Goal: Information Seeking & Learning: Learn about a topic

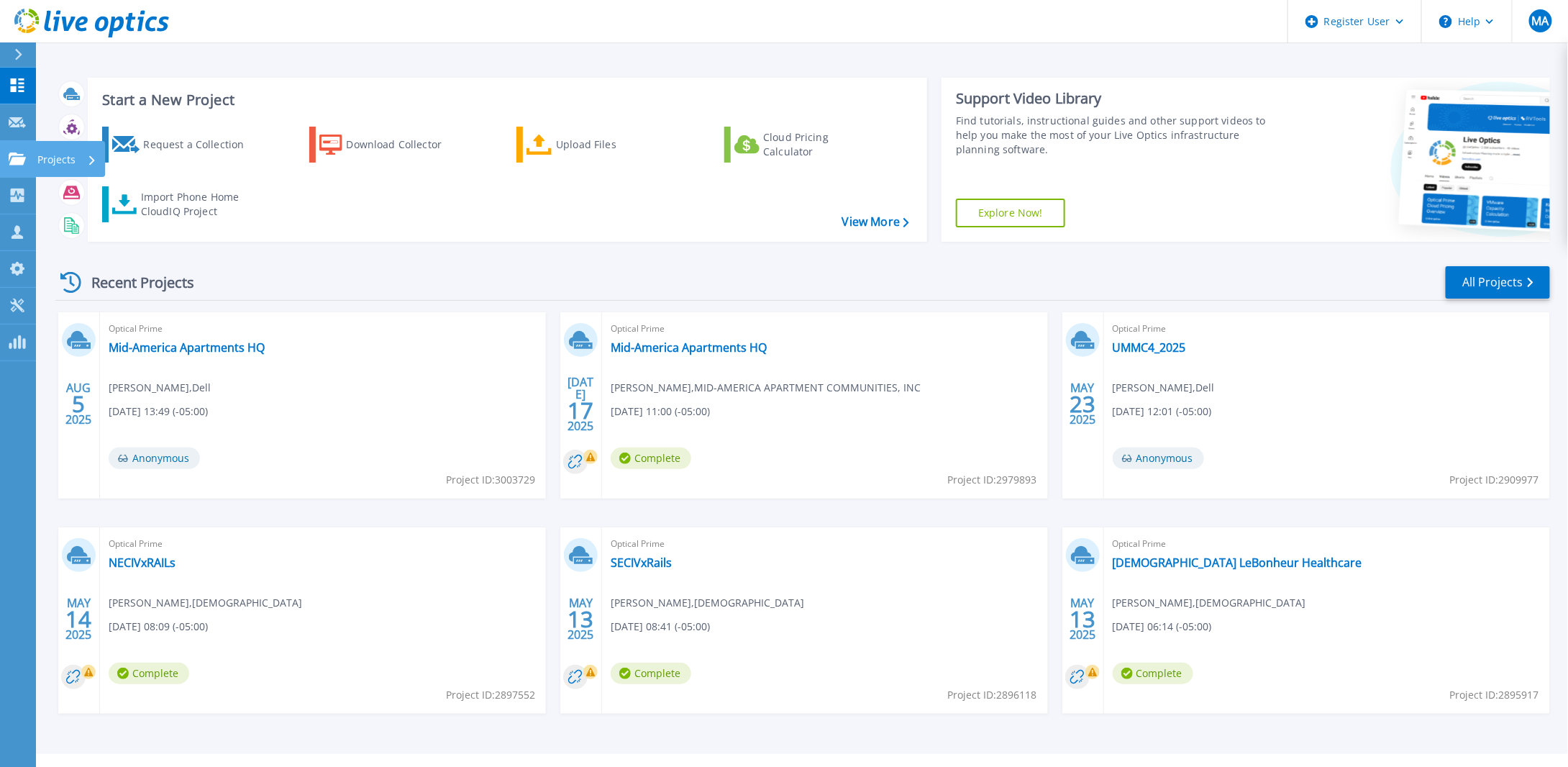
click at [64, 157] on p "Projects" at bounding box center [57, 160] width 39 height 38
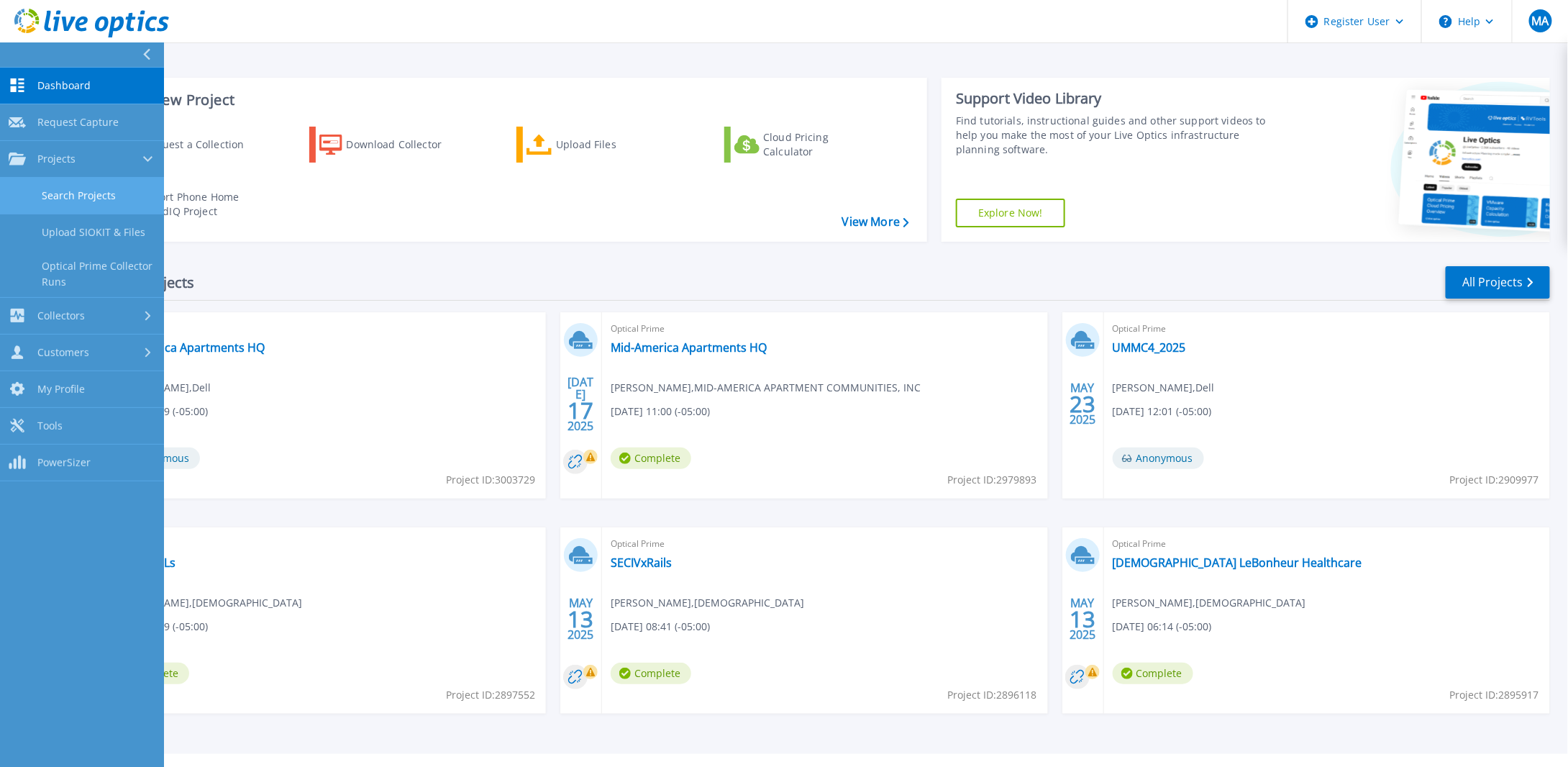
click at [93, 193] on link "Search Projects" at bounding box center [82, 196] width 164 height 37
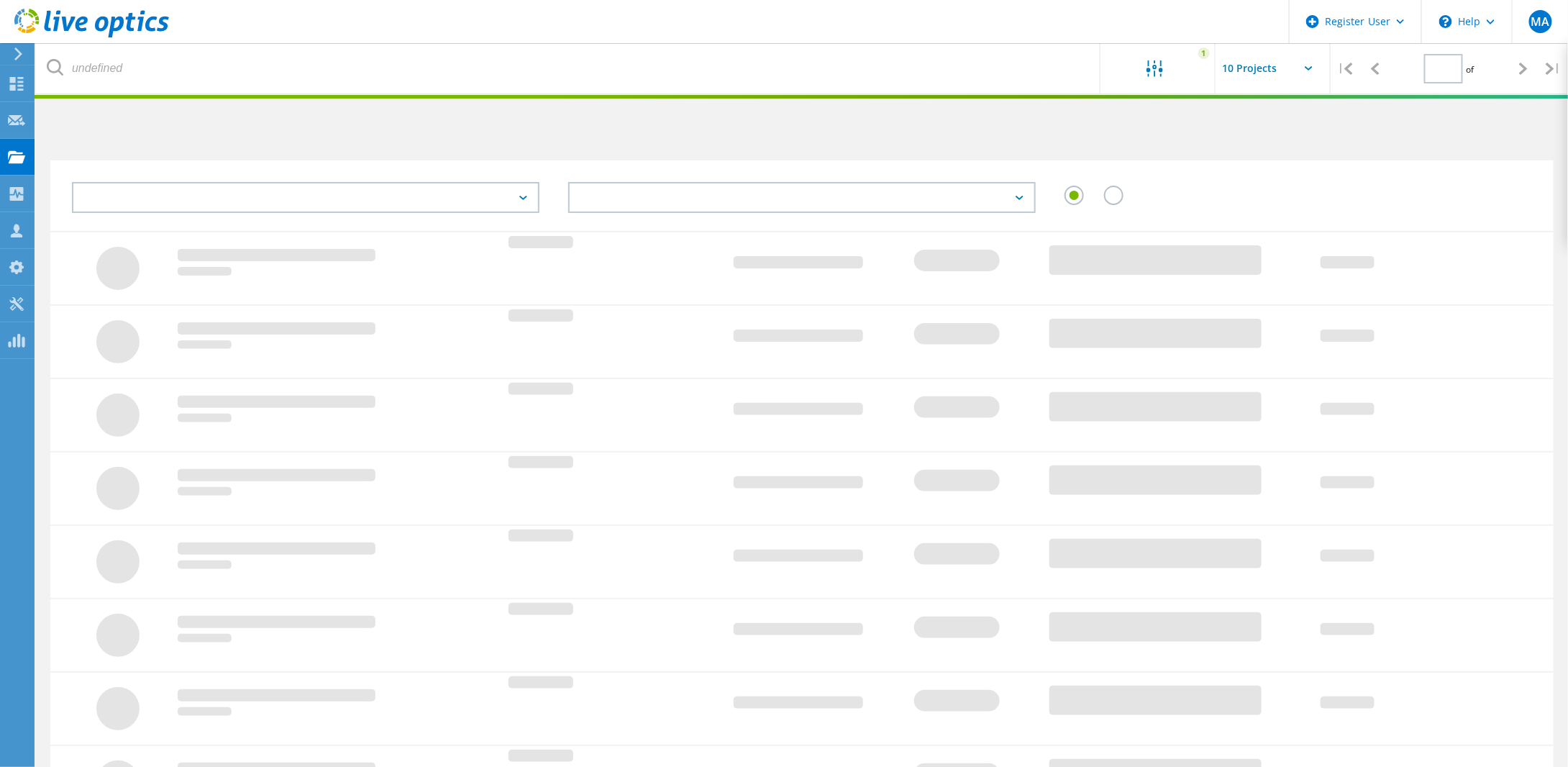
type input "1"
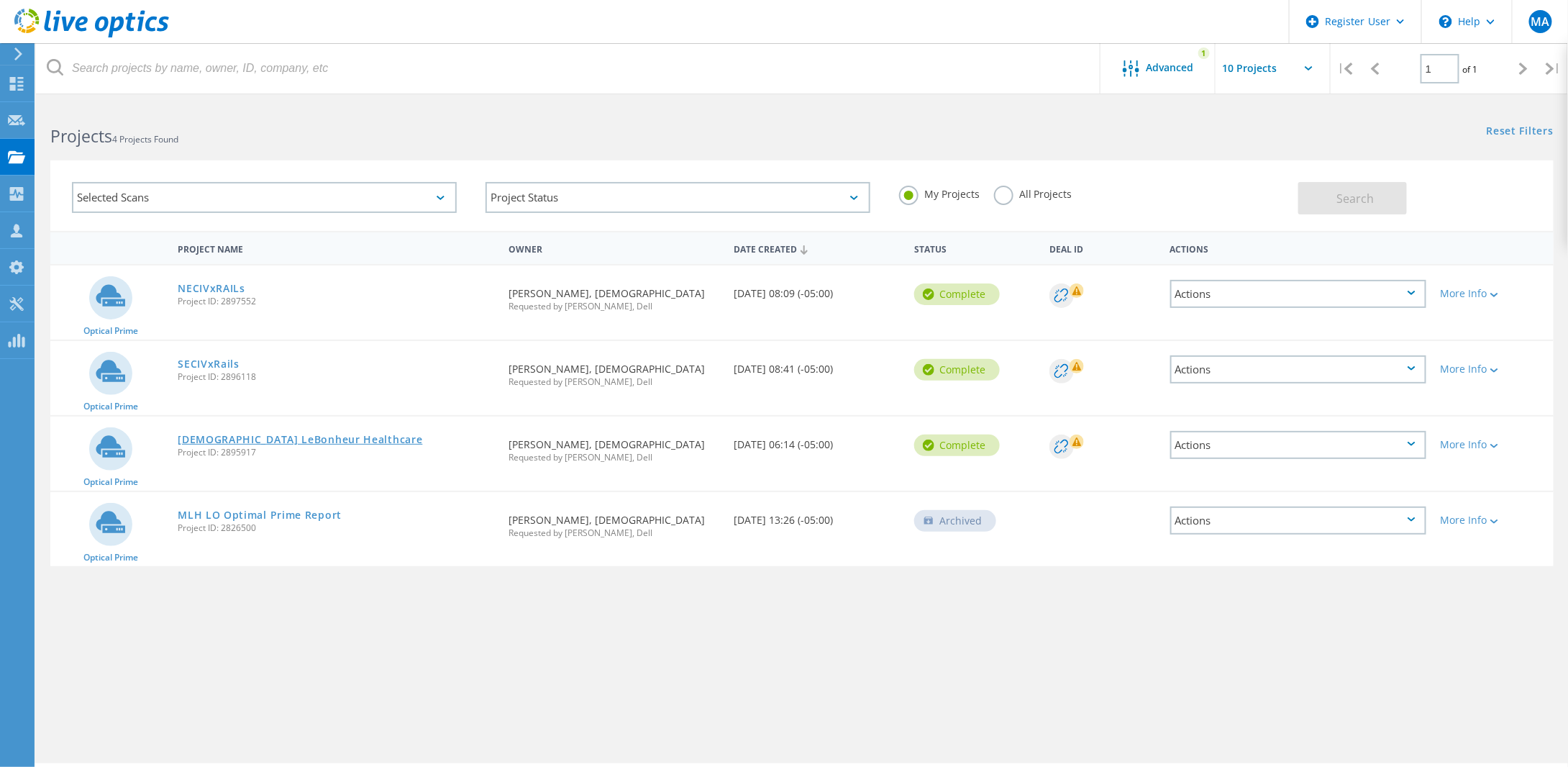
click at [225, 439] on link "[DEMOGRAPHIC_DATA] LeBonheur Healthcare" at bounding box center [300, 439] width 244 height 10
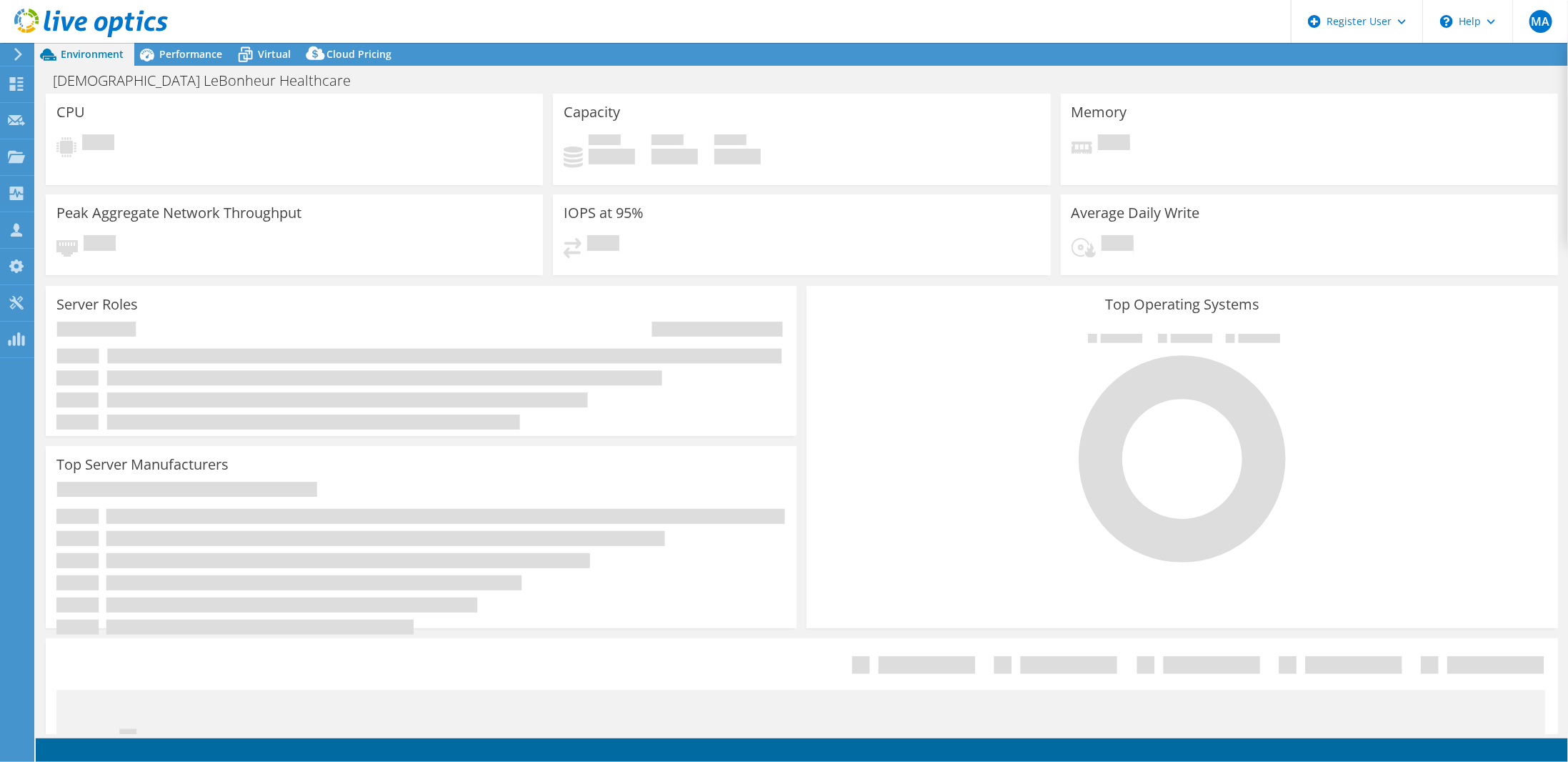
select select "USD"
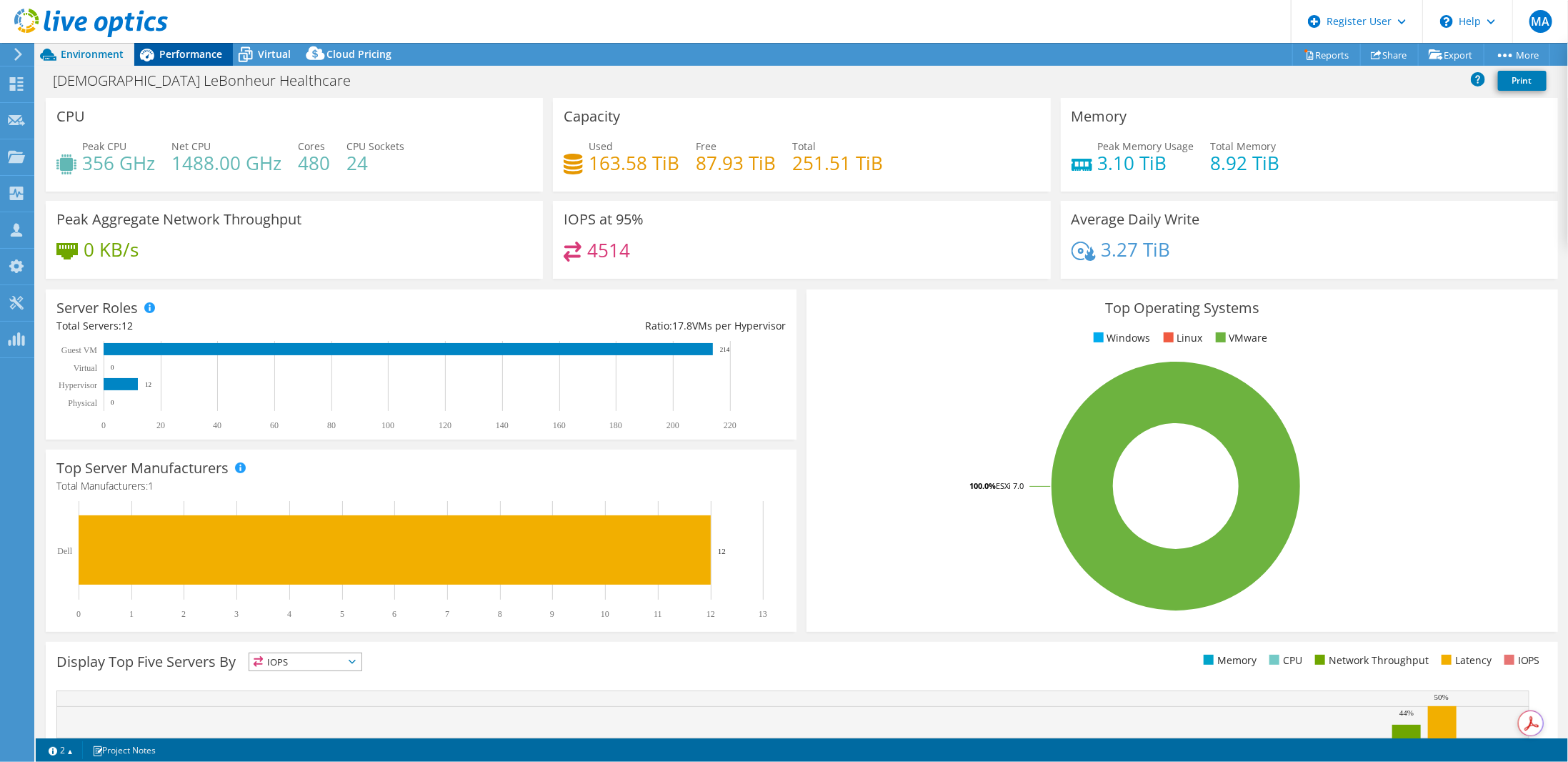
click at [194, 51] on span "Performance" at bounding box center [190, 54] width 63 height 14
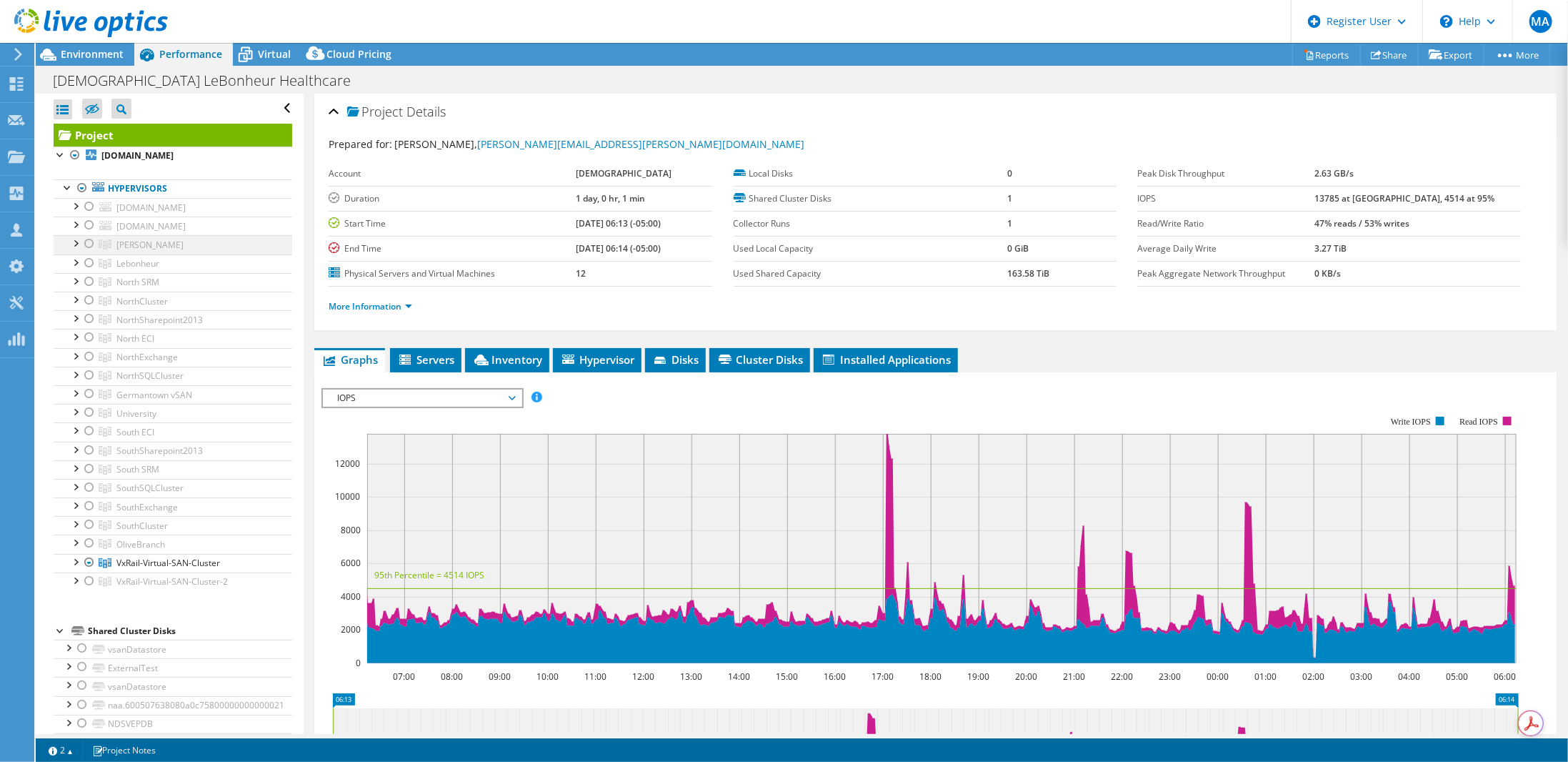
click at [76, 243] on div at bounding box center [75, 243] width 15 height 15
click at [72, 238] on div at bounding box center [75, 243] width 15 height 15
click at [77, 555] on div at bounding box center [75, 561] width 15 height 15
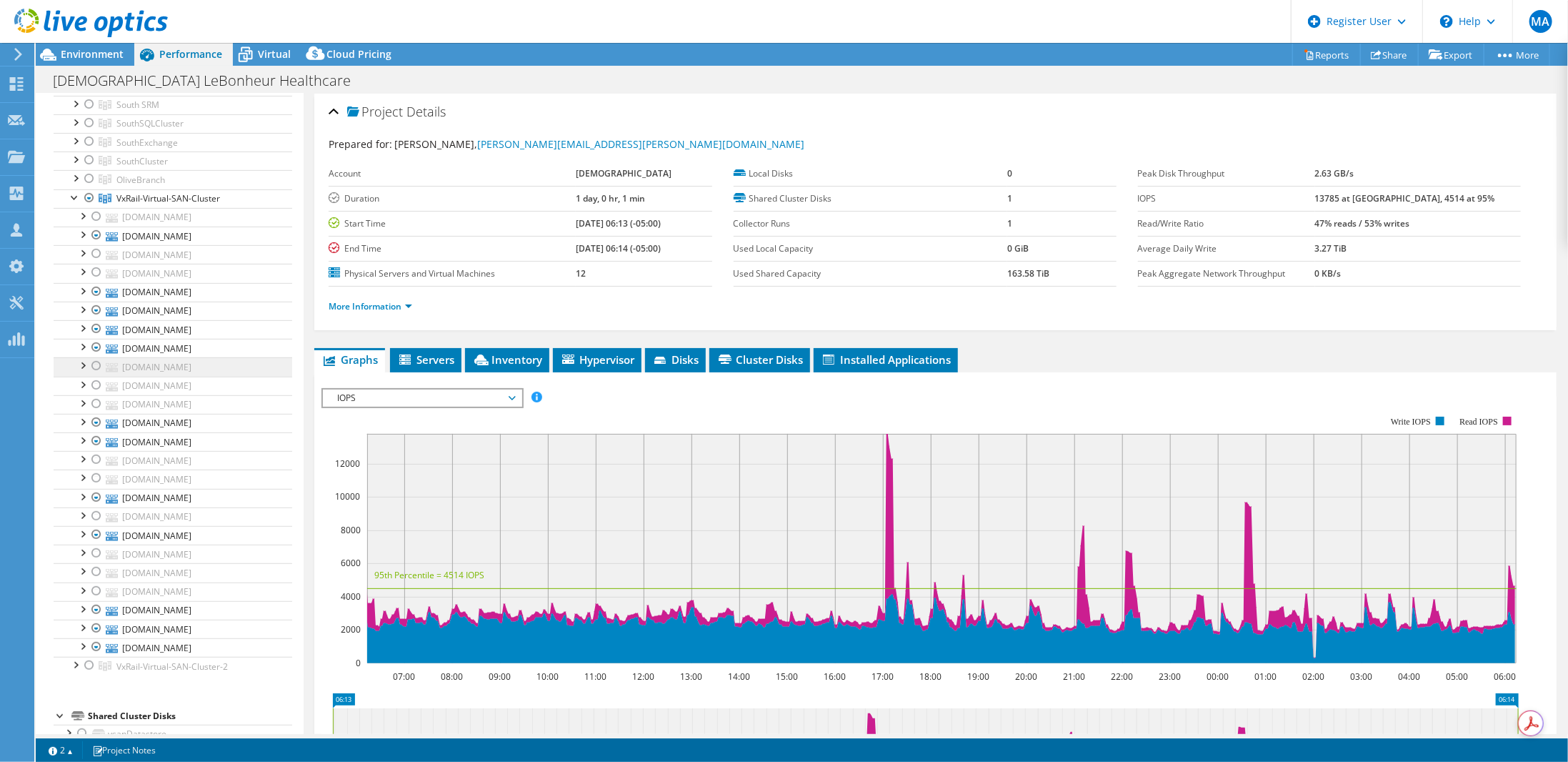
scroll to position [357, 0]
click at [73, 199] on div at bounding box center [75, 204] width 15 height 15
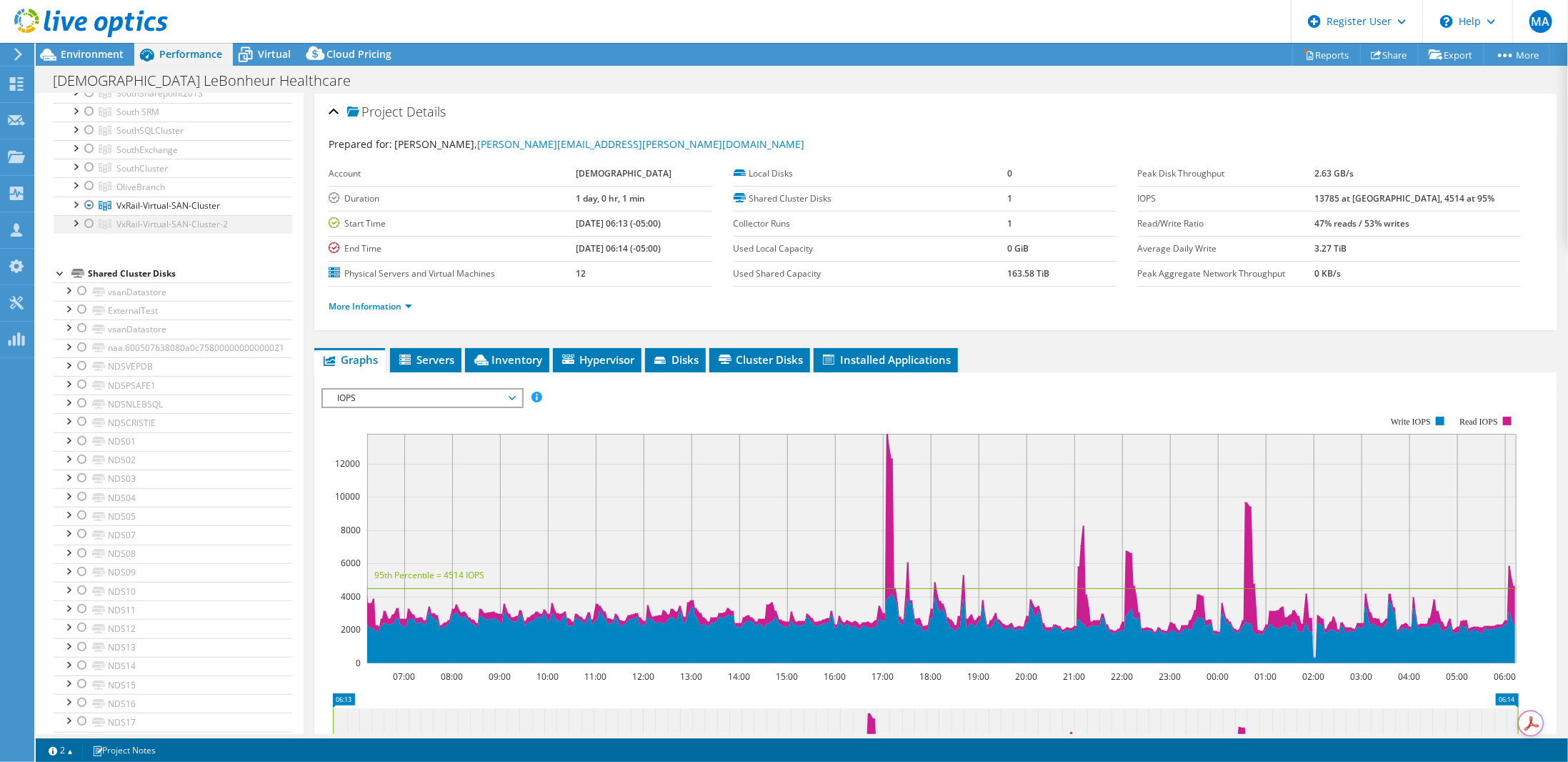
click at [80, 216] on div at bounding box center [75, 222] width 15 height 15
click at [85, 216] on div at bounding box center [90, 223] width 15 height 17
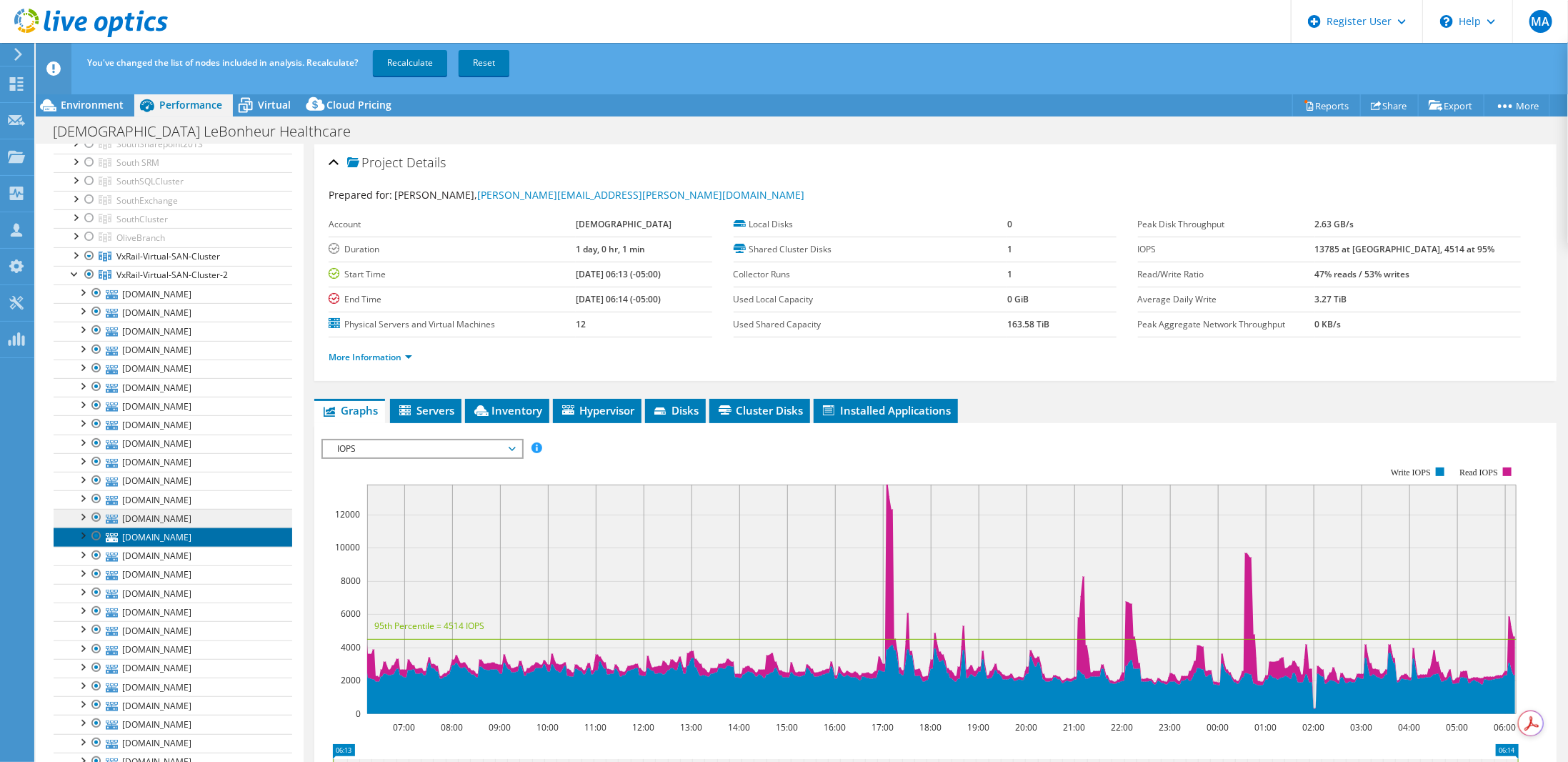
drag, startPoint x: 164, startPoint y: 520, endPoint x: 173, endPoint y: 515, distance: 10.3
click at [164, 528] on link "[DOMAIN_NAME]" at bounding box center [173, 536] width 238 height 19
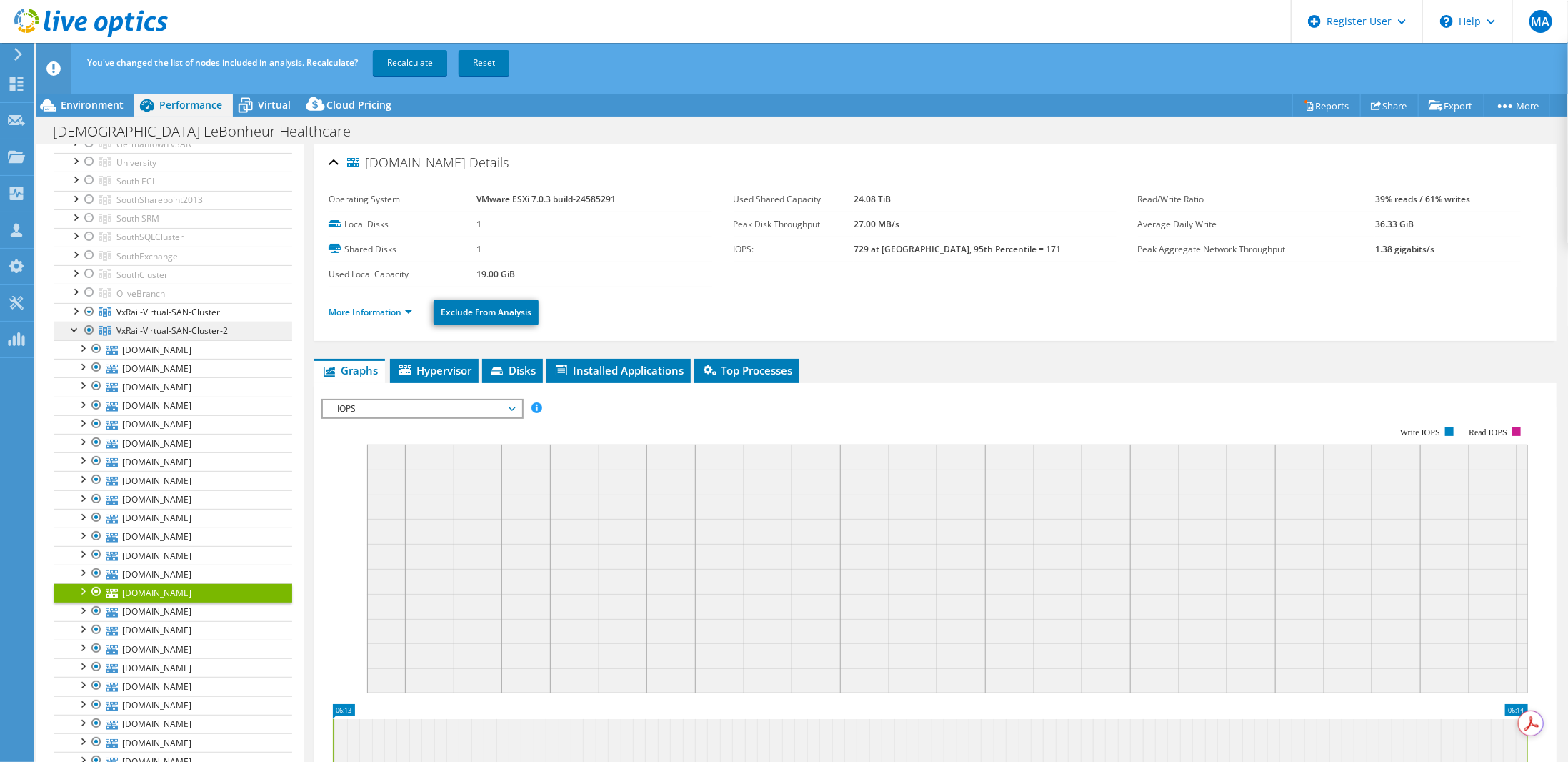
scroll to position [286, 0]
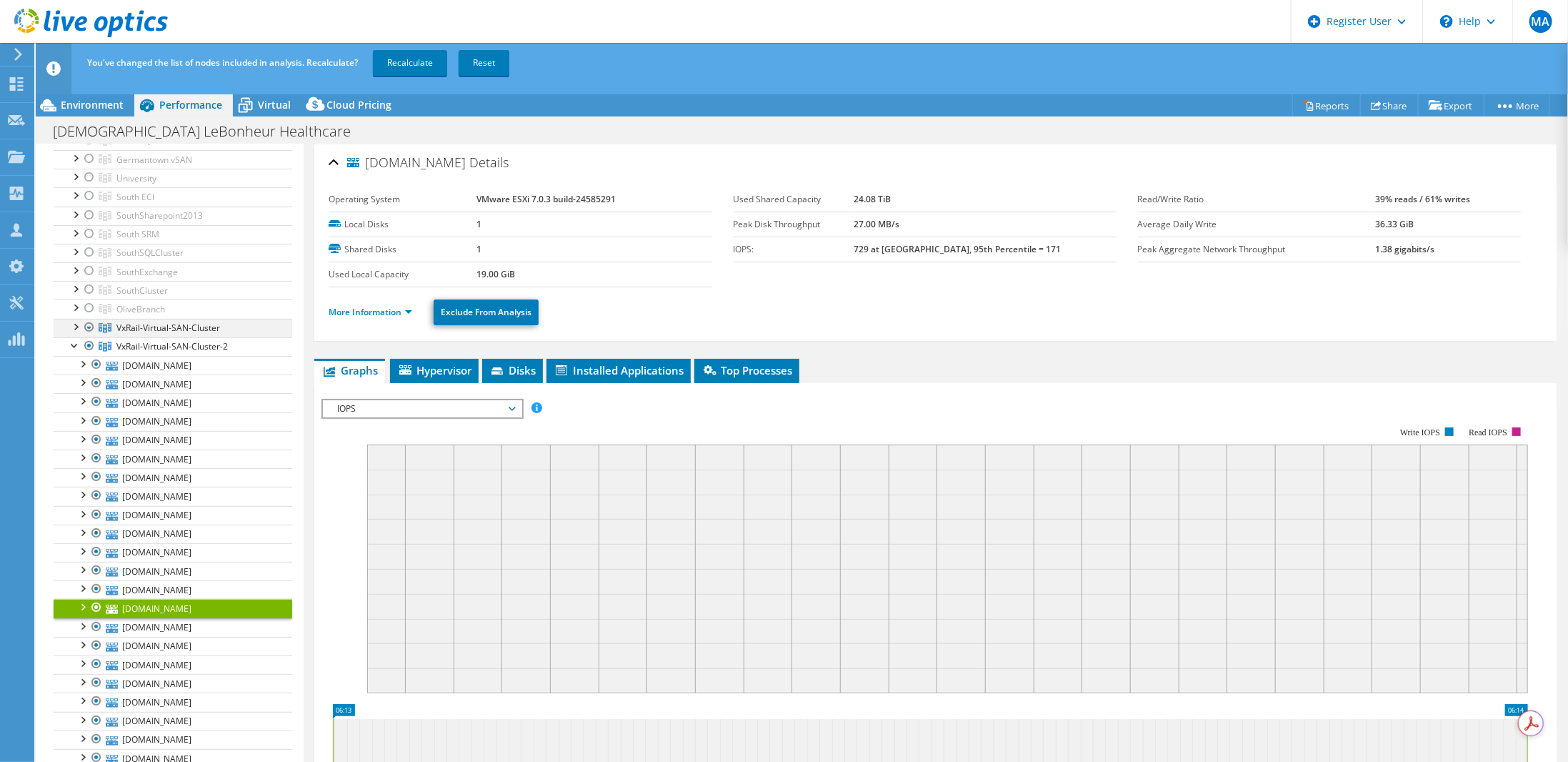
click at [75, 319] on div at bounding box center [75, 326] width 15 height 15
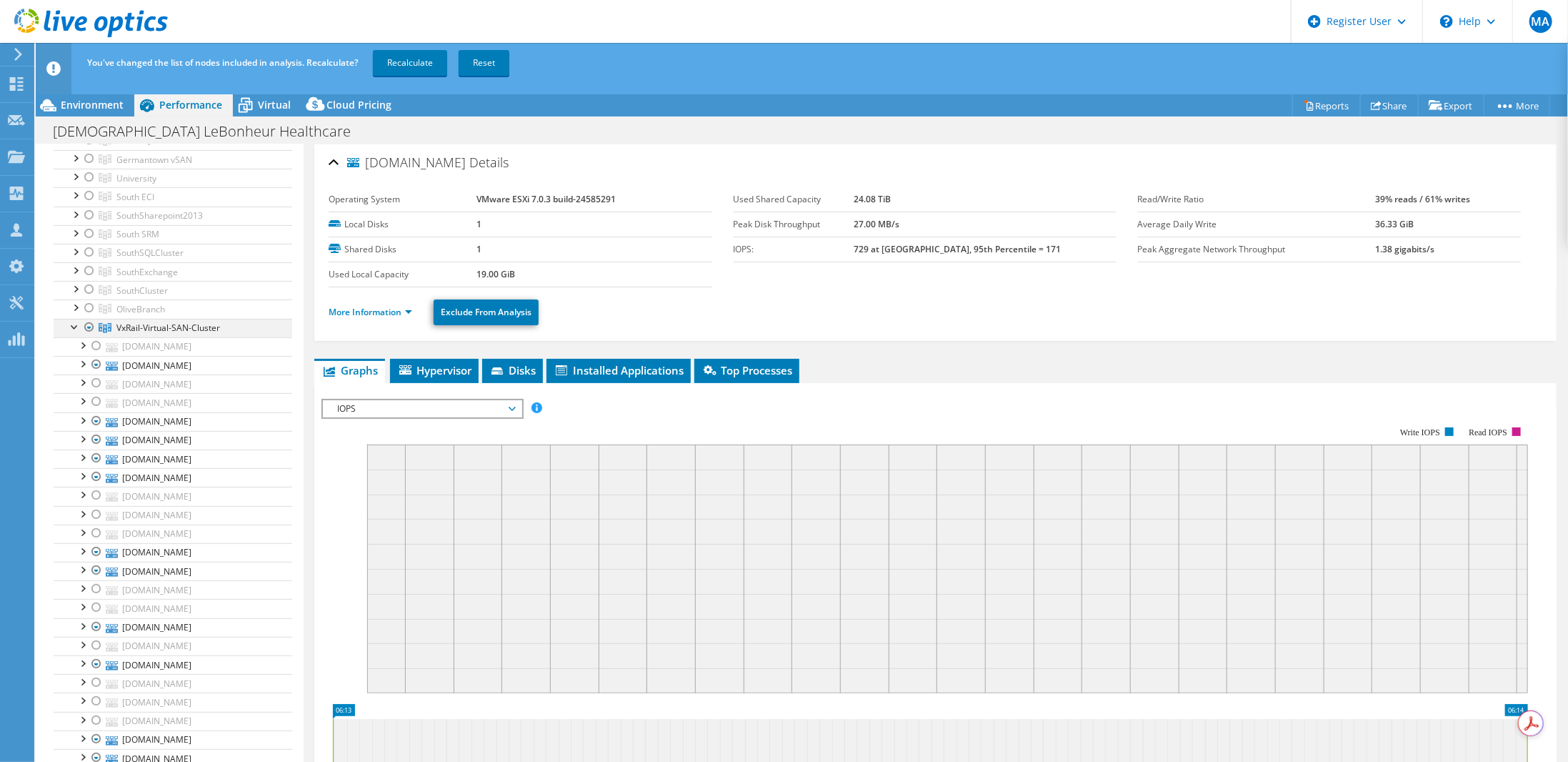
click at [94, 319] on div at bounding box center [90, 326] width 15 height 17
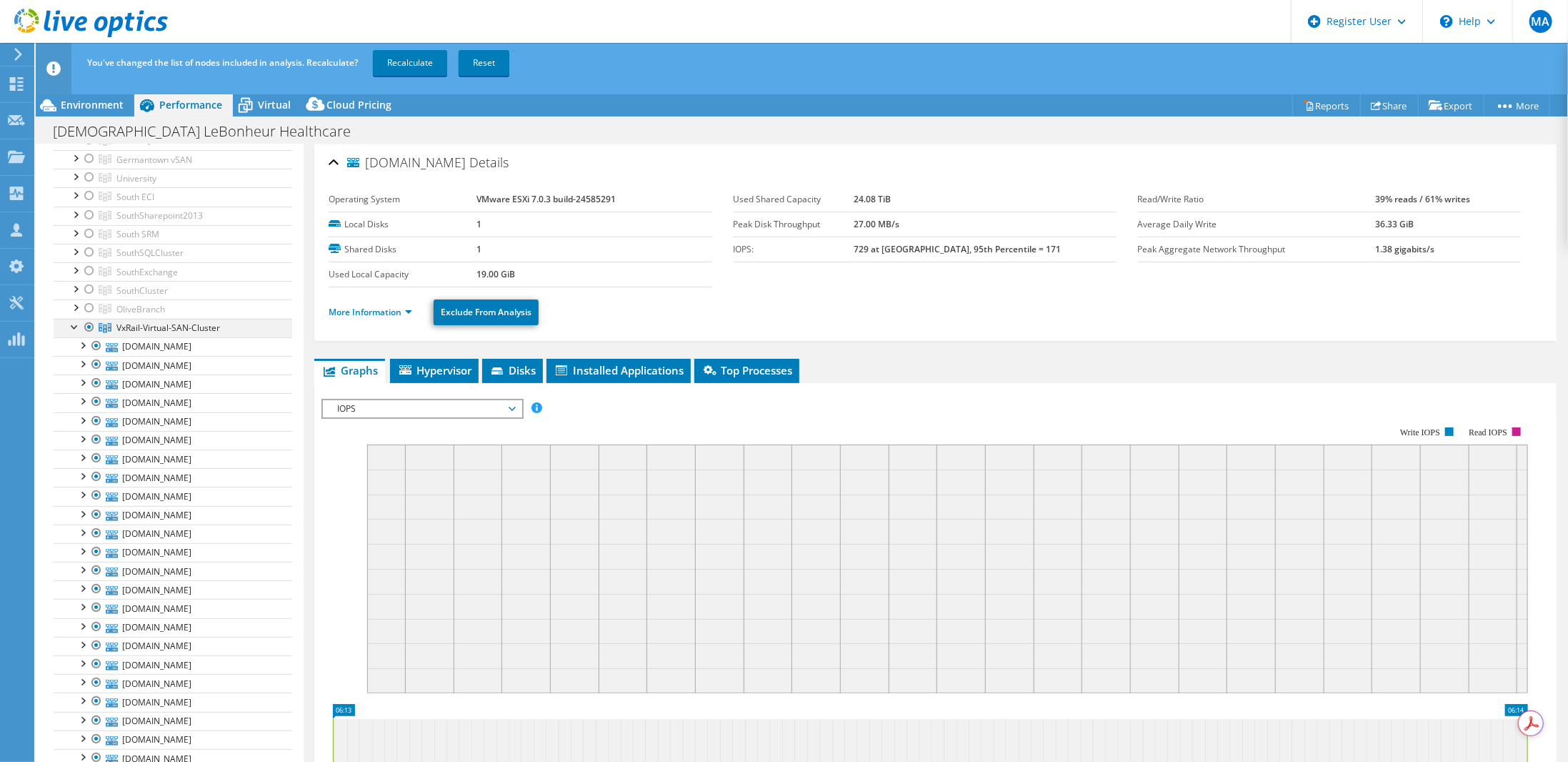
click at [76, 320] on div at bounding box center [75, 326] width 15 height 15
click at [68, 19] on link "VxRail-Virtual-SAN-Cluster-2" at bounding box center [173, 9] width 238 height 19
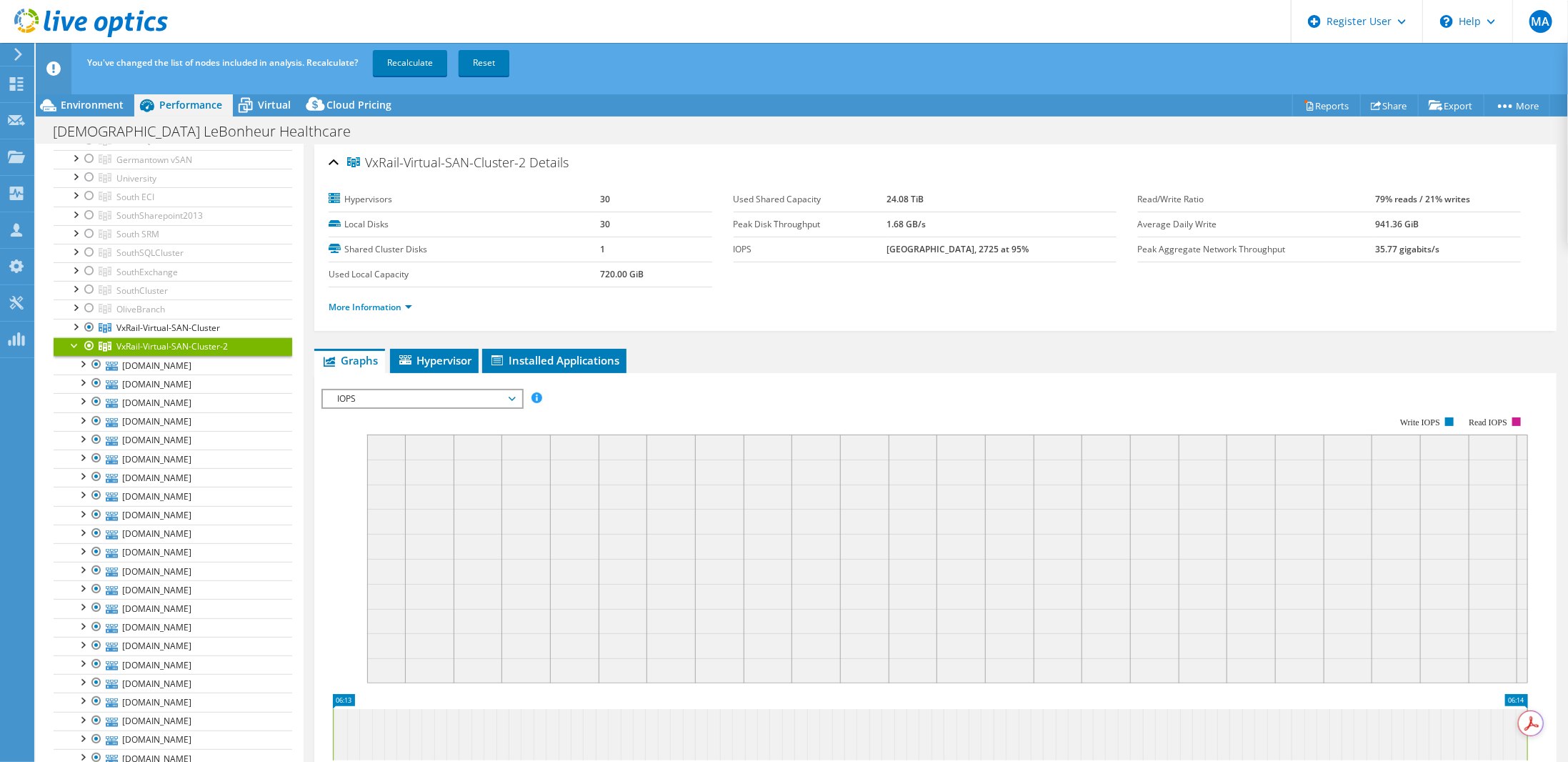
click at [73, 341] on div at bounding box center [75, 344] width 15 height 15
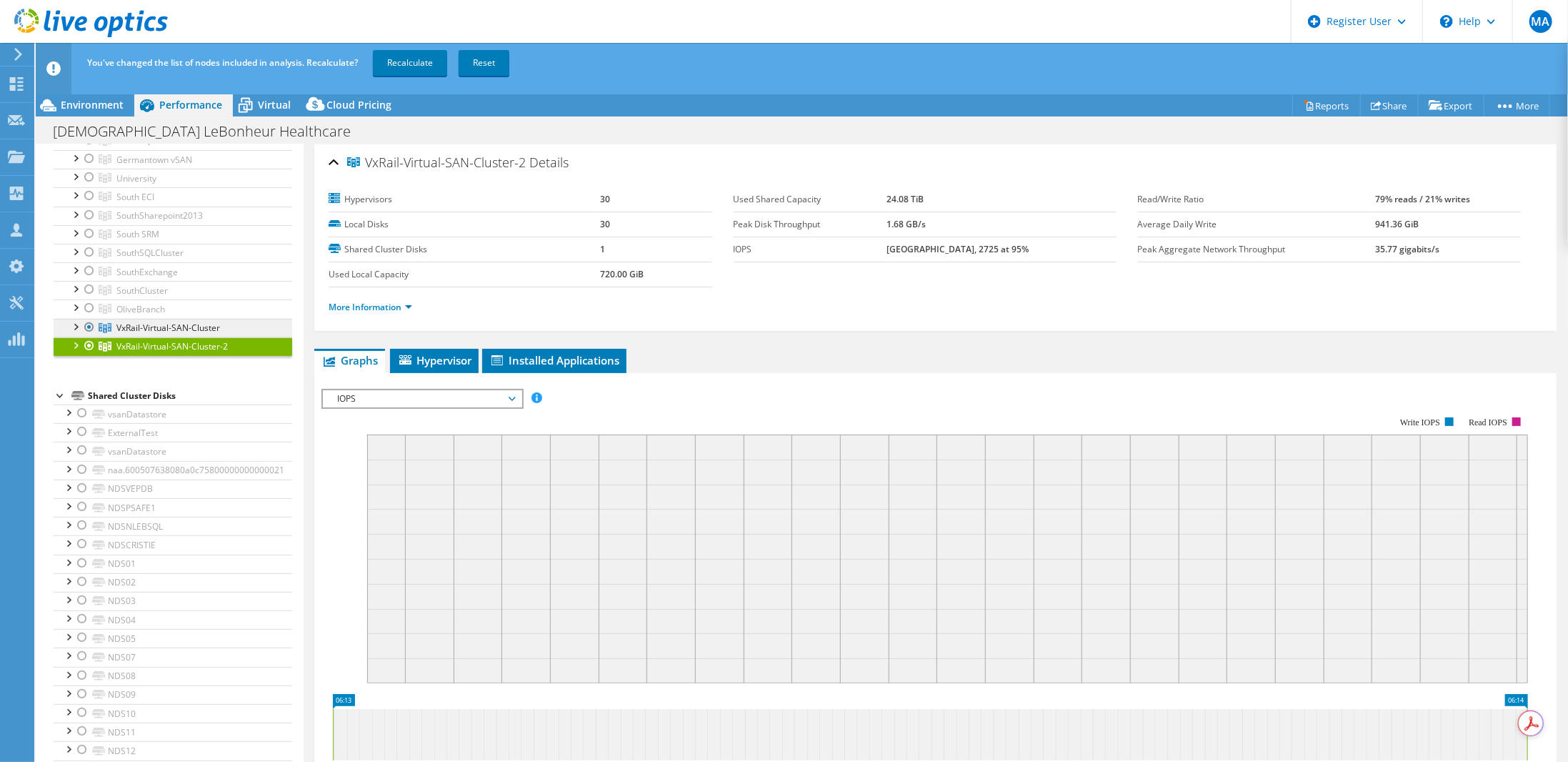
click at [153, 15] on span "VxRail-Virtual-SAN-Cluster" at bounding box center [150, 9] width 68 height 12
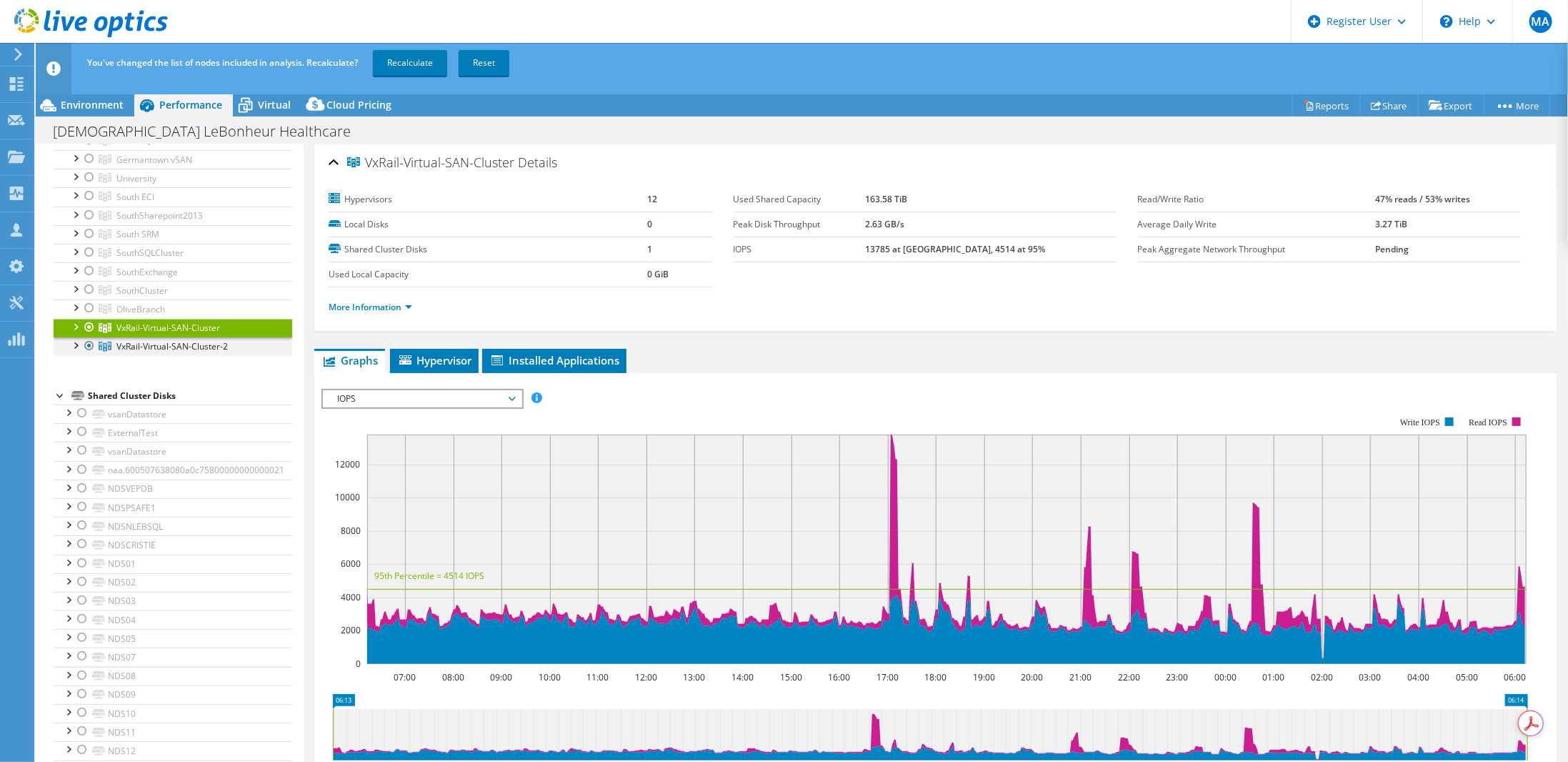
click at [74, 339] on div at bounding box center [75, 344] width 15 height 15
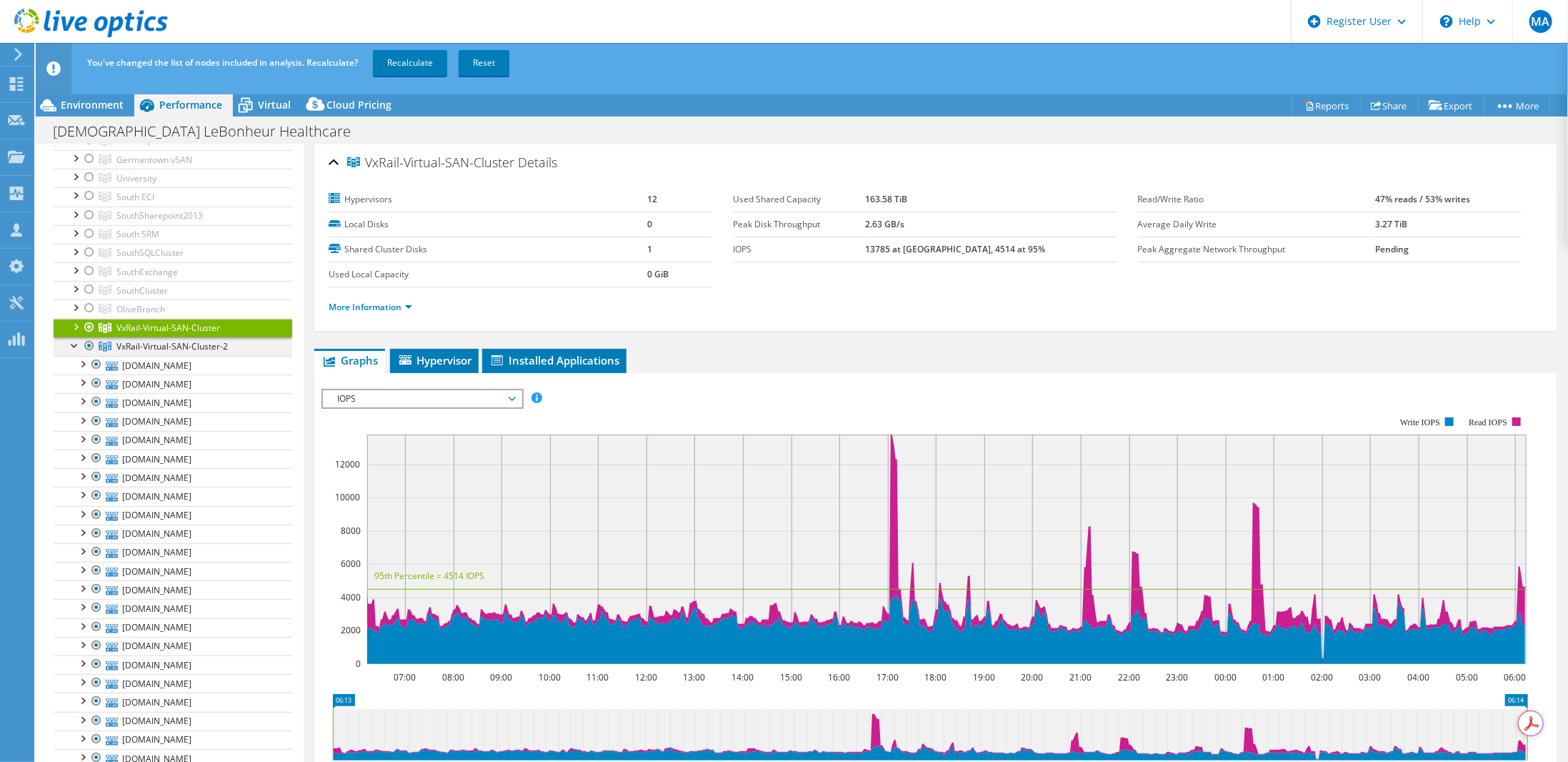
click at [71, 339] on div at bounding box center [75, 344] width 15 height 15
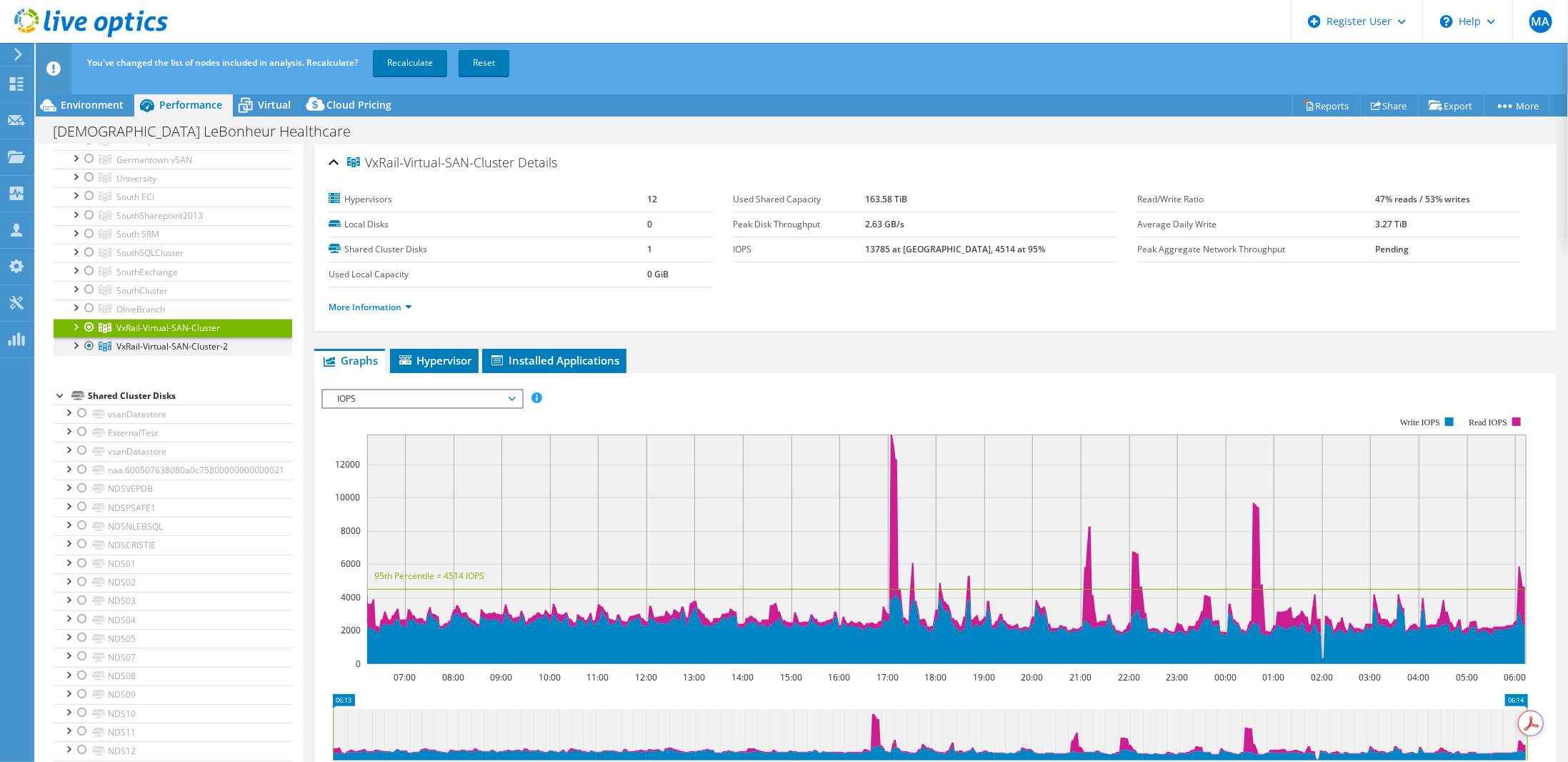
click at [71, 339] on div at bounding box center [75, 344] width 15 height 15
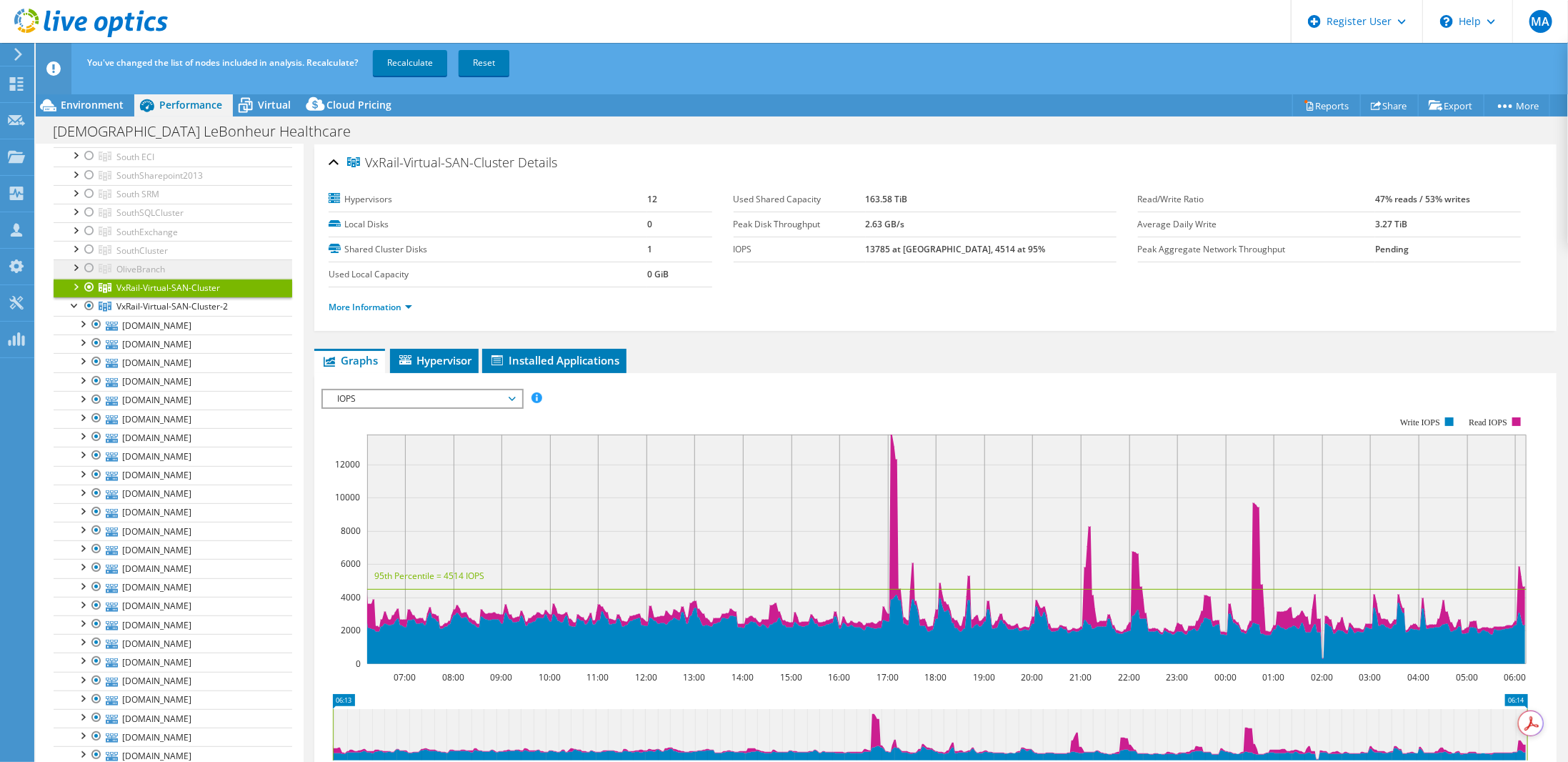
scroll to position [214, 0]
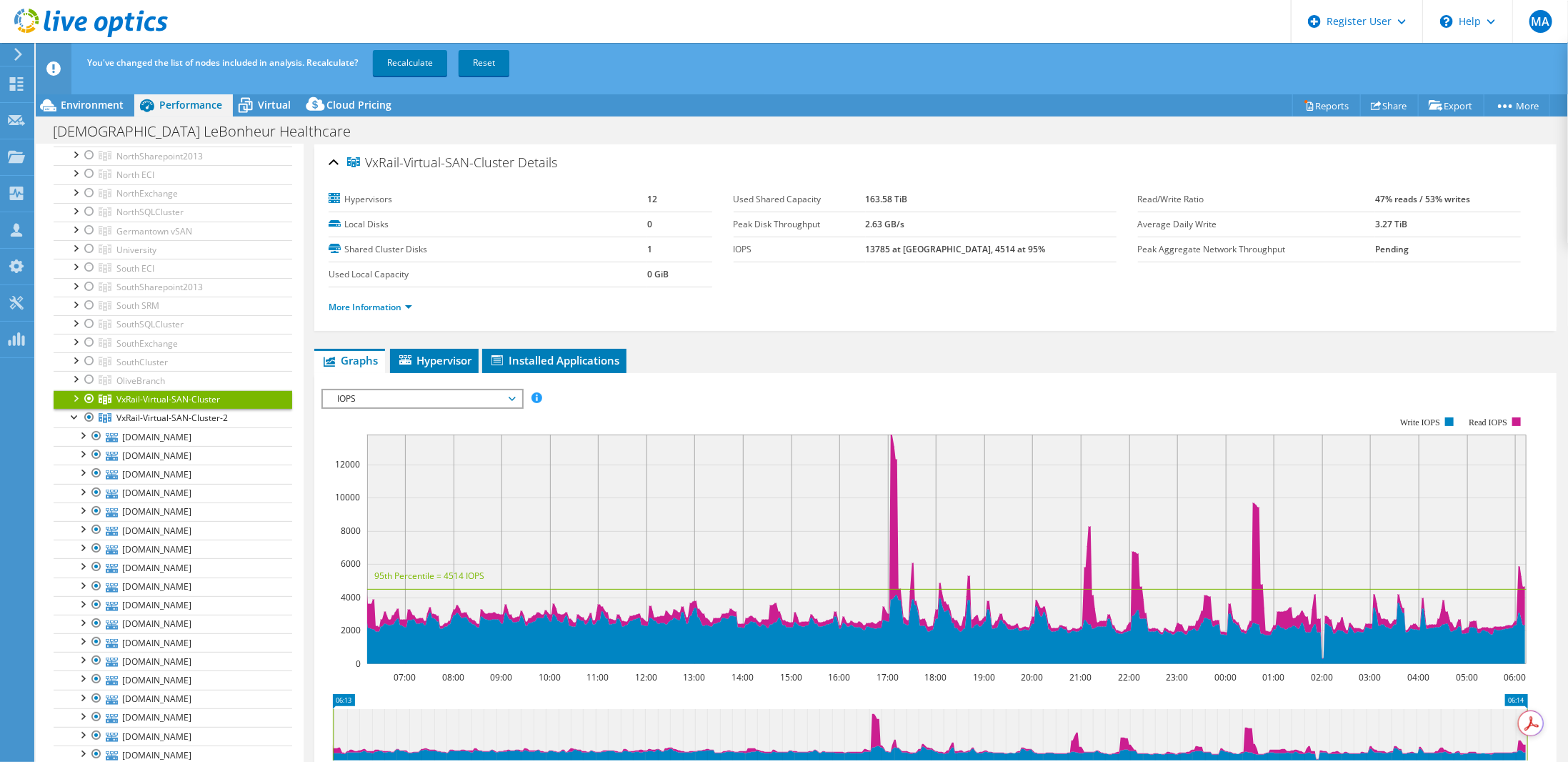
click at [75, 390] on div at bounding box center [75, 397] width 15 height 15
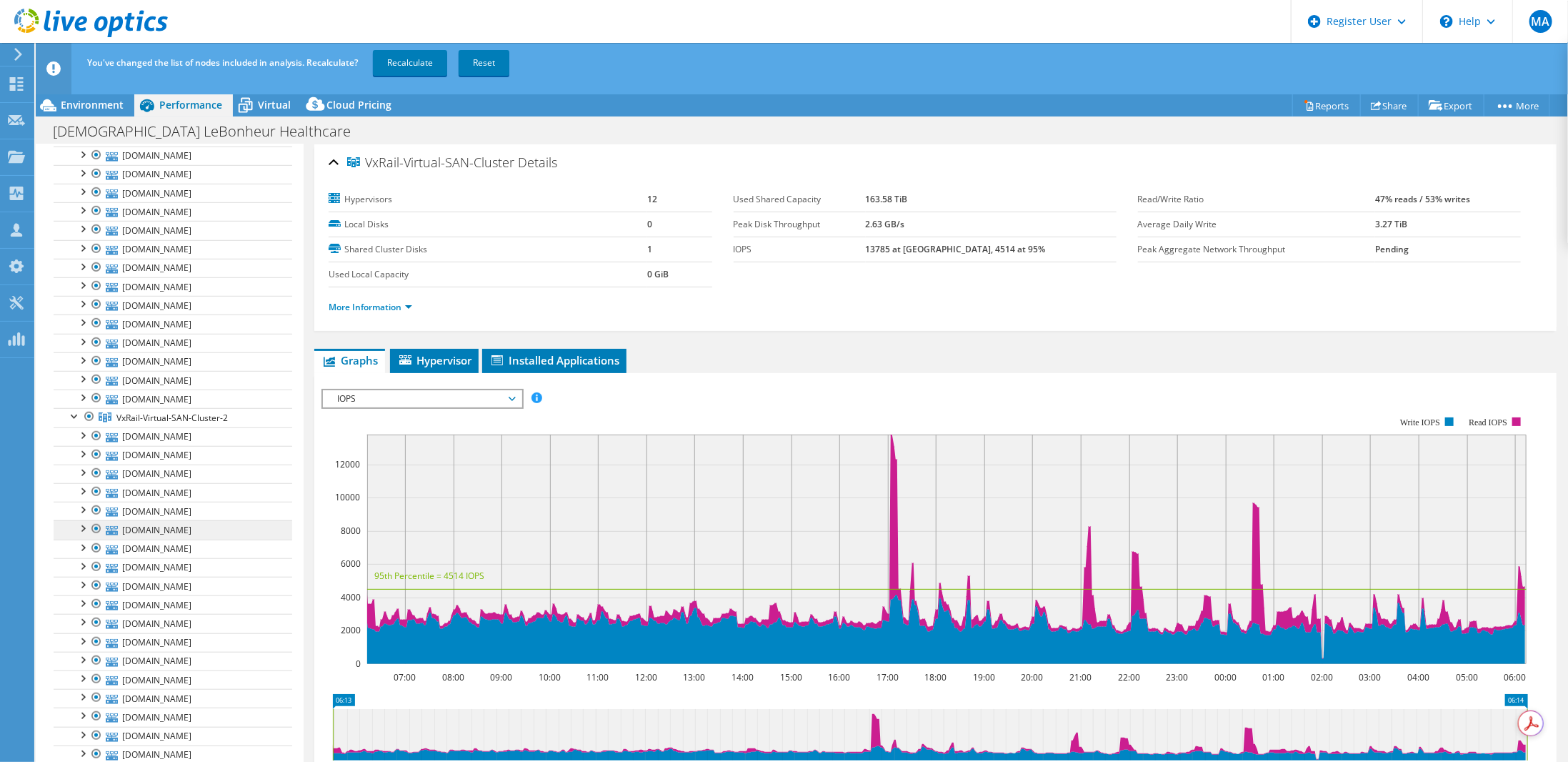
scroll to position [643, 0]
click at [170, 485] on link "[DOMAIN_NAME]" at bounding box center [173, 494] width 238 height 19
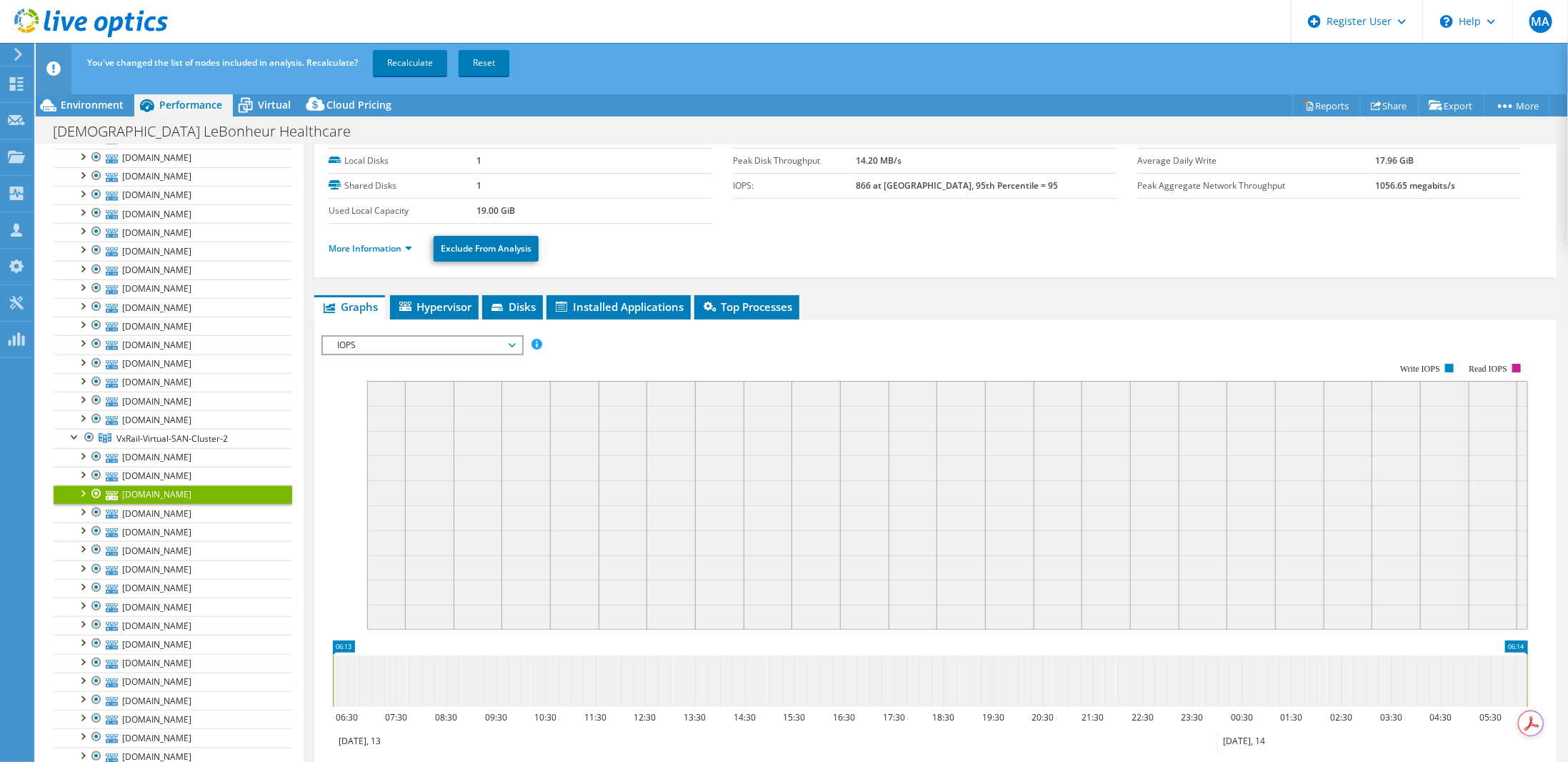
scroll to position [143, 0]
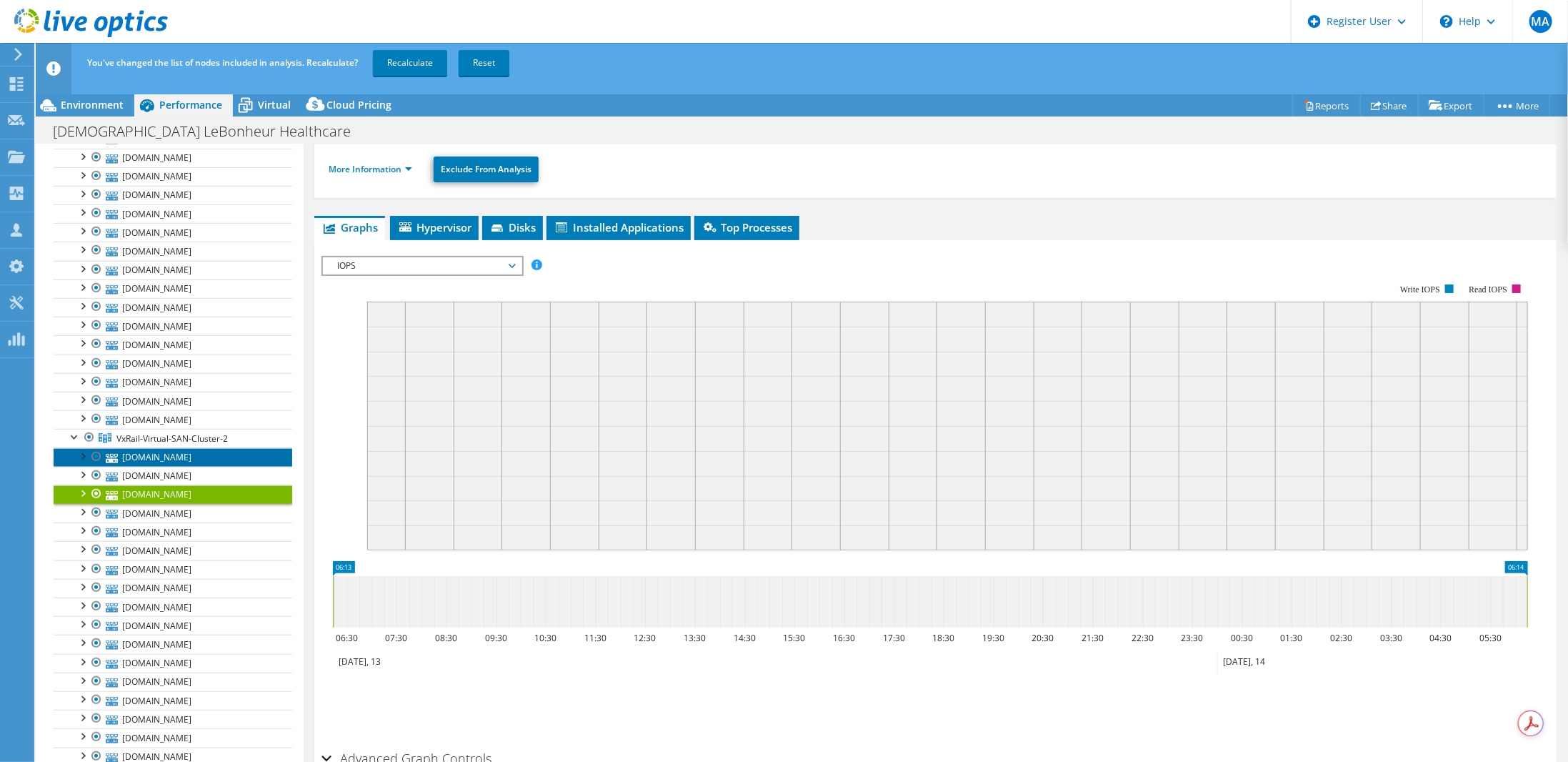
click at [177, 448] on link "[DOMAIN_NAME]" at bounding box center [173, 457] width 238 height 19
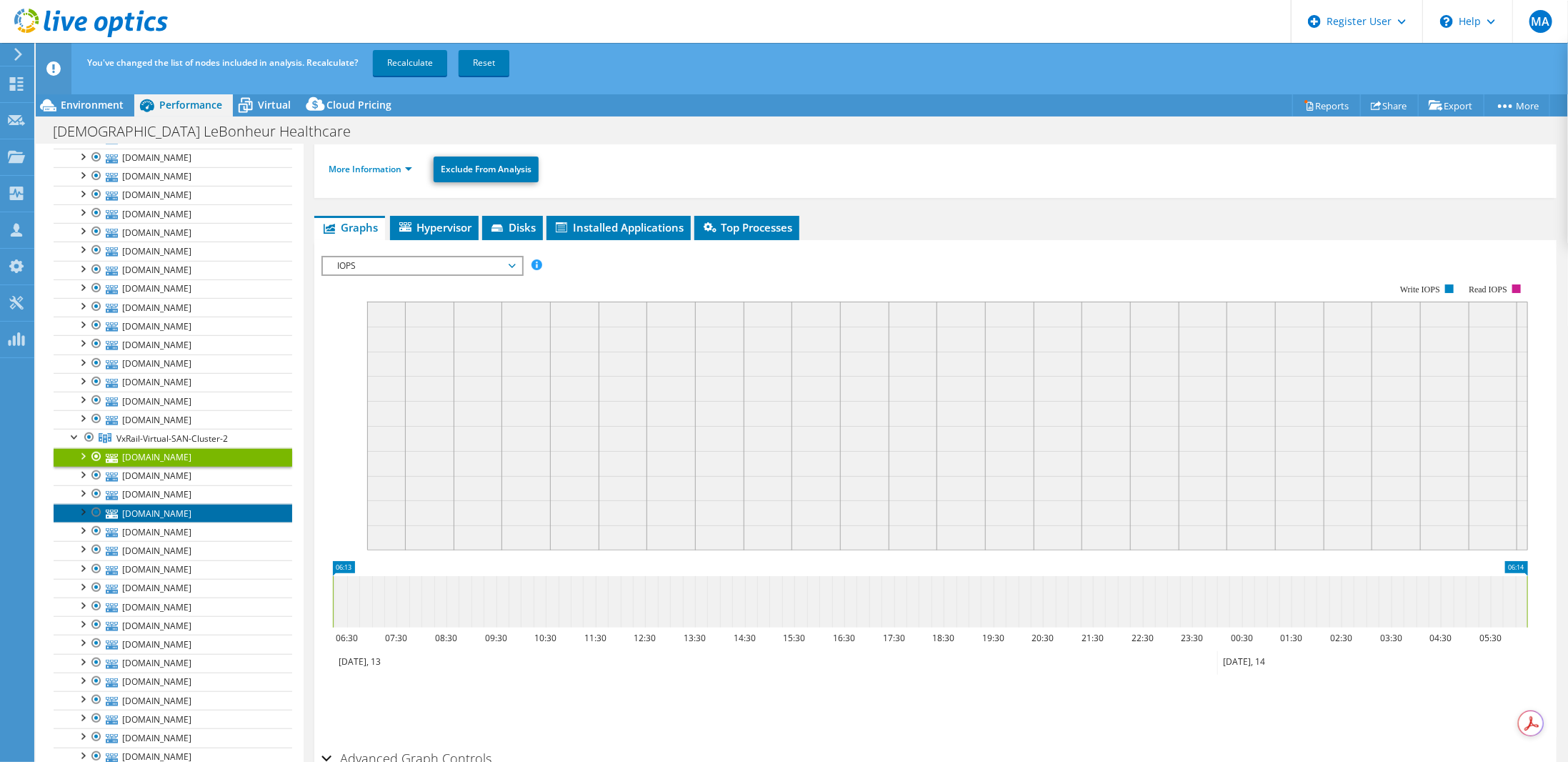
click at [178, 504] on link "[DOMAIN_NAME]" at bounding box center [173, 513] width 238 height 19
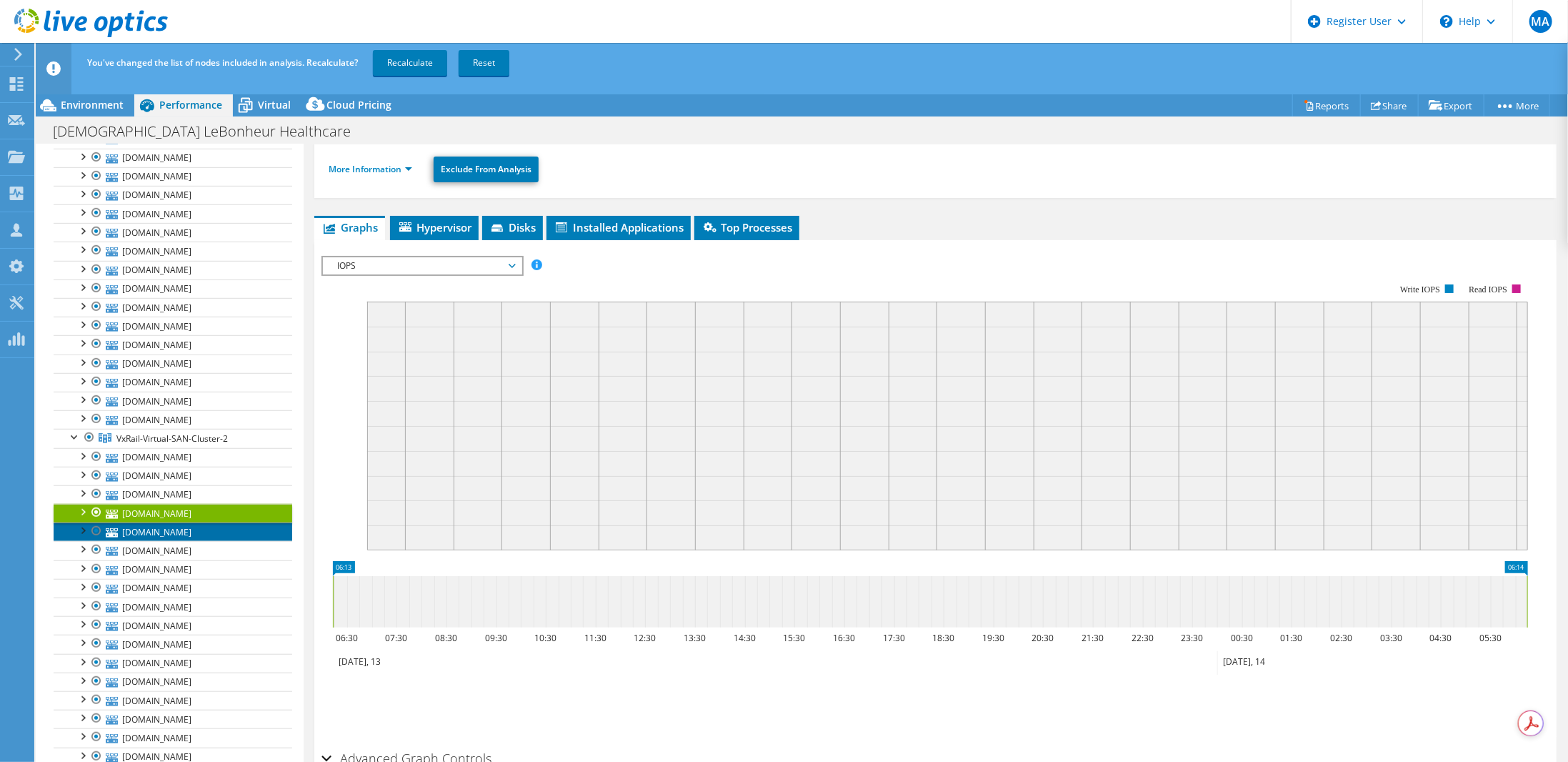
click at [175, 523] on link "[DOMAIN_NAME]" at bounding box center [173, 532] width 238 height 19
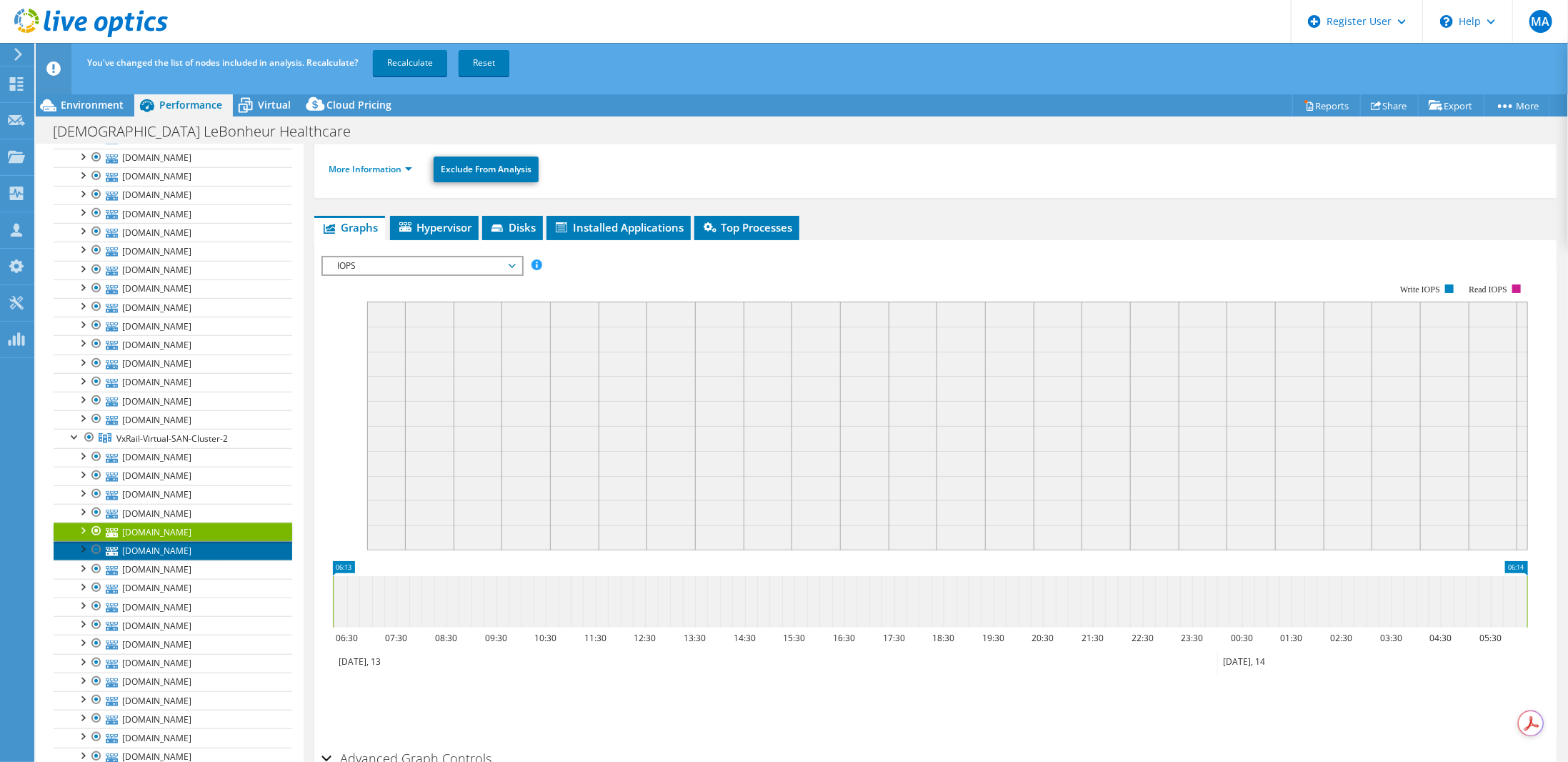
click at [173, 541] on link "[DOMAIN_NAME]" at bounding box center [173, 550] width 238 height 19
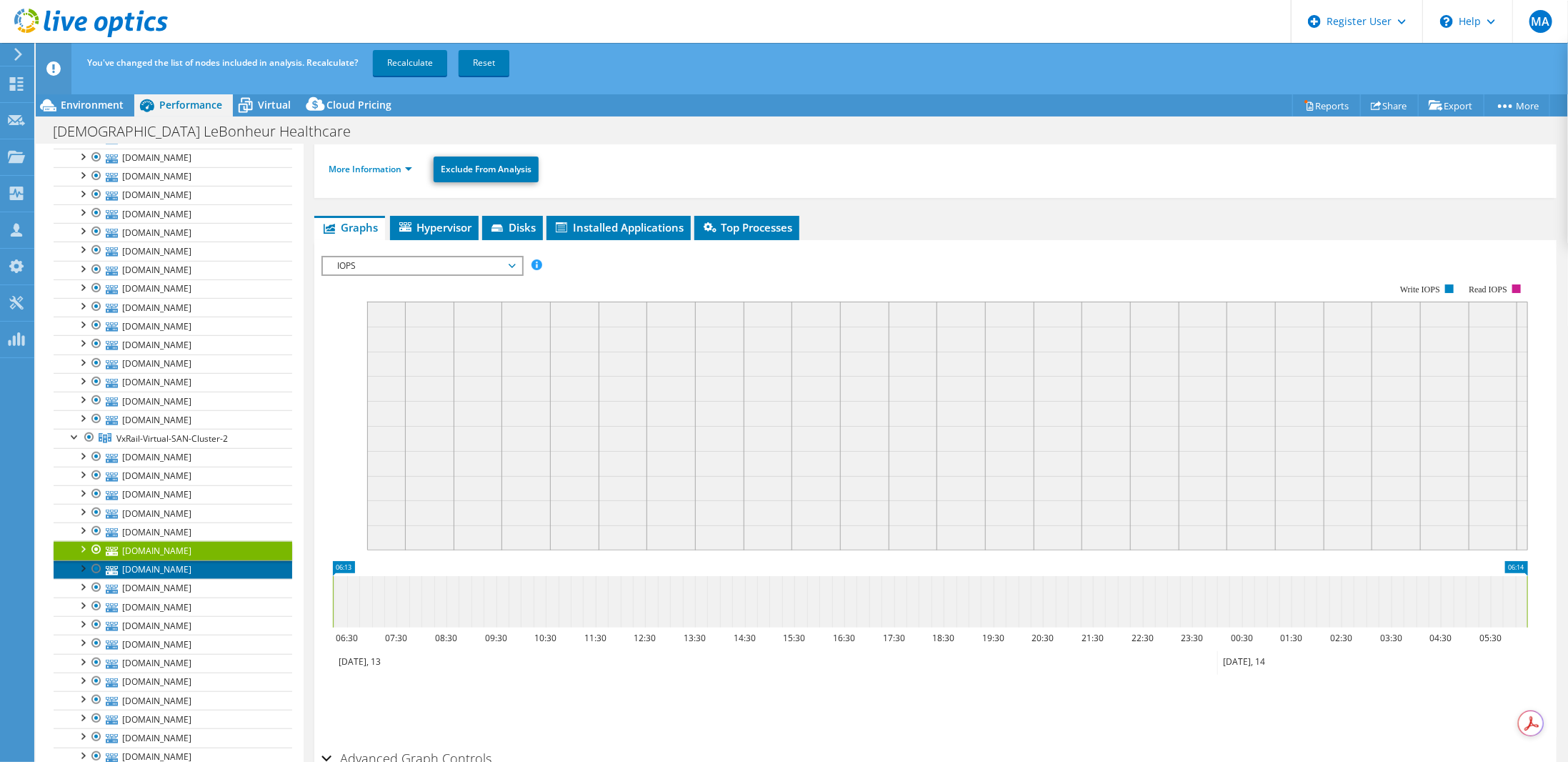
click at [166, 560] on link "[DOMAIN_NAME]" at bounding box center [173, 569] width 238 height 19
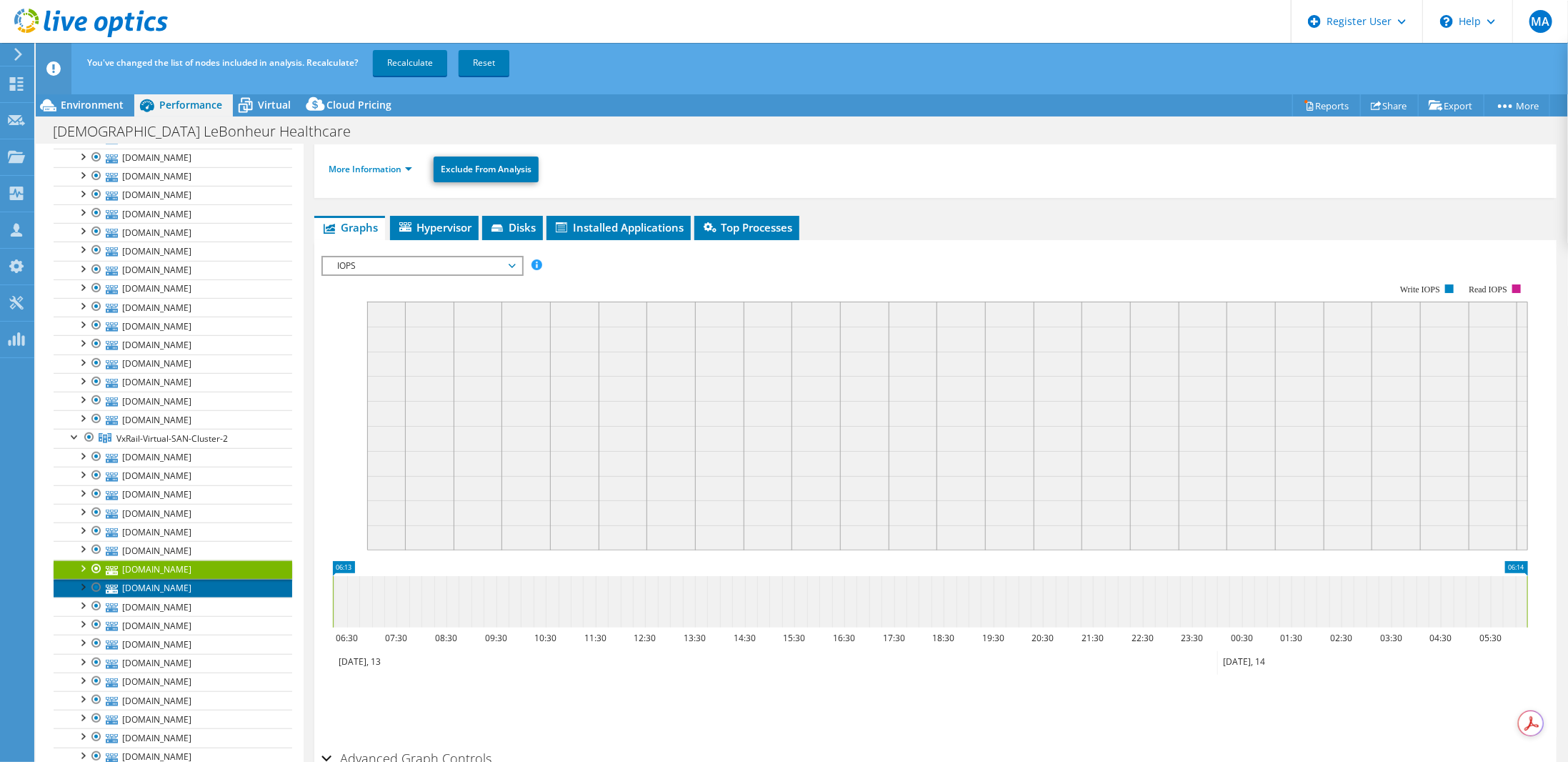
click at [167, 579] on link "[DOMAIN_NAME]" at bounding box center [173, 588] width 238 height 19
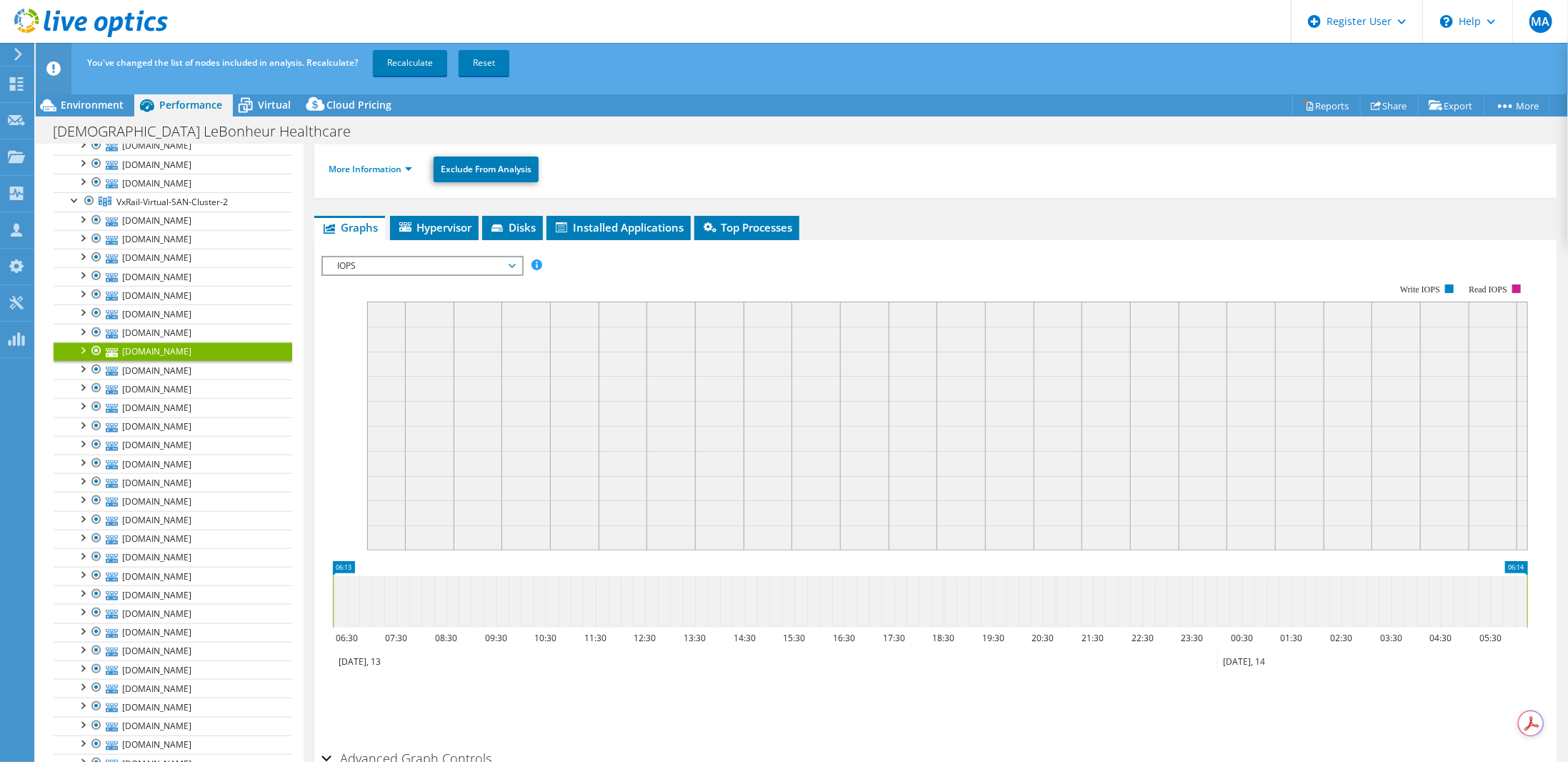
scroll to position [900, 0]
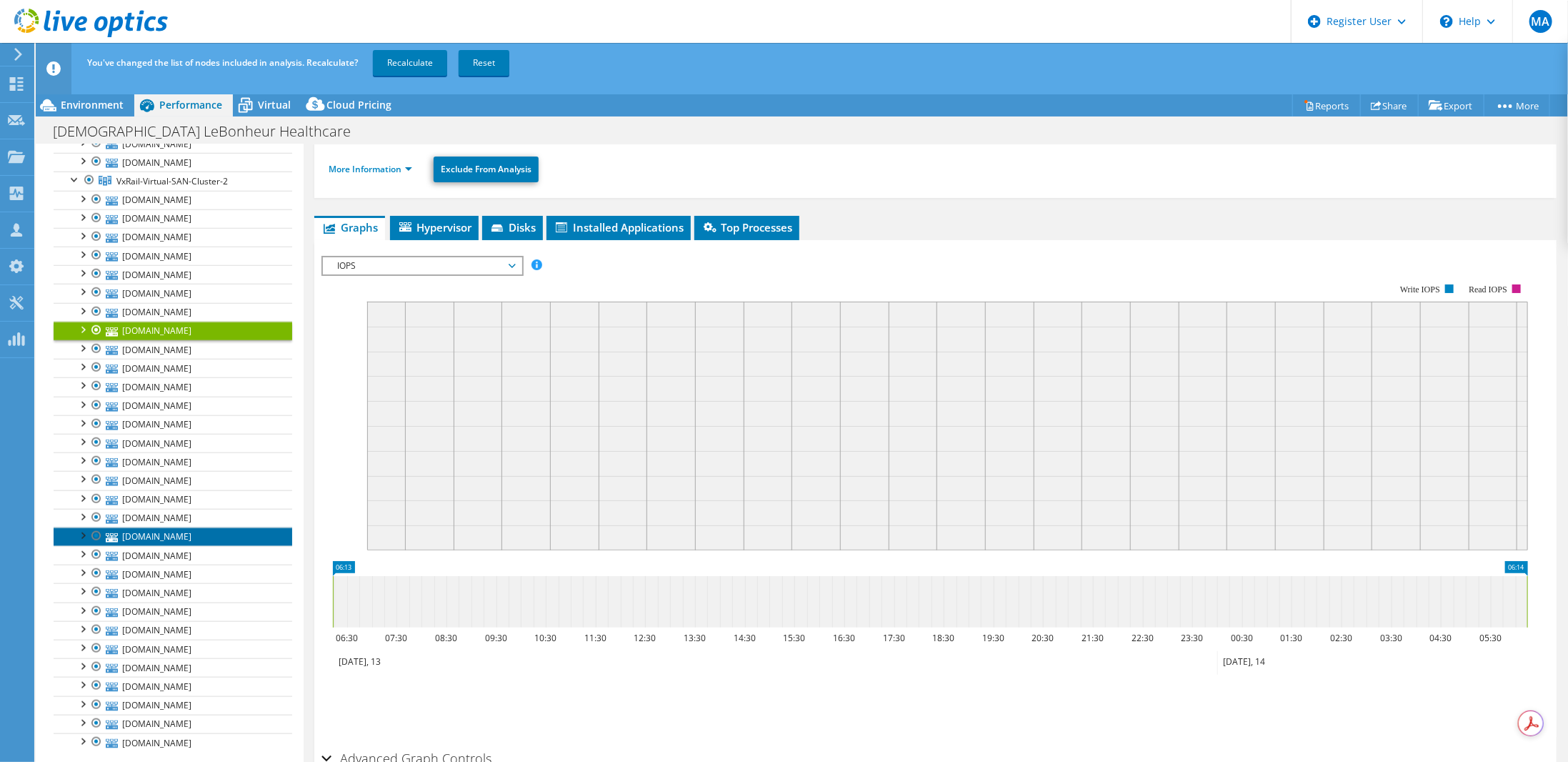
click at [142, 528] on link "[DOMAIN_NAME]" at bounding box center [173, 536] width 238 height 19
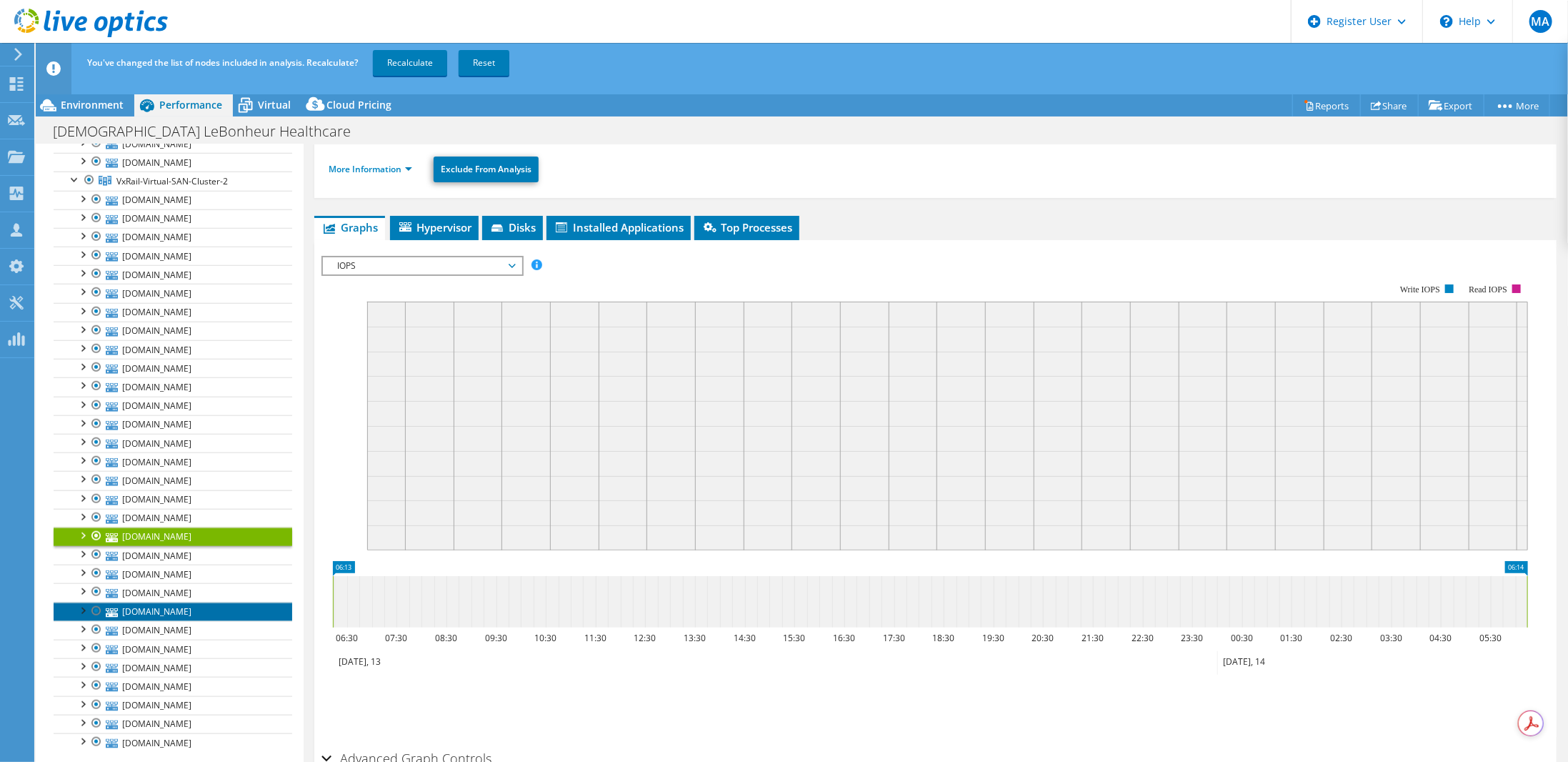
click at [161, 602] on link "[DOMAIN_NAME]" at bounding box center [173, 611] width 238 height 19
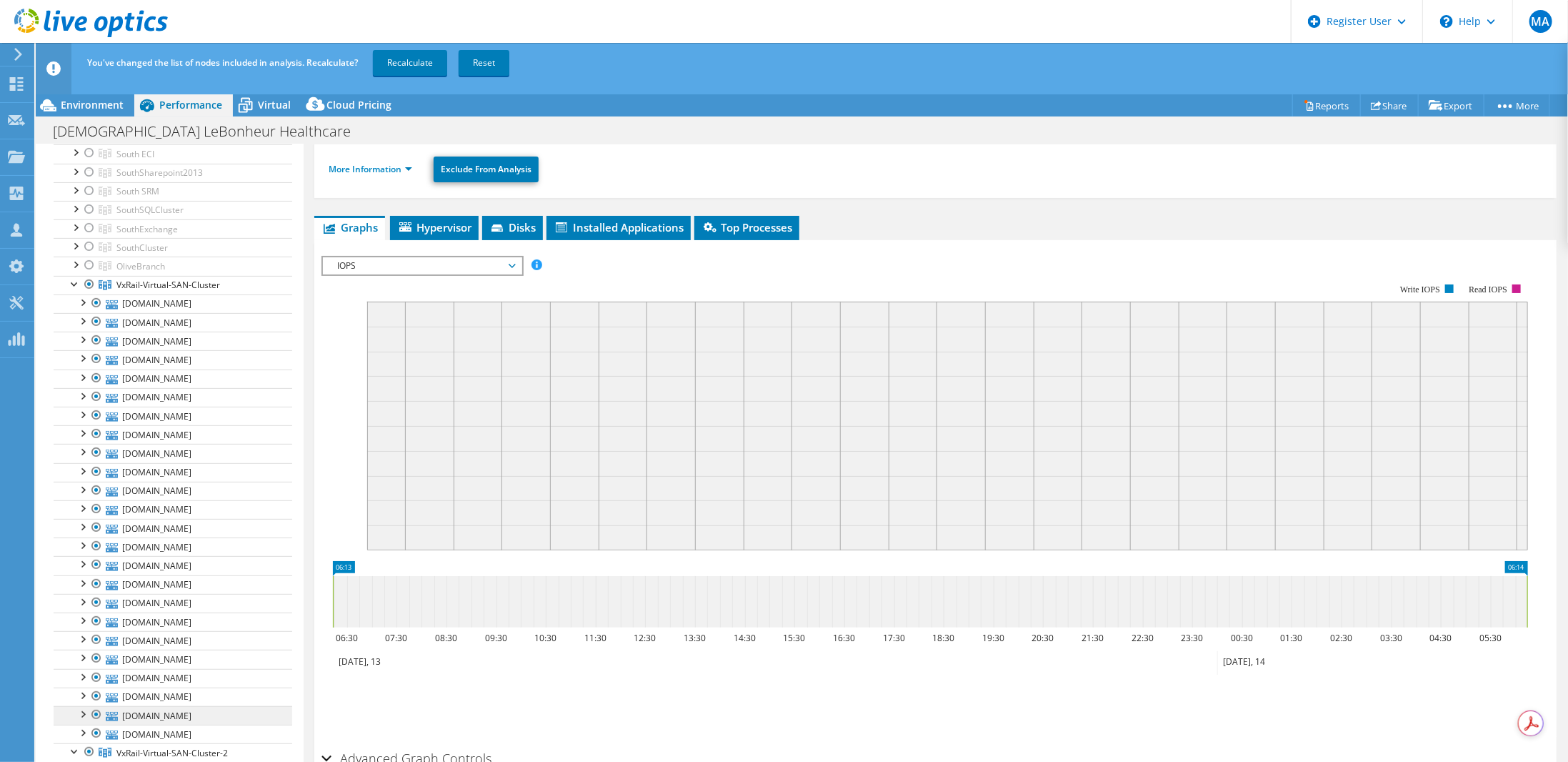
scroll to position [257, 0]
click at [74, 348] on div at bounding box center [75, 355] width 15 height 15
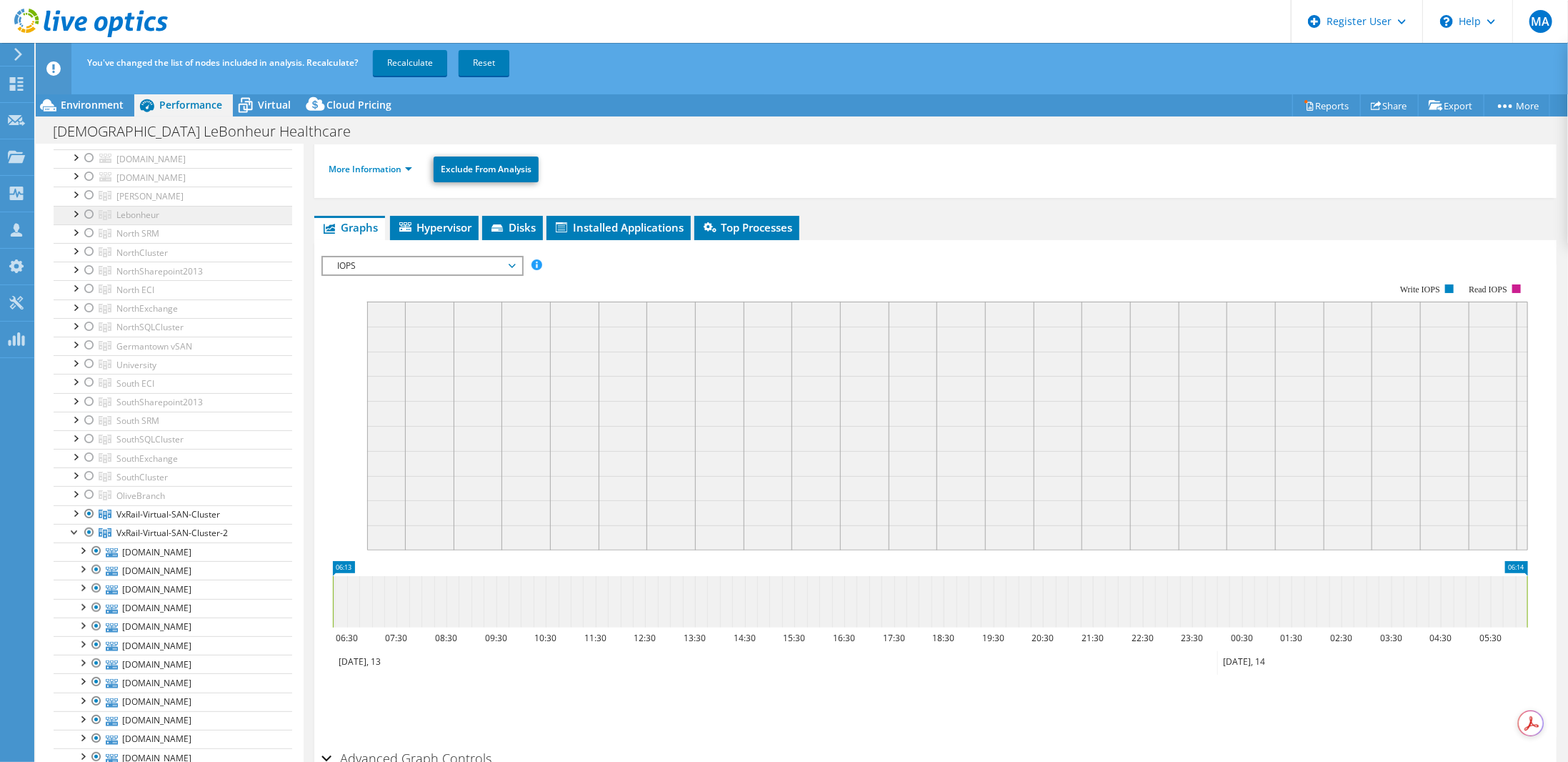
scroll to position [0, 0]
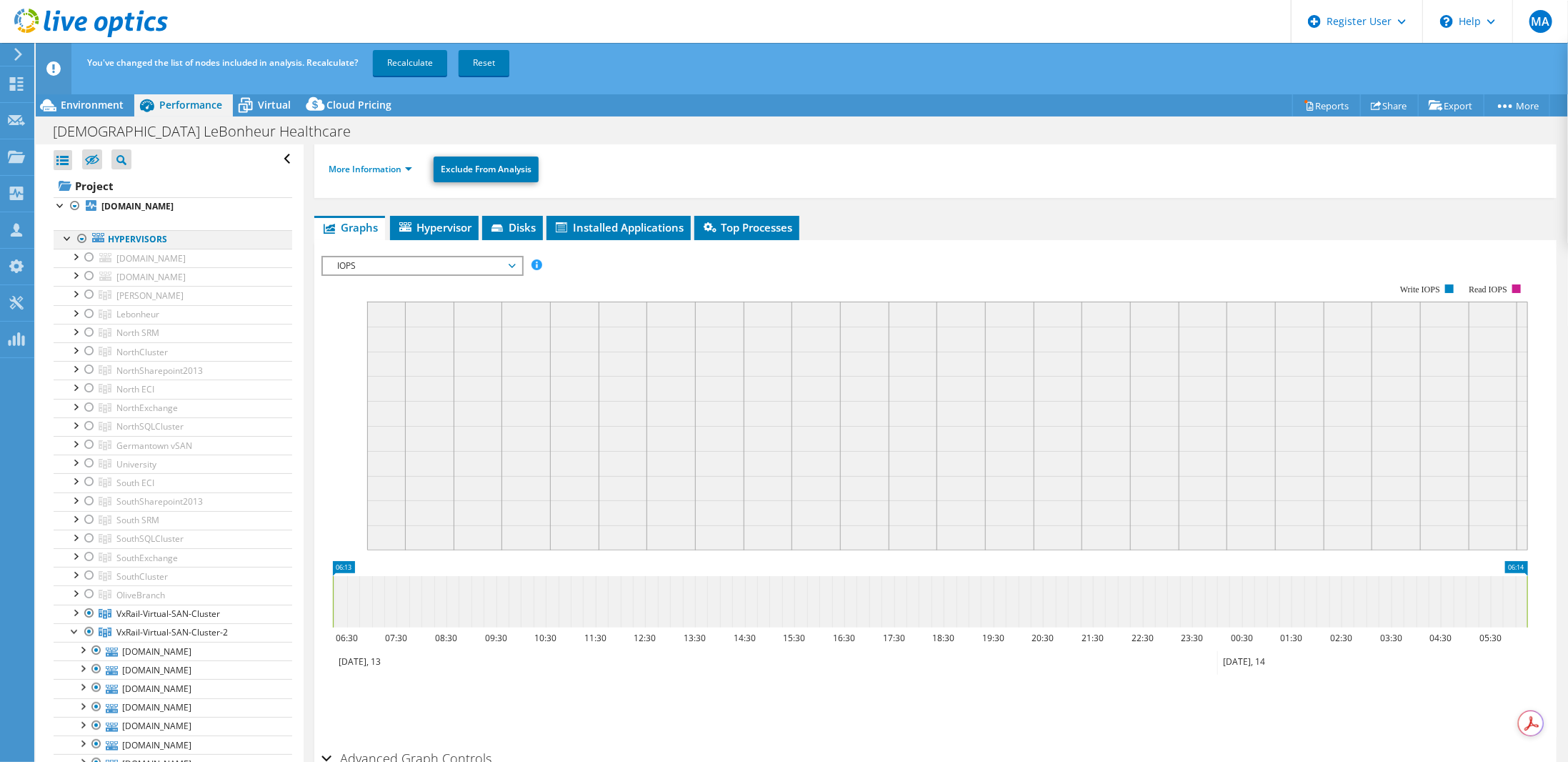
click at [67, 236] on div at bounding box center [68, 238] width 15 height 15
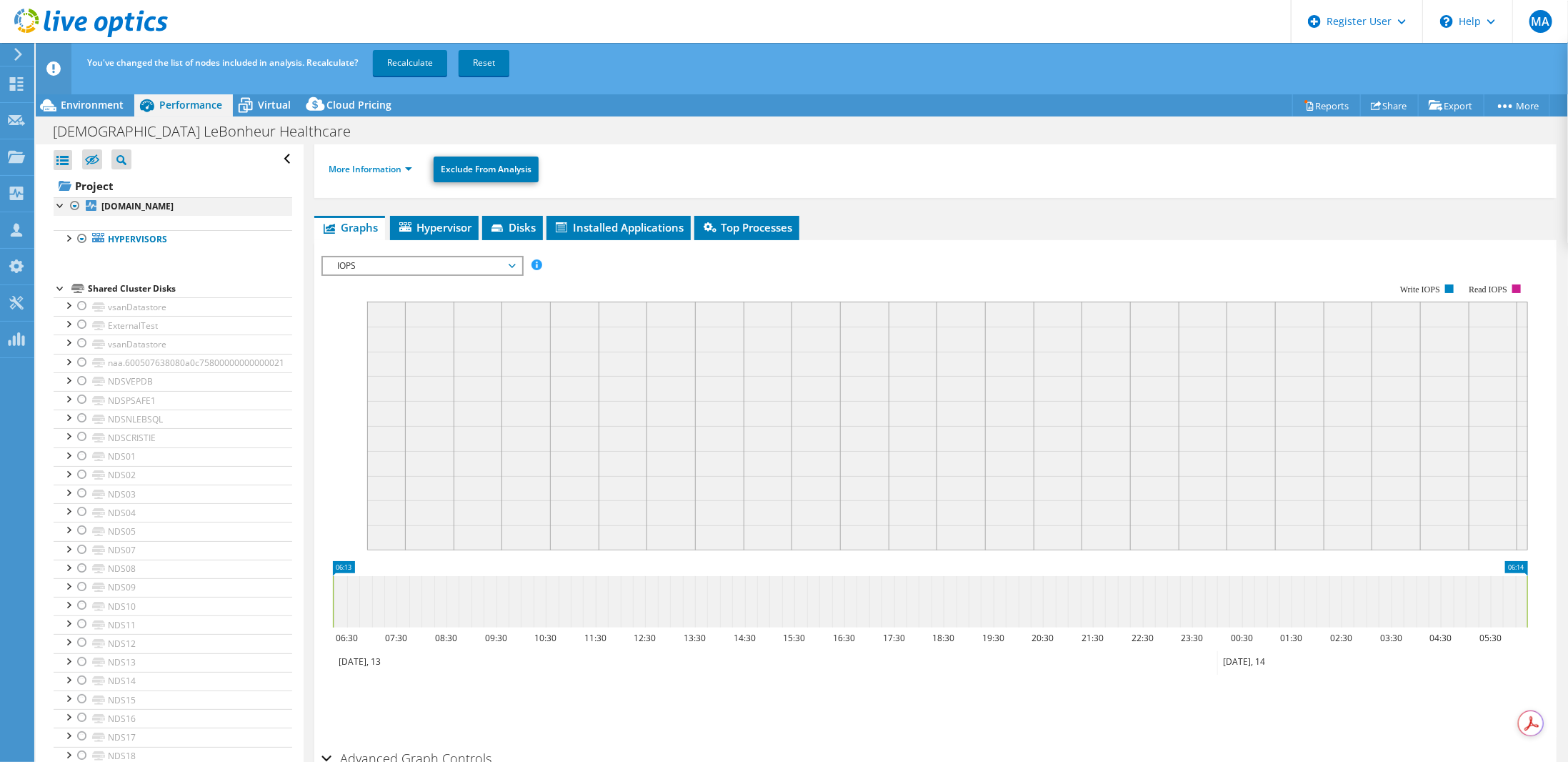
click at [61, 206] on div at bounding box center [61, 204] width 15 height 15
click at [68, 239] on div at bounding box center [68, 238] width 15 height 15
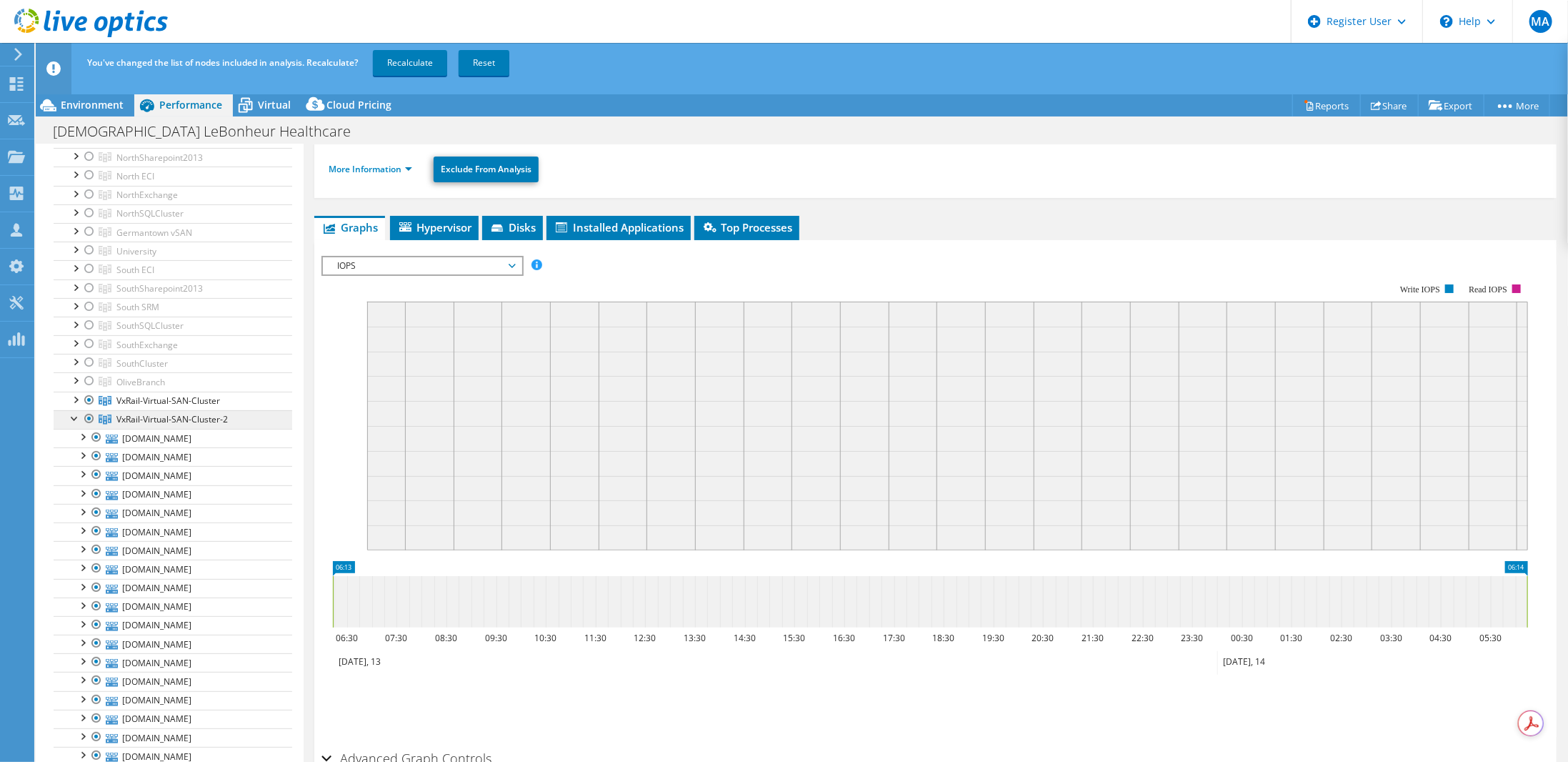
scroll to position [214, 0]
click at [73, 412] on div at bounding box center [75, 416] width 15 height 15
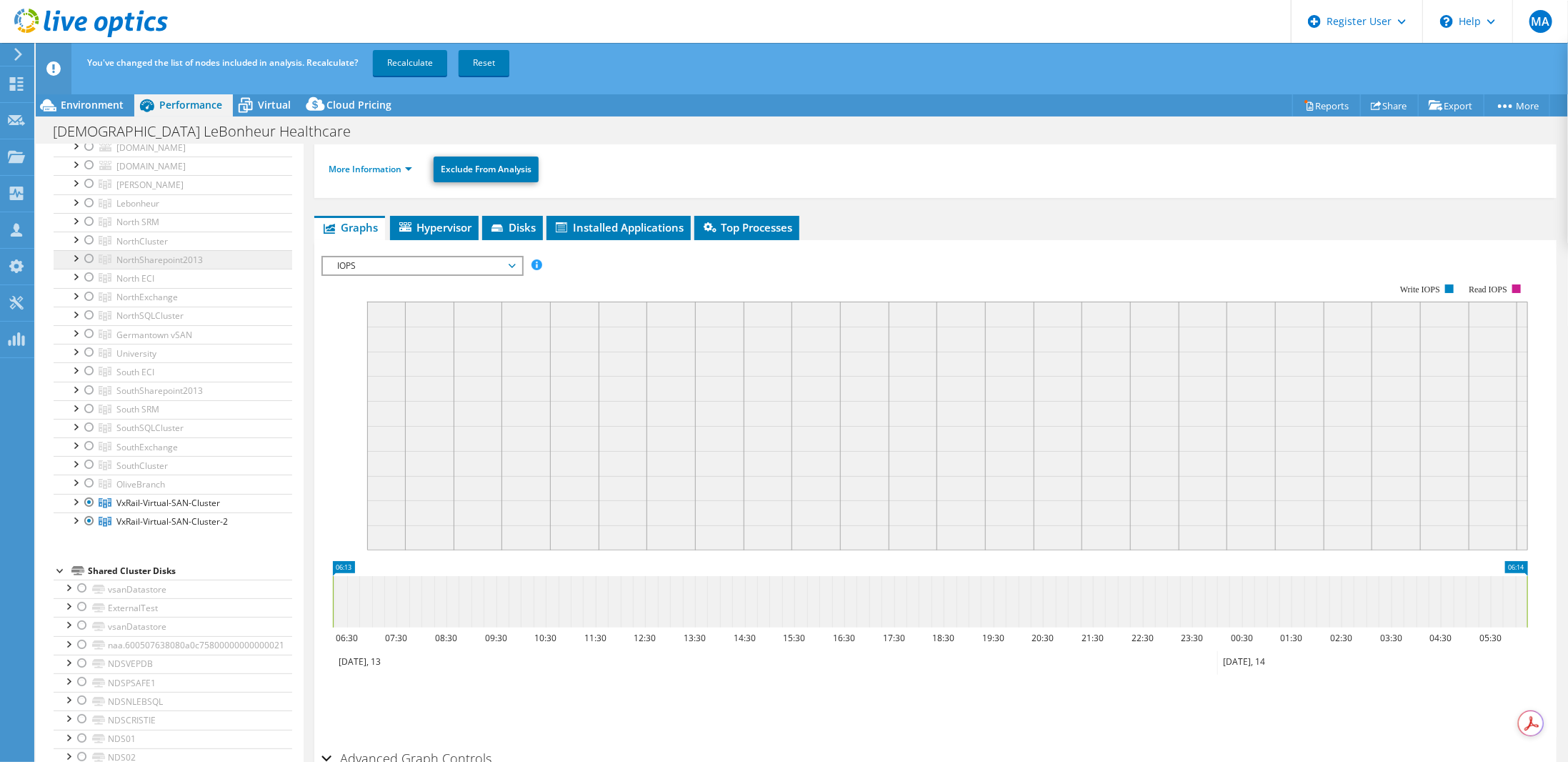
scroll to position [72, 0]
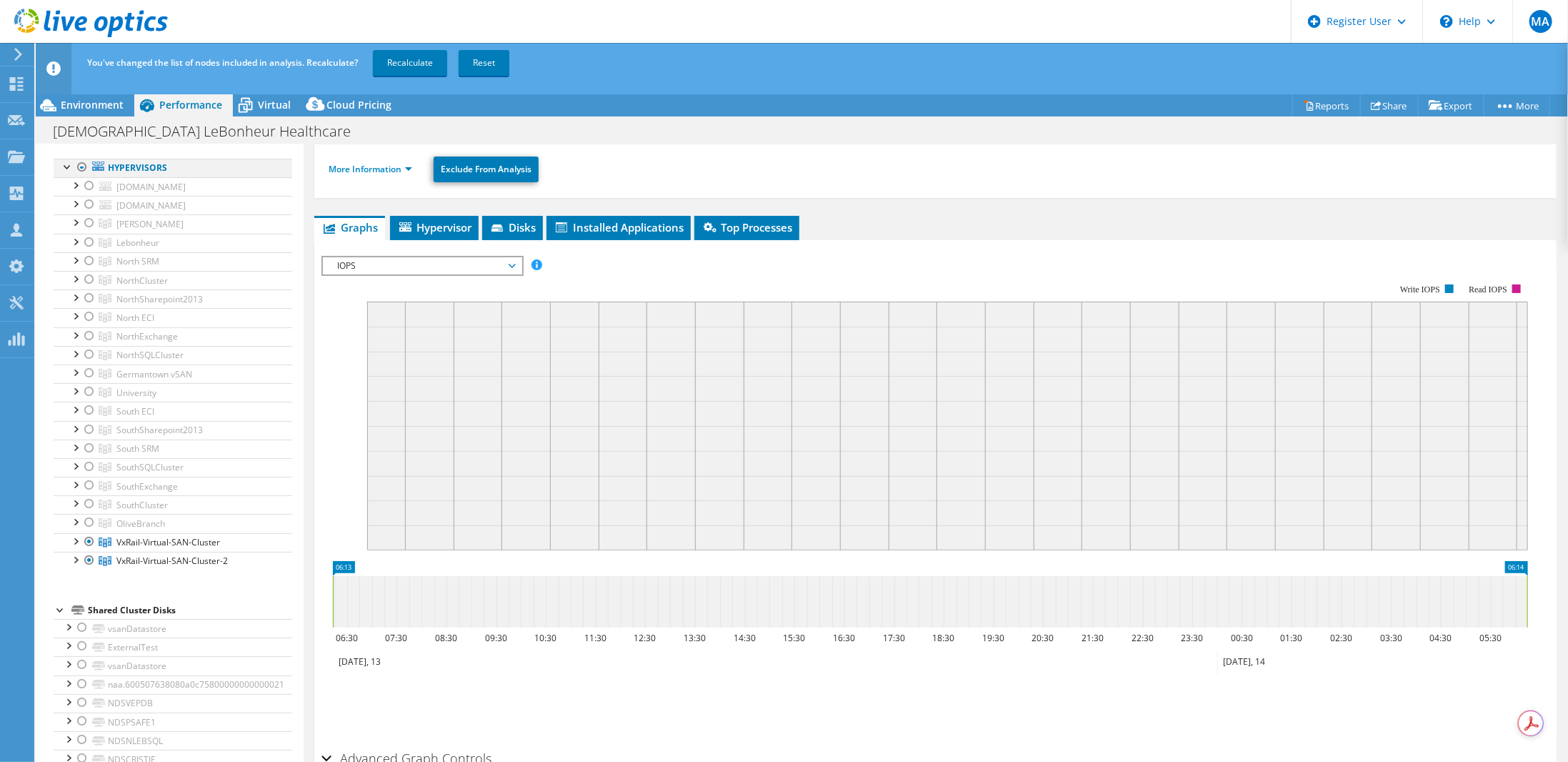
click at [82, 164] on div at bounding box center [82, 167] width 15 height 17
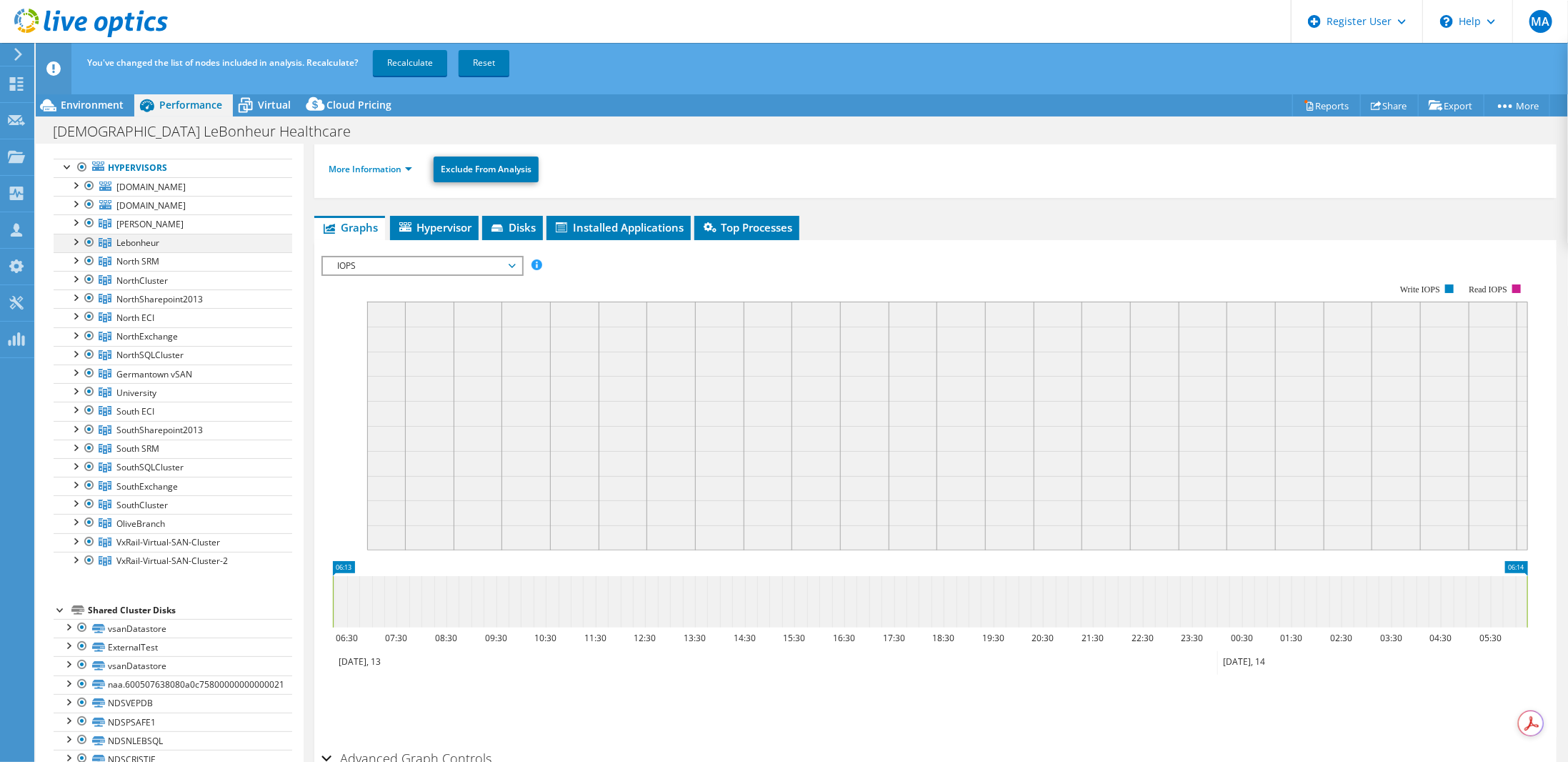
click at [74, 240] on div at bounding box center [75, 241] width 15 height 15
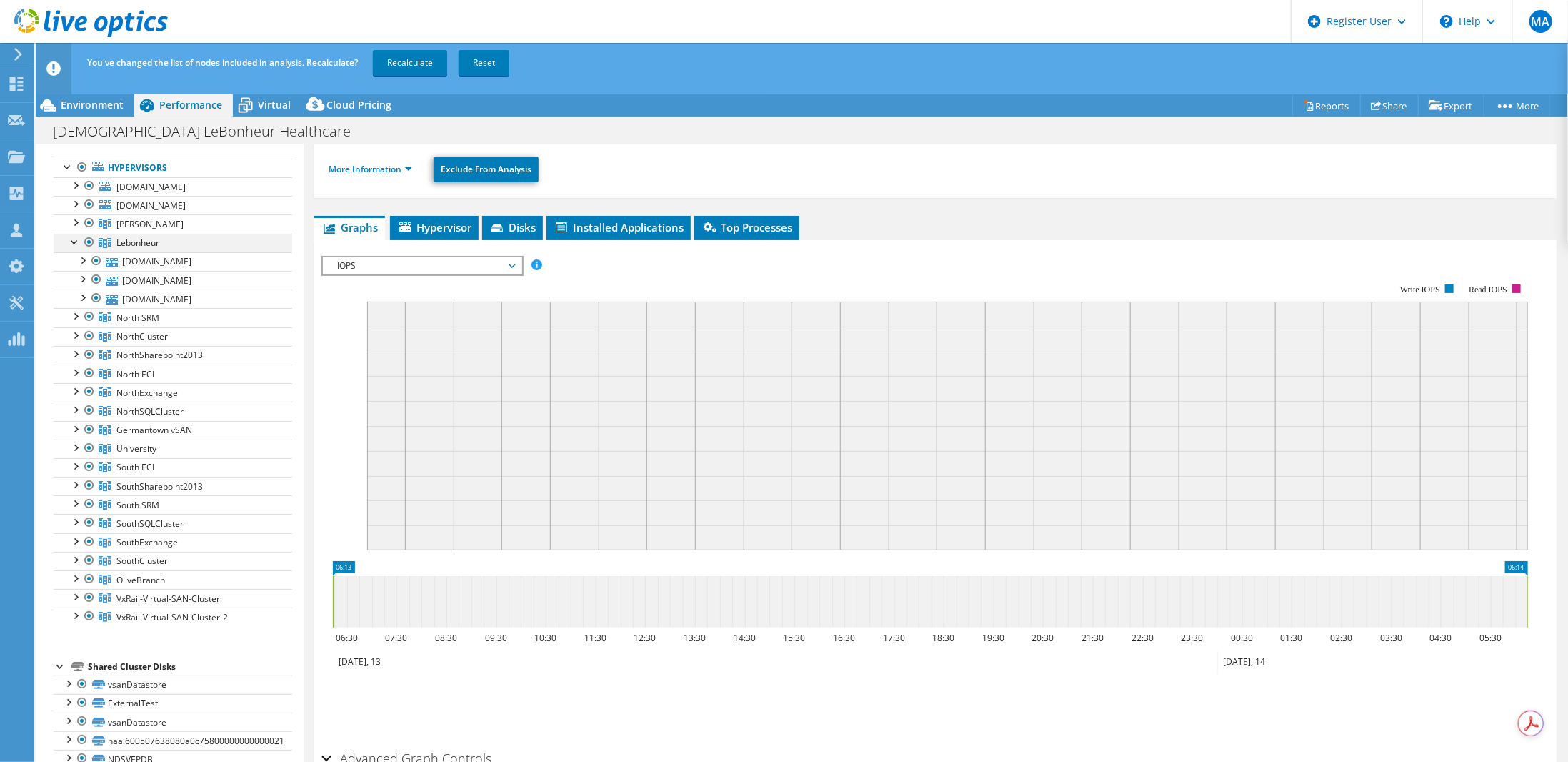
click at [74, 237] on div at bounding box center [75, 241] width 15 height 15
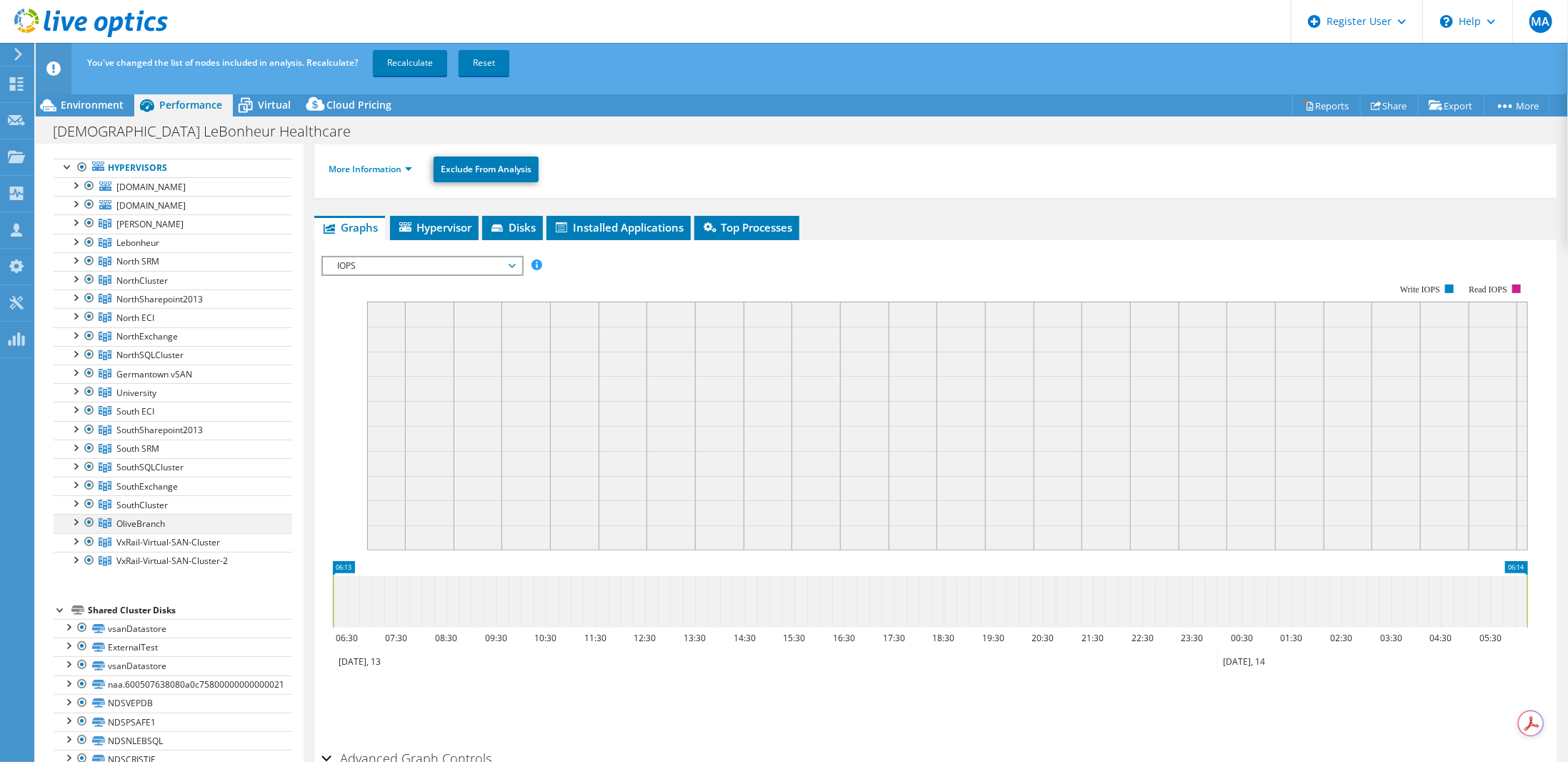
click at [77, 516] on div at bounding box center [75, 521] width 15 height 15
click at [73, 515] on div at bounding box center [75, 521] width 15 height 15
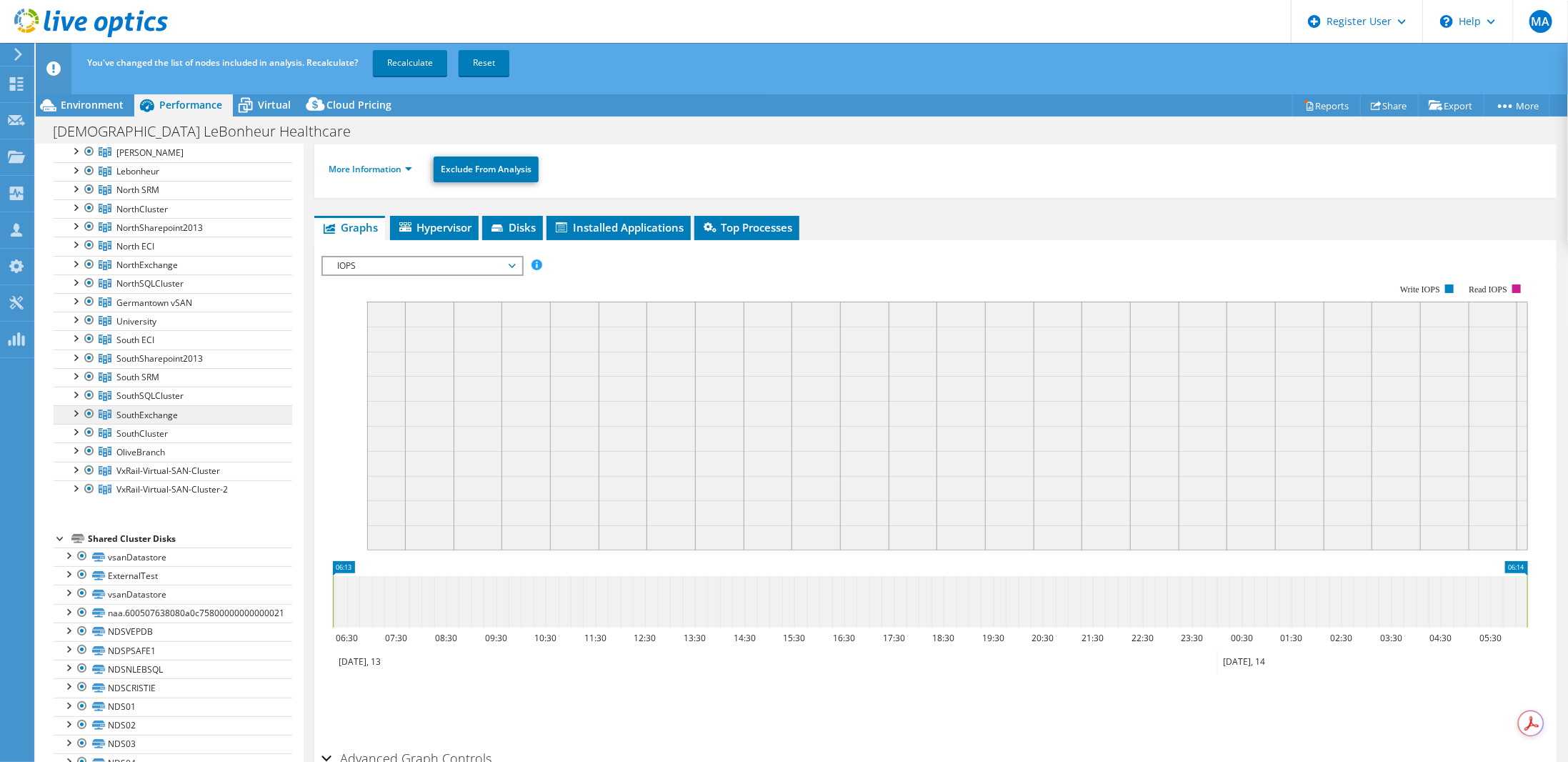
scroll to position [0, 0]
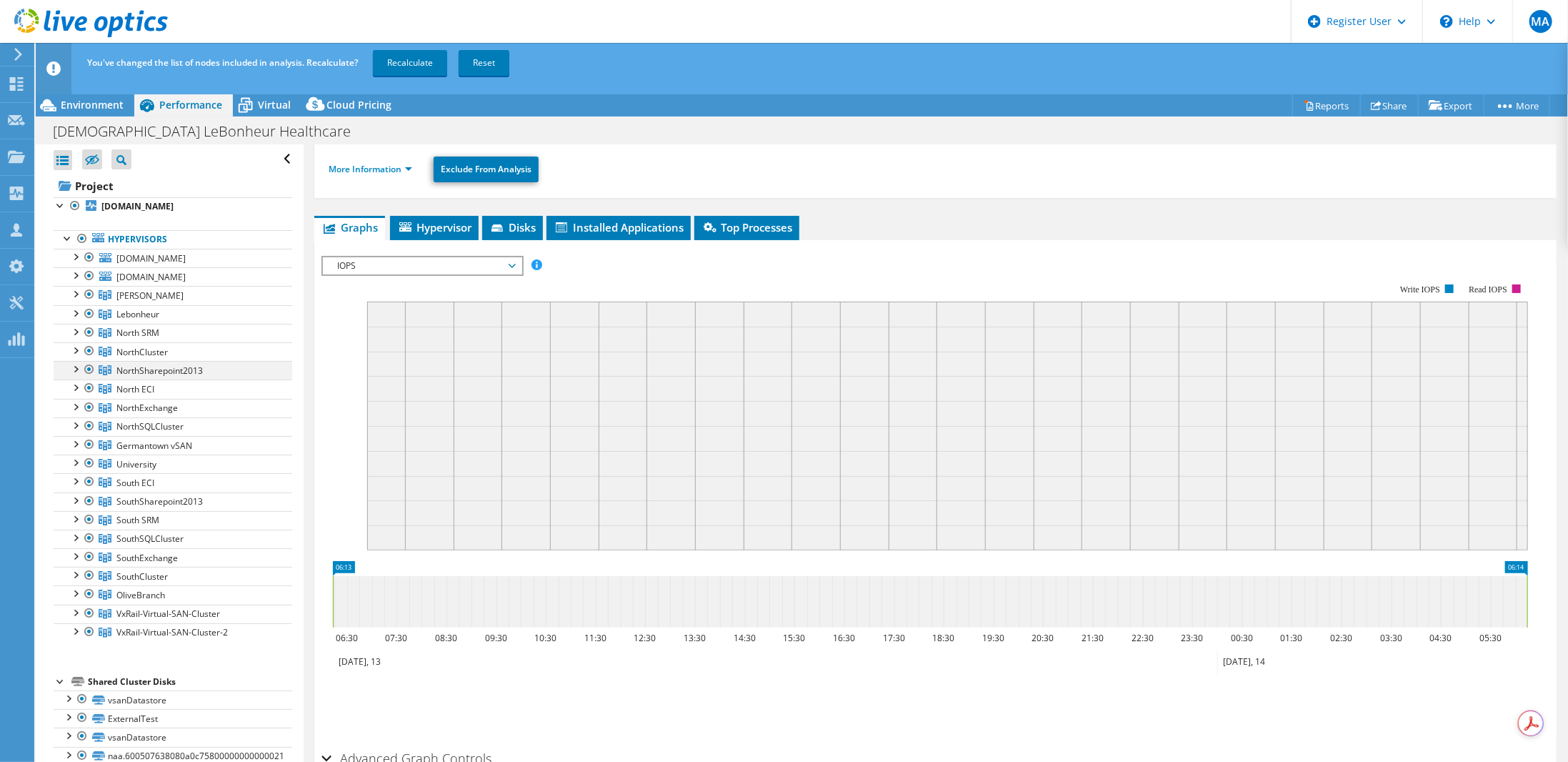
click at [79, 367] on div at bounding box center [75, 368] width 15 height 15
click at [70, 364] on div at bounding box center [75, 368] width 15 height 15
click at [74, 404] on div at bounding box center [75, 406] width 15 height 15
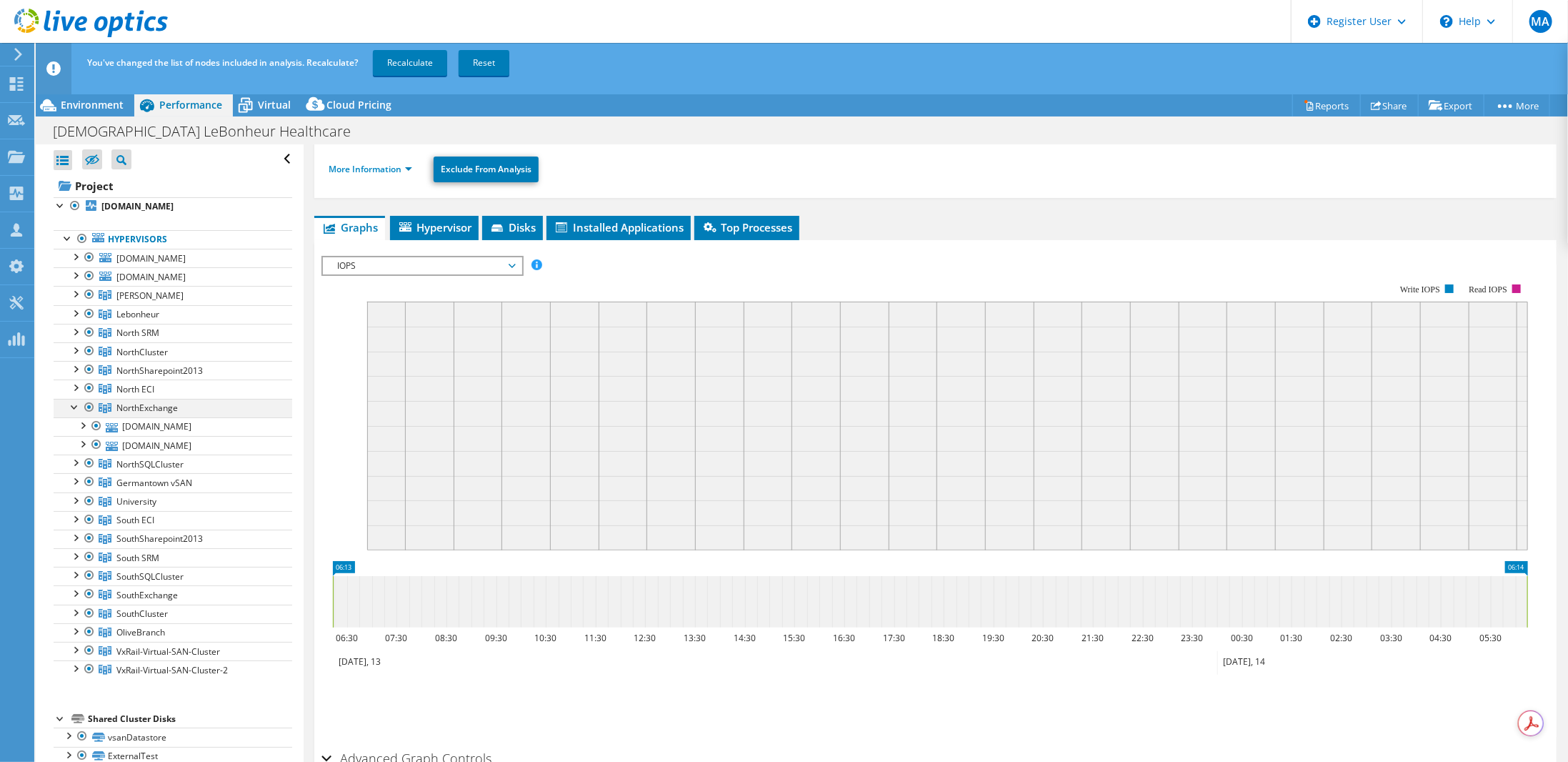
click at [79, 403] on div at bounding box center [75, 406] width 15 height 15
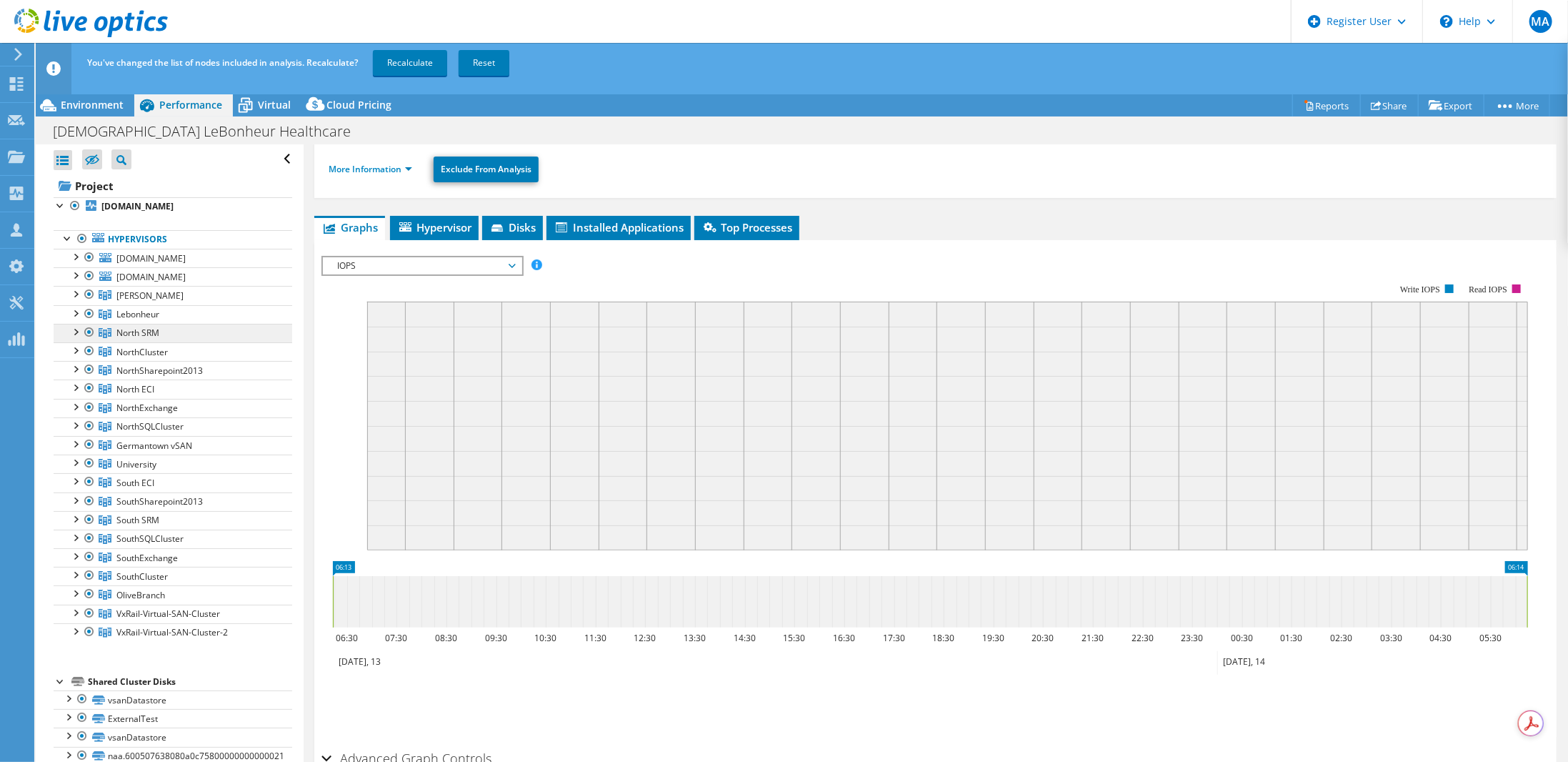
click at [144, 301] on span "North SRM" at bounding box center [150, 295] width 68 height 12
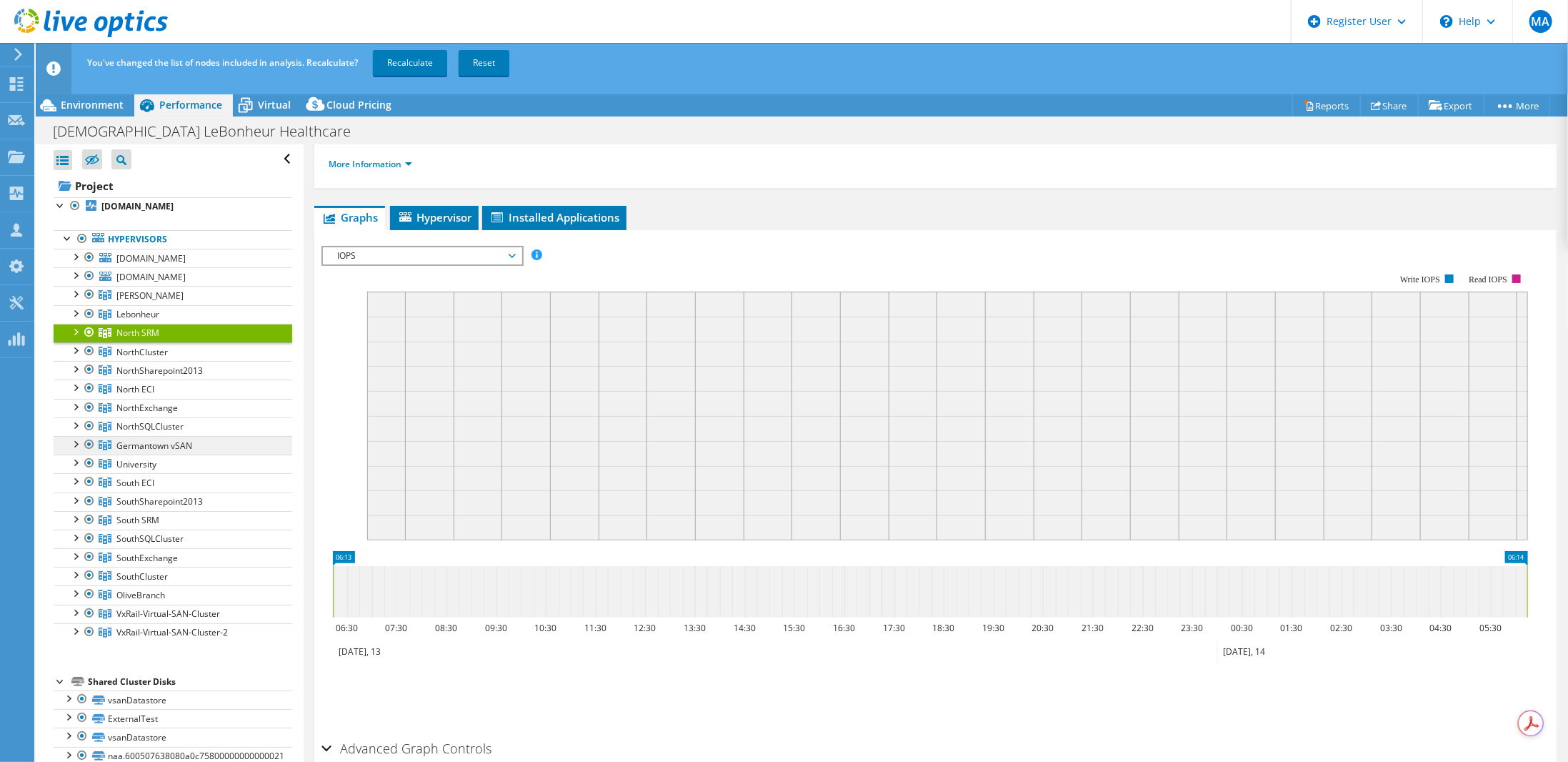
click at [143, 301] on span "Germantown vSAN" at bounding box center [150, 295] width 68 height 12
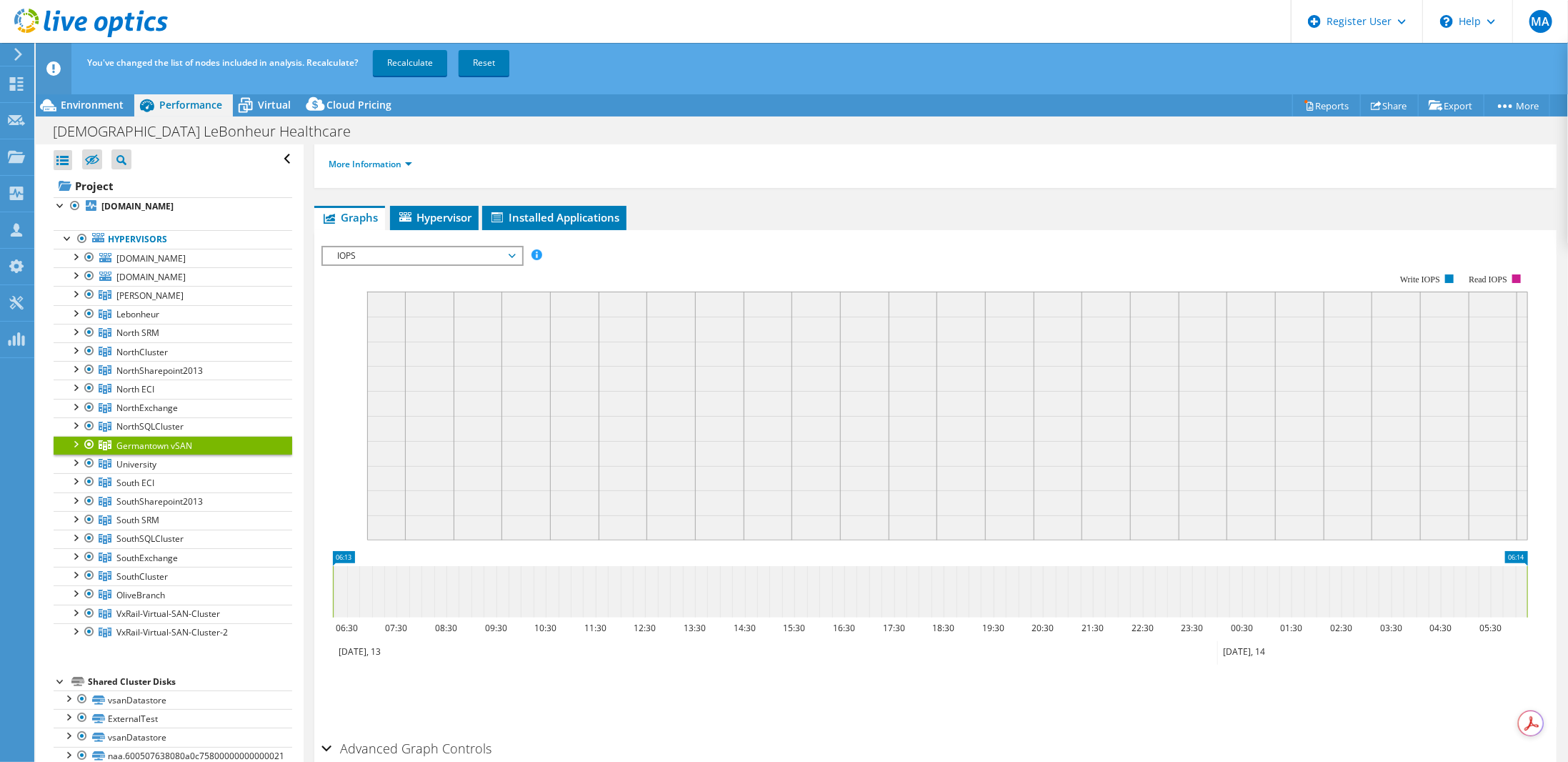
click at [80, 439] on div at bounding box center [75, 443] width 15 height 15
click at [73, 441] on div at bounding box center [75, 443] width 15 height 15
click at [76, 438] on div at bounding box center [75, 443] width 15 height 15
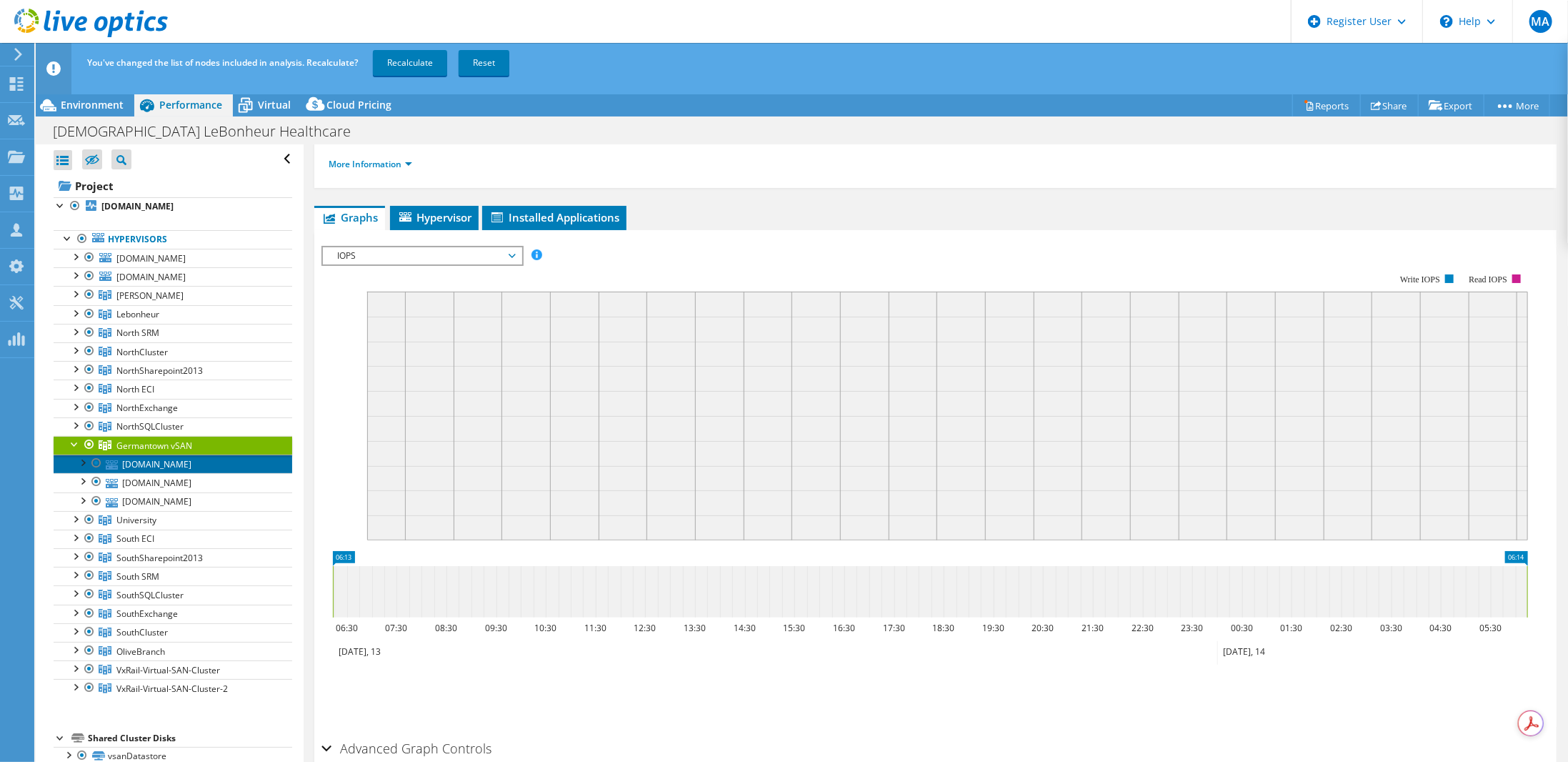
click at [178, 468] on link "[DOMAIN_NAME]" at bounding box center [173, 463] width 238 height 19
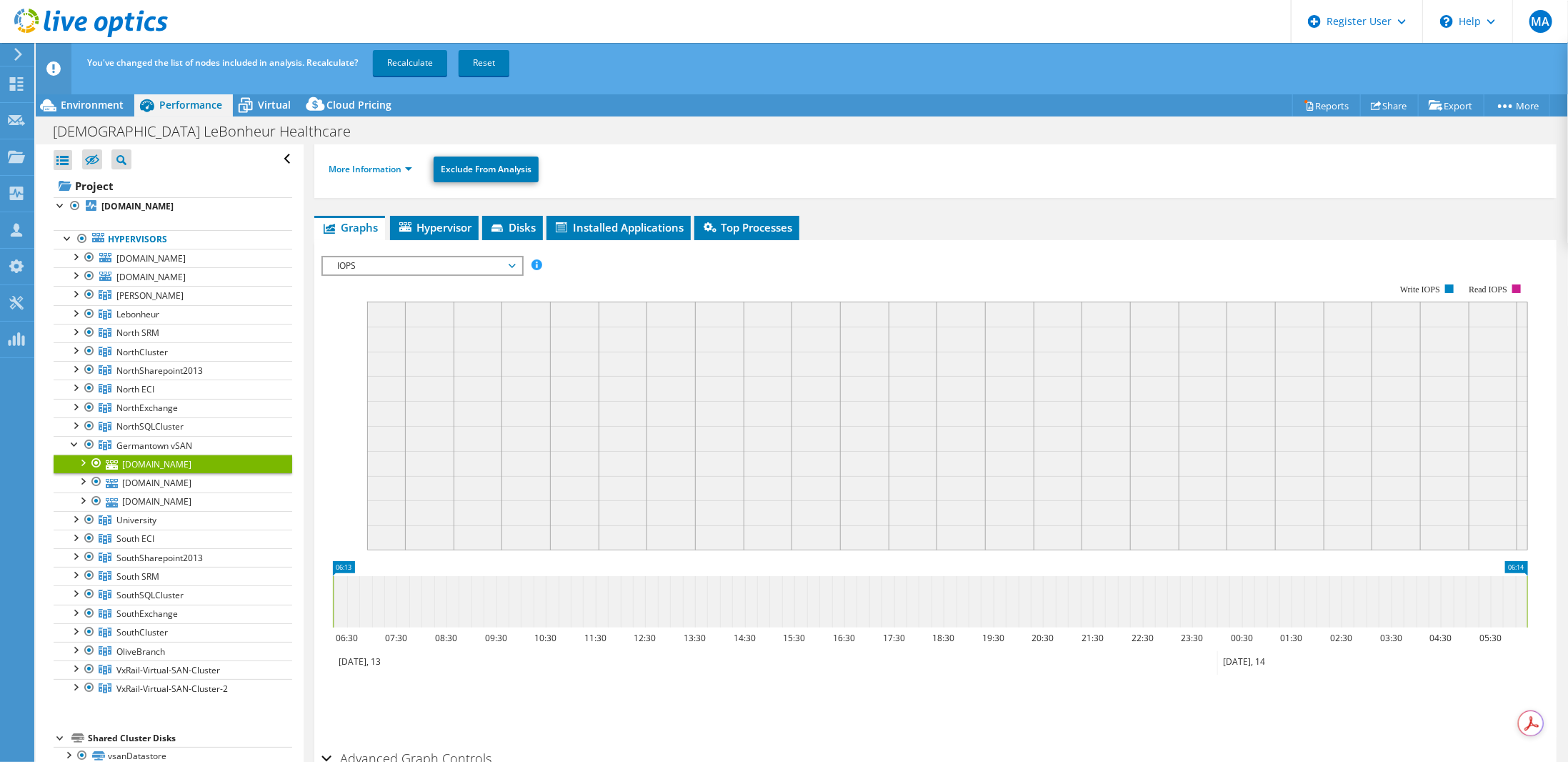
click at [443, 220] on span "Hypervisor" at bounding box center [434, 227] width 74 height 15
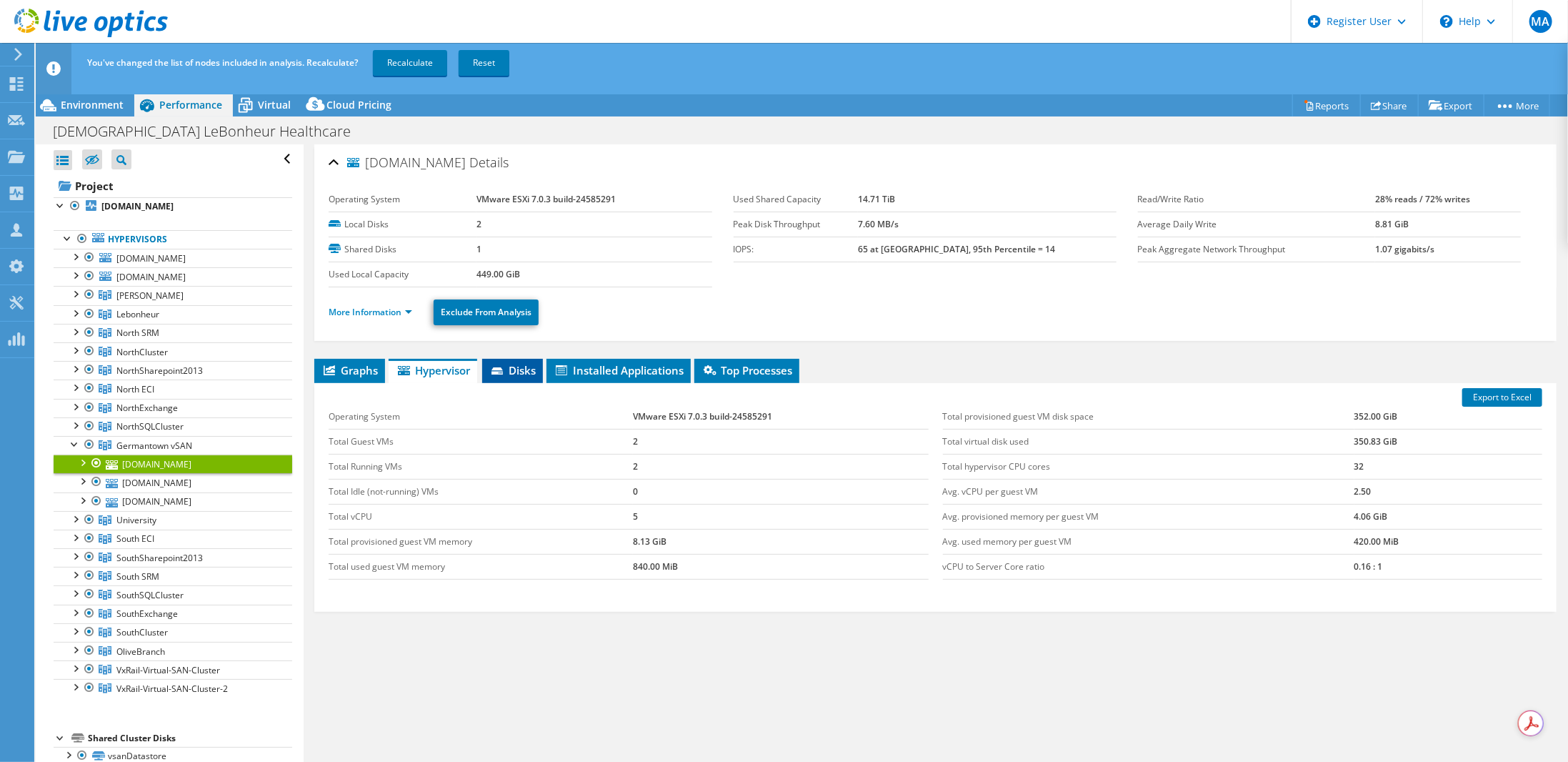
click at [529, 366] on span "Disks" at bounding box center [512, 370] width 46 height 15
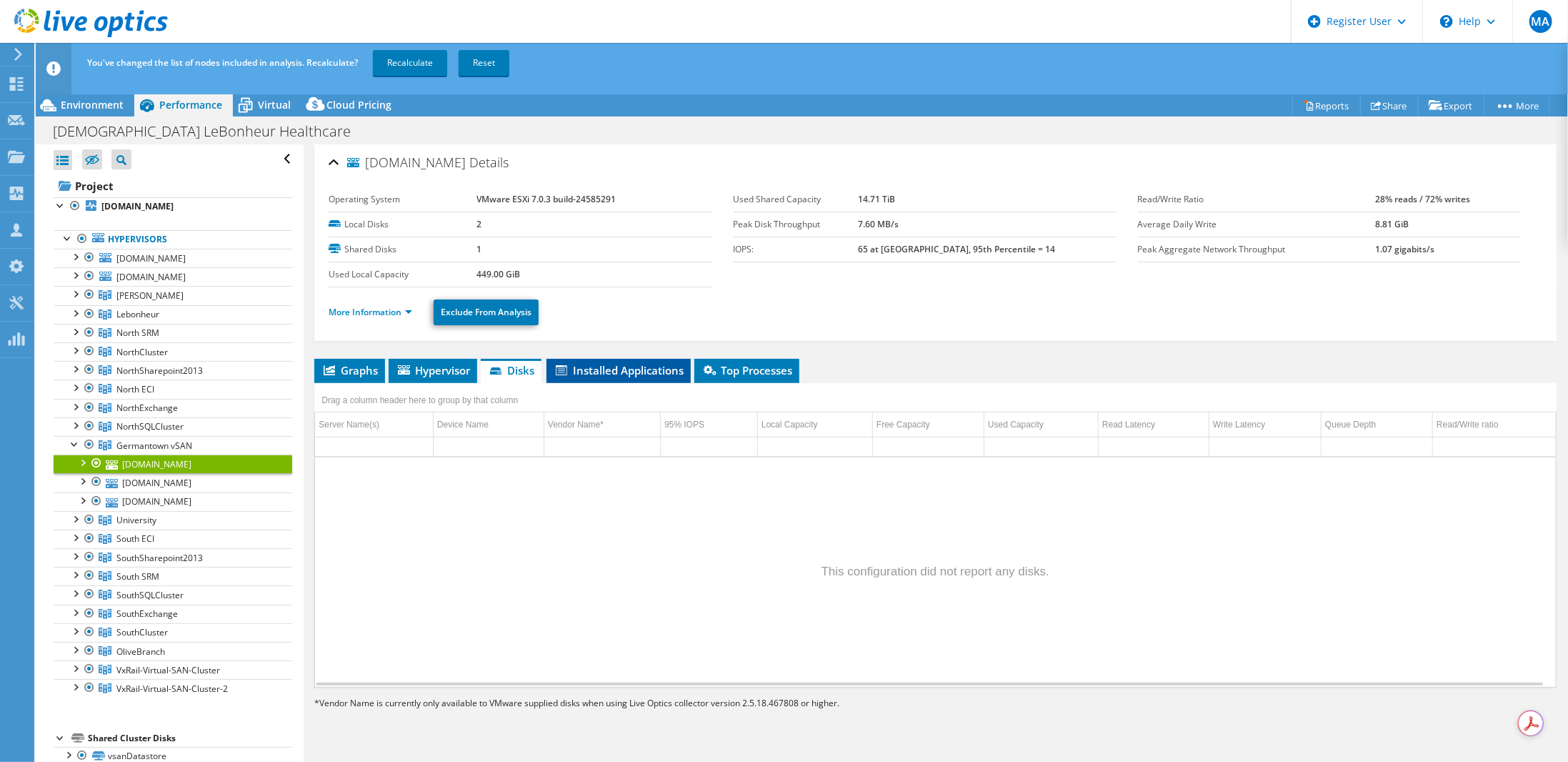
click at [628, 365] on span "Installed Applications" at bounding box center [618, 370] width 130 height 15
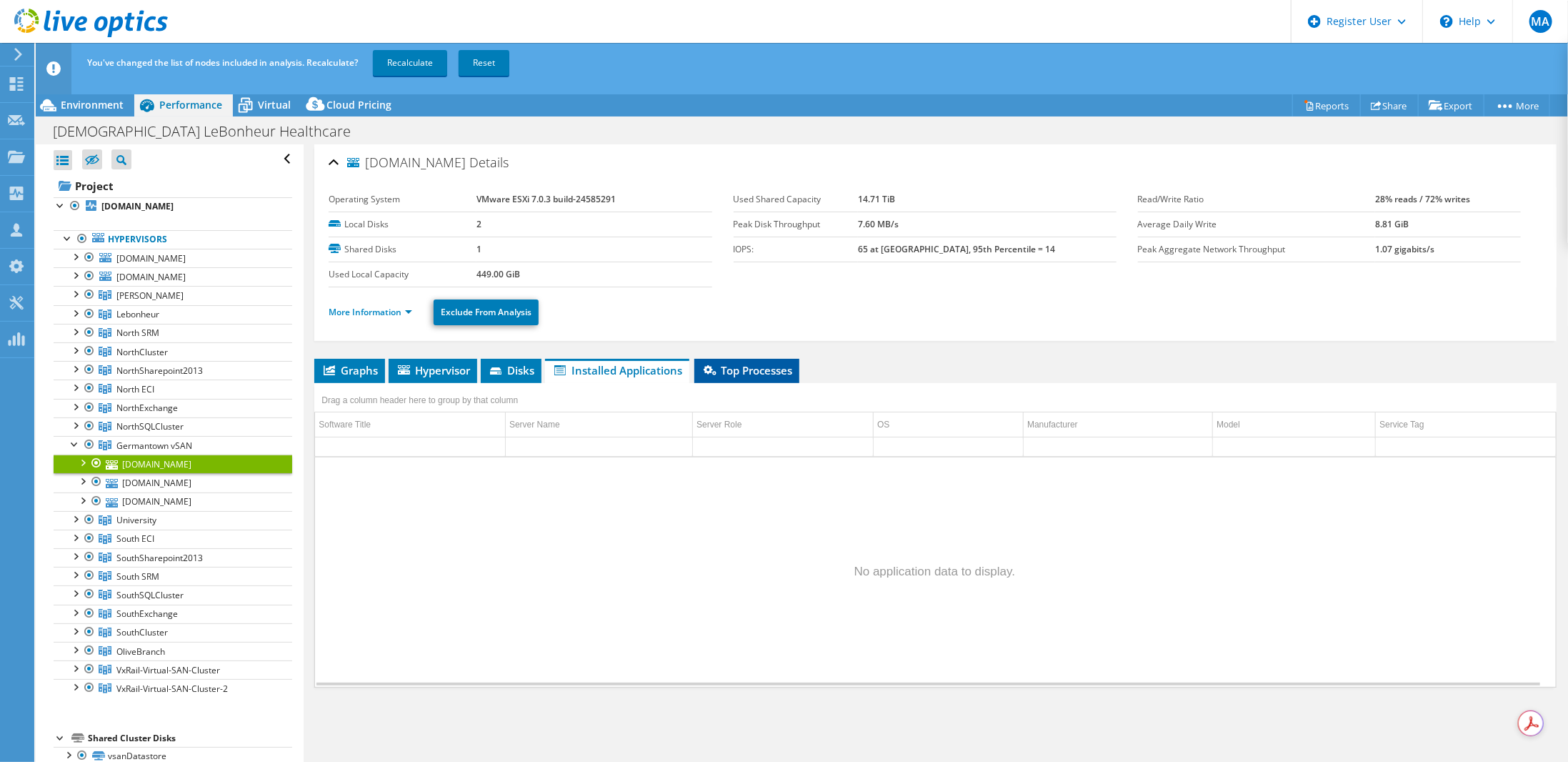
drag, startPoint x: 754, startPoint y: 369, endPoint x: 739, endPoint y: 366, distance: 15.3
click at [752, 369] on span "Top Processes" at bounding box center [746, 370] width 90 height 15
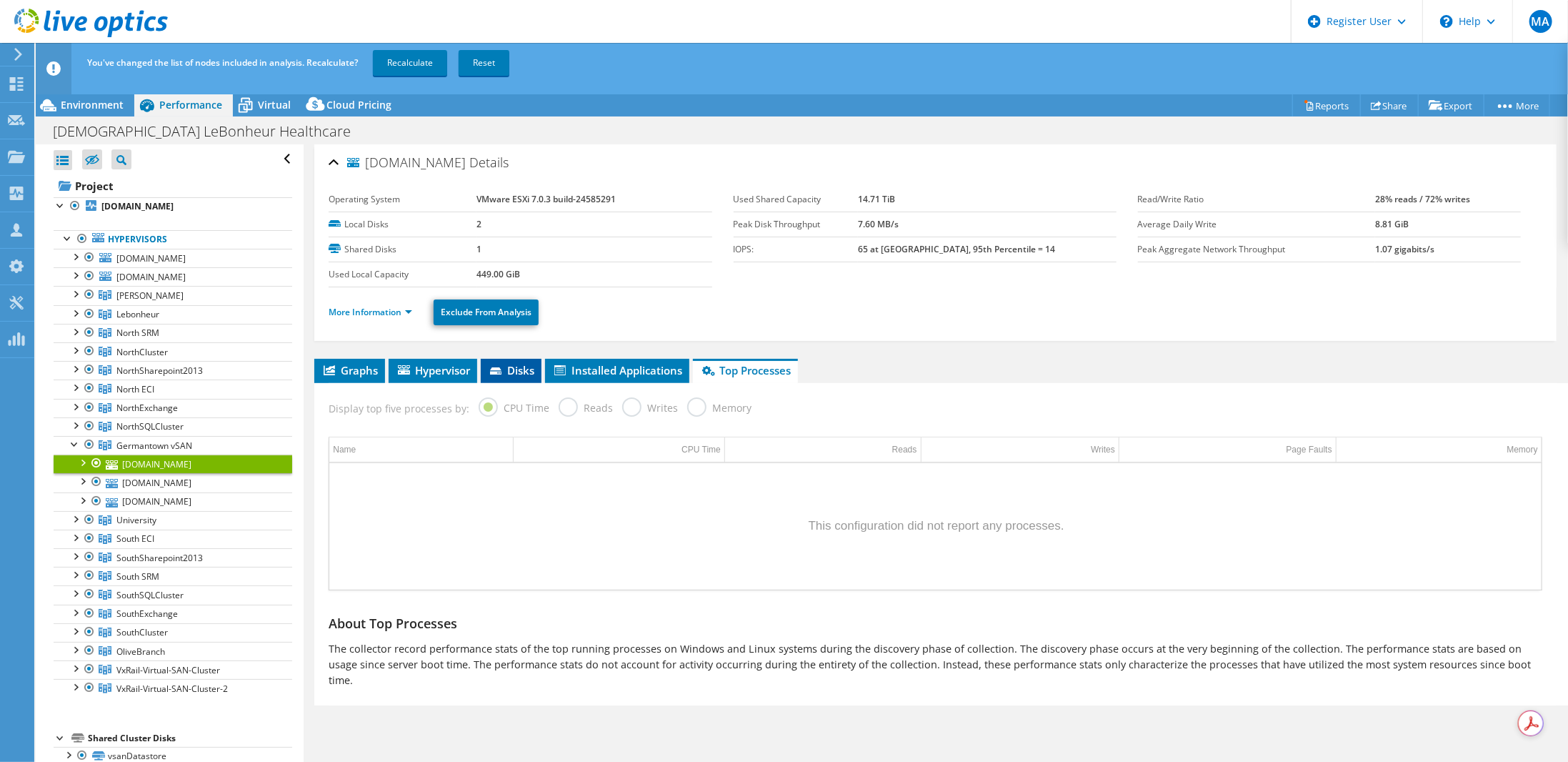
click at [516, 371] on span "Disks" at bounding box center [511, 370] width 46 height 15
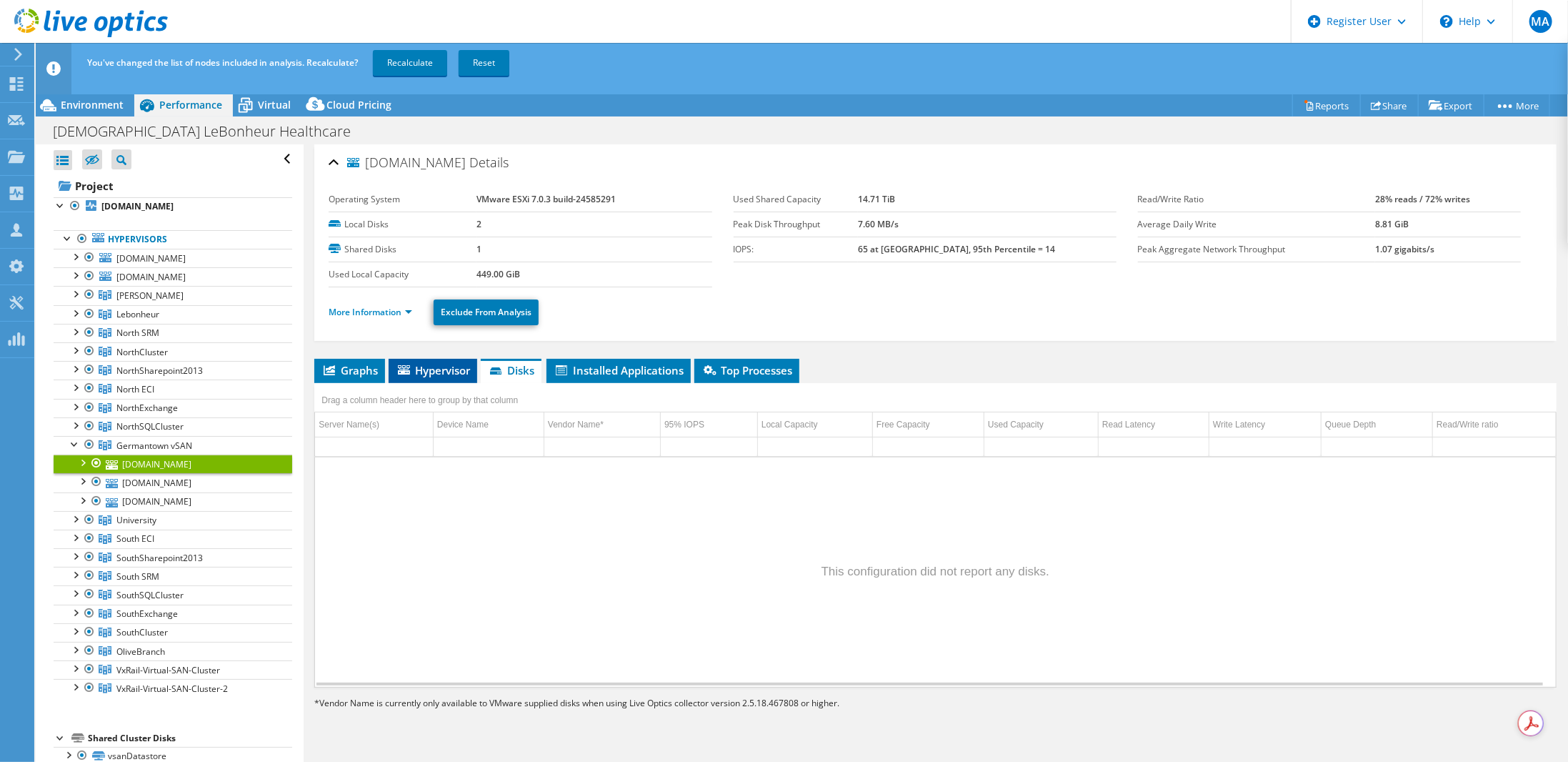
click at [443, 370] on span "Hypervisor" at bounding box center [432, 370] width 74 height 15
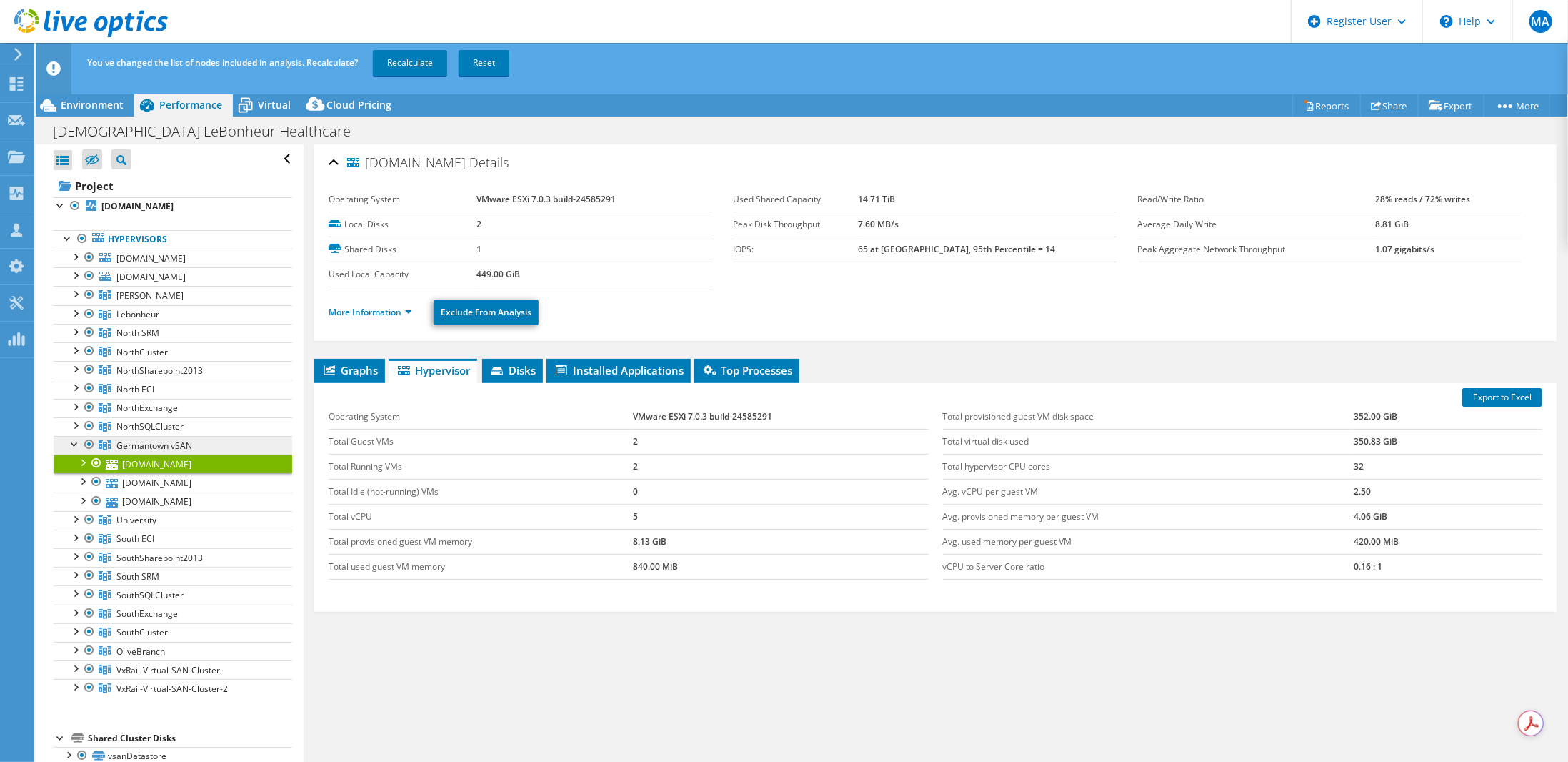
click at [143, 301] on span "Germantown vSAN" at bounding box center [150, 295] width 68 height 12
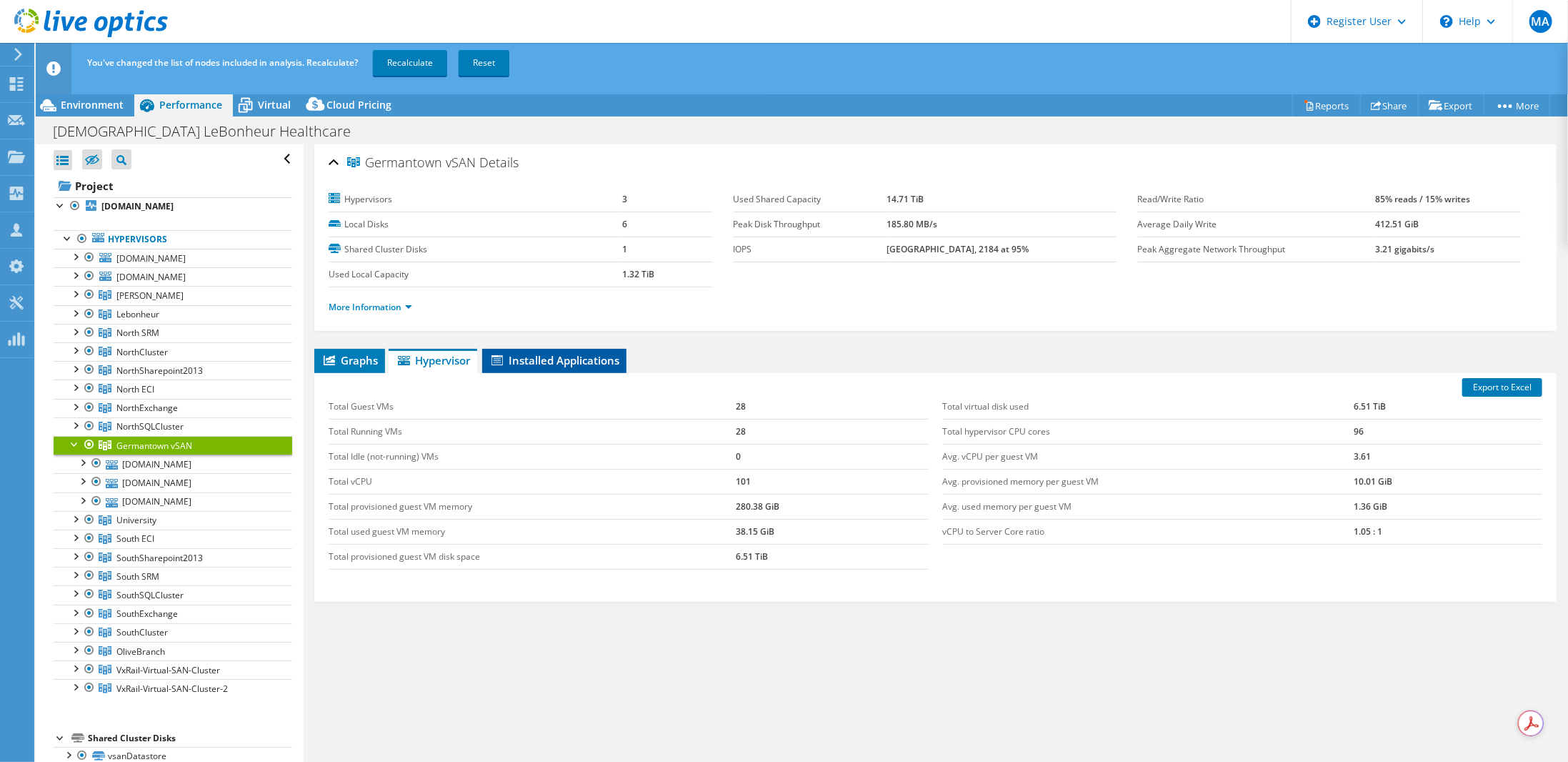
click at [569, 364] on span "Installed Applications" at bounding box center [554, 361] width 130 height 15
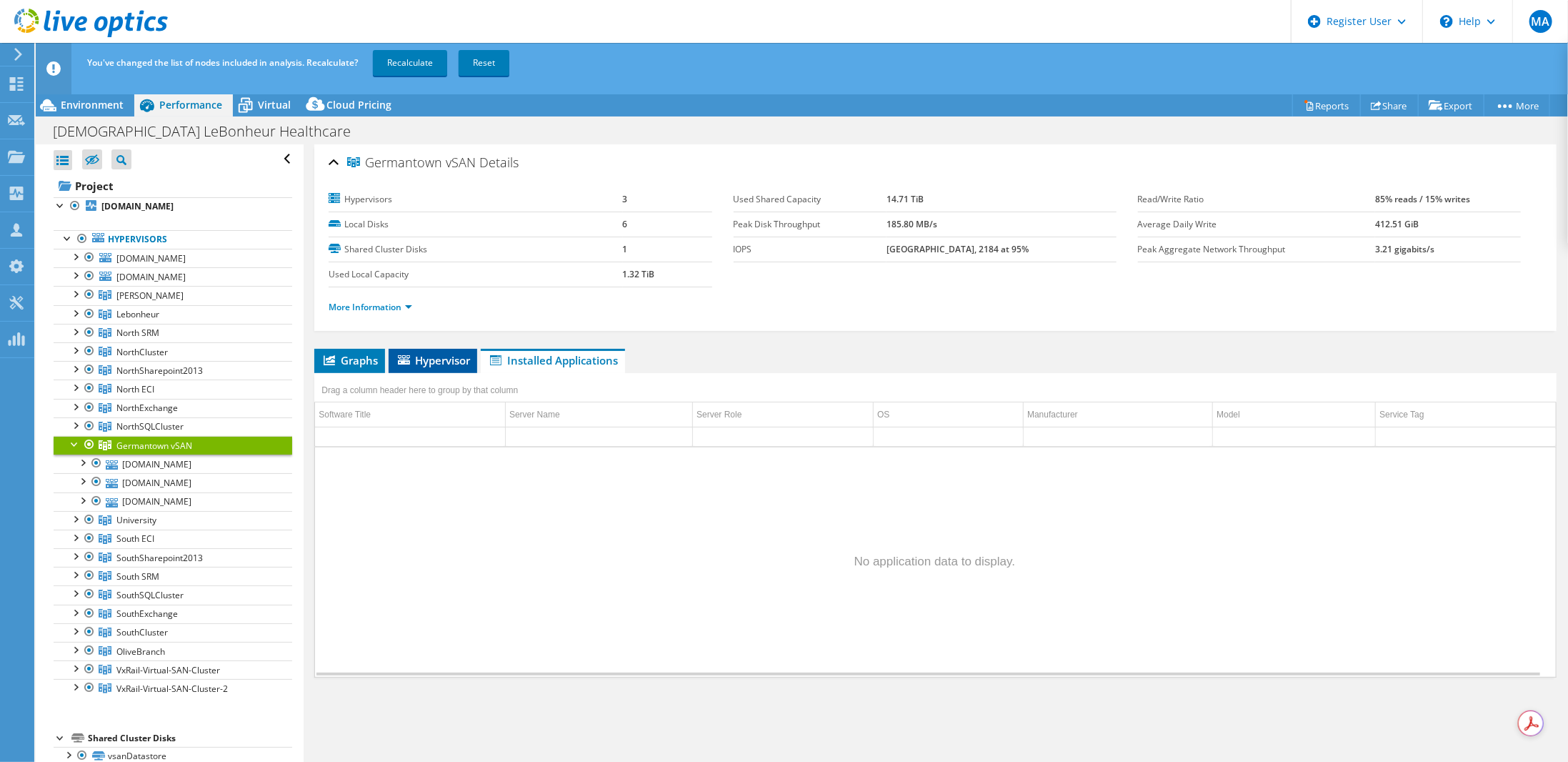
click at [434, 353] on span "Hypervisor" at bounding box center [432, 361] width 74 height 15
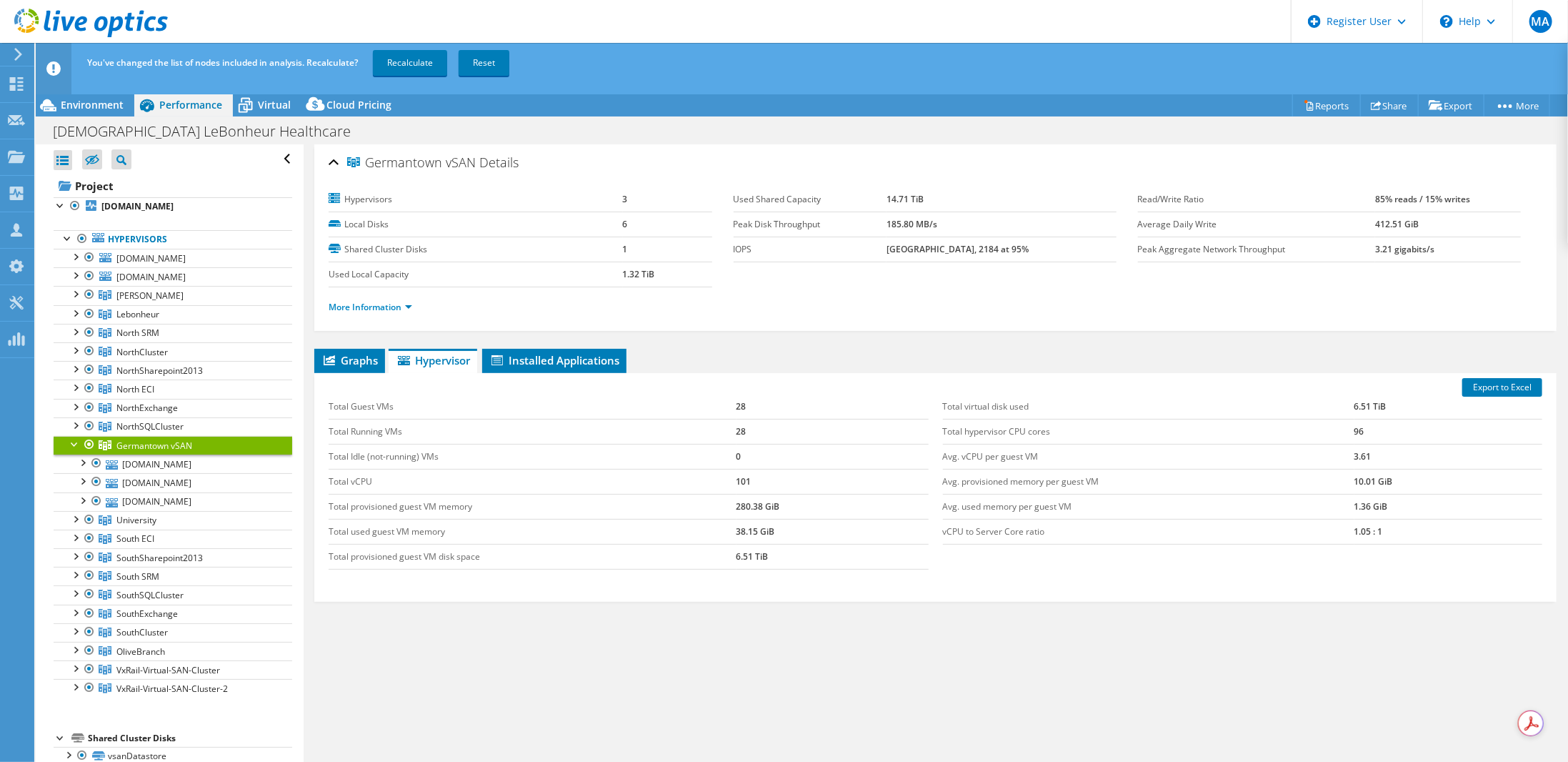
click at [71, 440] on div at bounding box center [75, 443] width 15 height 15
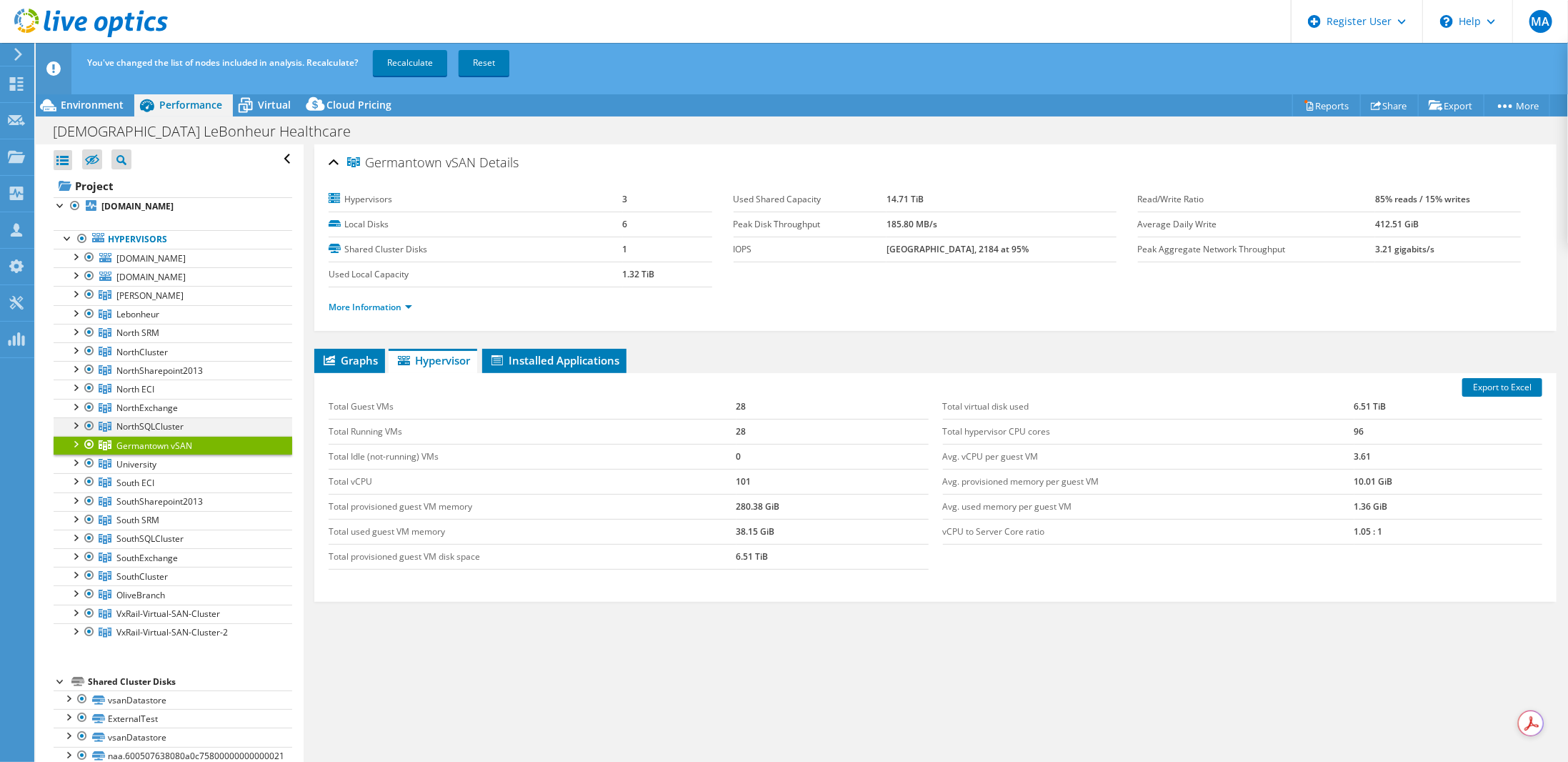
click at [80, 420] on div at bounding box center [75, 425] width 15 height 15
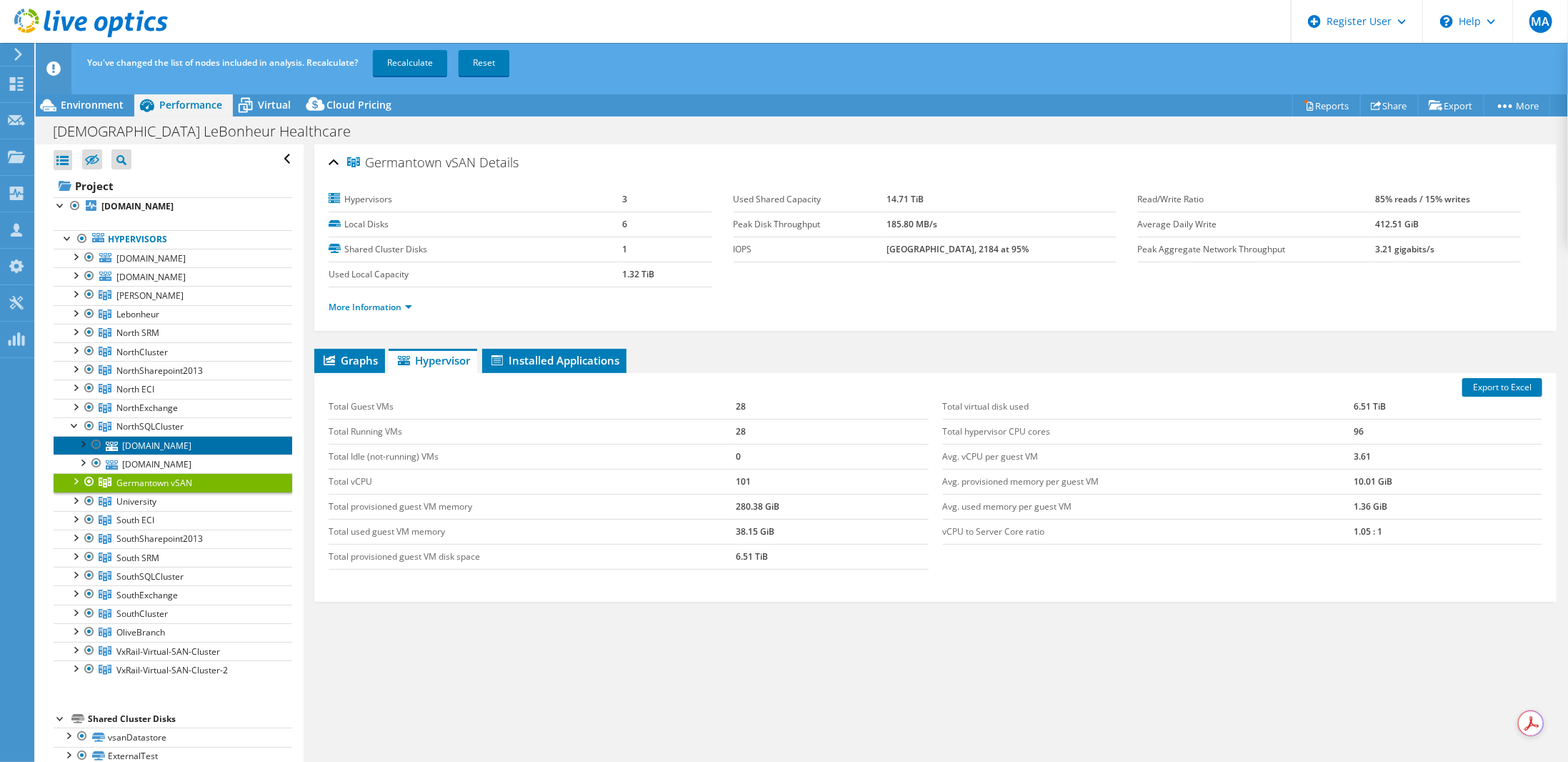
click at [186, 440] on link "[DOMAIN_NAME]" at bounding box center [173, 444] width 238 height 19
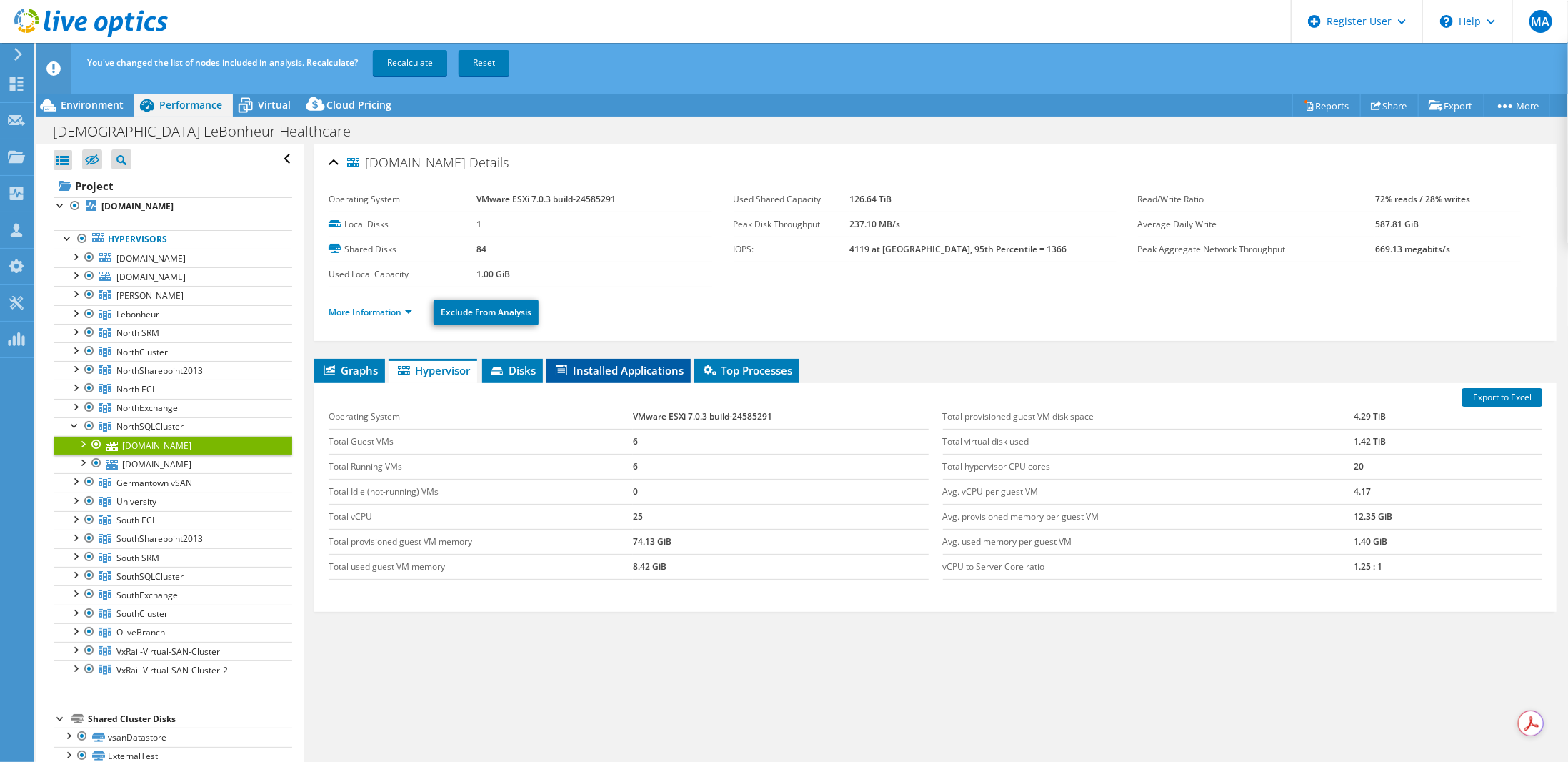
click at [608, 373] on span "Installed Applications" at bounding box center [618, 370] width 130 height 15
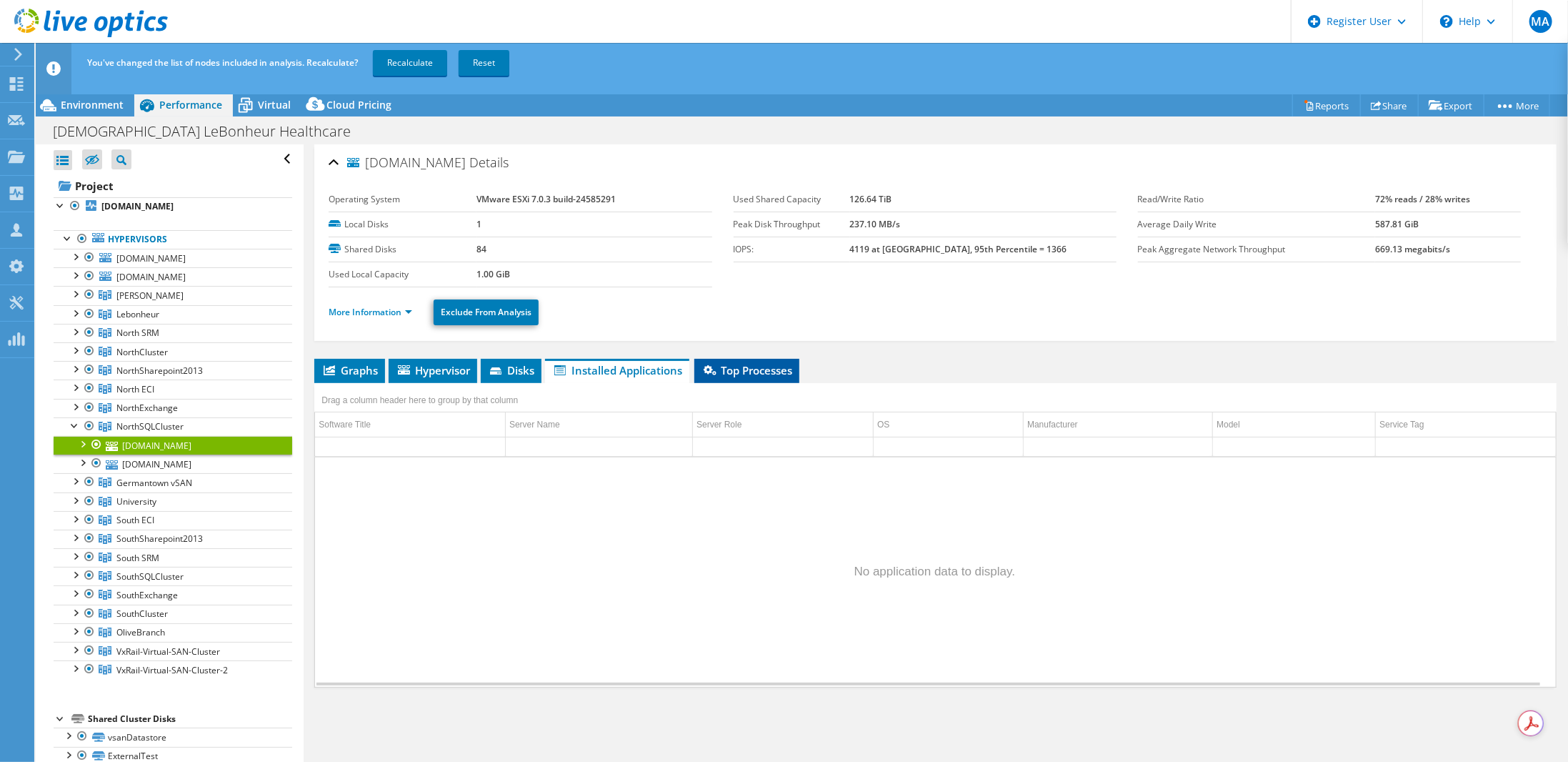
click at [775, 370] on span "Top Processes" at bounding box center [746, 370] width 90 height 15
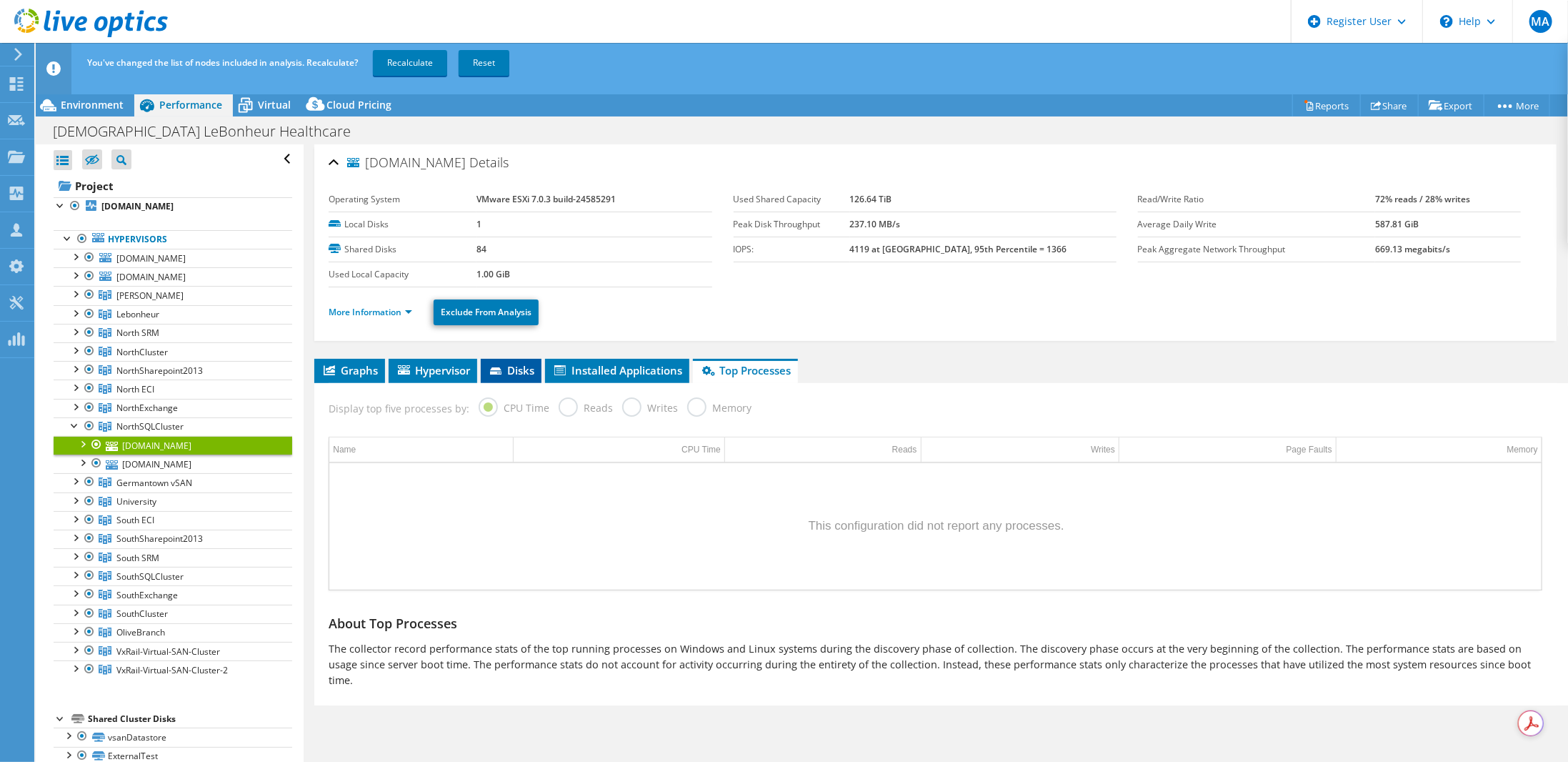
click at [521, 363] on span "Disks" at bounding box center [511, 370] width 46 height 15
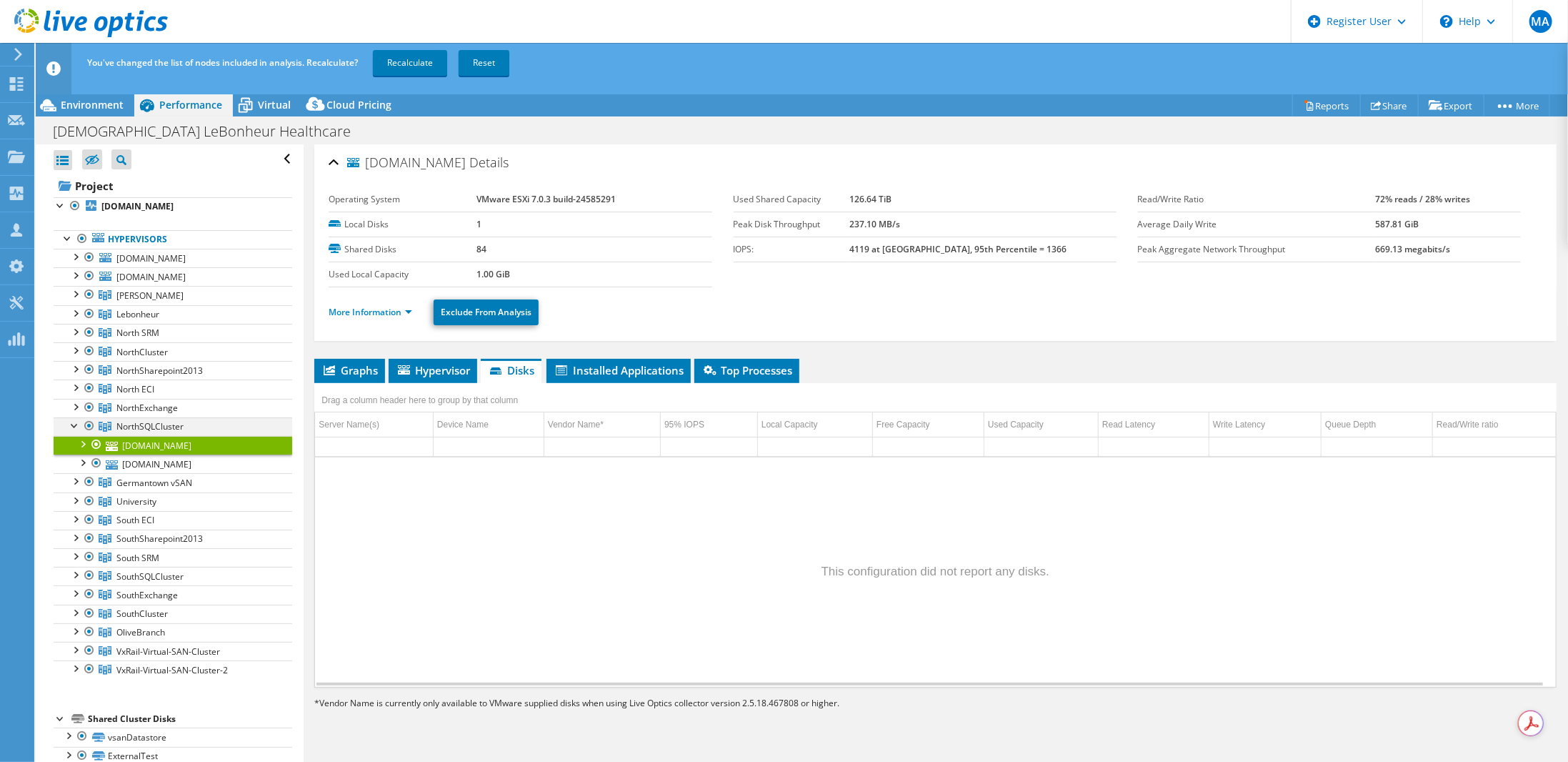
click at [70, 418] on div at bounding box center [75, 425] width 15 height 15
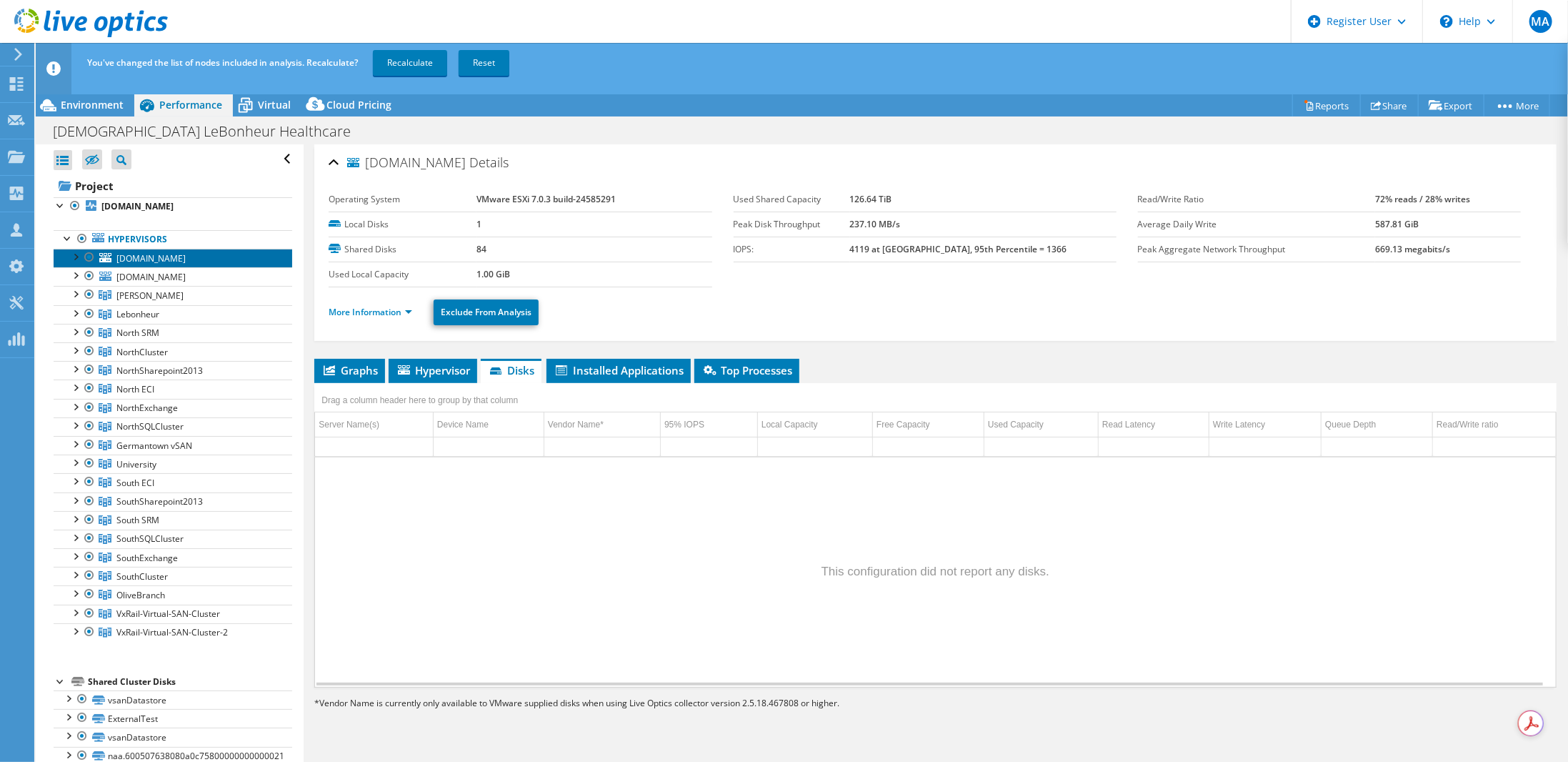
click at [160, 258] on span "[DOMAIN_NAME]" at bounding box center [151, 258] width 69 height 12
click at [447, 371] on span "Hypervisor" at bounding box center [432, 370] width 74 height 15
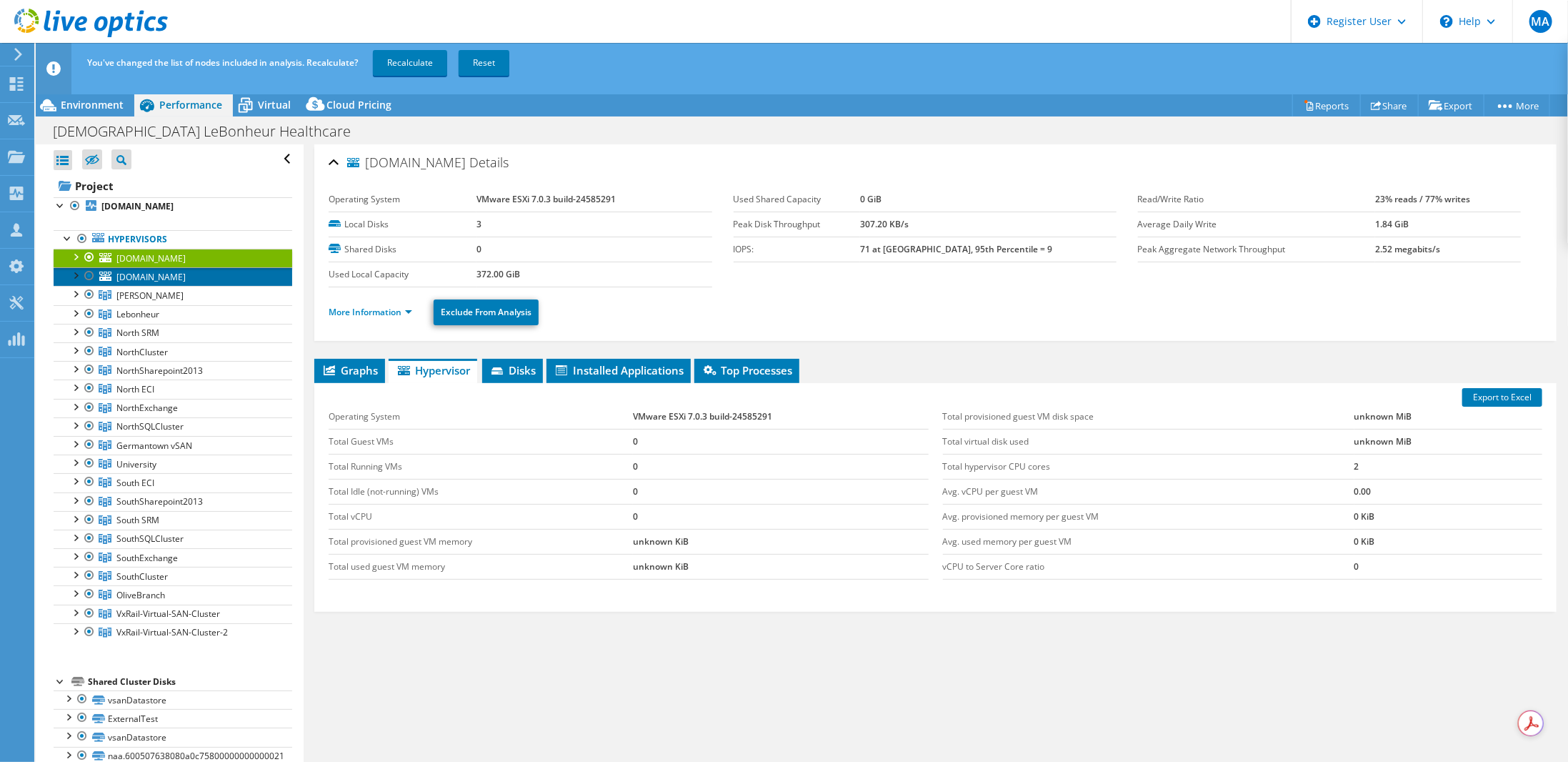
click at [161, 274] on span "[DOMAIN_NAME]" at bounding box center [151, 277] width 69 height 12
click at [161, 294] on span "[PERSON_NAME]" at bounding box center [150, 295] width 68 height 12
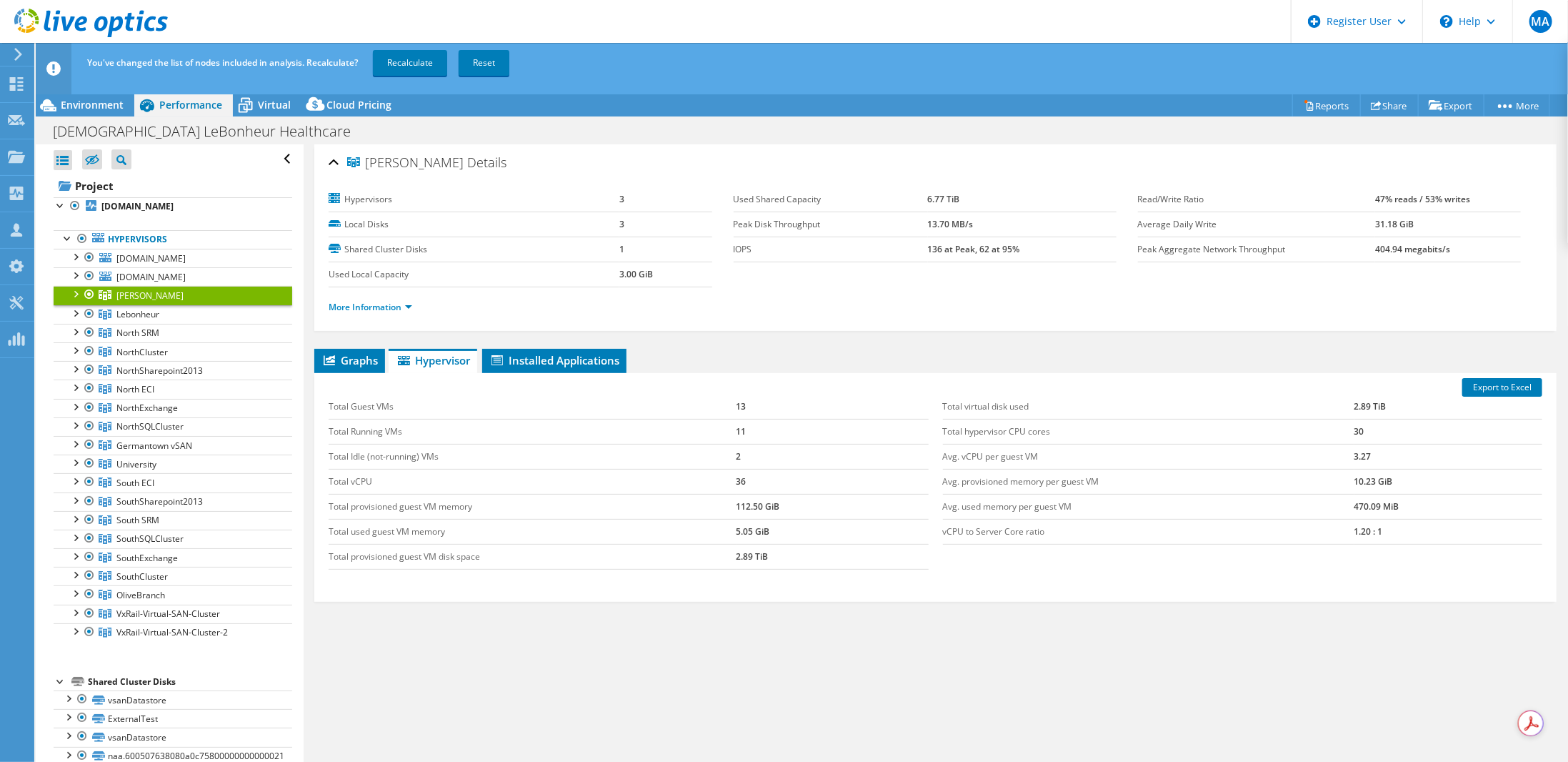
click at [78, 294] on div at bounding box center [75, 293] width 15 height 15
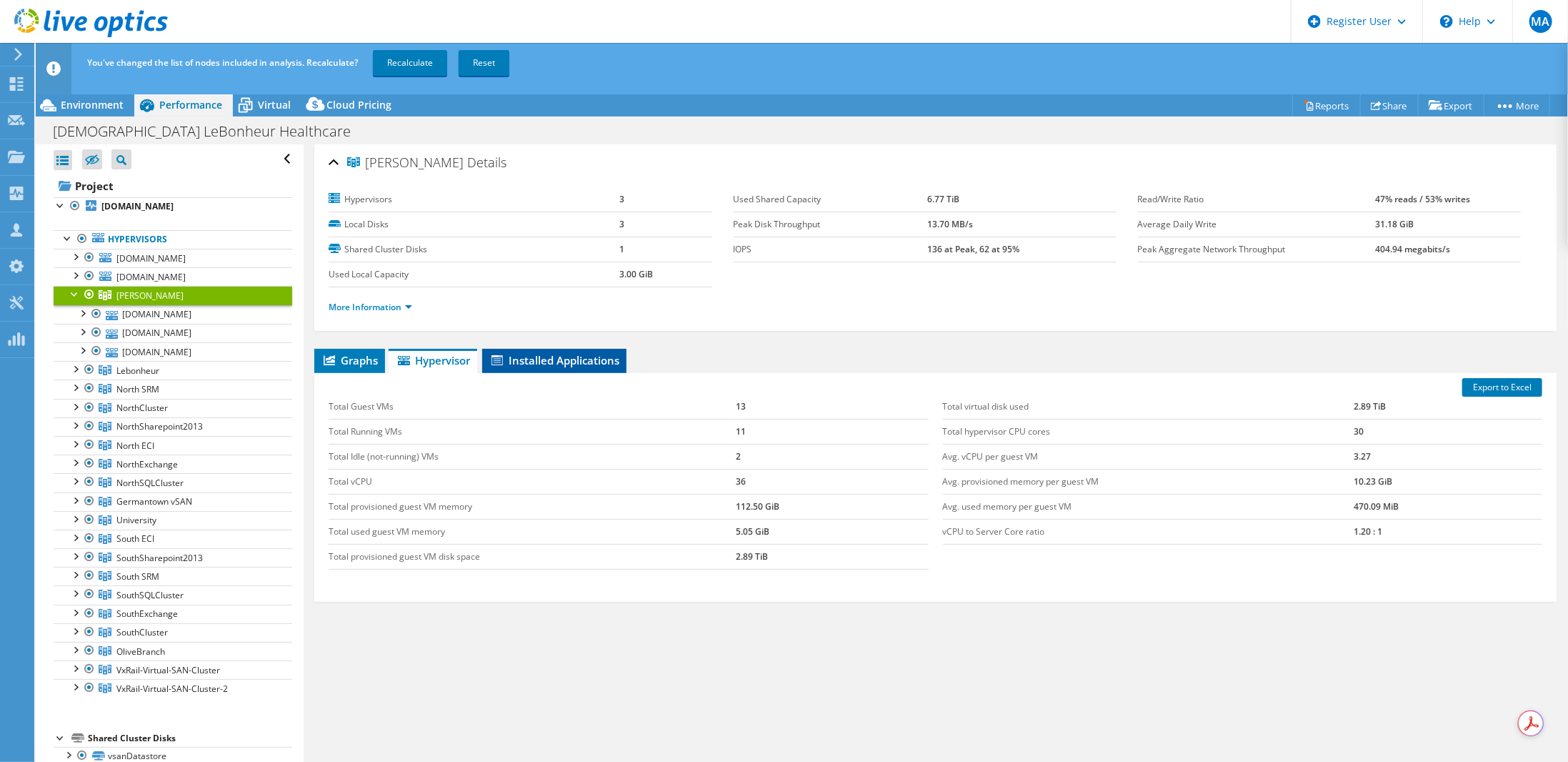
click at [570, 357] on span "Installed Applications" at bounding box center [554, 361] width 130 height 15
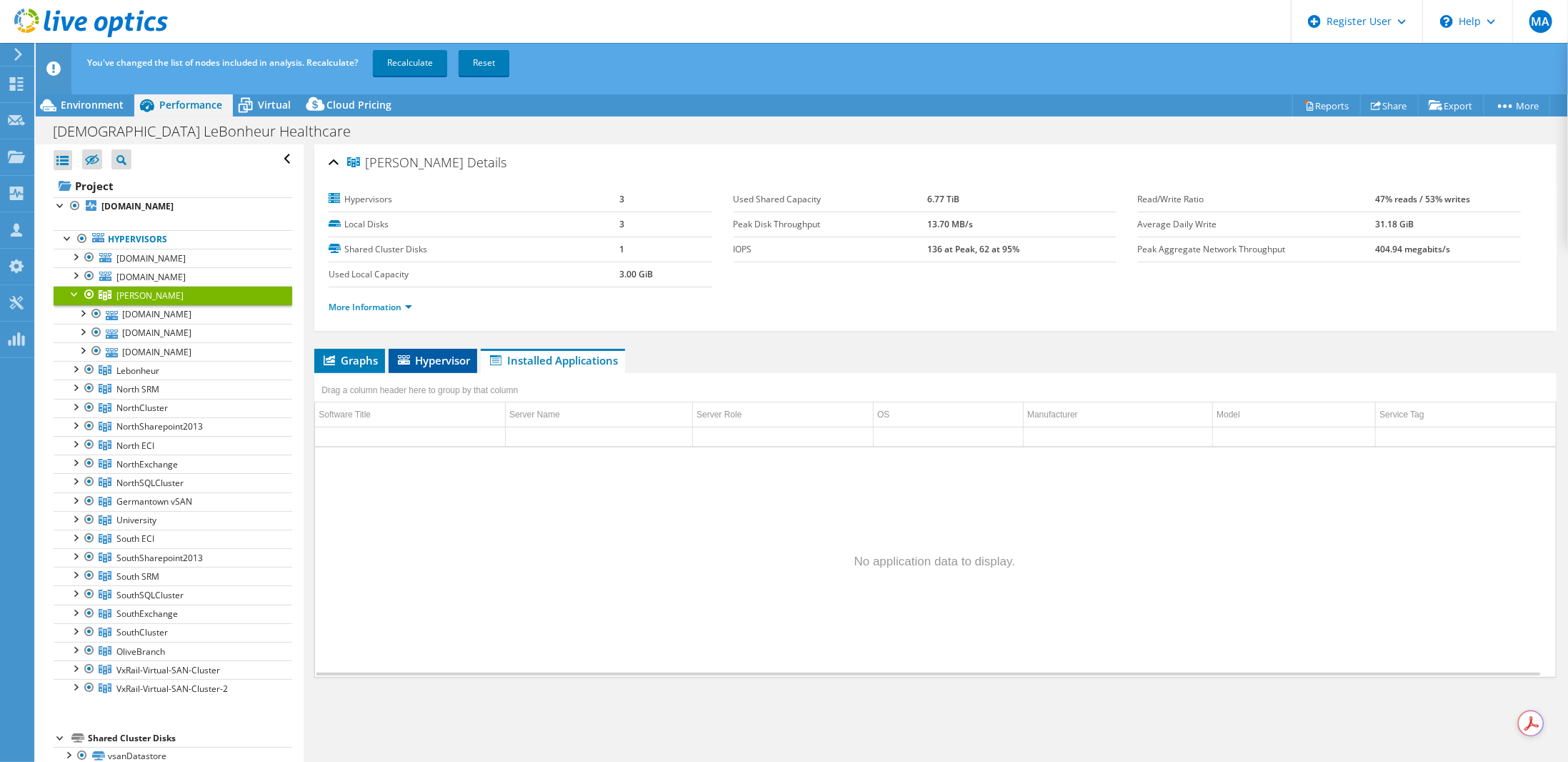
click at [441, 358] on span "Hypervisor" at bounding box center [432, 361] width 74 height 15
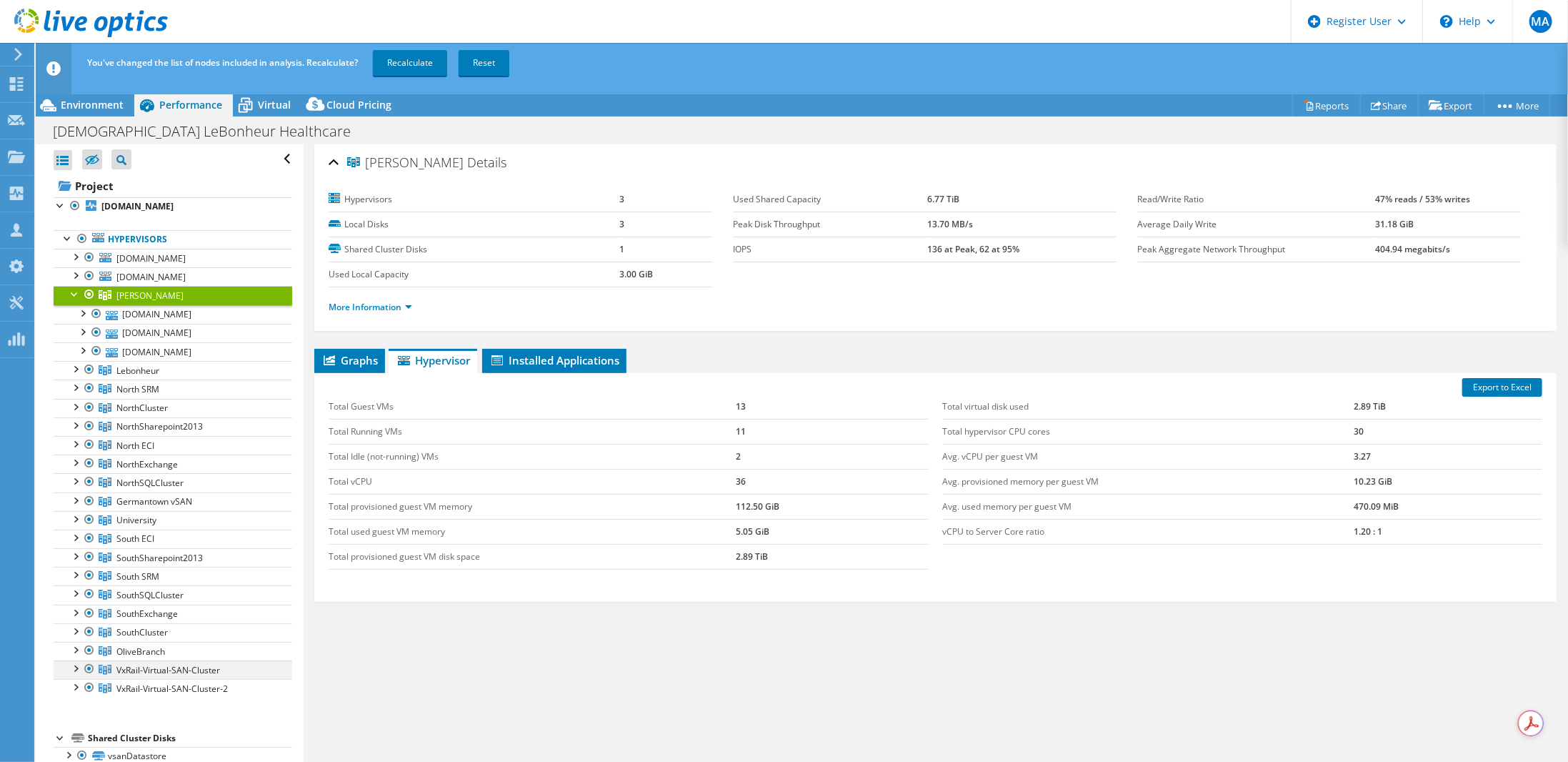
click at [78, 660] on div at bounding box center [75, 668] width 15 height 15
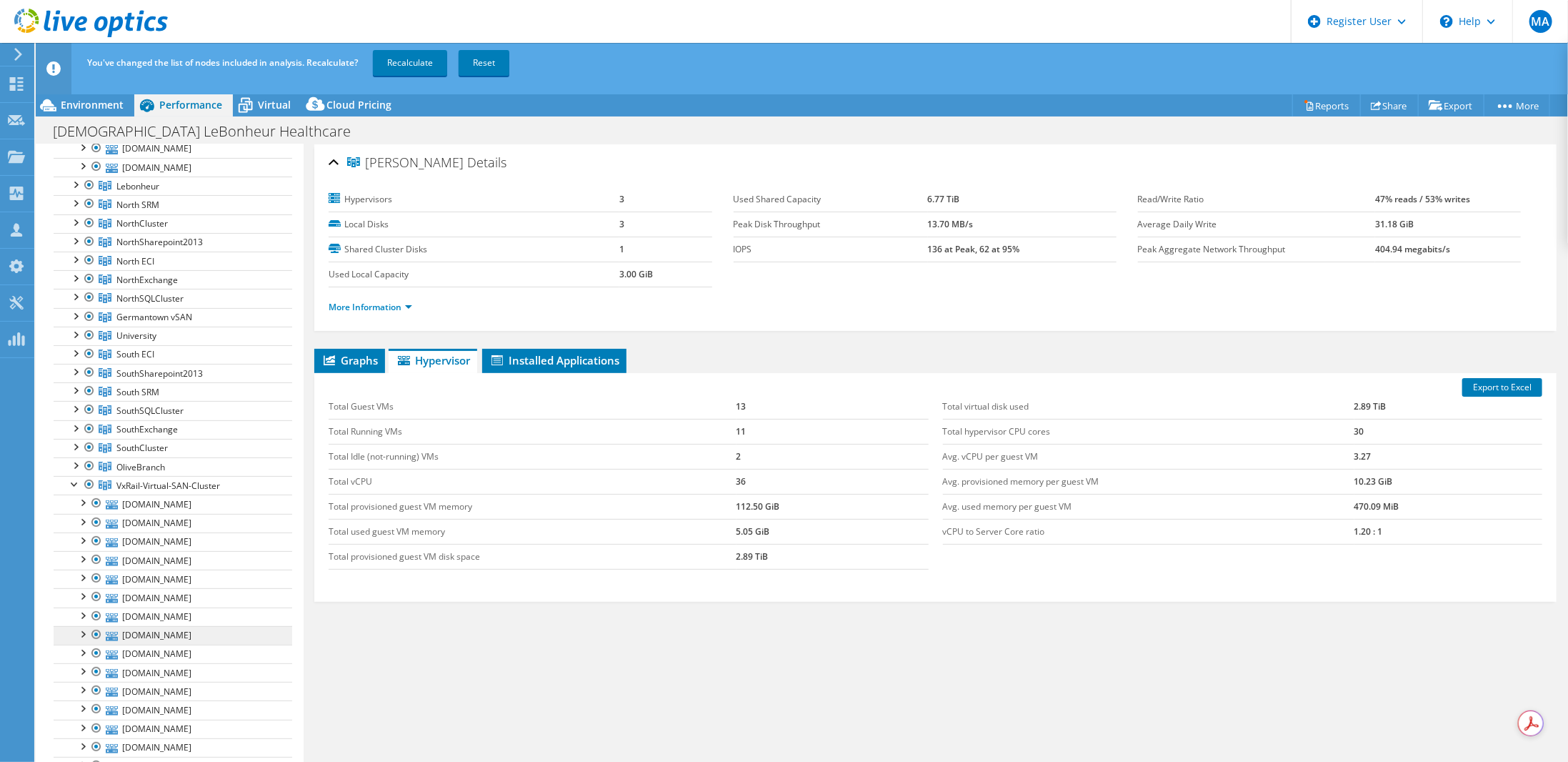
scroll to position [214, 0]
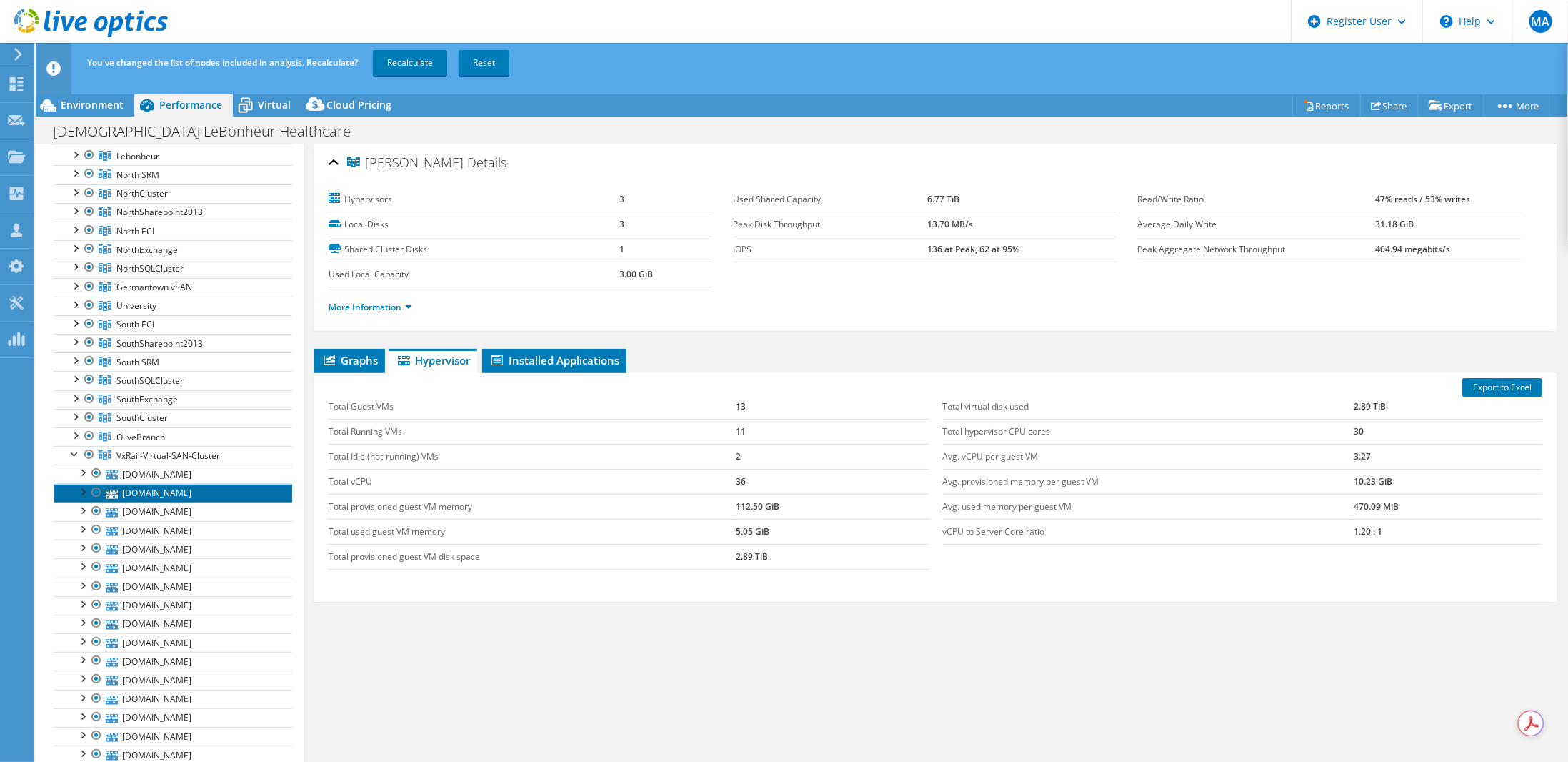
click at [149, 484] on link "[DOMAIN_NAME]" at bounding box center [173, 493] width 238 height 19
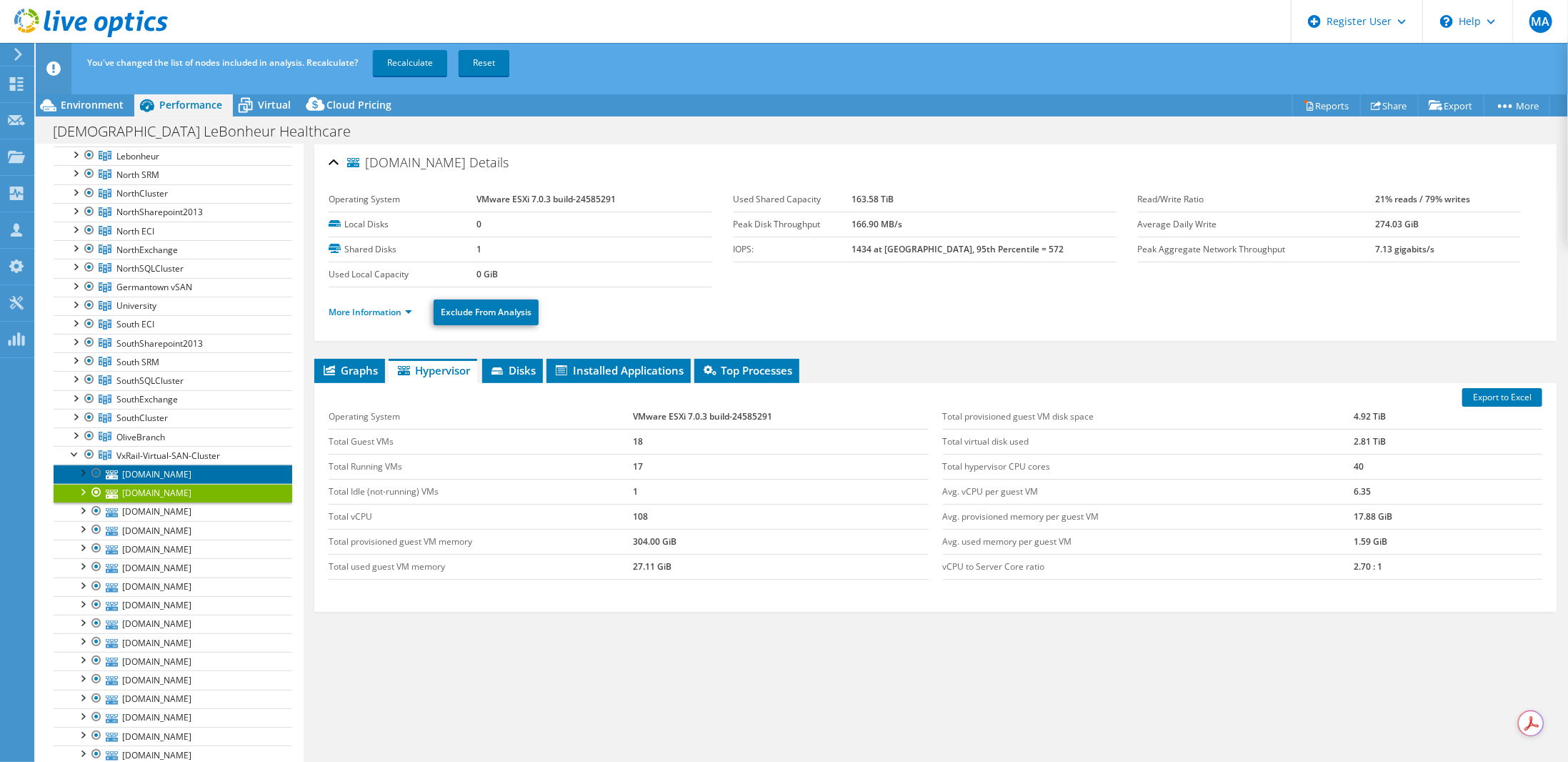
click at [158, 465] on link "[DOMAIN_NAME]" at bounding box center [173, 474] width 238 height 19
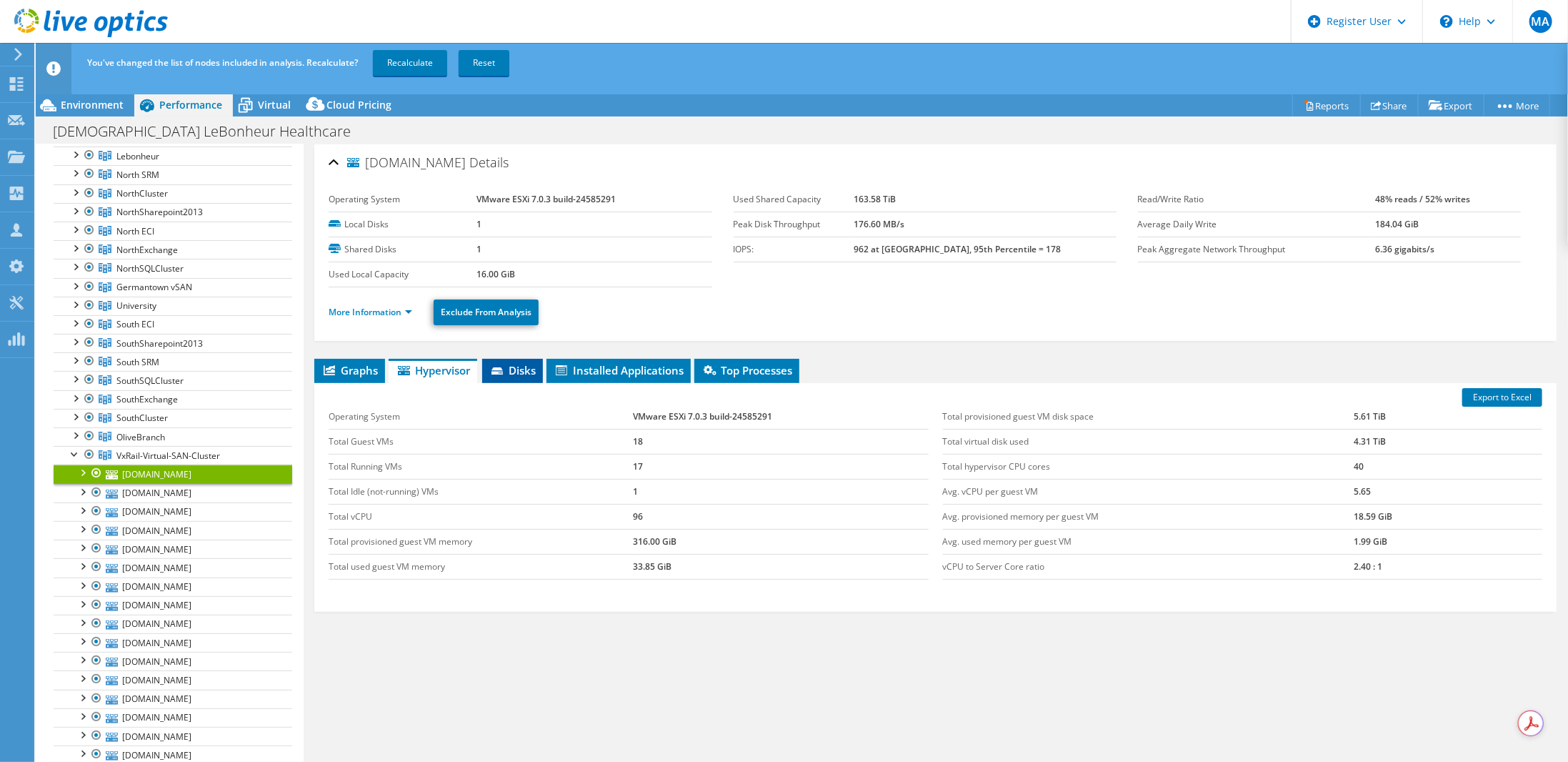
click at [521, 366] on span "Disks" at bounding box center [512, 370] width 46 height 15
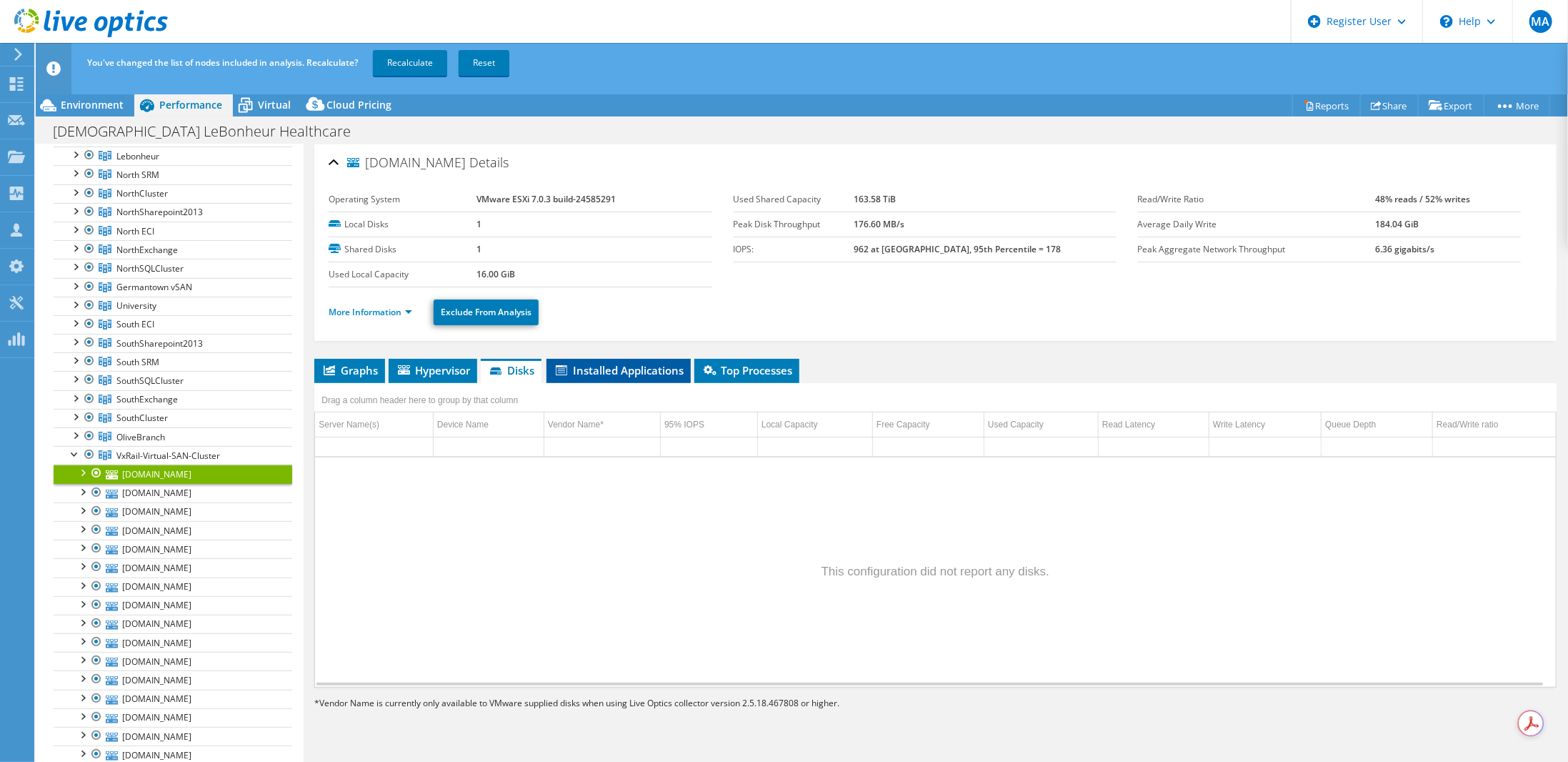
click at [599, 363] on span "Installed Applications" at bounding box center [618, 370] width 130 height 15
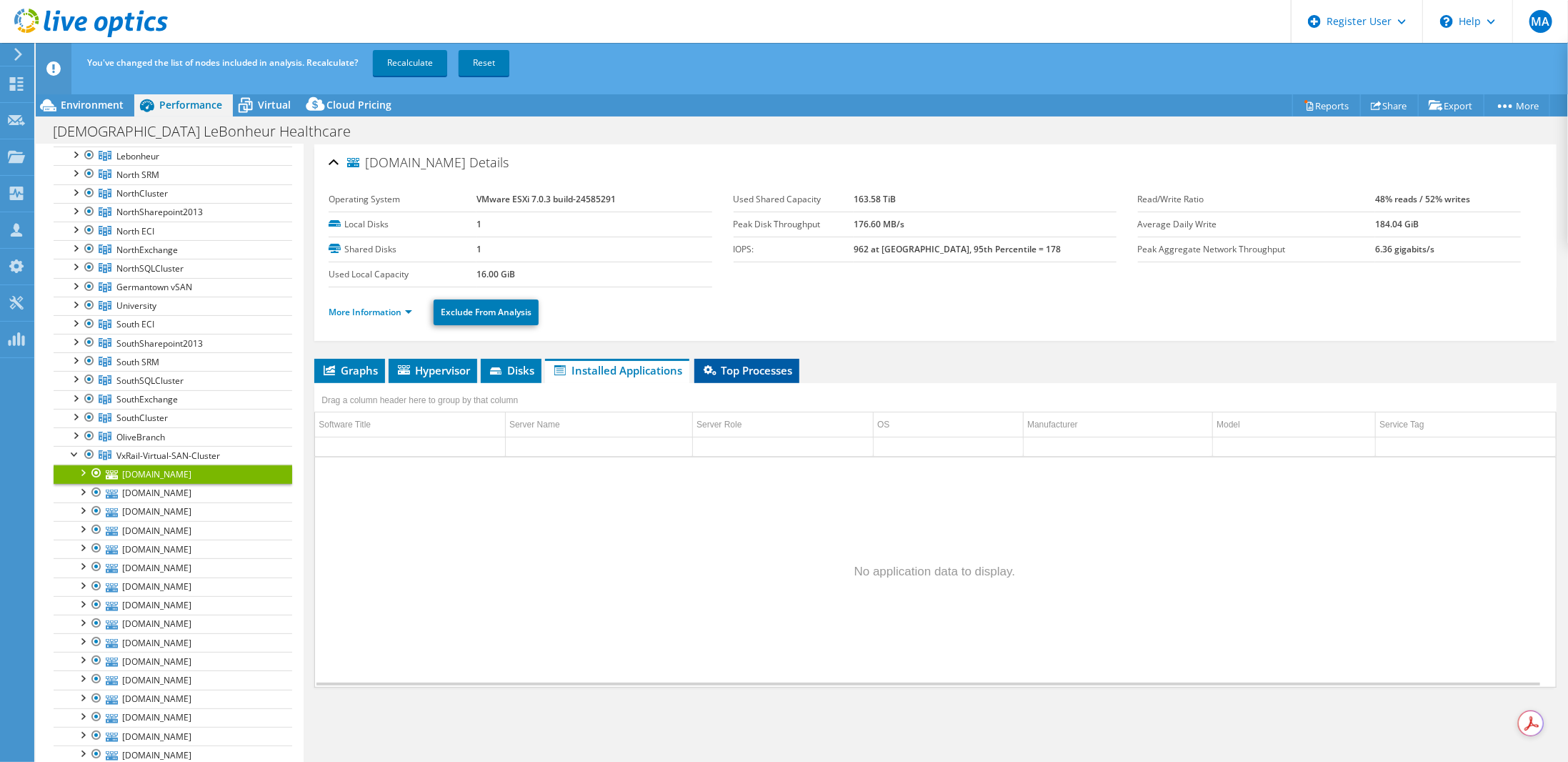
click at [756, 363] on span "Top Processes" at bounding box center [746, 370] width 90 height 15
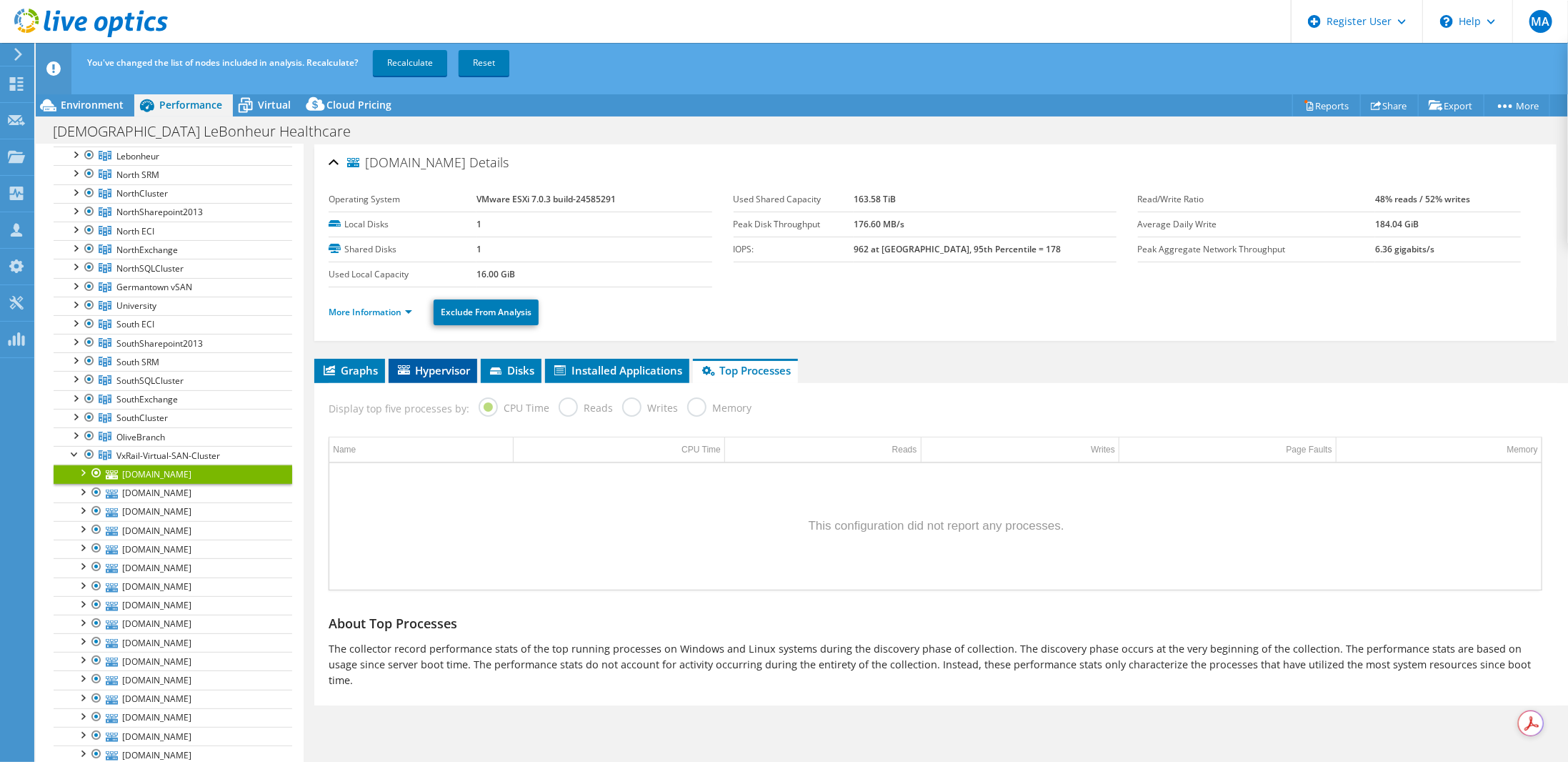
click at [433, 371] on span "Hypervisor" at bounding box center [432, 370] width 74 height 15
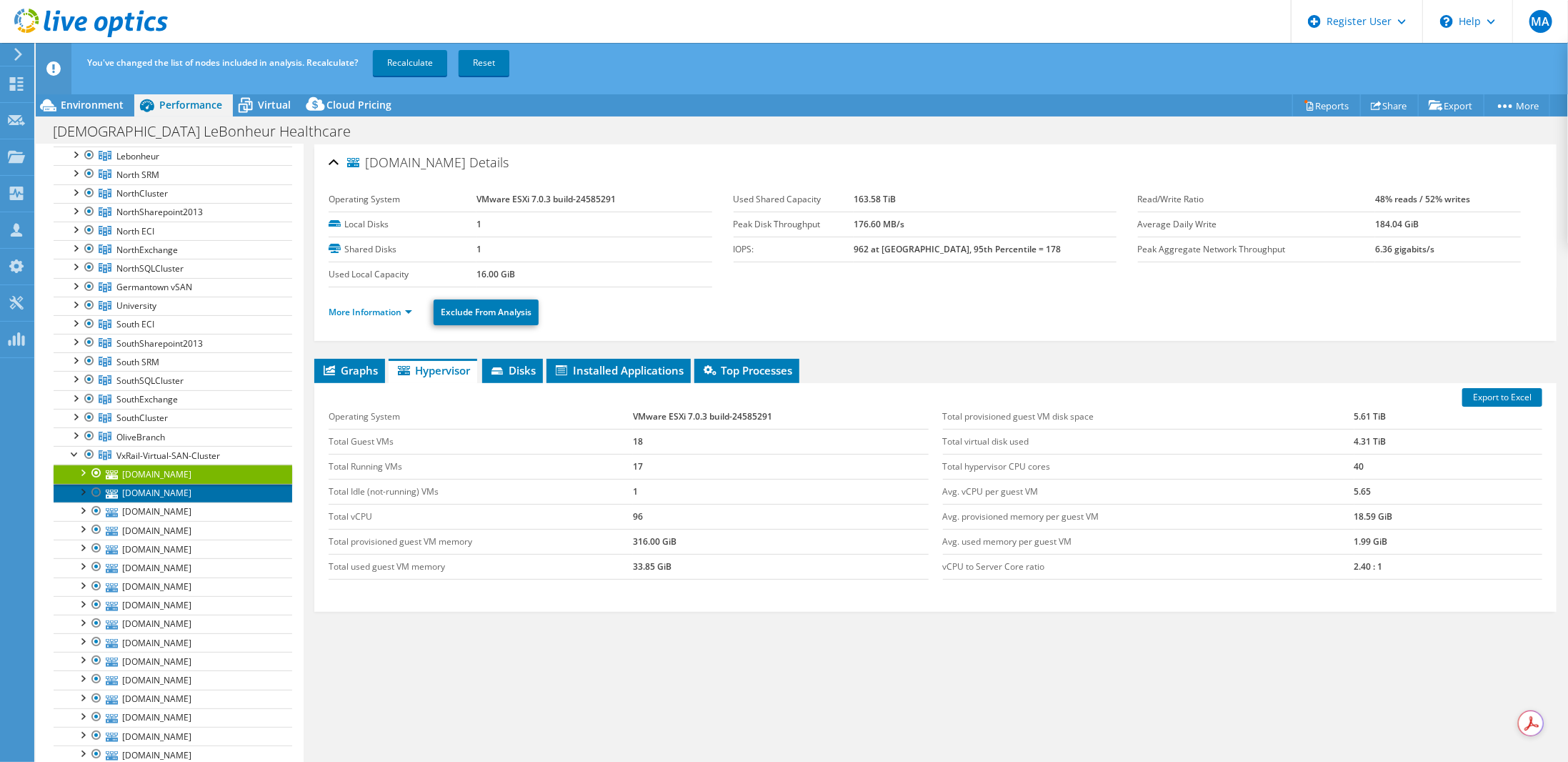
click at [153, 484] on link "[DOMAIN_NAME]" at bounding box center [173, 493] width 238 height 19
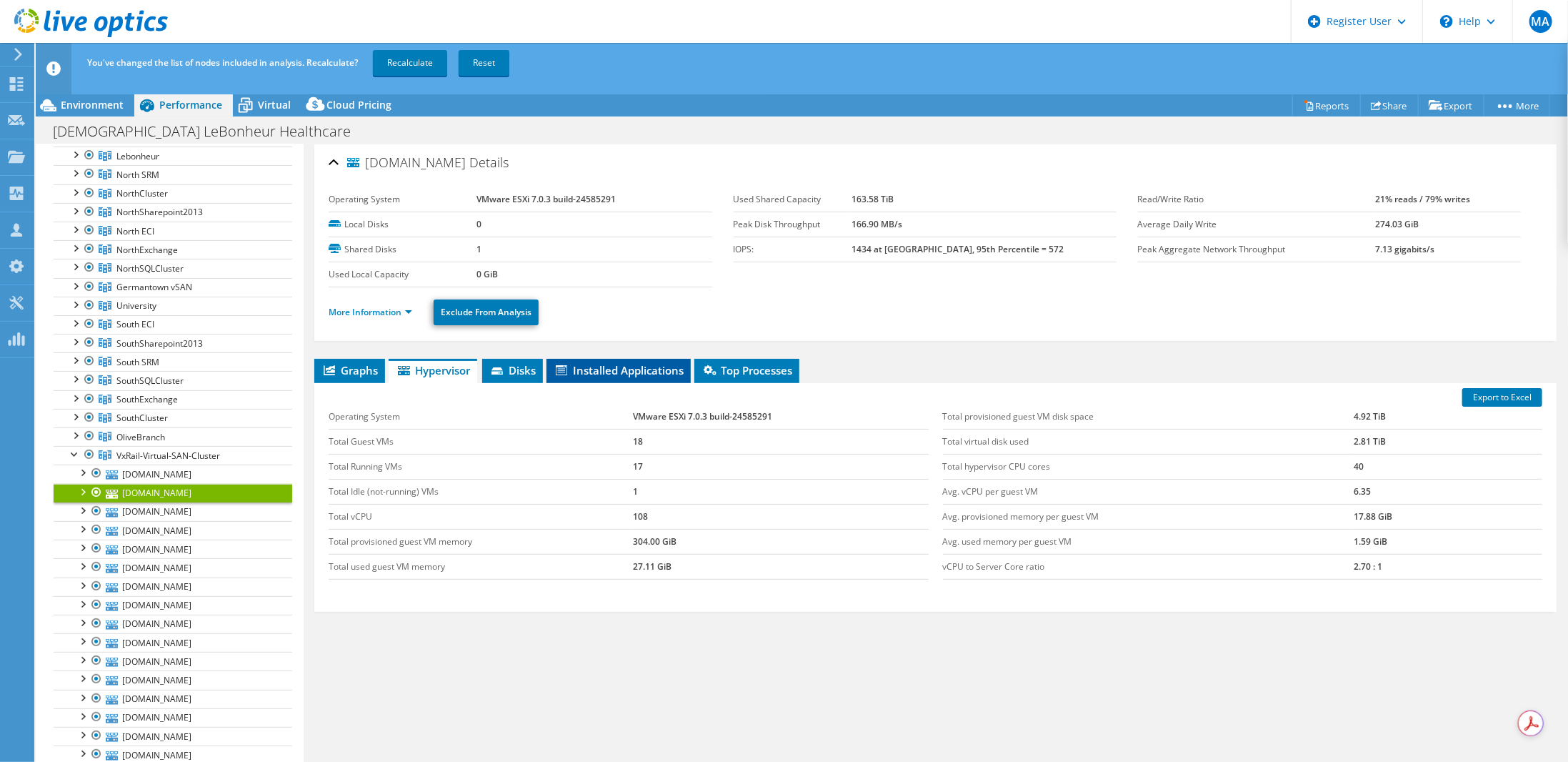
click at [622, 370] on span "Installed Applications" at bounding box center [618, 370] width 130 height 15
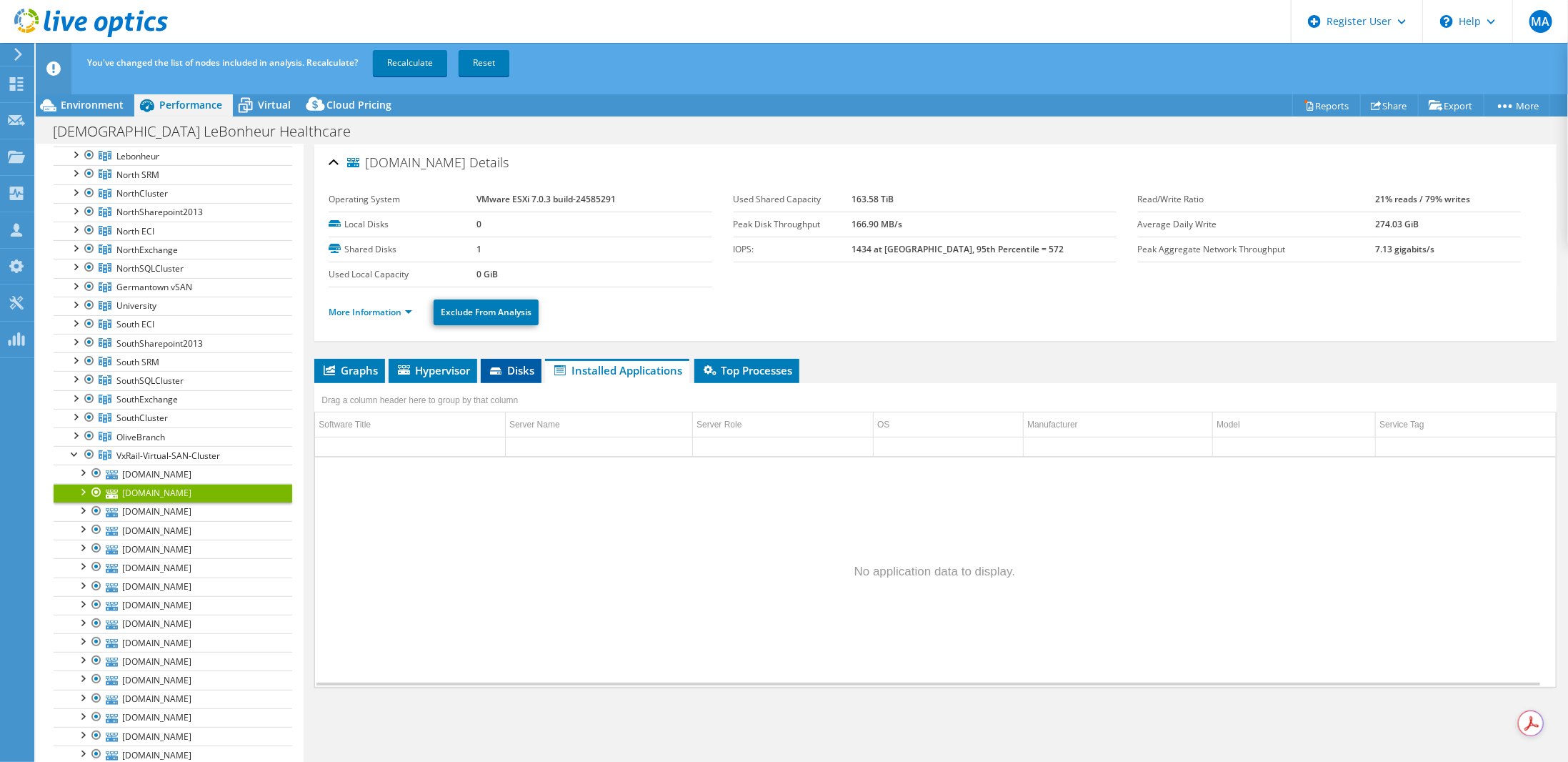
click at [518, 363] on span "Disks" at bounding box center [511, 370] width 46 height 15
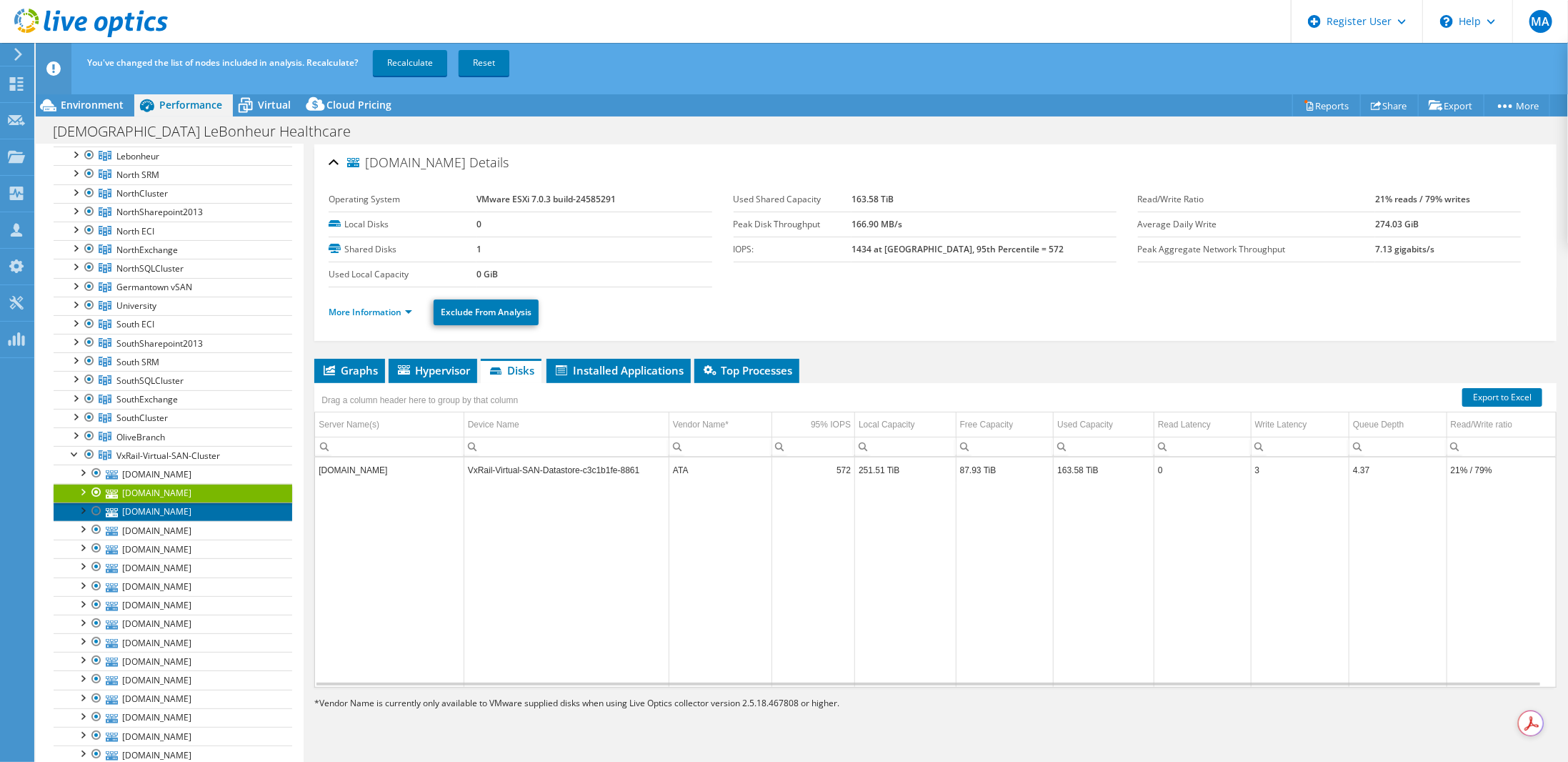
click at [213, 502] on link "[DOMAIN_NAME]" at bounding box center [173, 511] width 238 height 19
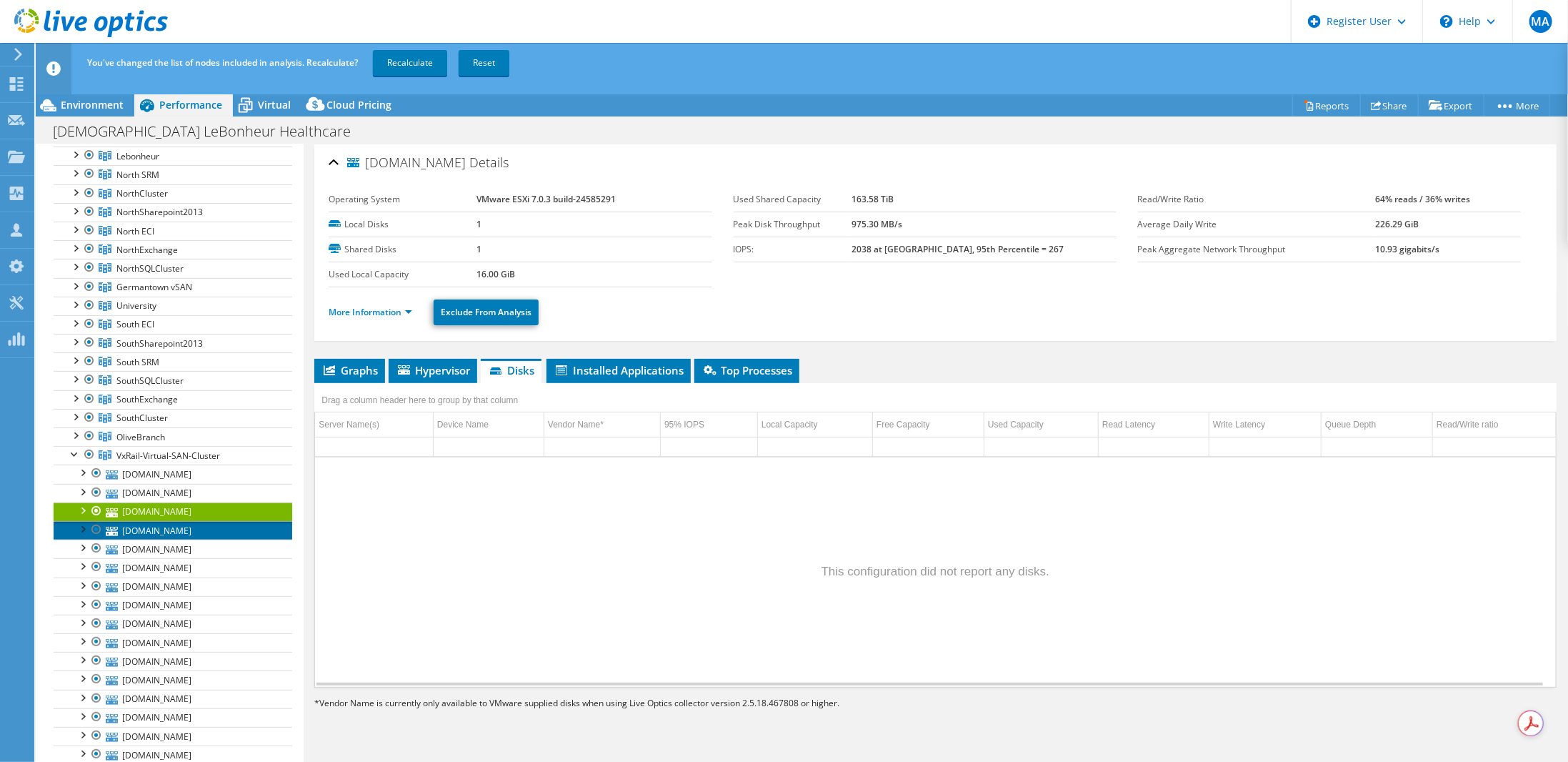
click at [165, 521] on link "[DOMAIN_NAME]" at bounding box center [173, 530] width 238 height 19
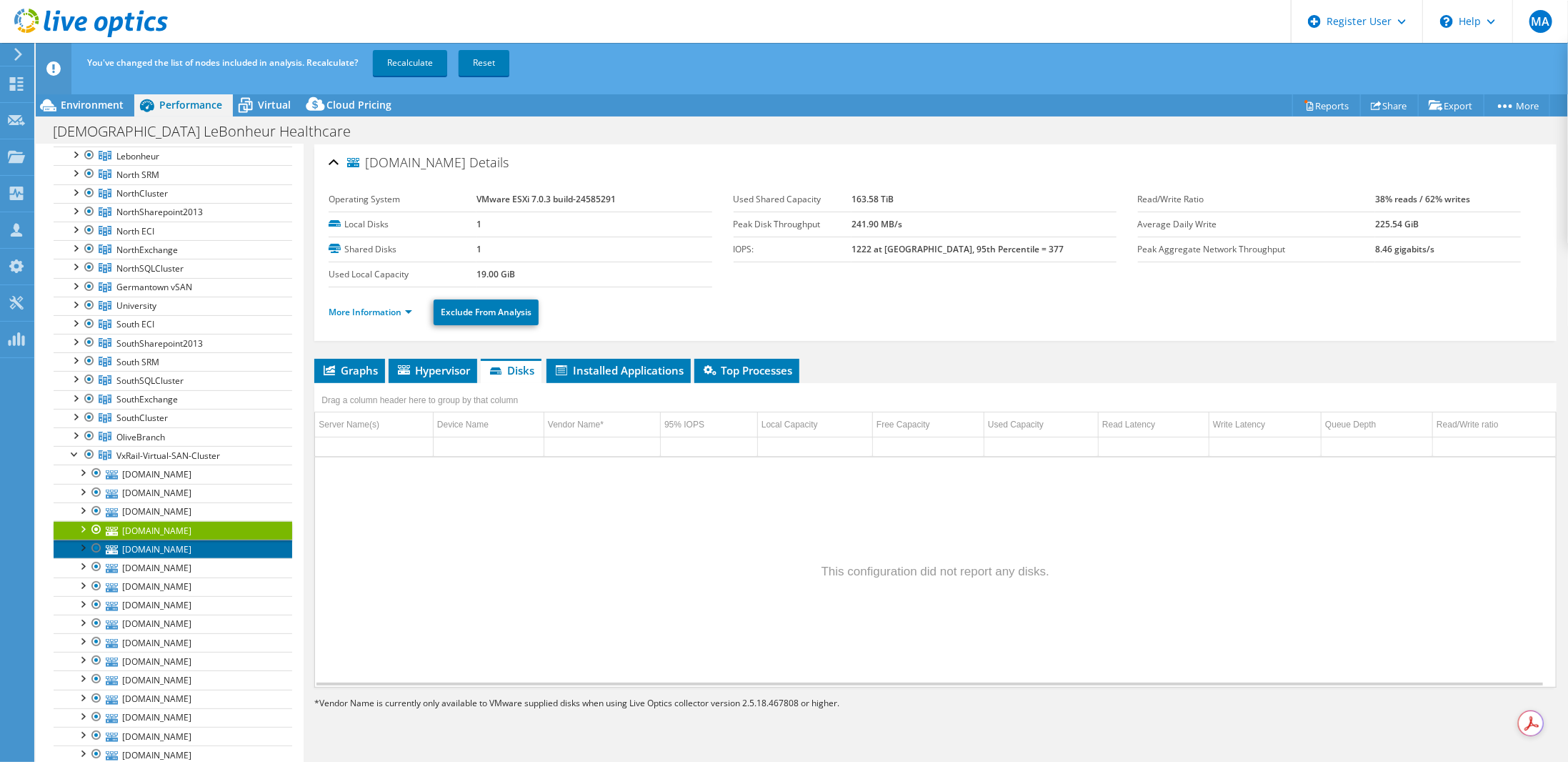
click at [163, 540] on link "[DOMAIN_NAME]" at bounding box center [173, 549] width 238 height 19
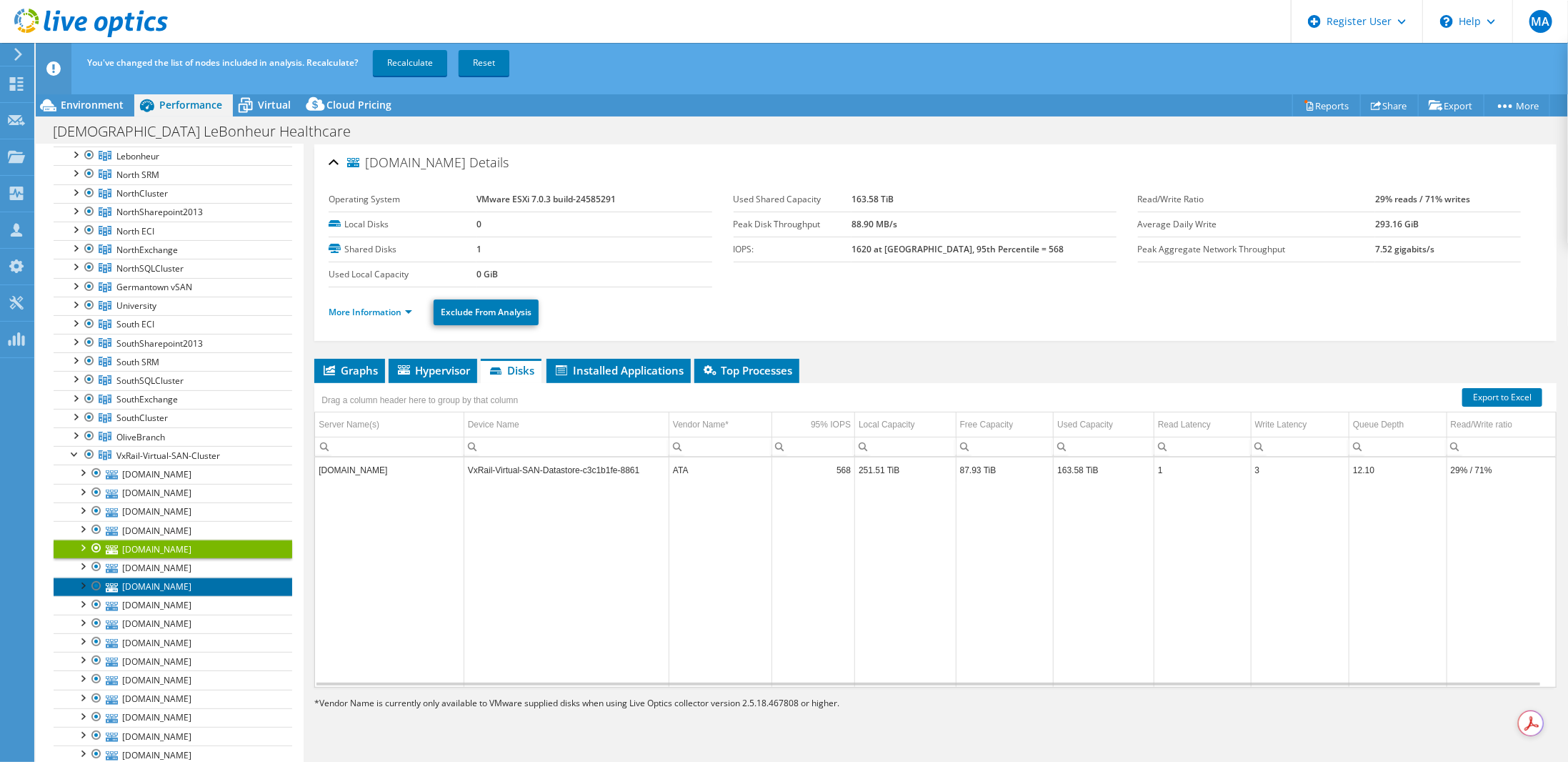
click at [159, 577] on link "[DOMAIN_NAME]" at bounding box center [173, 586] width 238 height 19
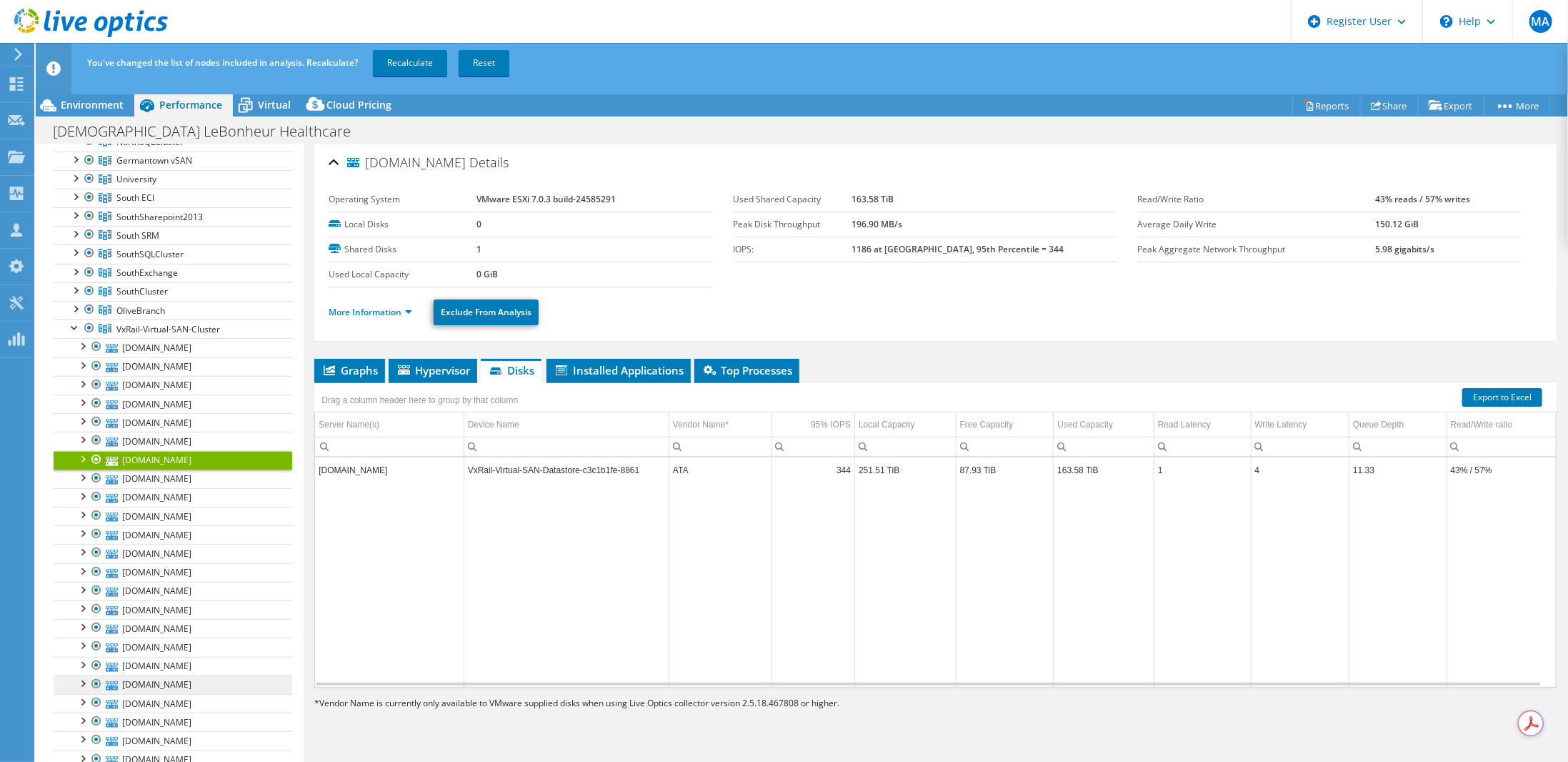
scroll to position [357, 0]
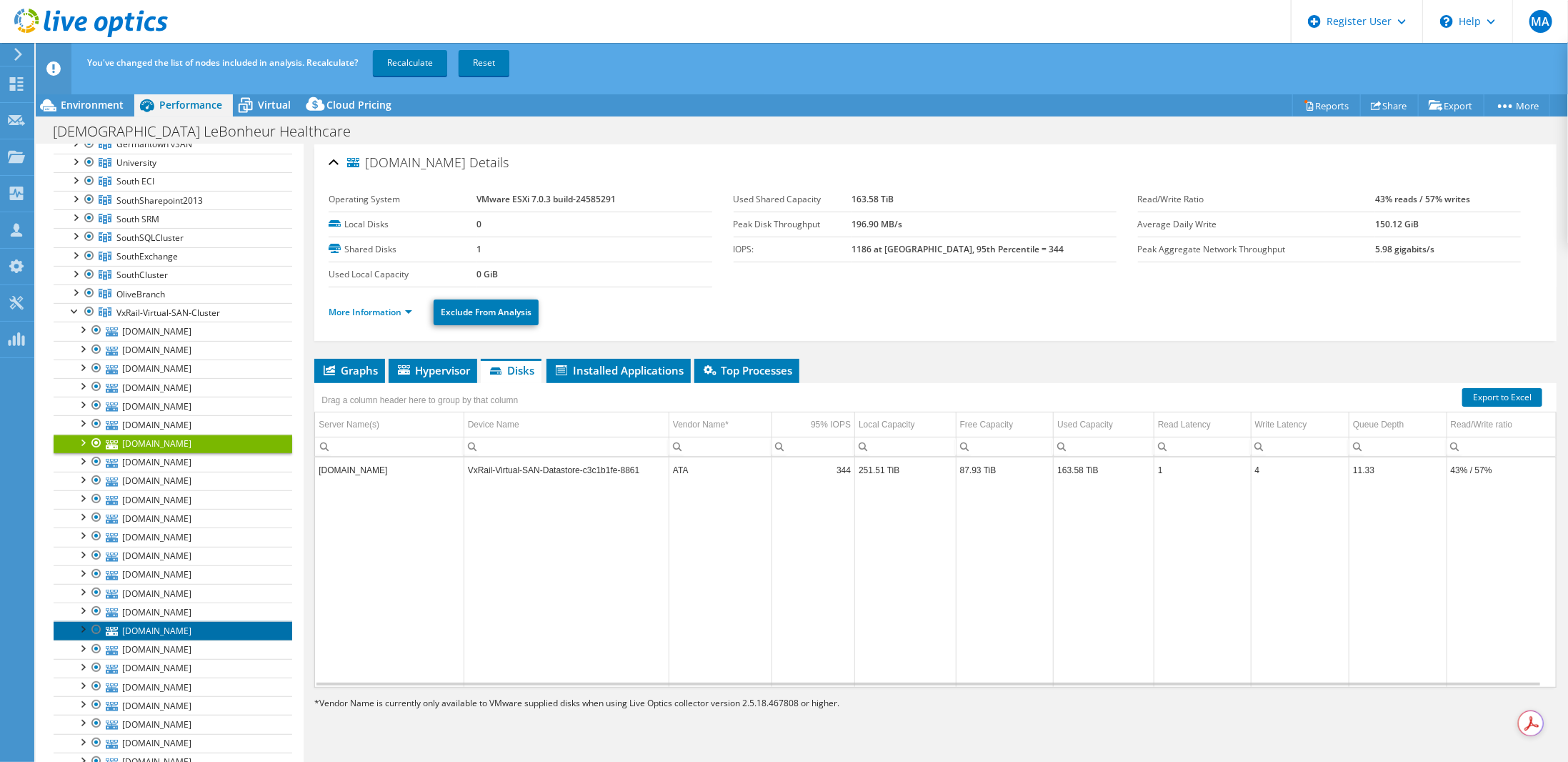
click at [149, 621] on link "[DOMAIN_NAME]" at bounding box center [173, 630] width 238 height 19
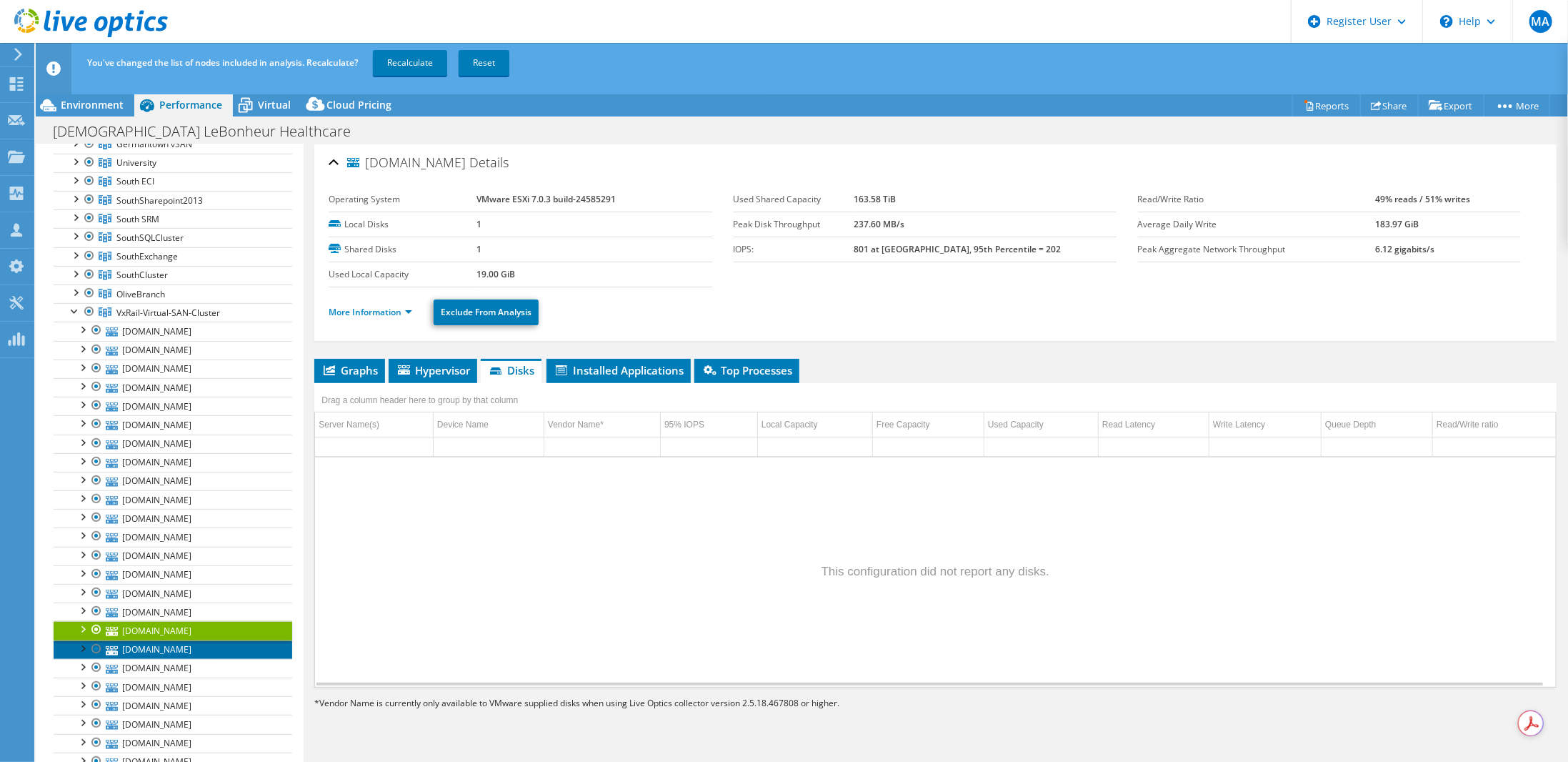
click at [145, 640] on link "[DOMAIN_NAME]" at bounding box center [173, 649] width 238 height 19
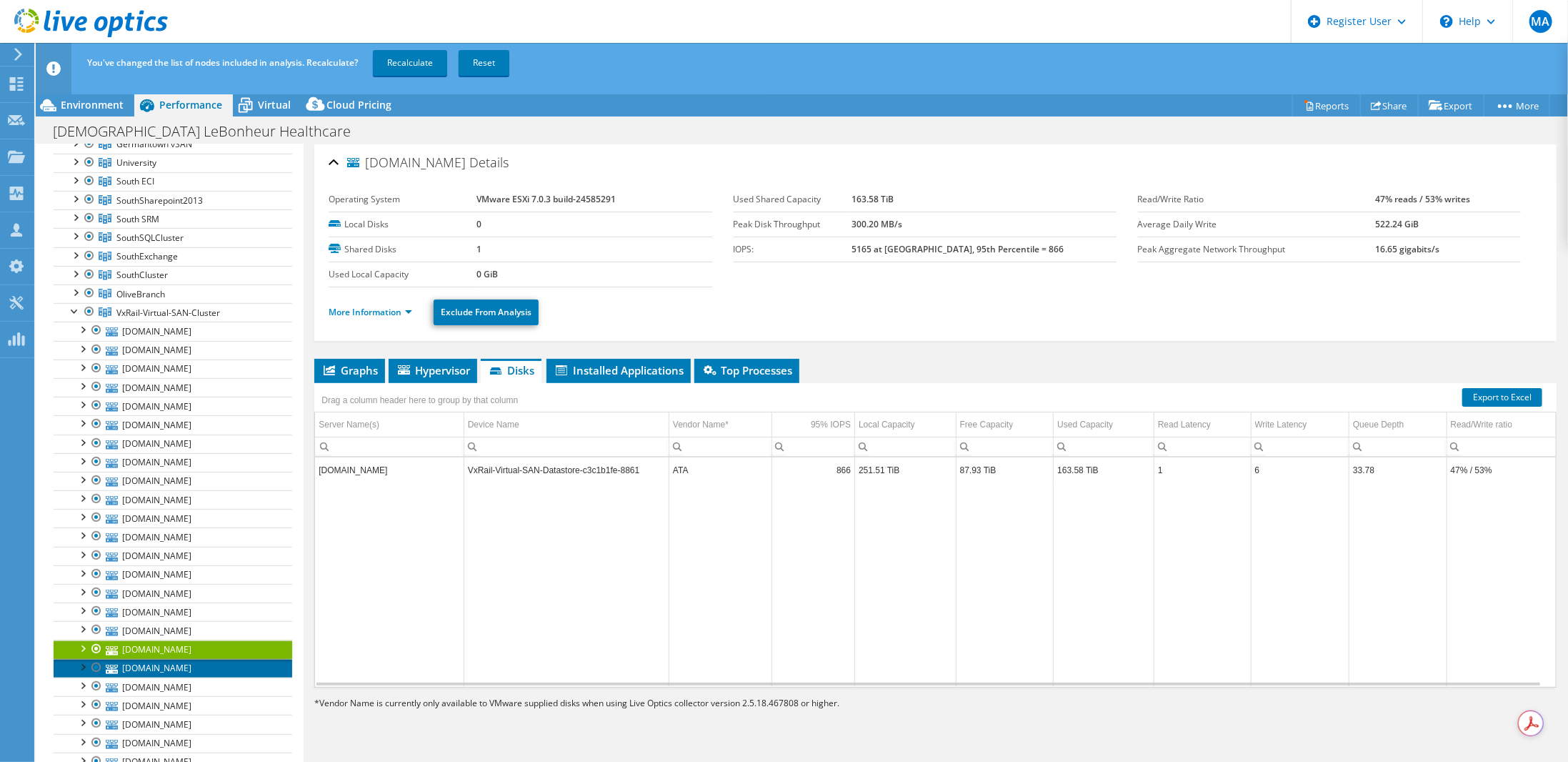
click at [192, 659] on link "[DOMAIN_NAME]" at bounding box center [173, 668] width 238 height 19
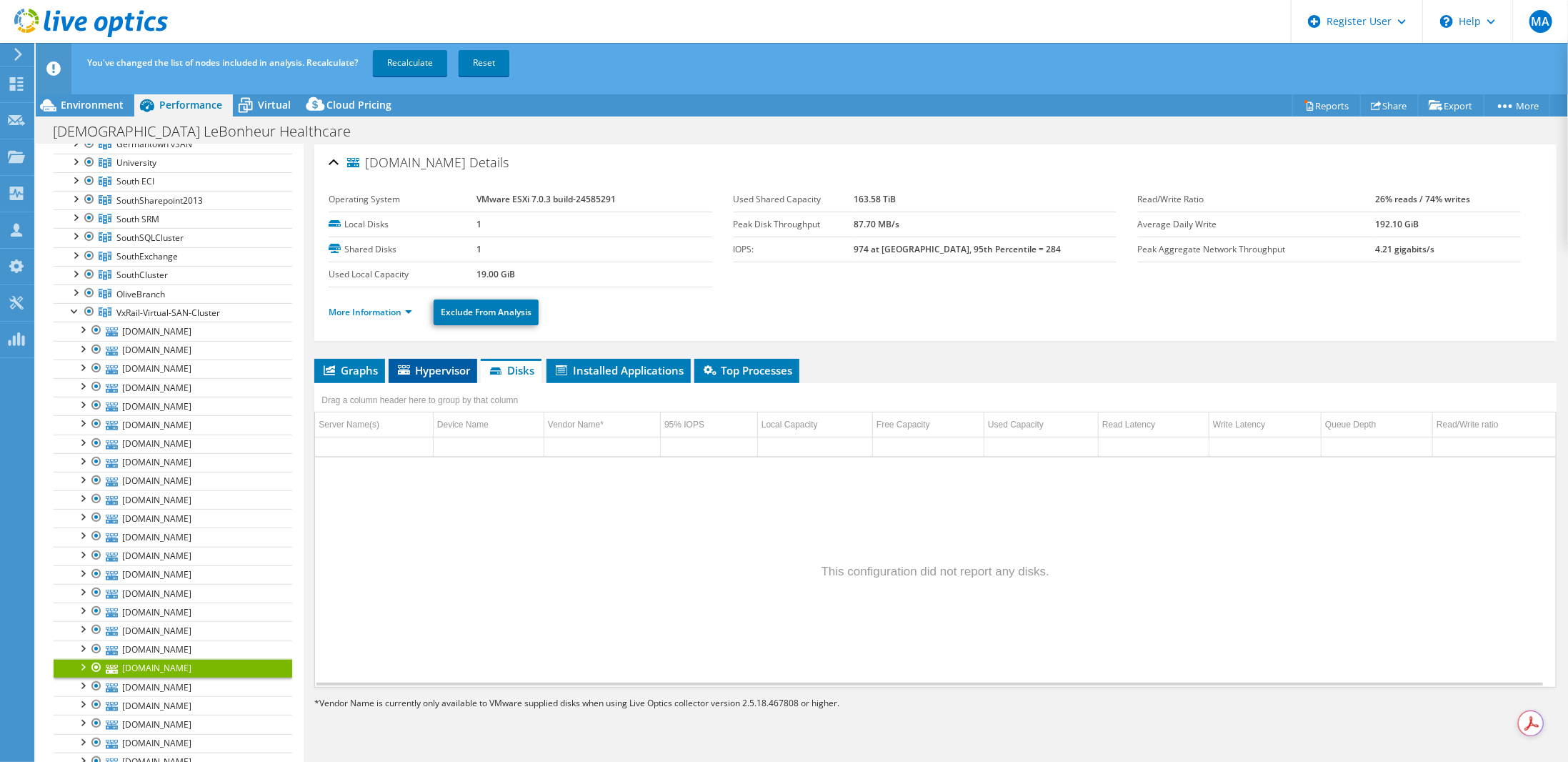
click at [430, 363] on span "Hypervisor" at bounding box center [432, 370] width 74 height 15
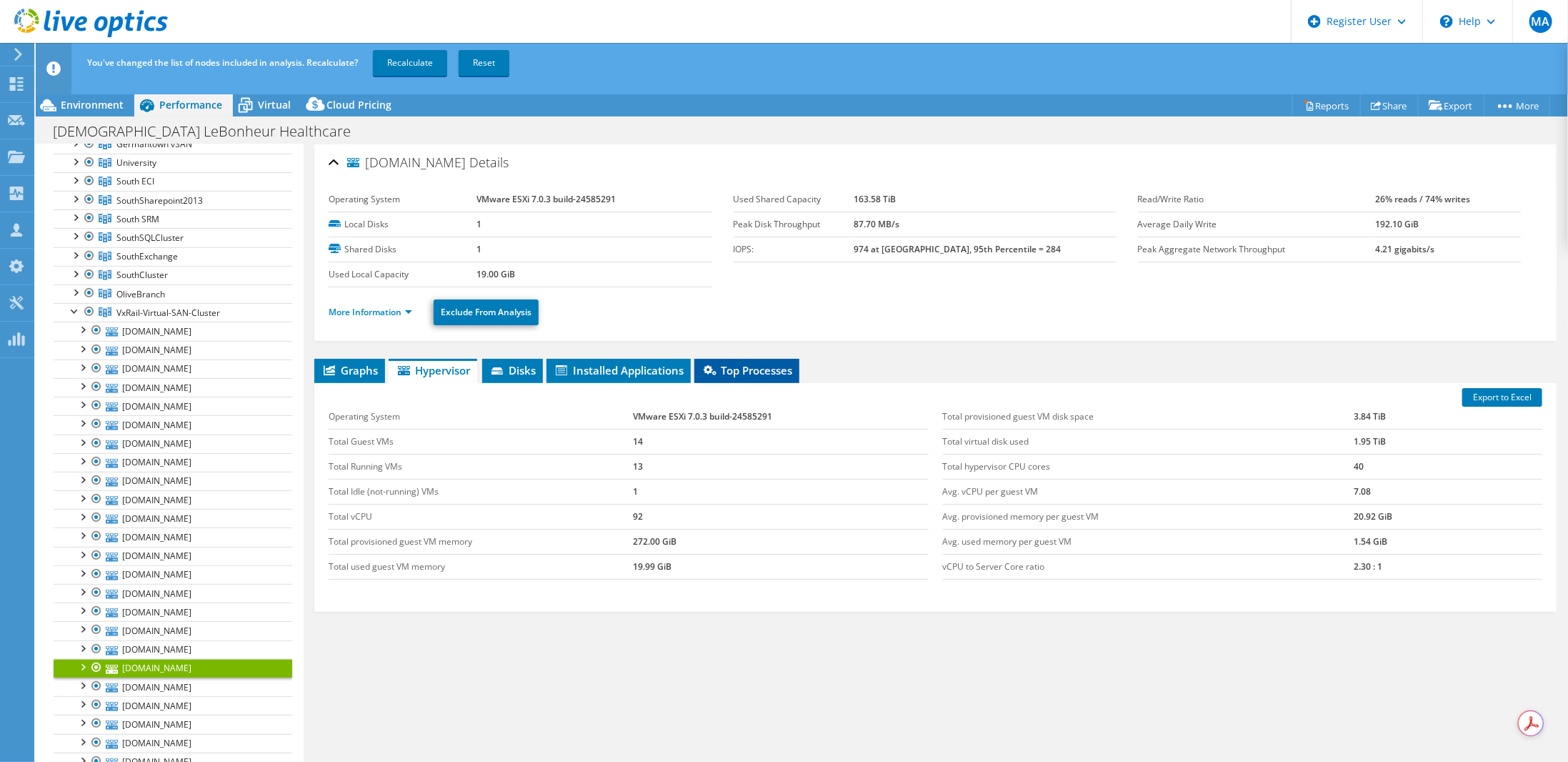
click at [727, 366] on span "Top Processes" at bounding box center [746, 370] width 90 height 15
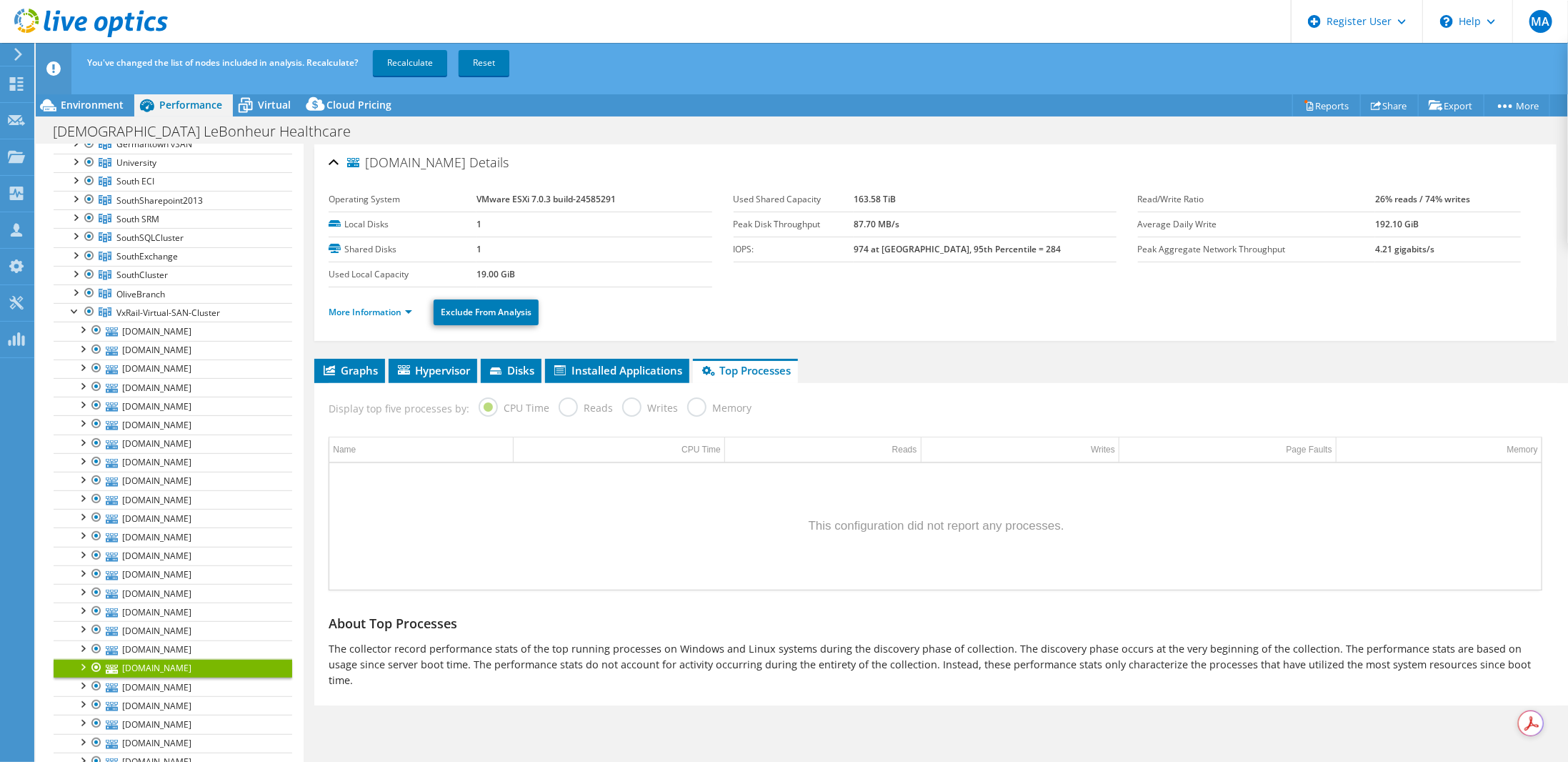
click at [563, 400] on label "Reads" at bounding box center [585, 406] width 55 height 18
click at [480, 398] on label "CPU Time" at bounding box center [513, 406] width 71 height 18
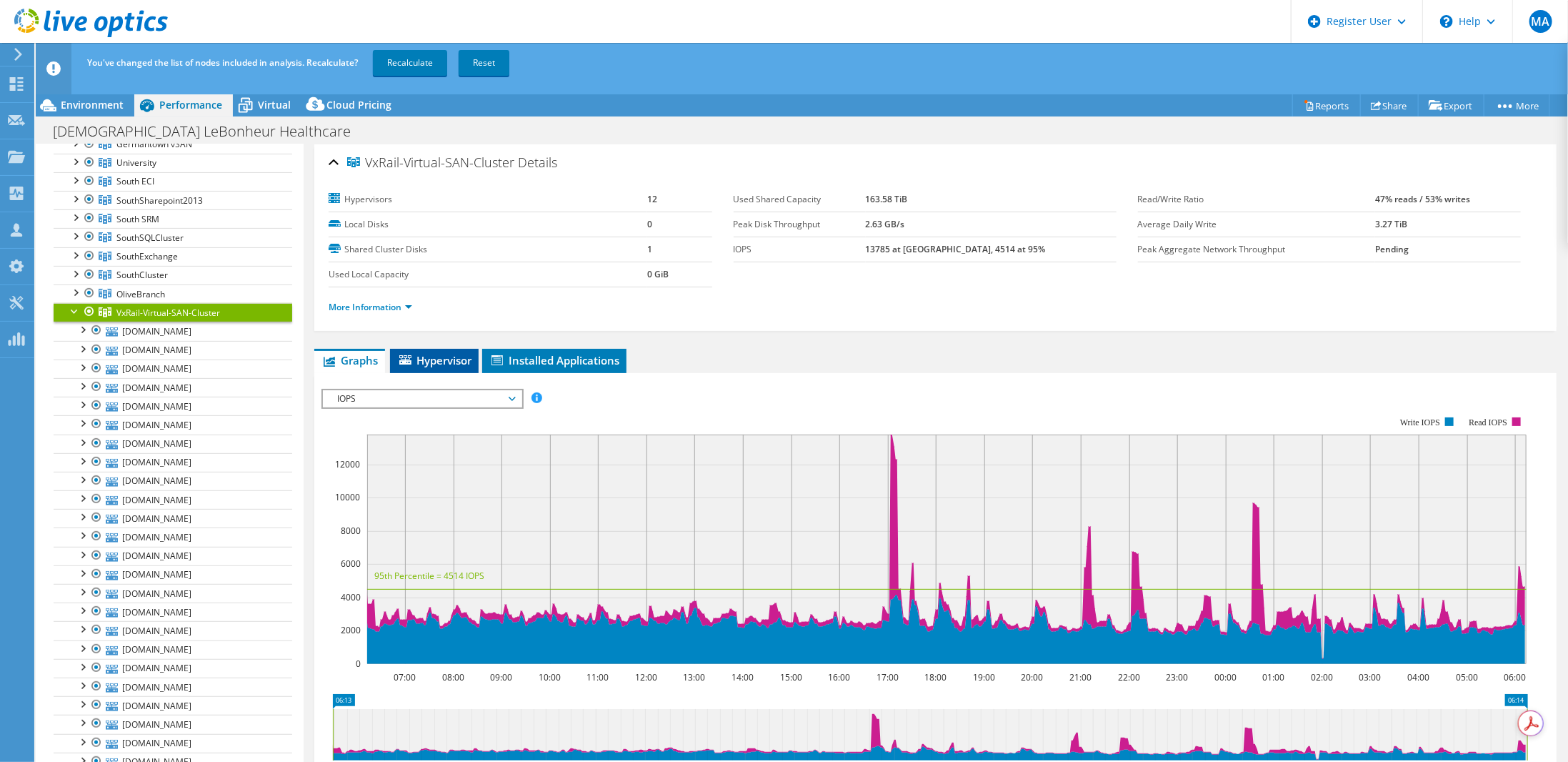
click at [436, 358] on span "Hypervisor" at bounding box center [434, 361] width 74 height 15
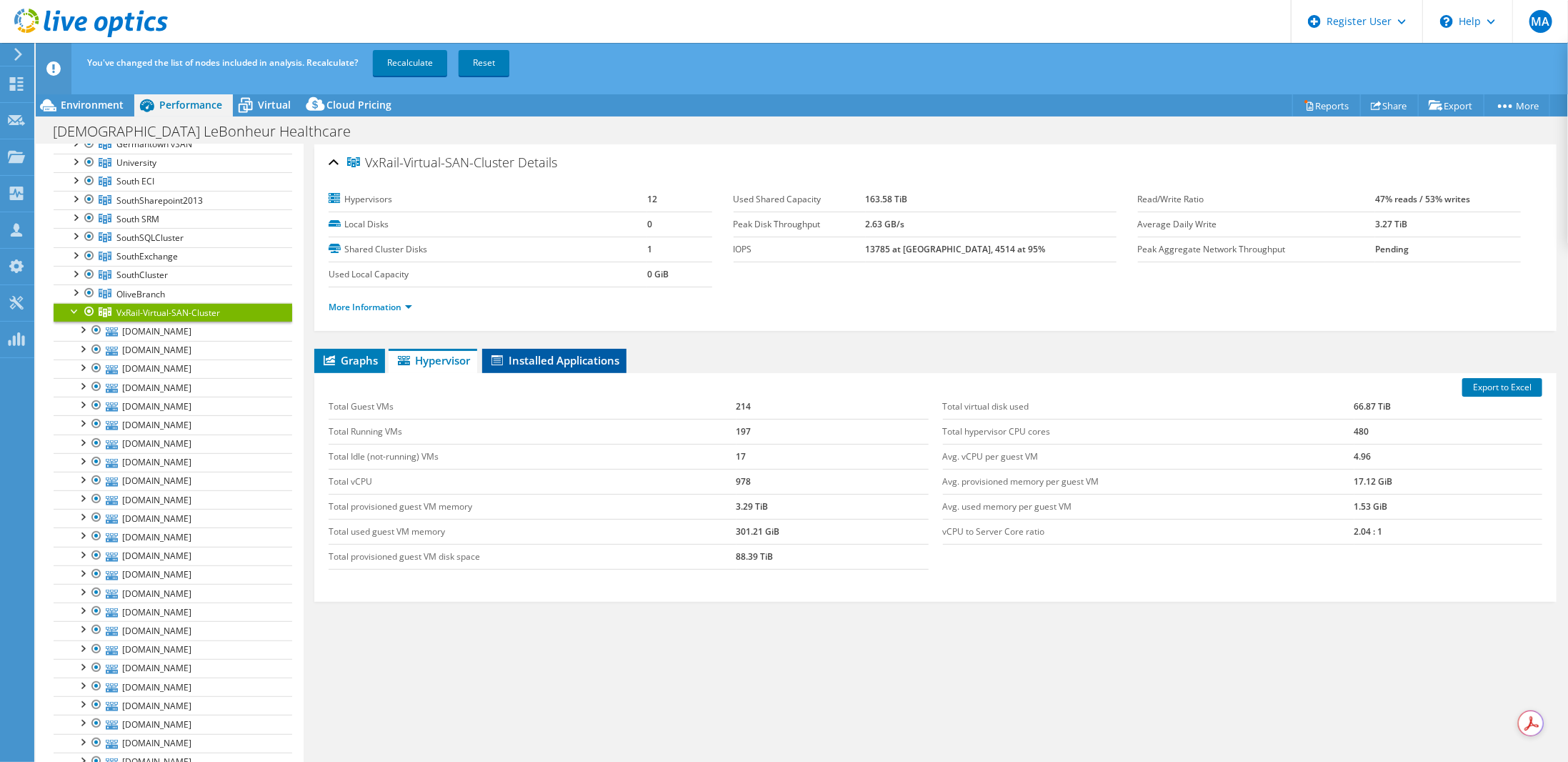
click at [547, 358] on span "Installed Applications" at bounding box center [554, 361] width 130 height 15
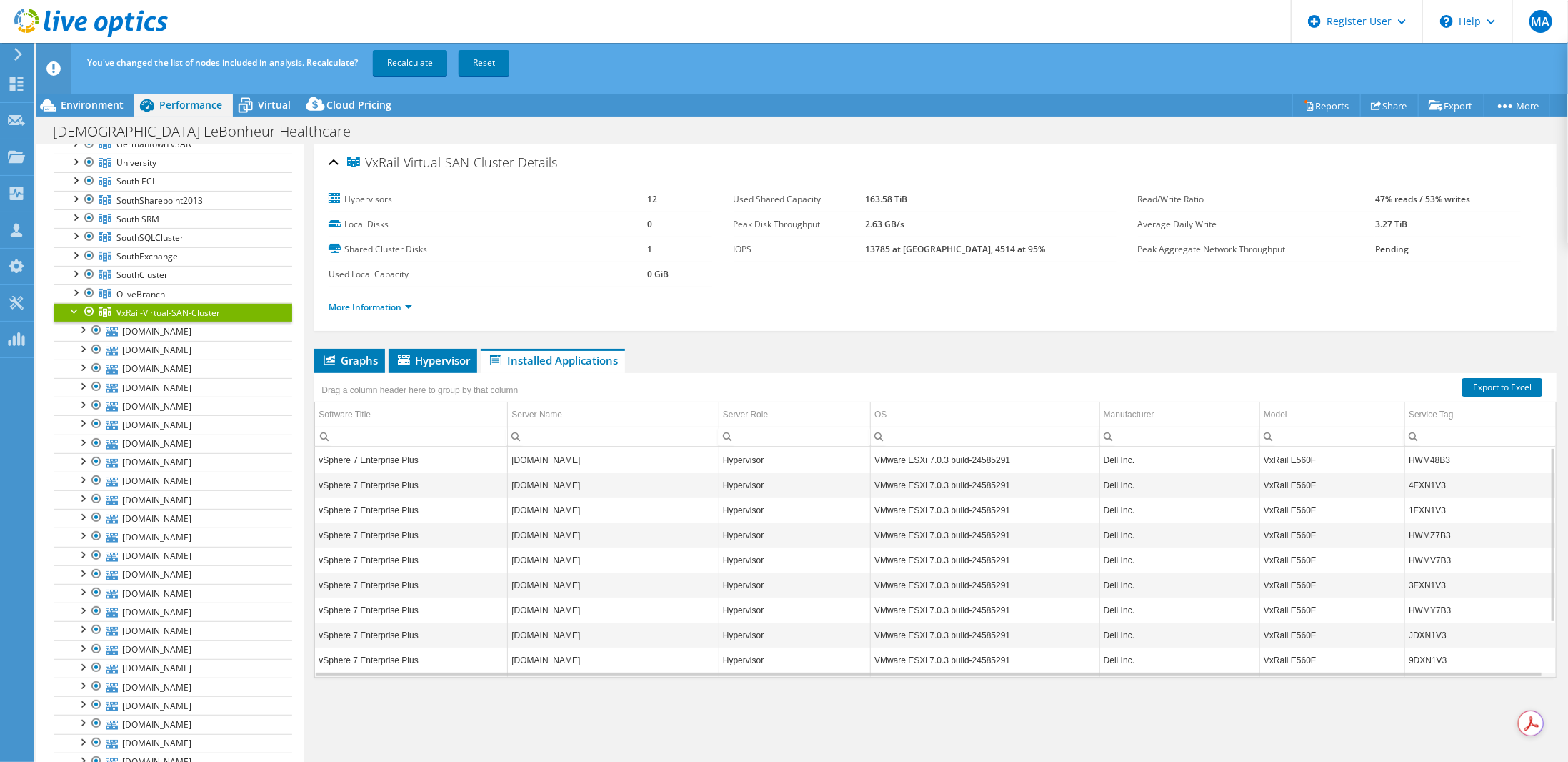
scroll to position [72, 0]
click at [72, 303] on div at bounding box center [75, 310] width 15 height 15
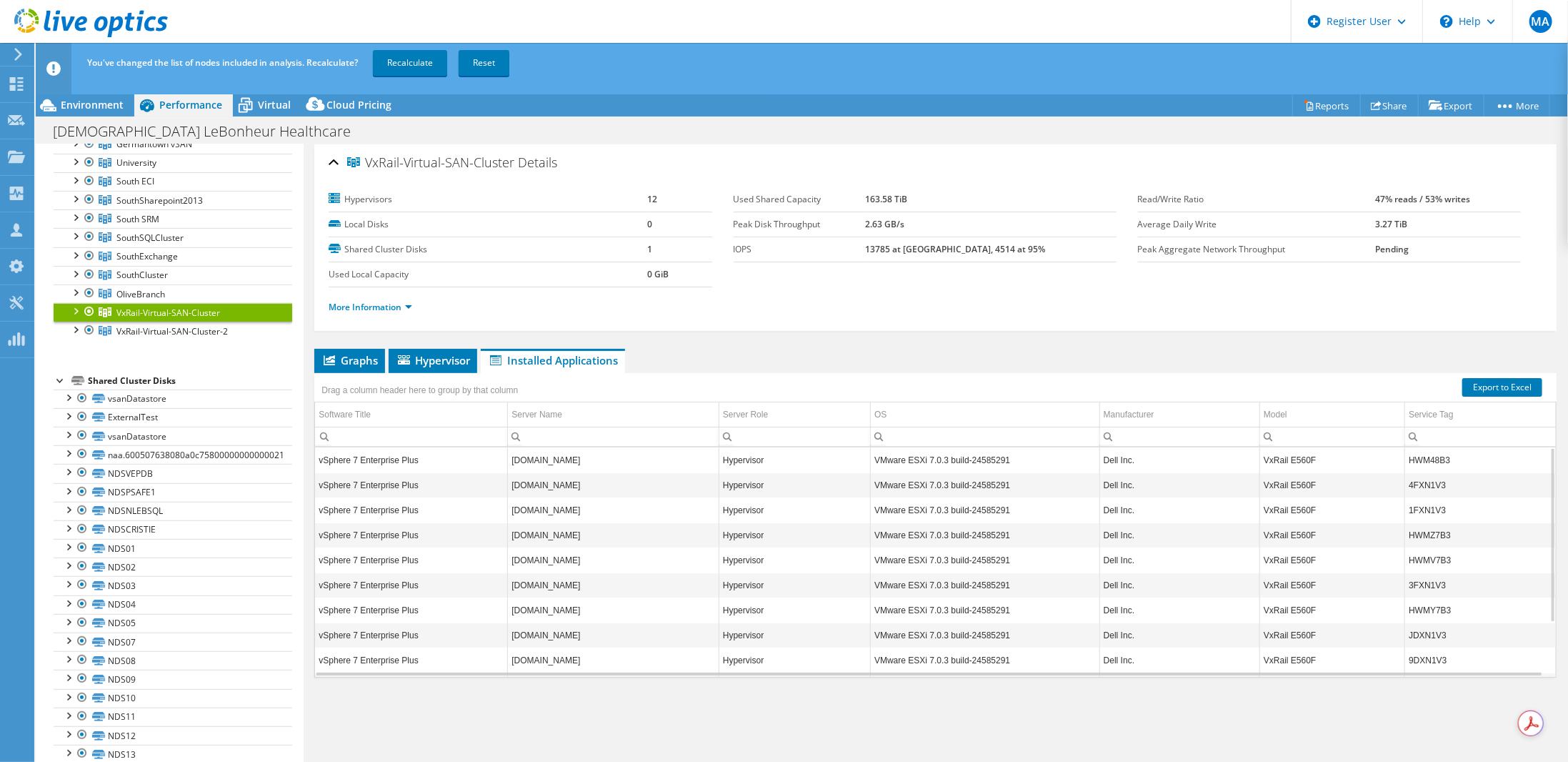
click at [547, 353] on span "Installed Applications" at bounding box center [553, 361] width 130 height 15
click at [452, 357] on span "Hypervisor" at bounding box center [432, 361] width 74 height 15
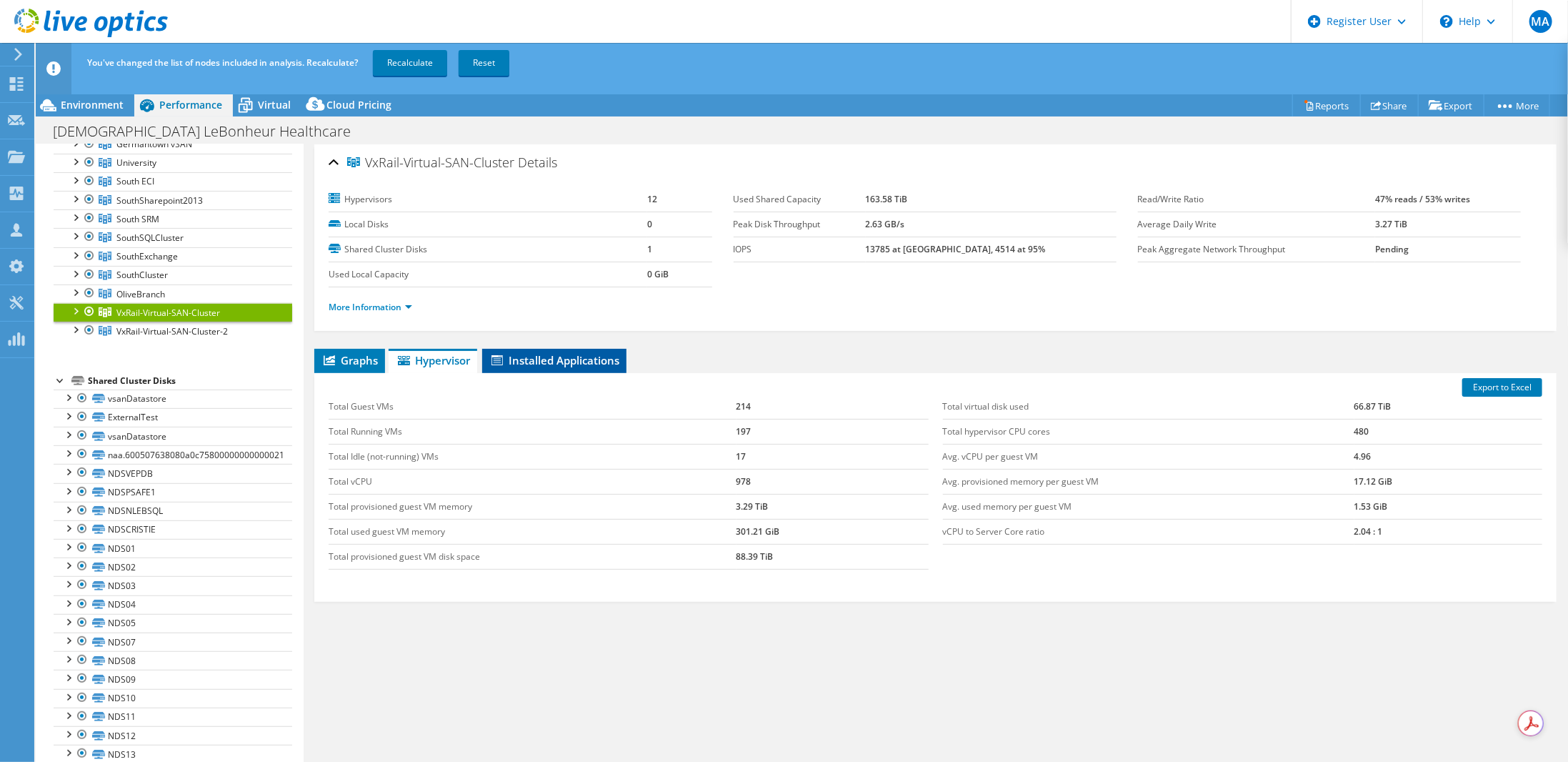
click at [544, 358] on span "Installed Applications" at bounding box center [554, 361] width 130 height 15
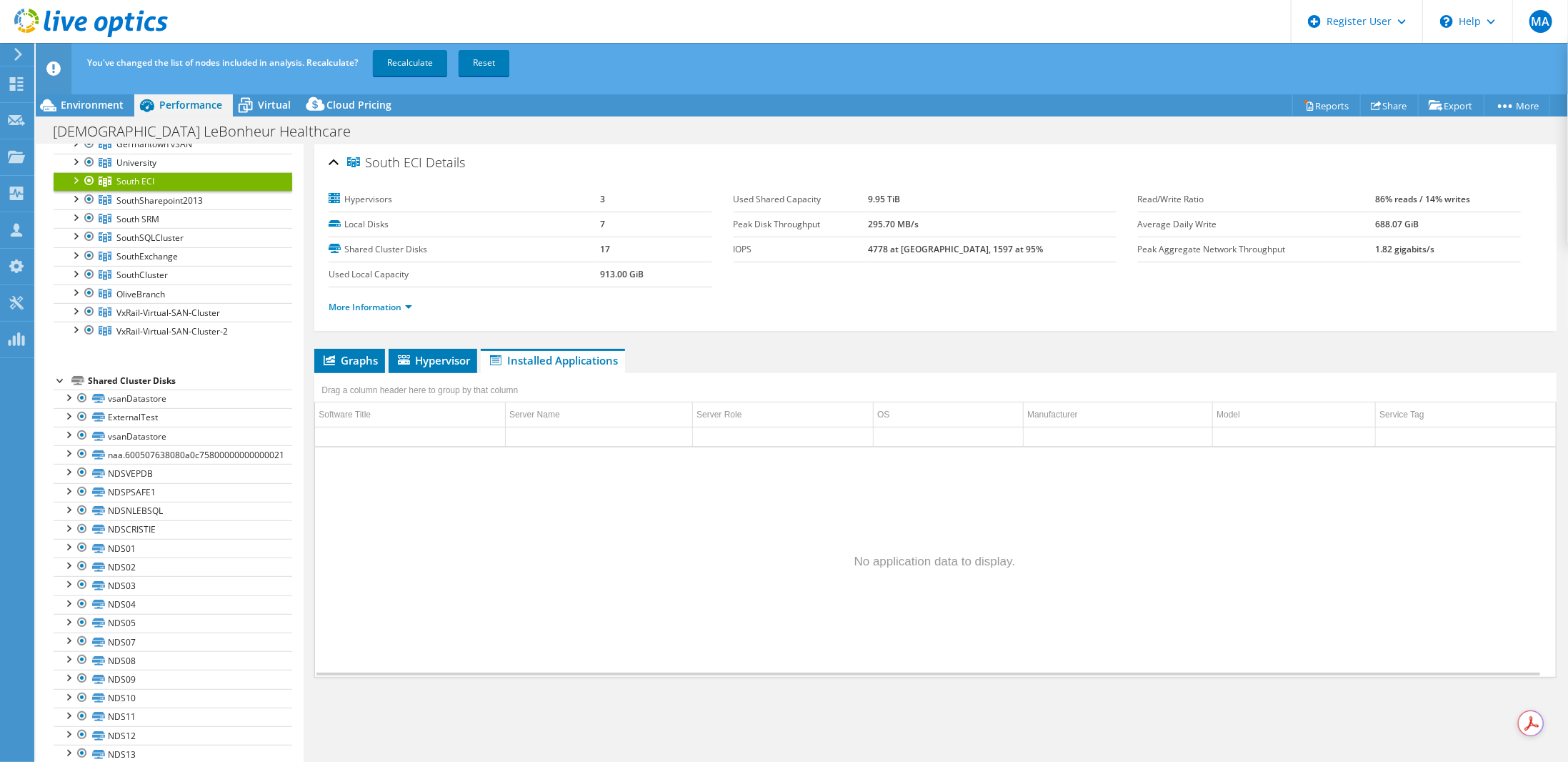
click at [533, 357] on span "Installed Applications" at bounding box center [553, 361] width 130 height 15
click at [446, 354] on span "Hypervisor" at bounding box center [432, 361] width 74 height 15
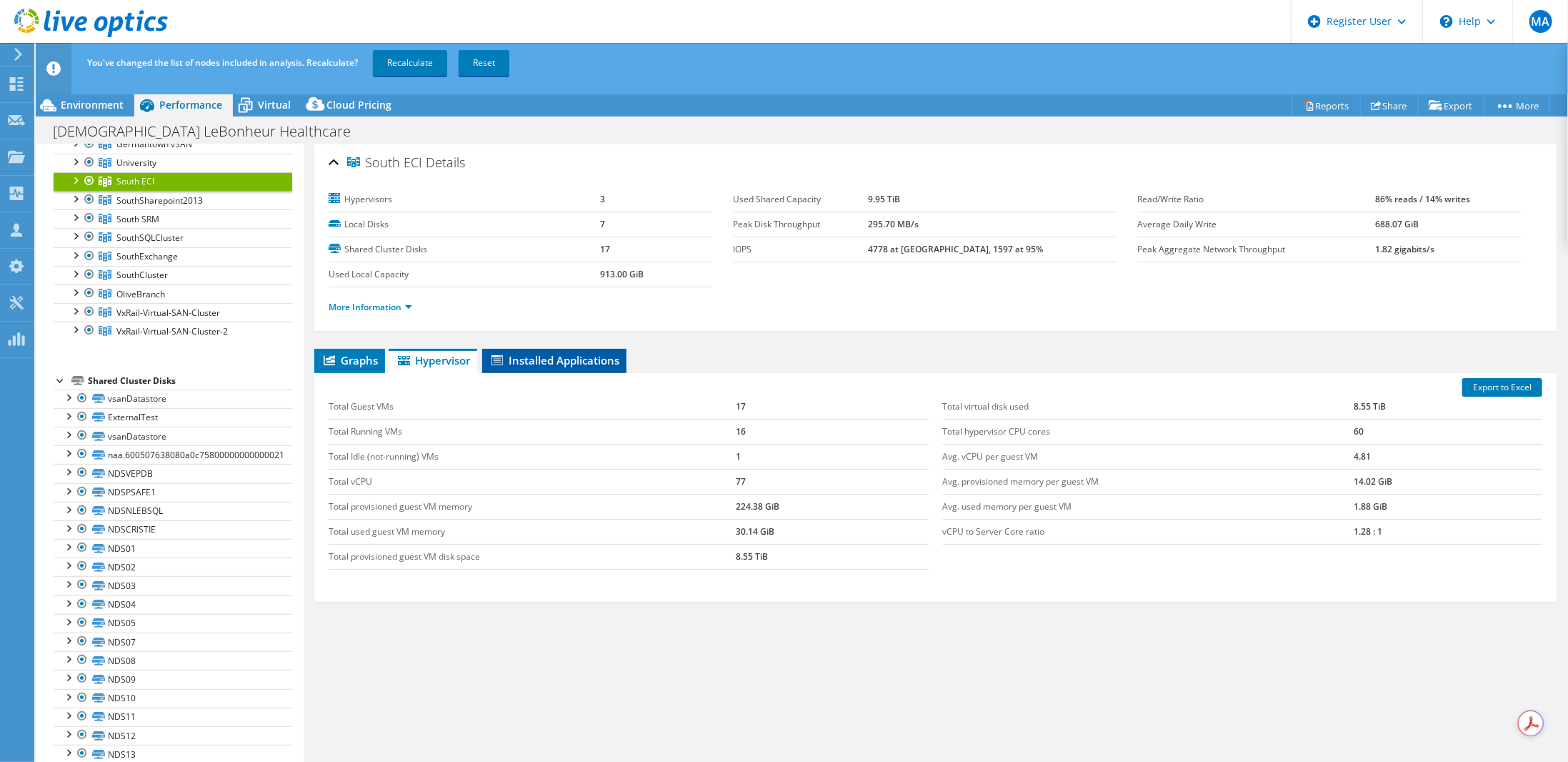
click at [541, 355] on span "Installed Applications" at bounding box center [554, 361] width 130 height 15
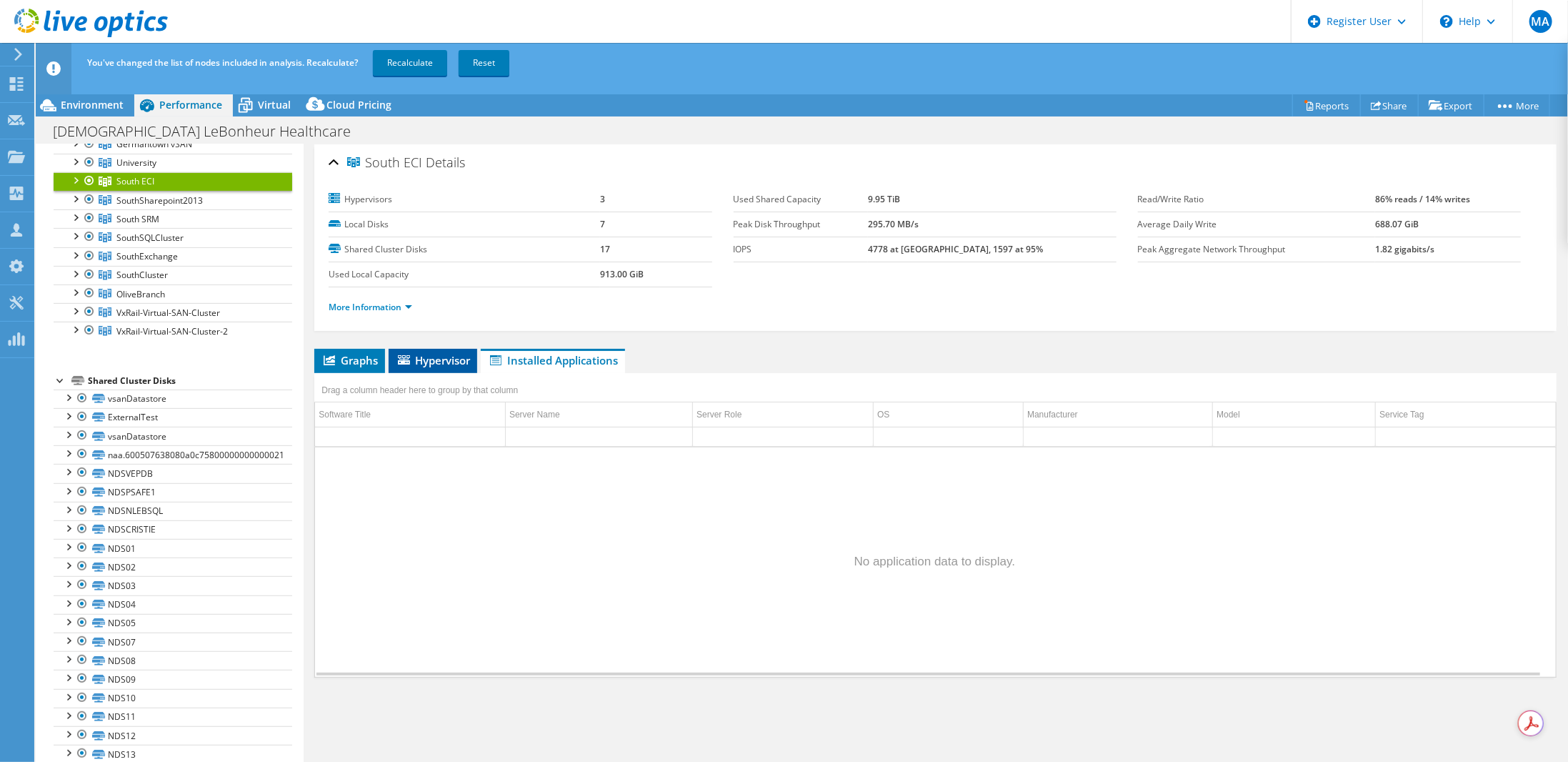
click at [465, 353] on span "Hypervisor" at bounding box center [432, 361] width 74 height 15
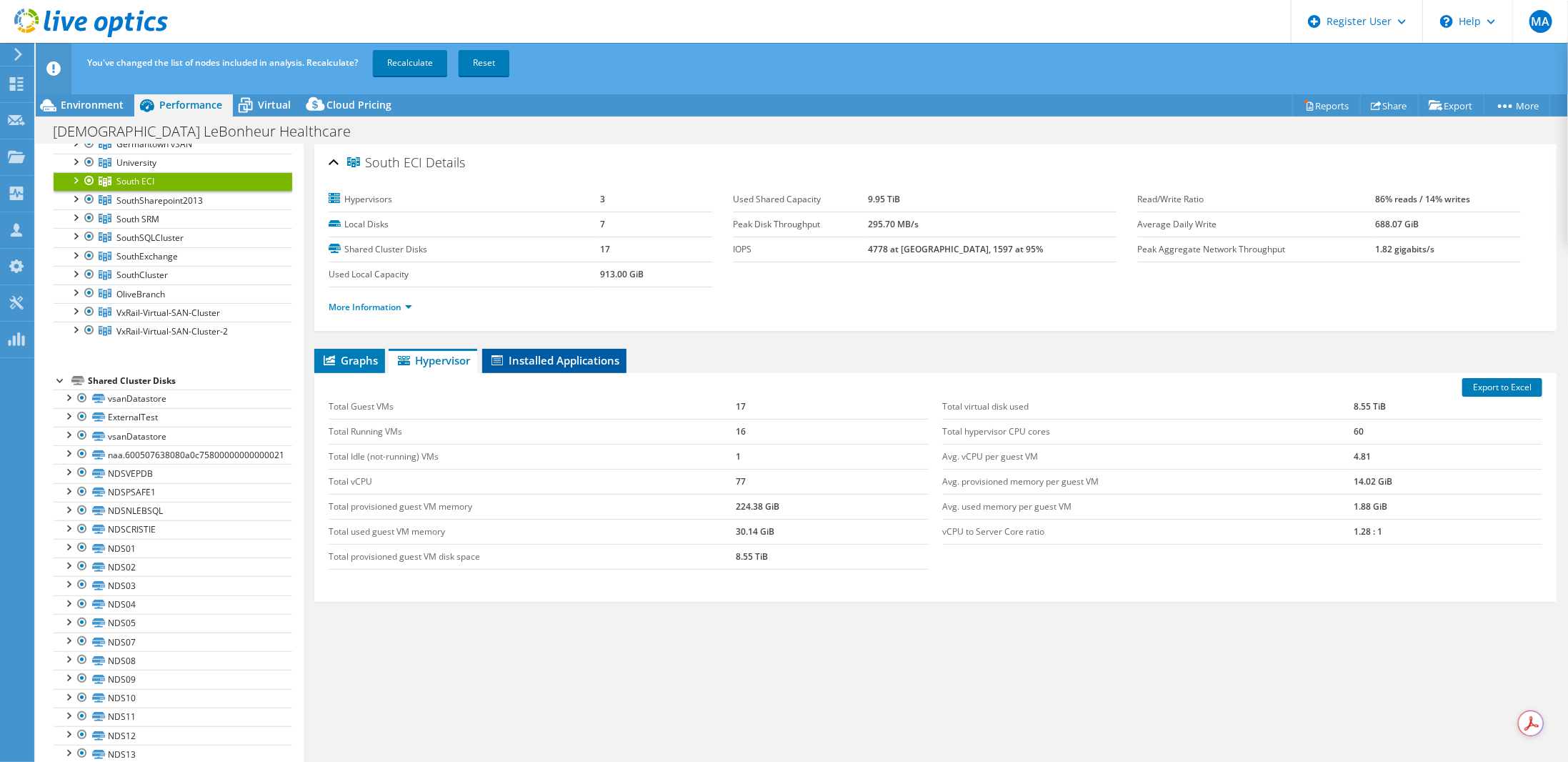
click at [584, 357] on span "Installed Applications" at bounding box center [554, 361] width 130 height 15
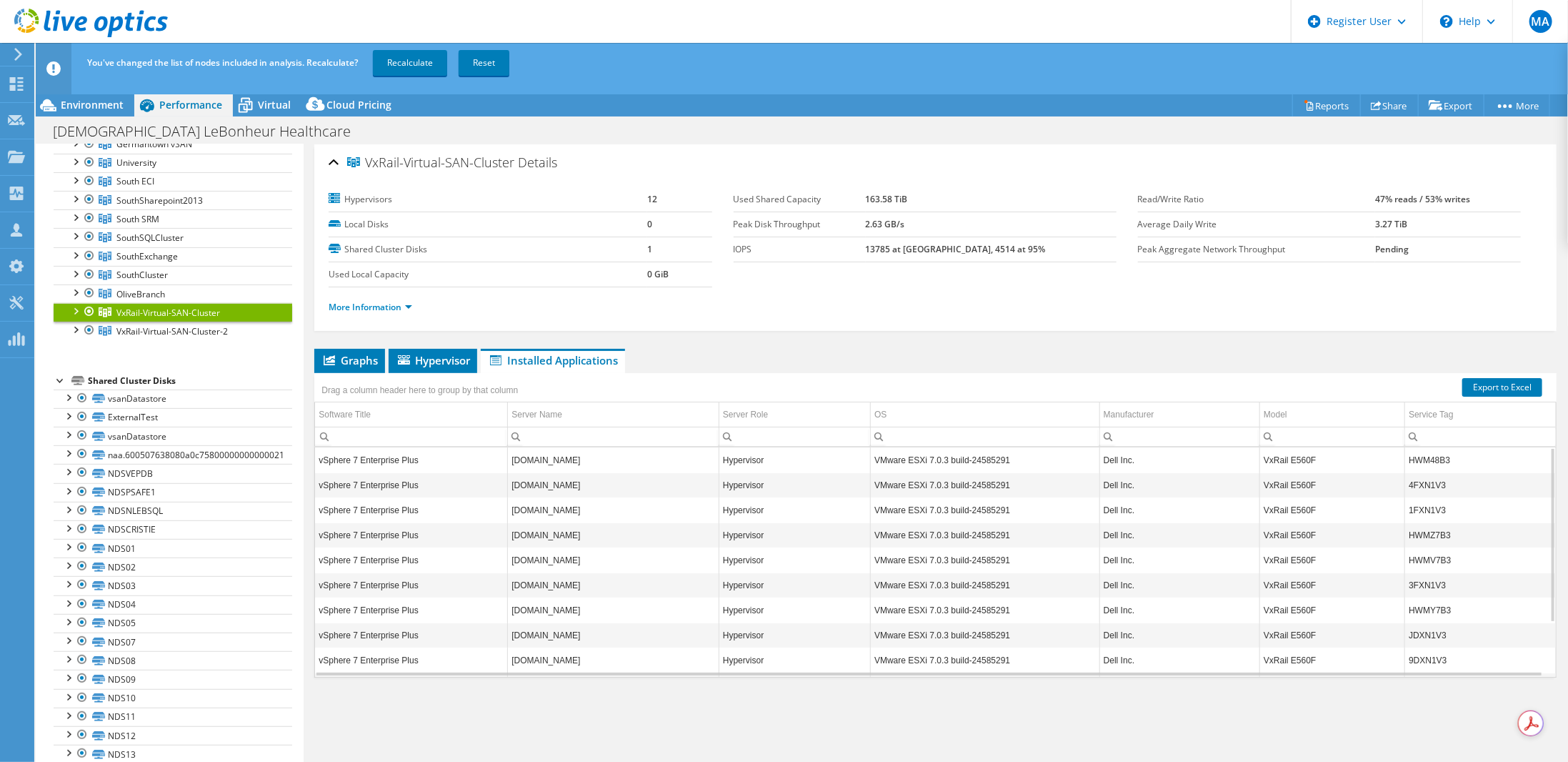
click at [59, 372] on div at bounding box center [61, 379] width 15 height 15
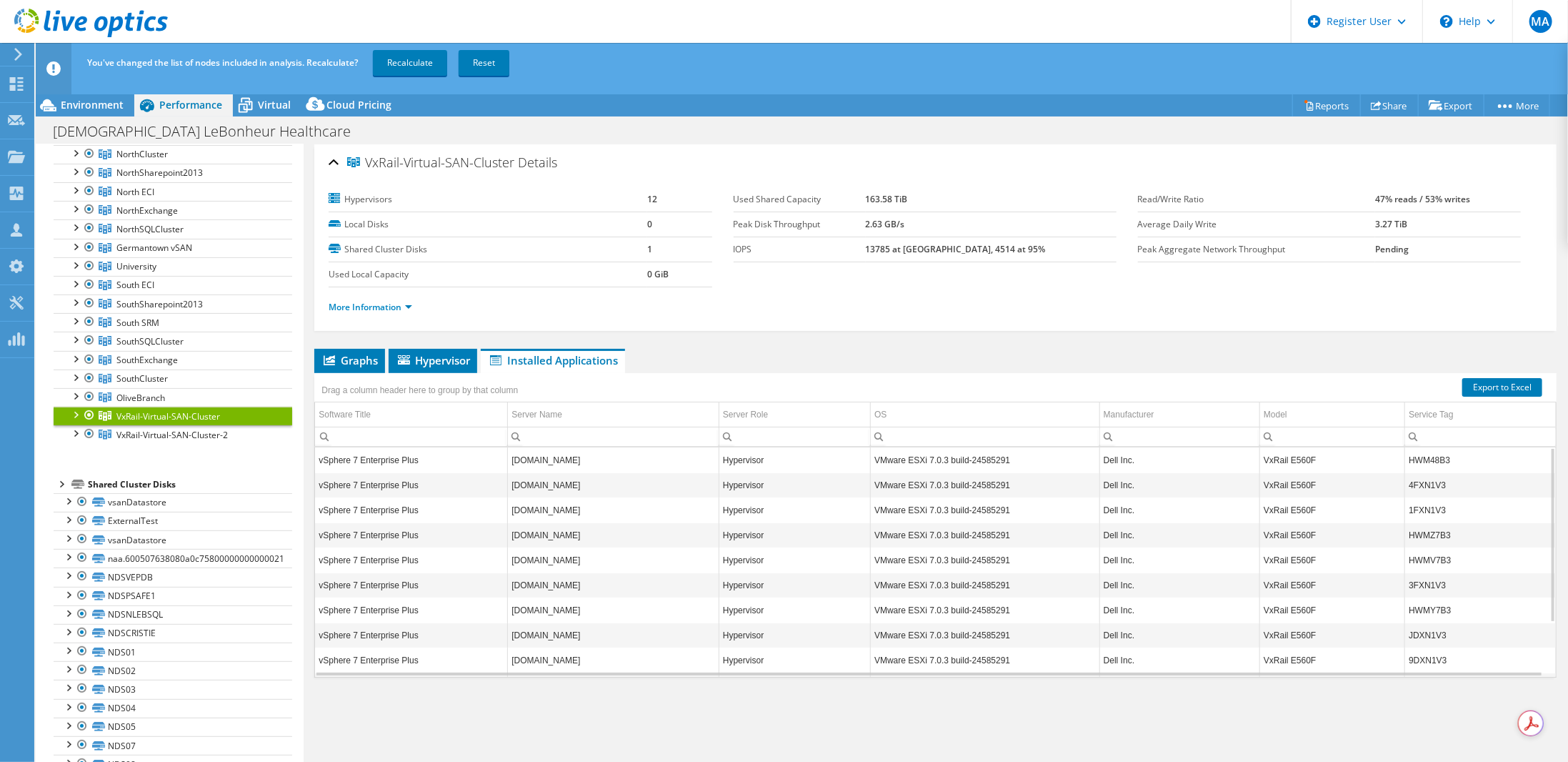
scroll to position [0, 0]
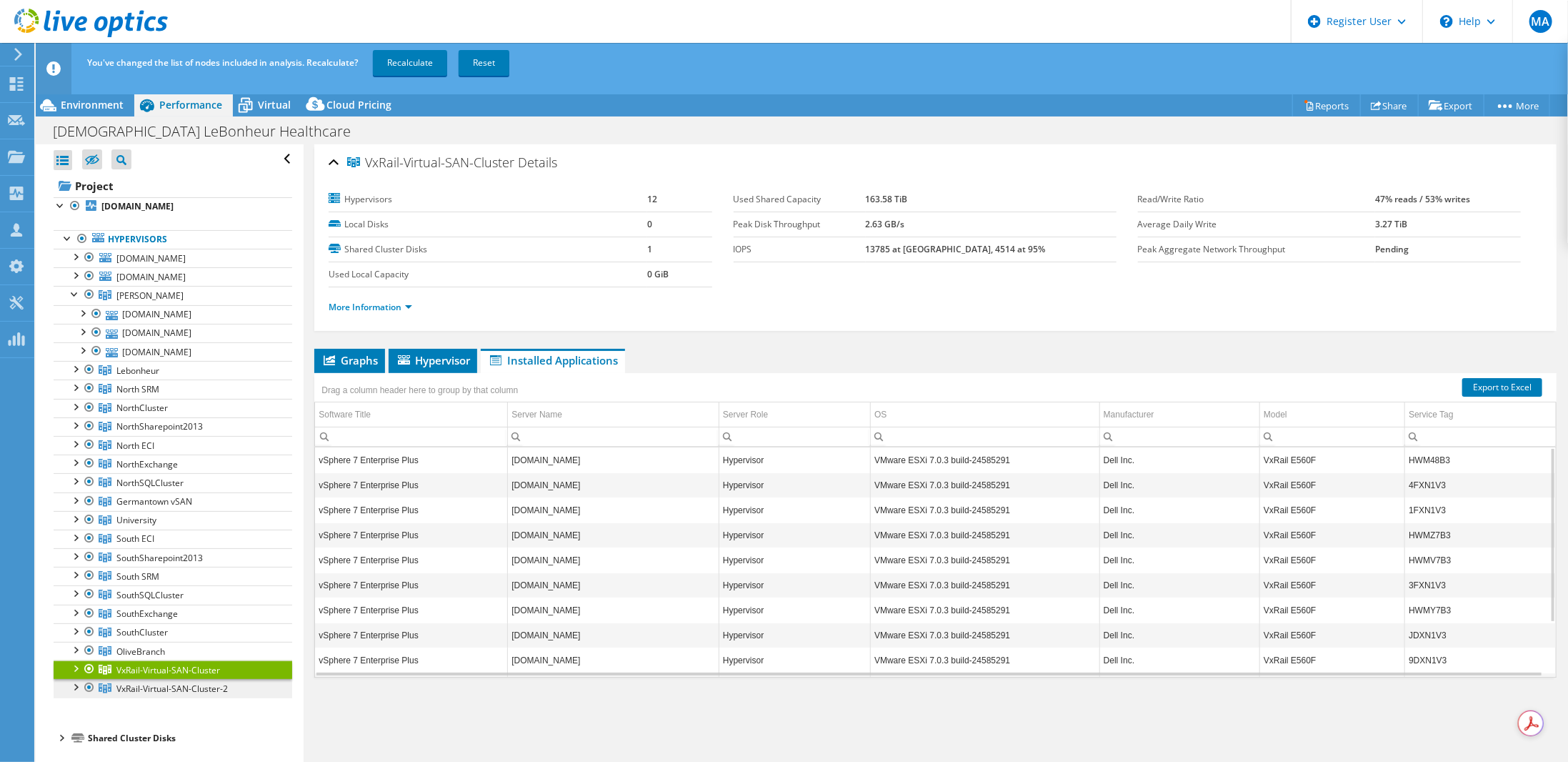
click at [149, 301] on span "VxRail-Virtual-SAN-Cluster-2" at bounding box center [150, 295] width 68 height 12
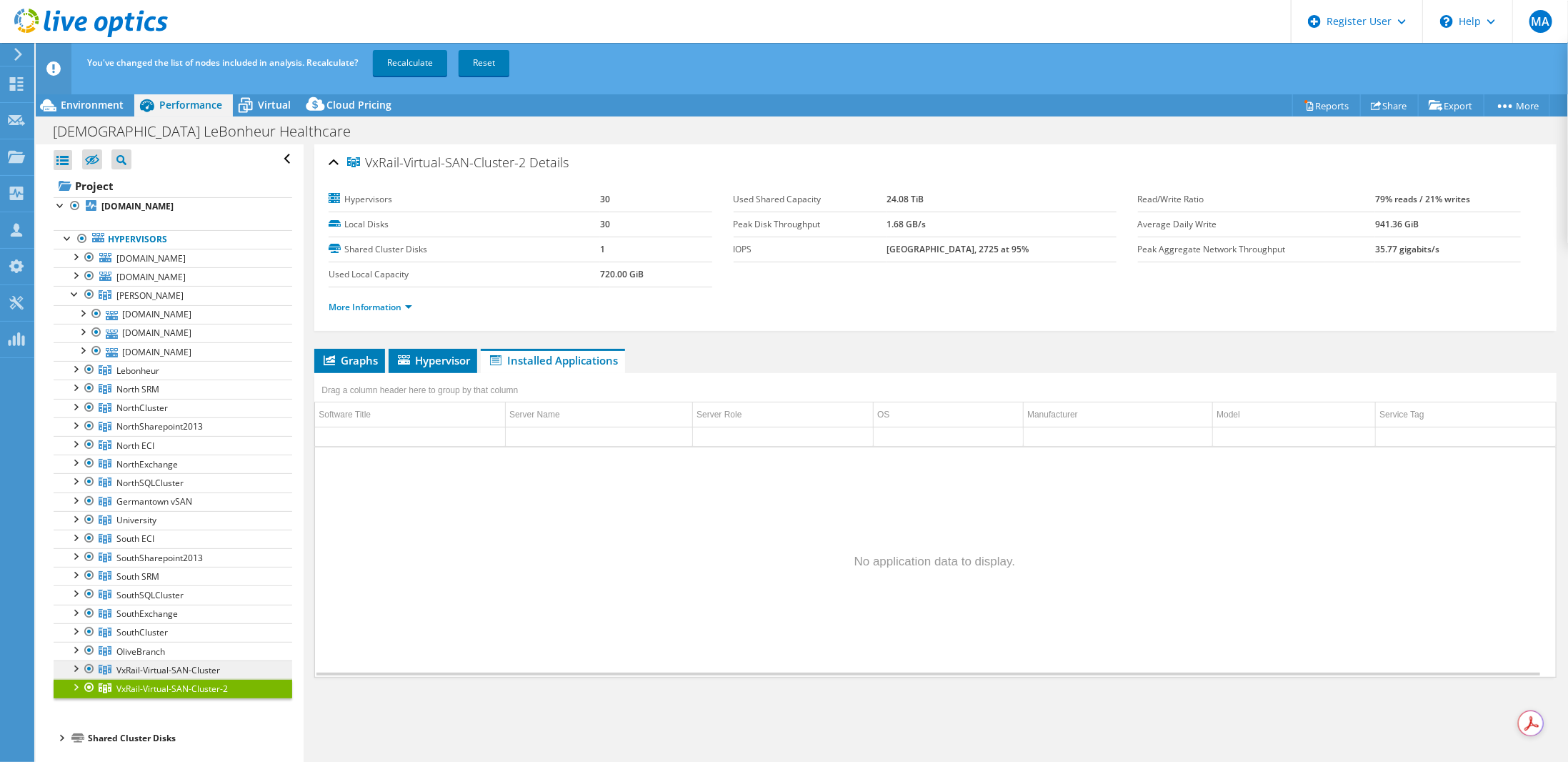
click at [139, 301] on span "VxRail-Virtual-SAN-Cluster" at bounding box center [150, 295] width 68 height 12
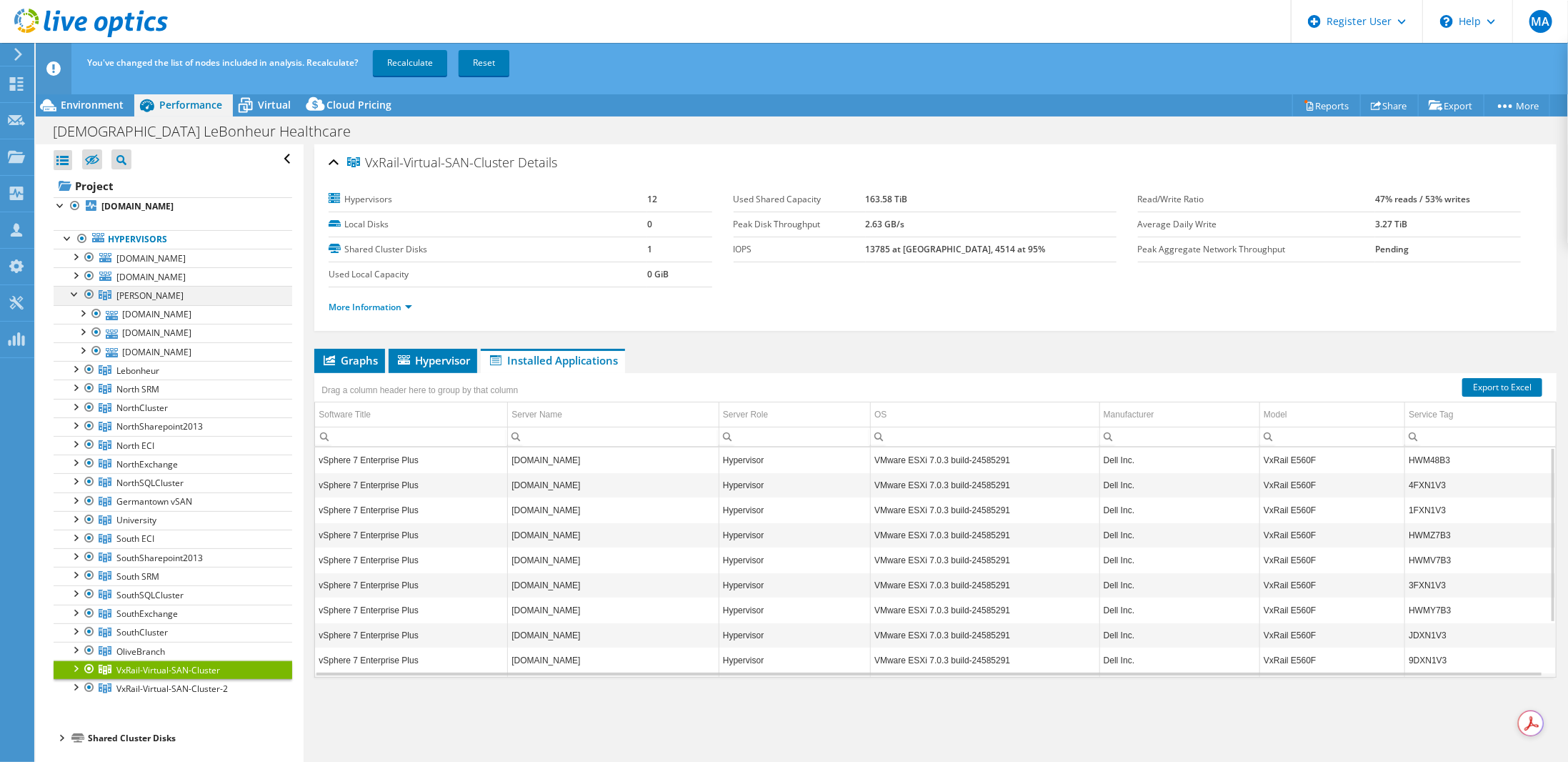
click at [72, 289] on div at bounding box center [75, 293] width 15 height 15
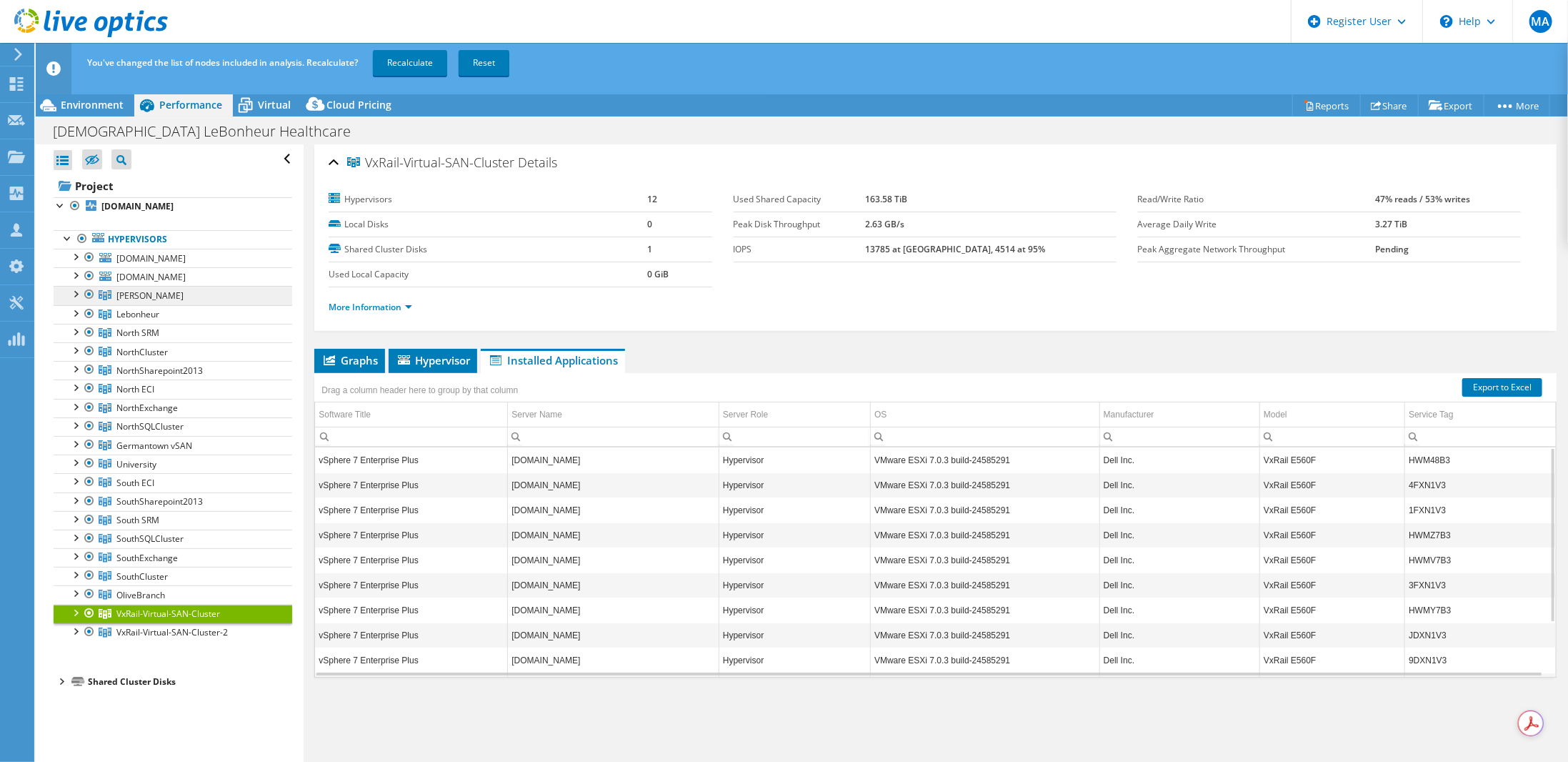
click at [141, 292] on span "[PERSON_NAME]" at bounding box center [150, 295] width 68 height 12
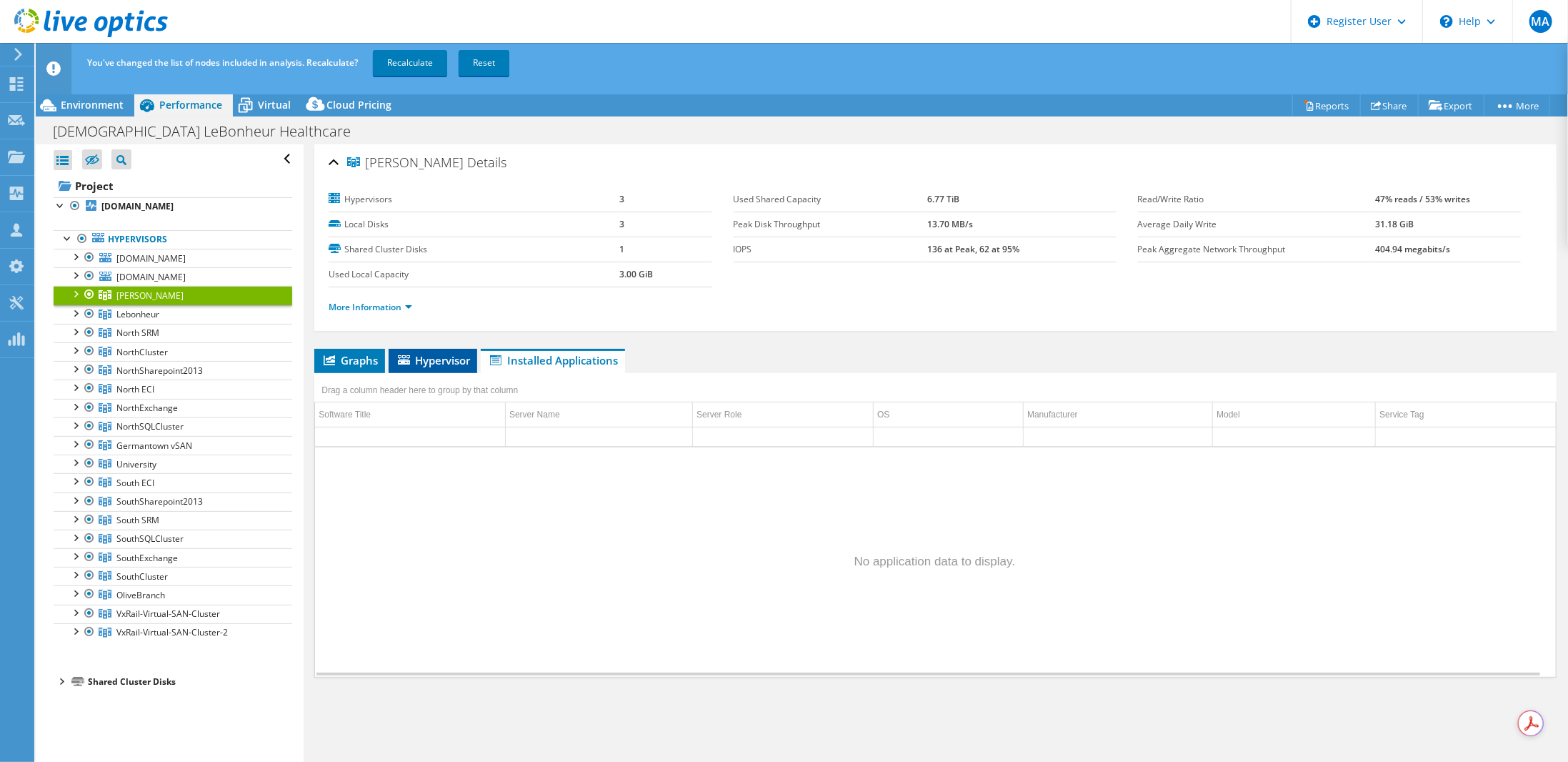
click at [434, 356] on span "Hypervisor" at bounding box center [432, 361] width 74 height 15
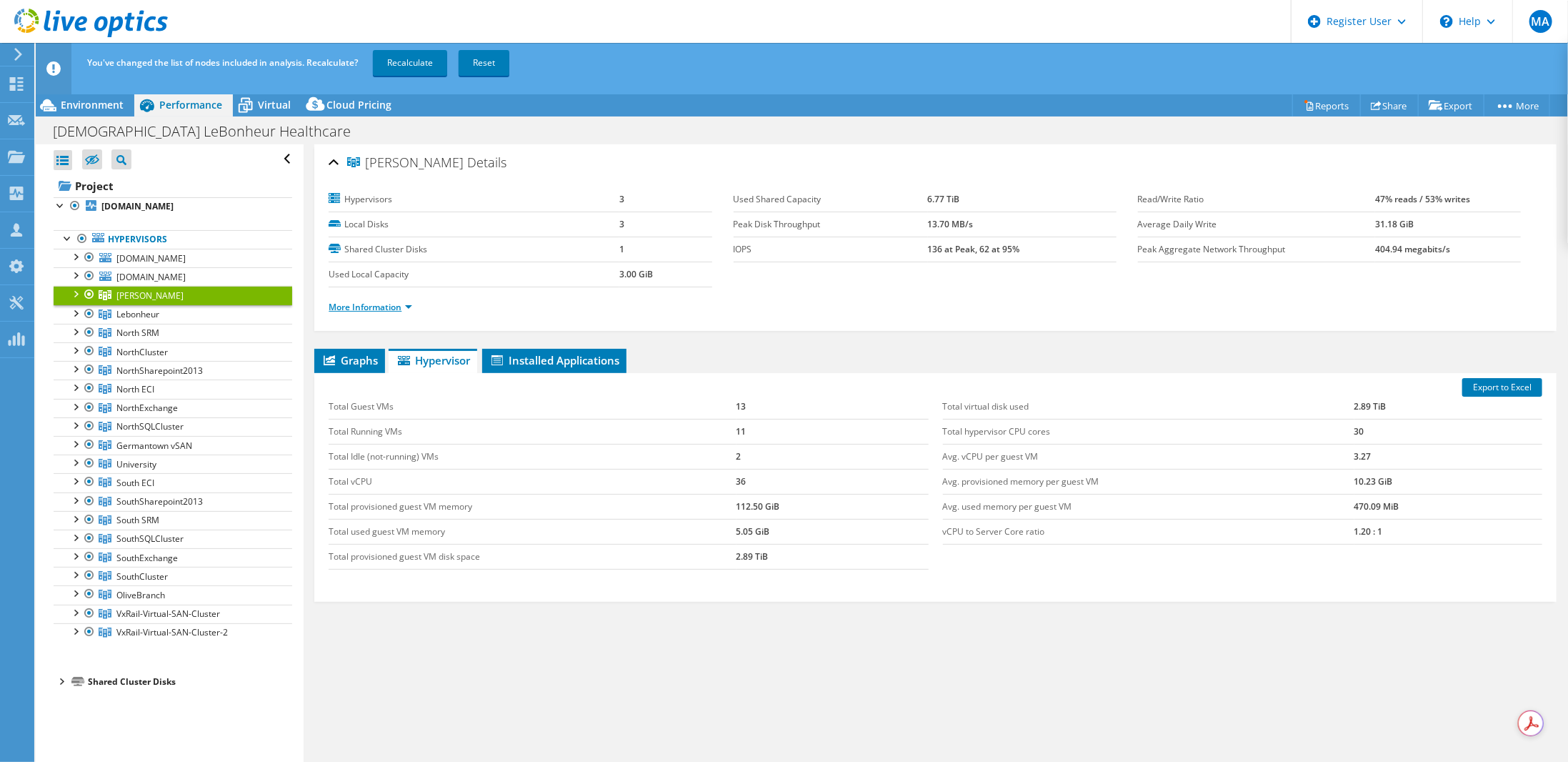
click at [409, 306] on link "More Information" at bounding box center [370, 307] width 84 height 12
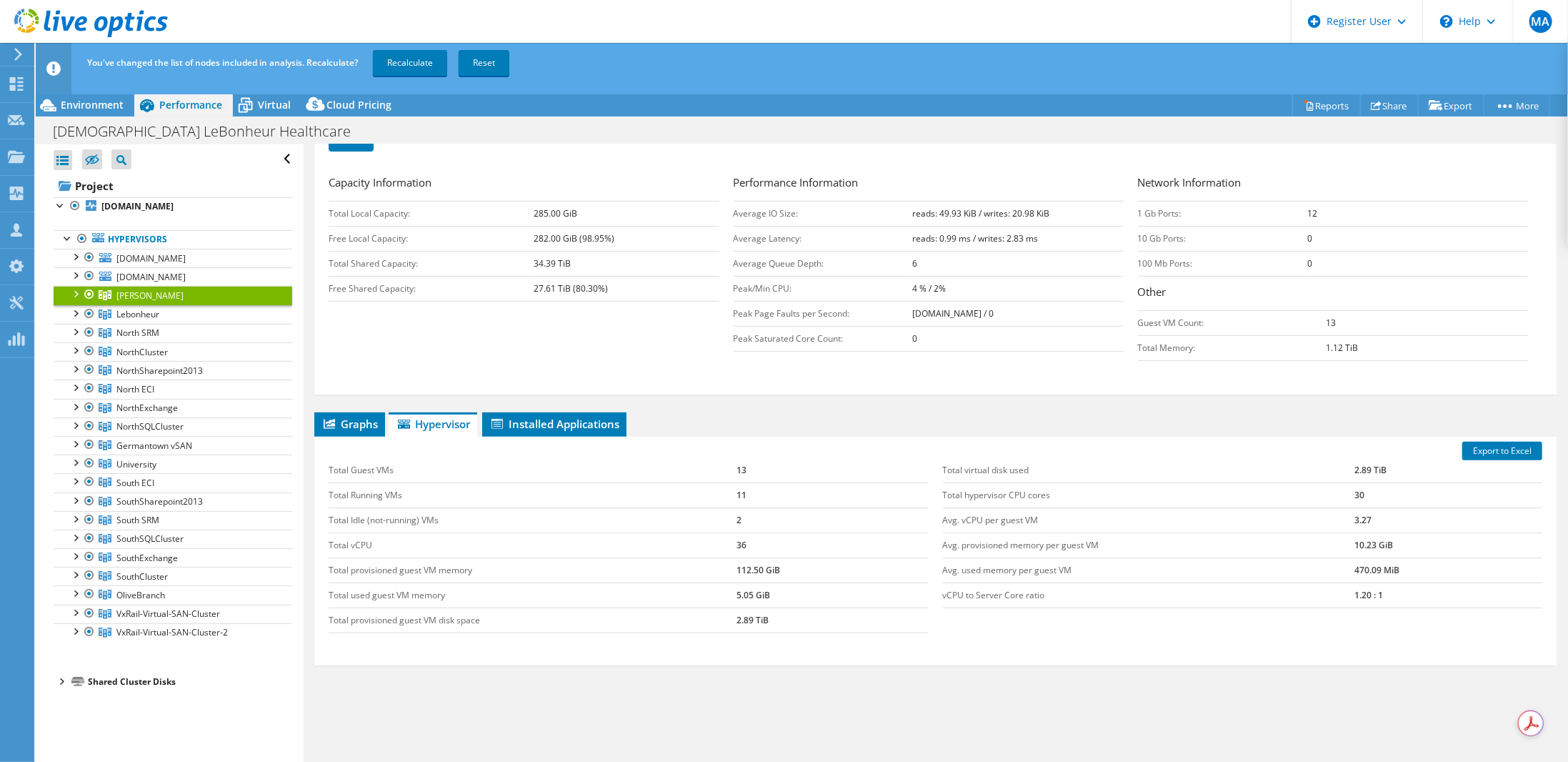
scroll to position [265, 0]
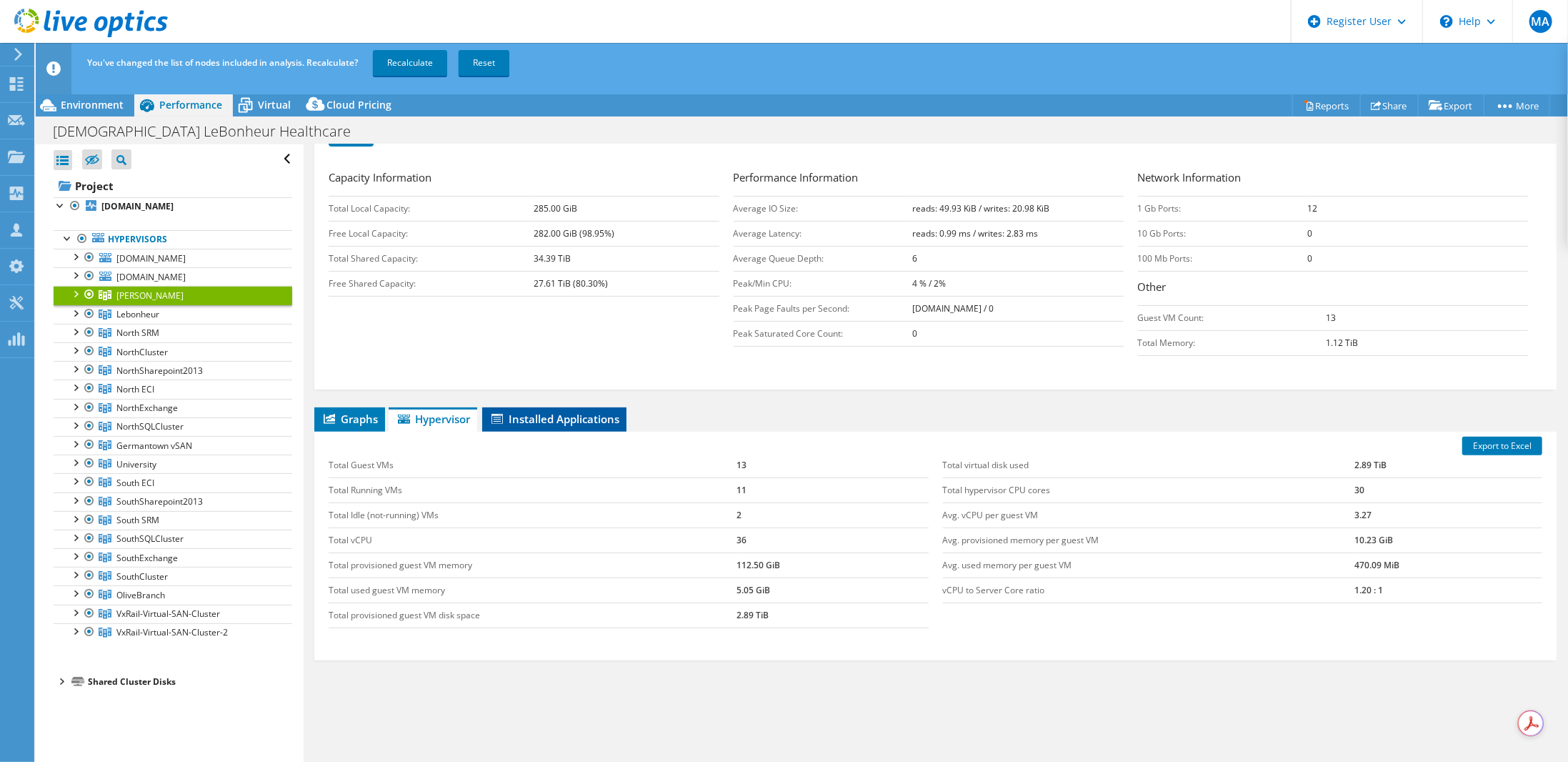
click at [537, 412] on span "Installed Applications" at bounding box center [554, 419] width 130 height 15
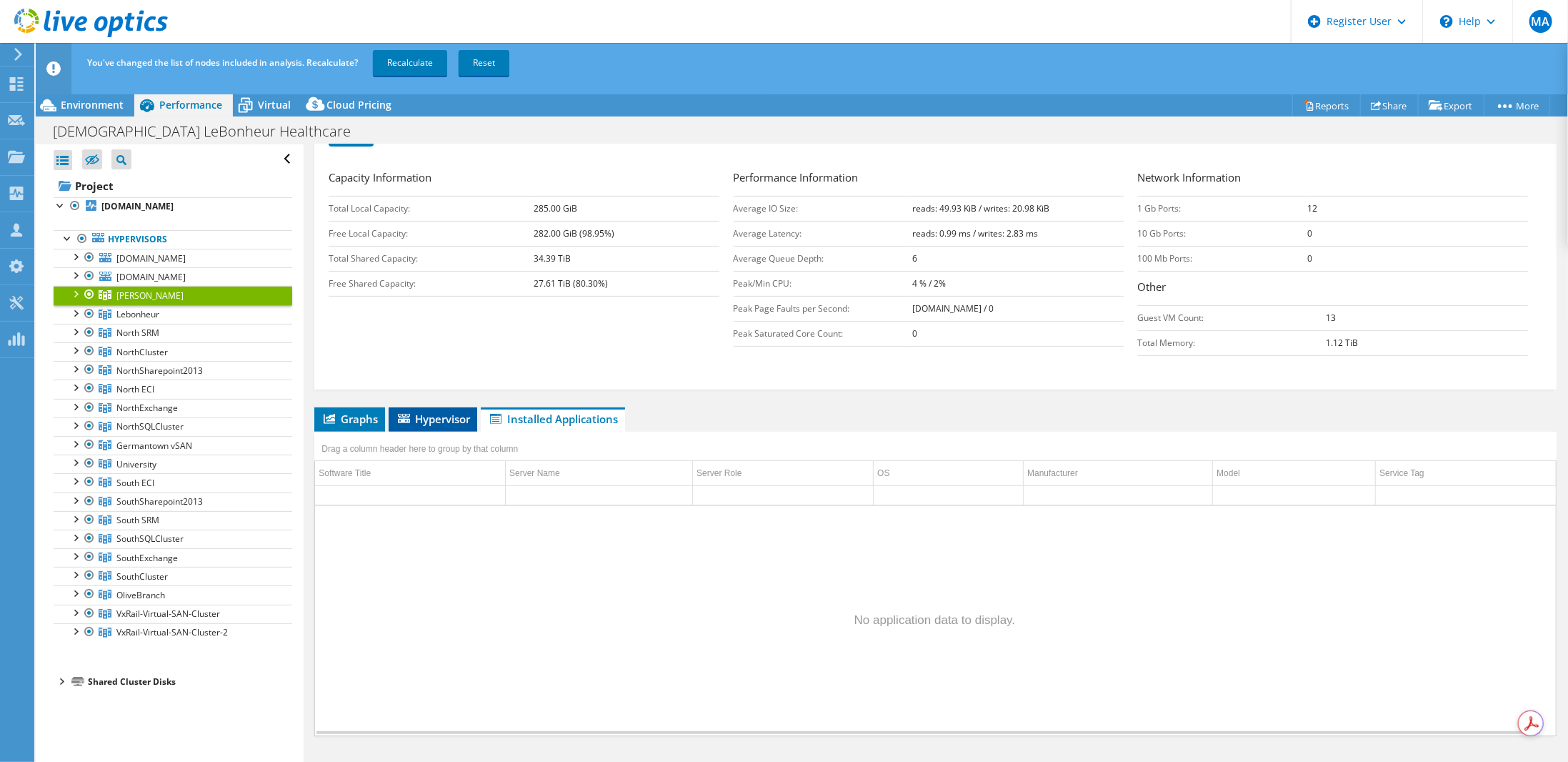
click at [417, 412] on span "Hypervisor" at bounding box center [432, 419] width 74 height 15
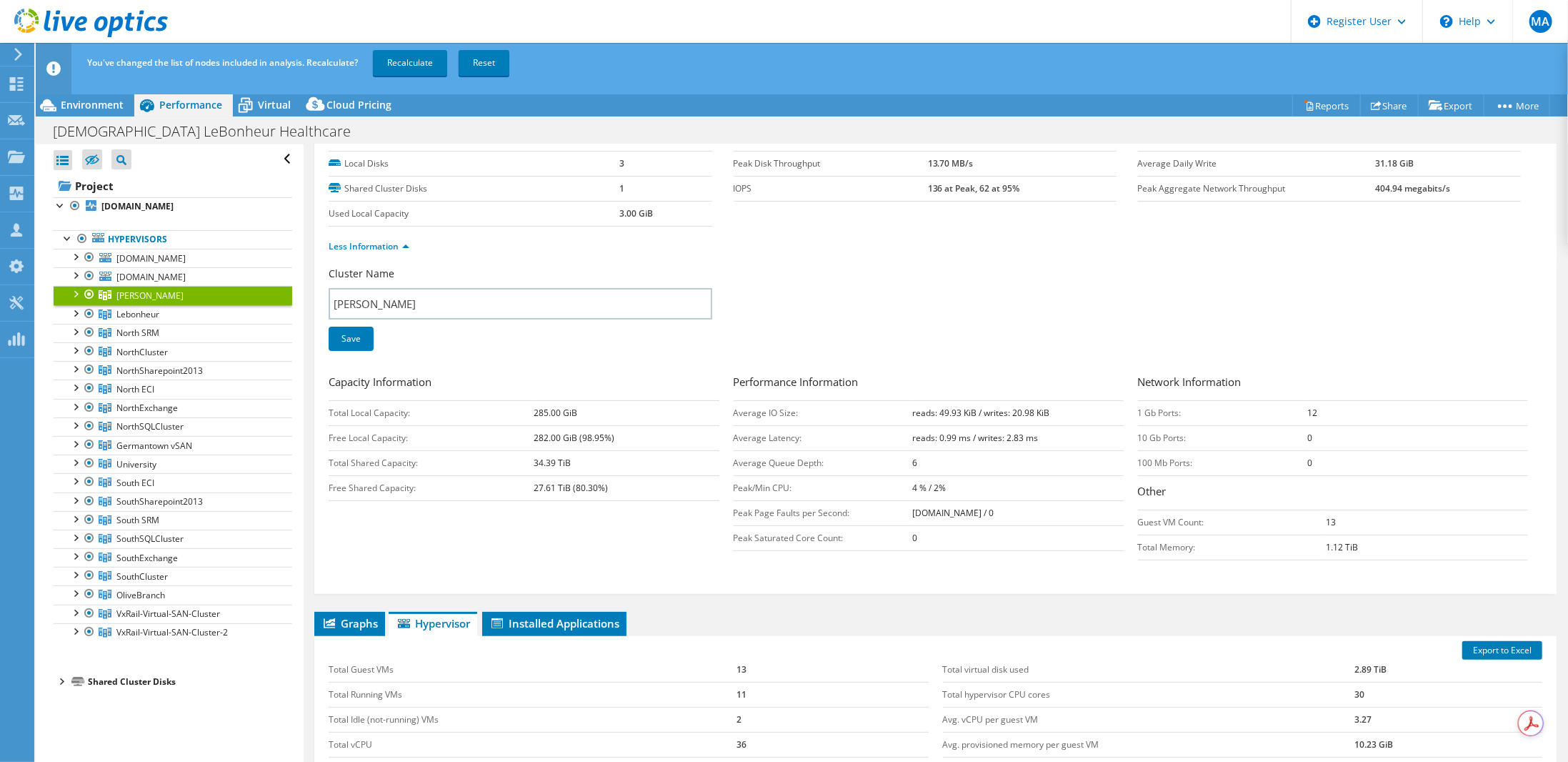
scroll to position [0, 0]
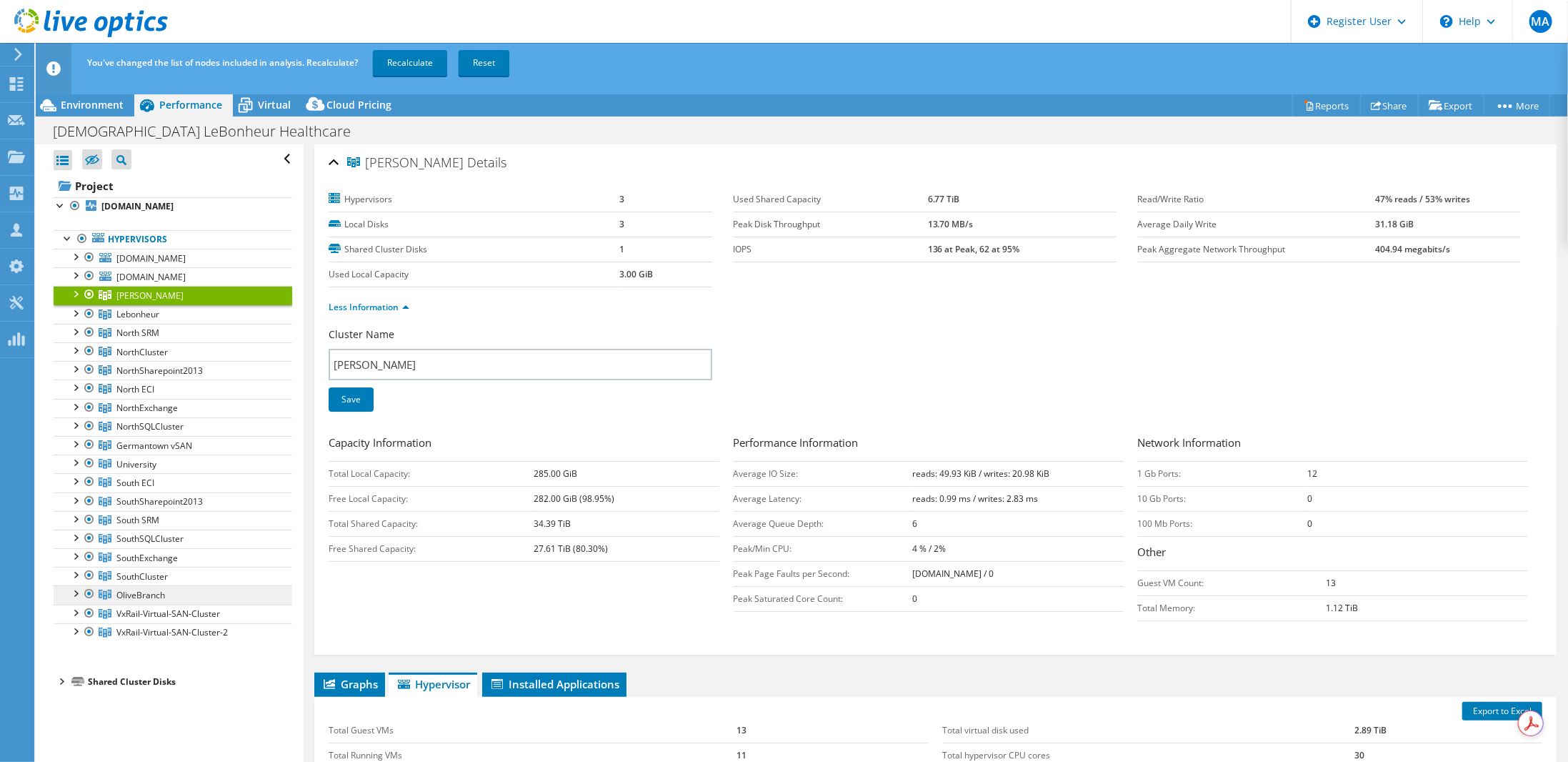
click at [138, 304] on link "OliveBranch" at bounding box center [173, 295] width 238 height 19
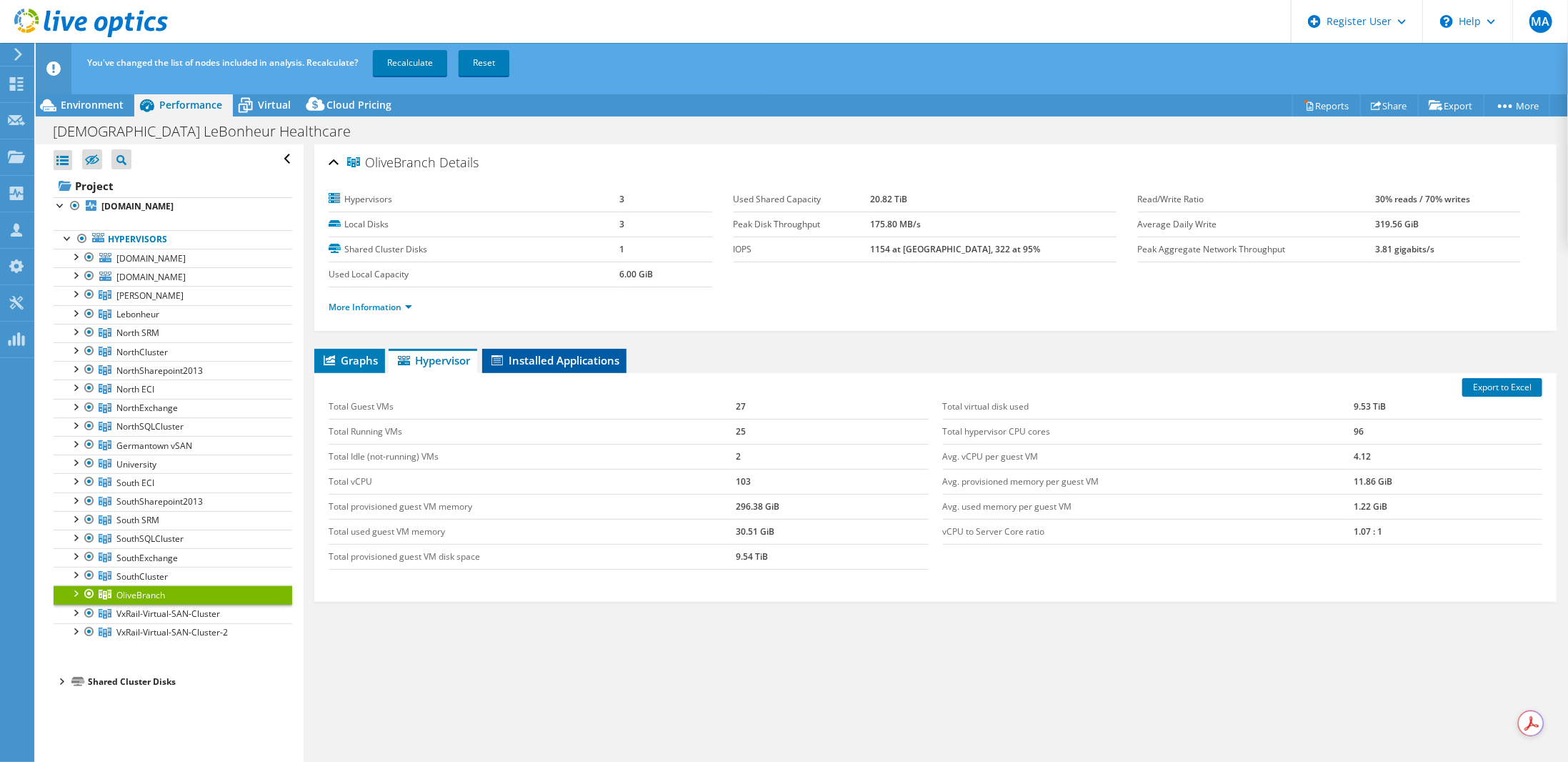
drag, startPoint x: 550, startPoint y: 355, endPoint x: 535, endPoint y: 366, distance: 18.6
click at [549, 355] on span "Installed Applications" at bounding box center [554, 361] width 130 height 15
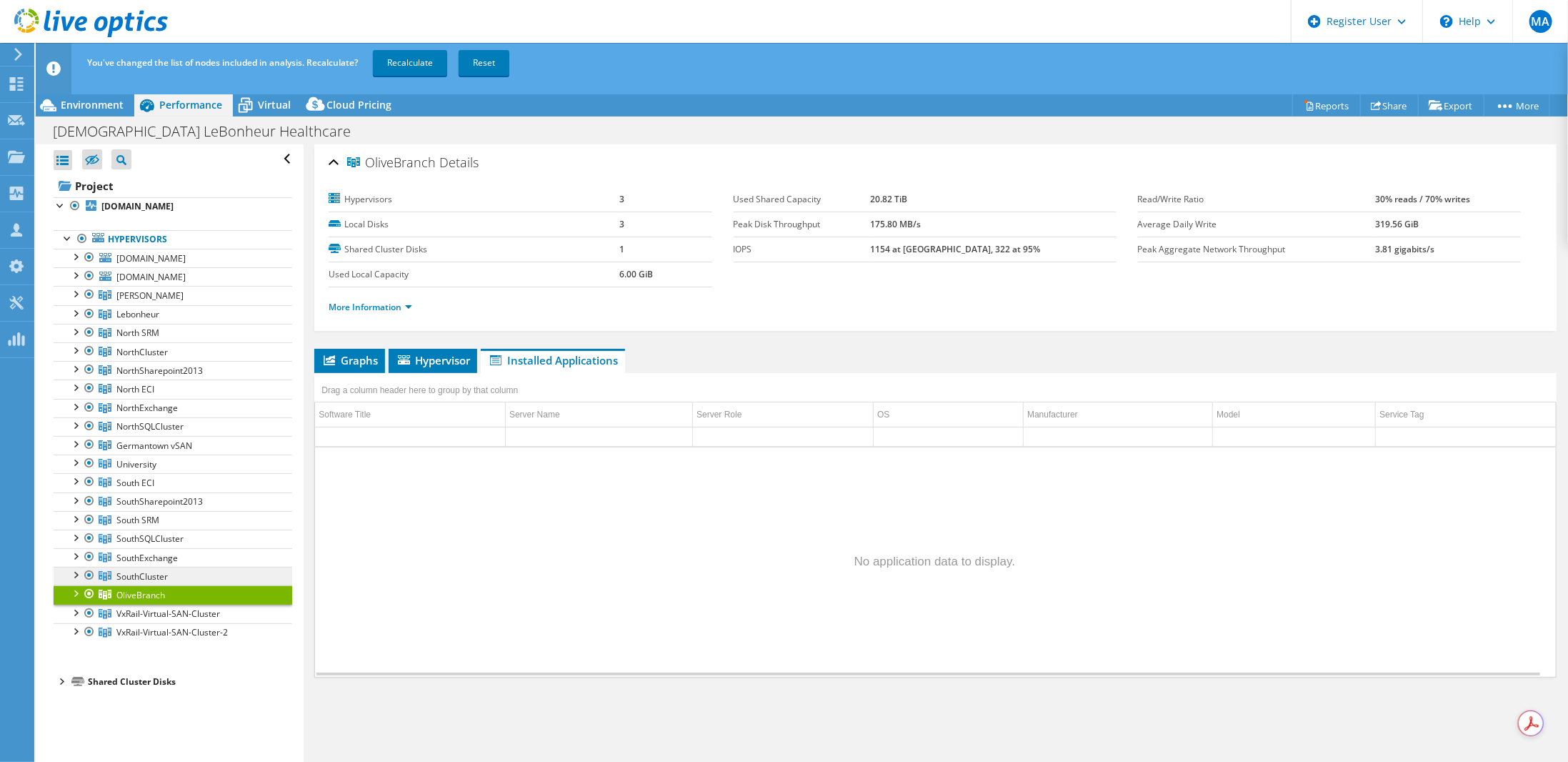
click at [146, 301] on span "SouthCluster" at bounding box center [150, 295] width 68 height 12
click at [138, 301] on span "VxRail-Virtual-SAN-Cluster-2" at bounding box center [150, 295] width 68 height 12
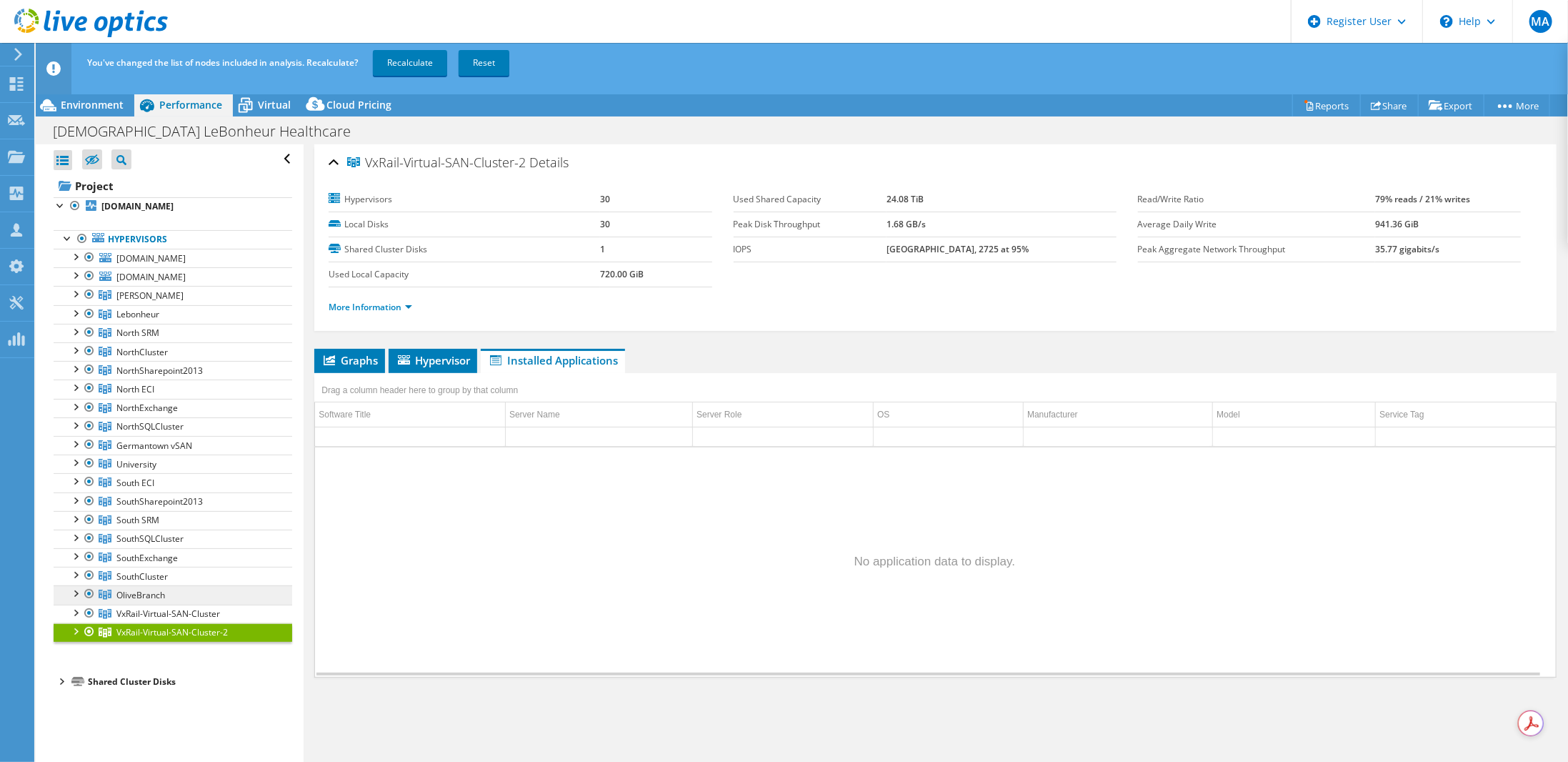
click at [130, 301] on span "OliveBranch" at bounding box center [150, 295] width 68 height 12
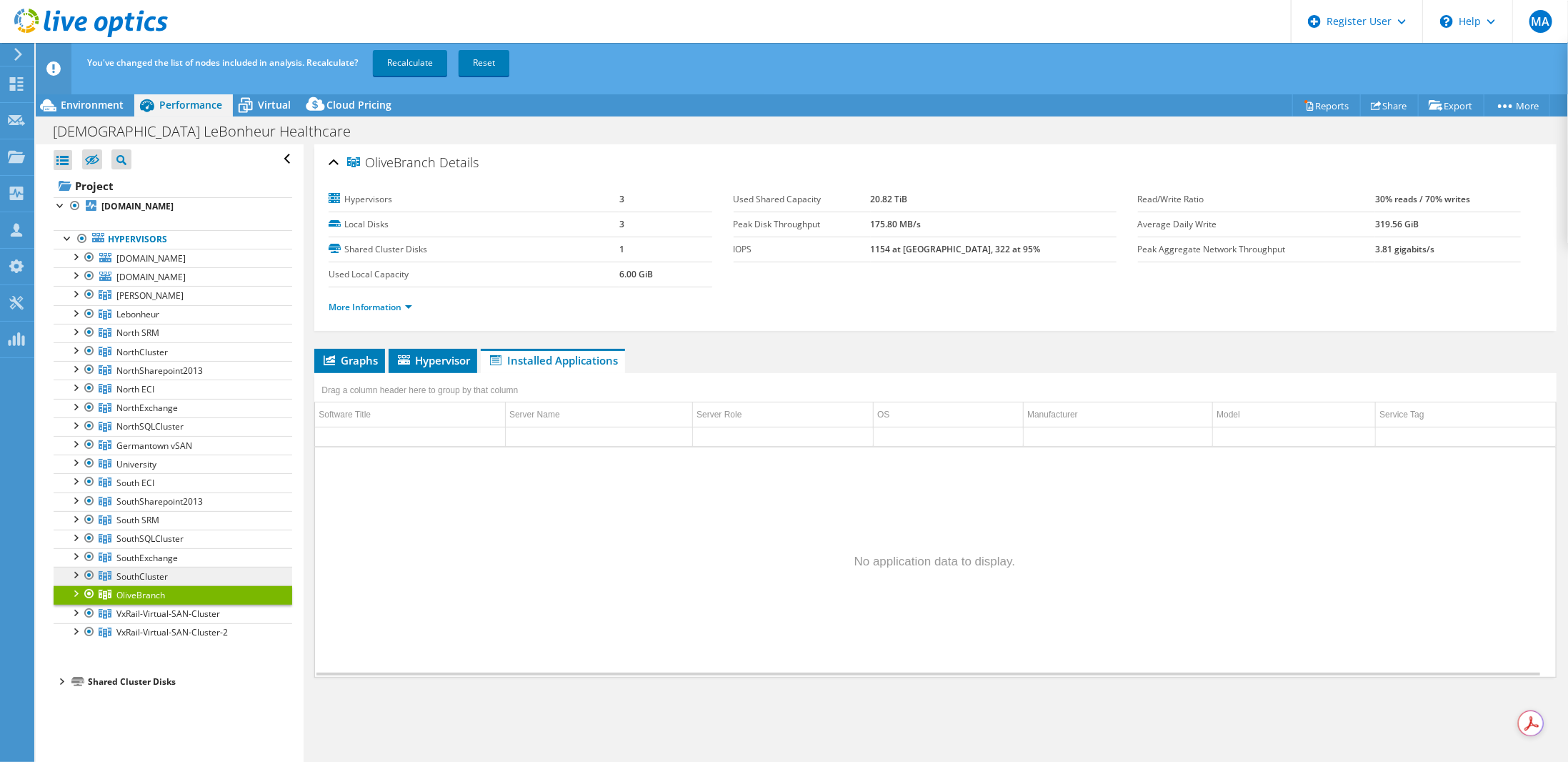
click at [146, 301] on span "SouthCluster" at bounding box center [150, 295] width 68 height 12
click at [146, 301] on span "SouthExchange" at bounding box center [150, 295] width 68 height 12
click at [135, 301] on span "SouthSQLCluster" at bounding box center [150, 295] width 68 height 12
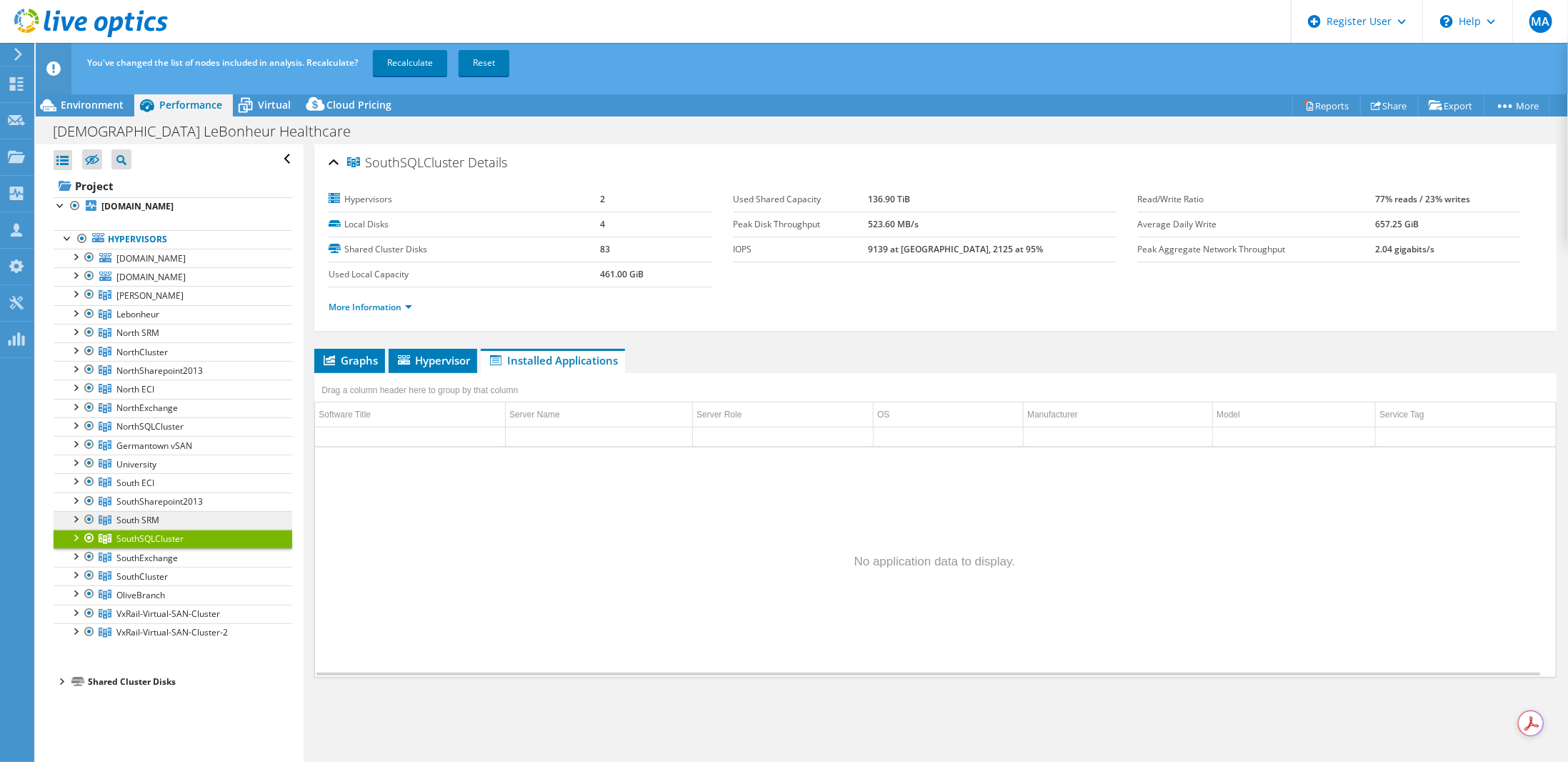
click at [138, 301] on span "South SRM" at bounding box center [150, 295] width 68 height 12
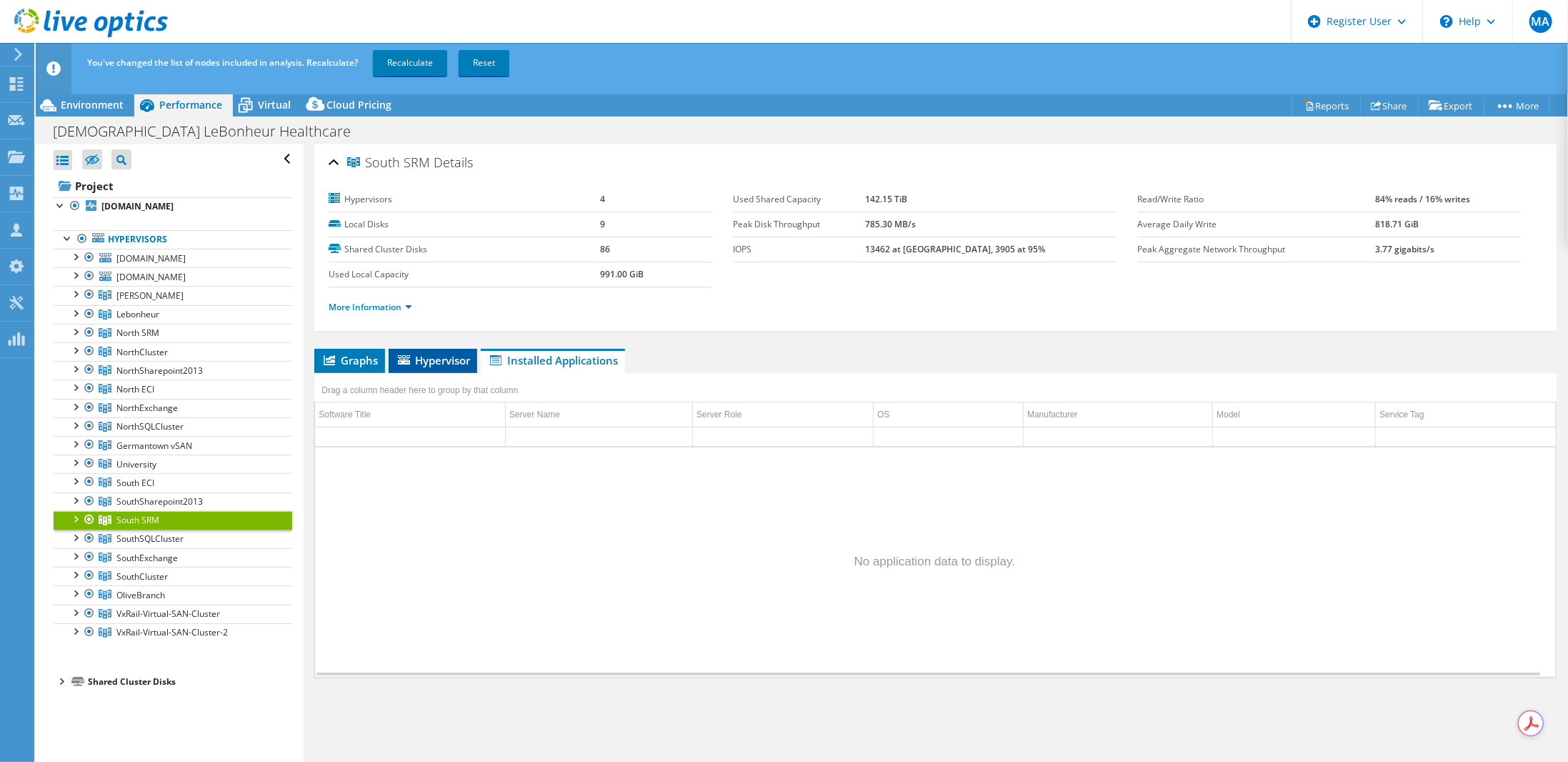
click at [421, 357] on span "Hypervisor" at bounding box center [432, 361] width 74 height 15
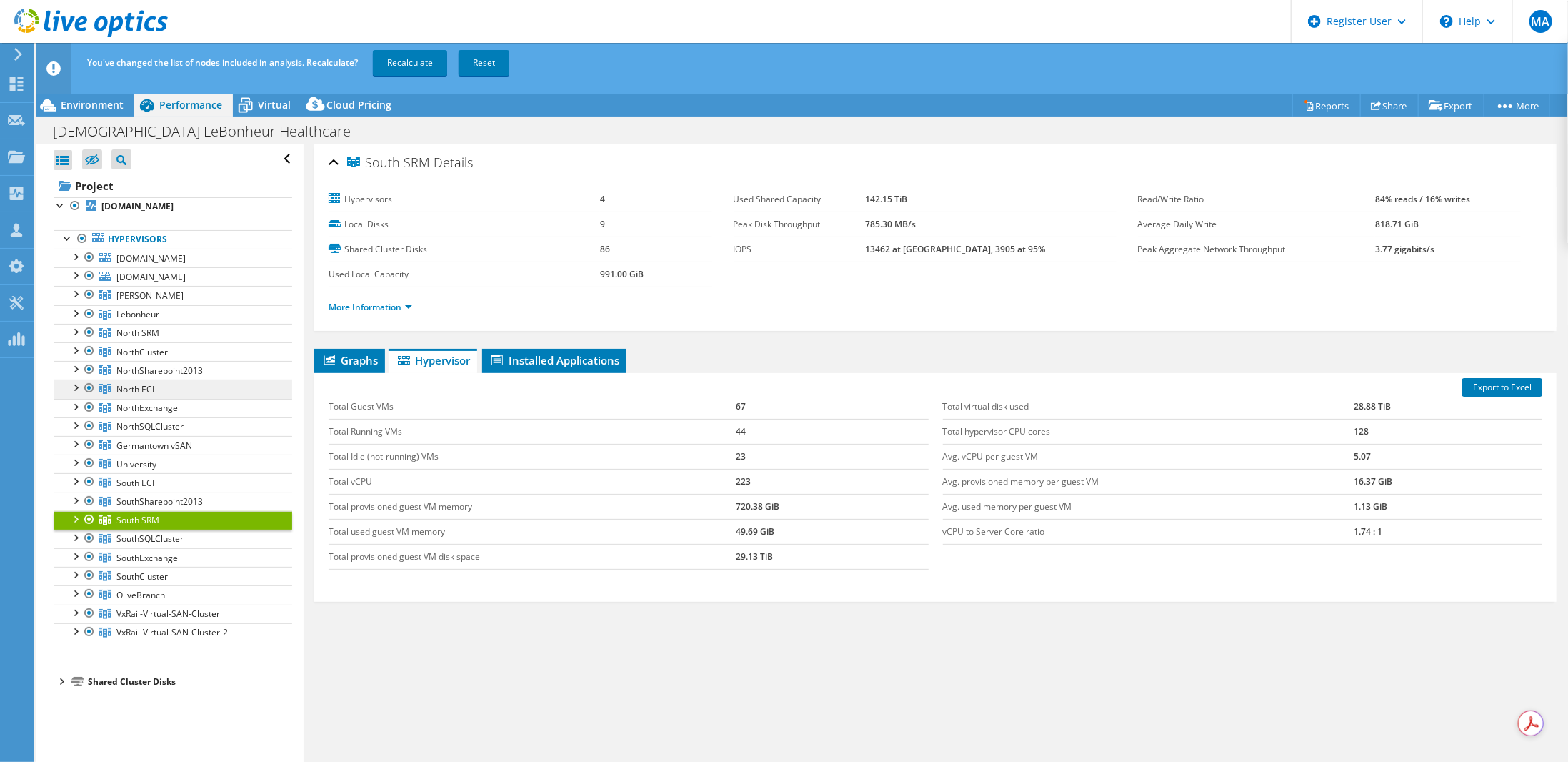
click at [141, 301] on span "North ECI" at bounding box center [150, 295] width 68 height 12
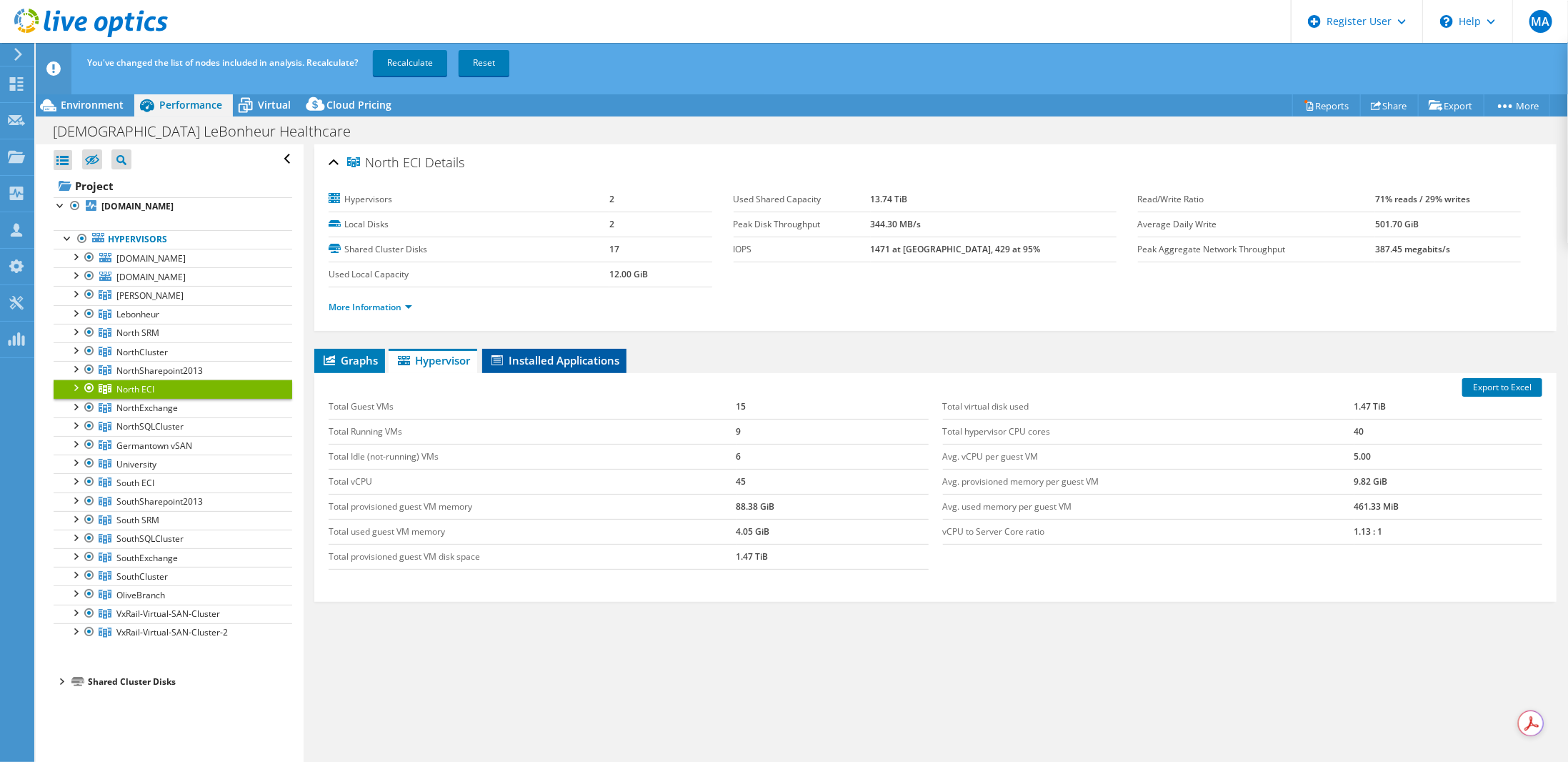
click at [600, 357] on span "Installed Applications" at bounding box center [554, 361] width 130 height 15
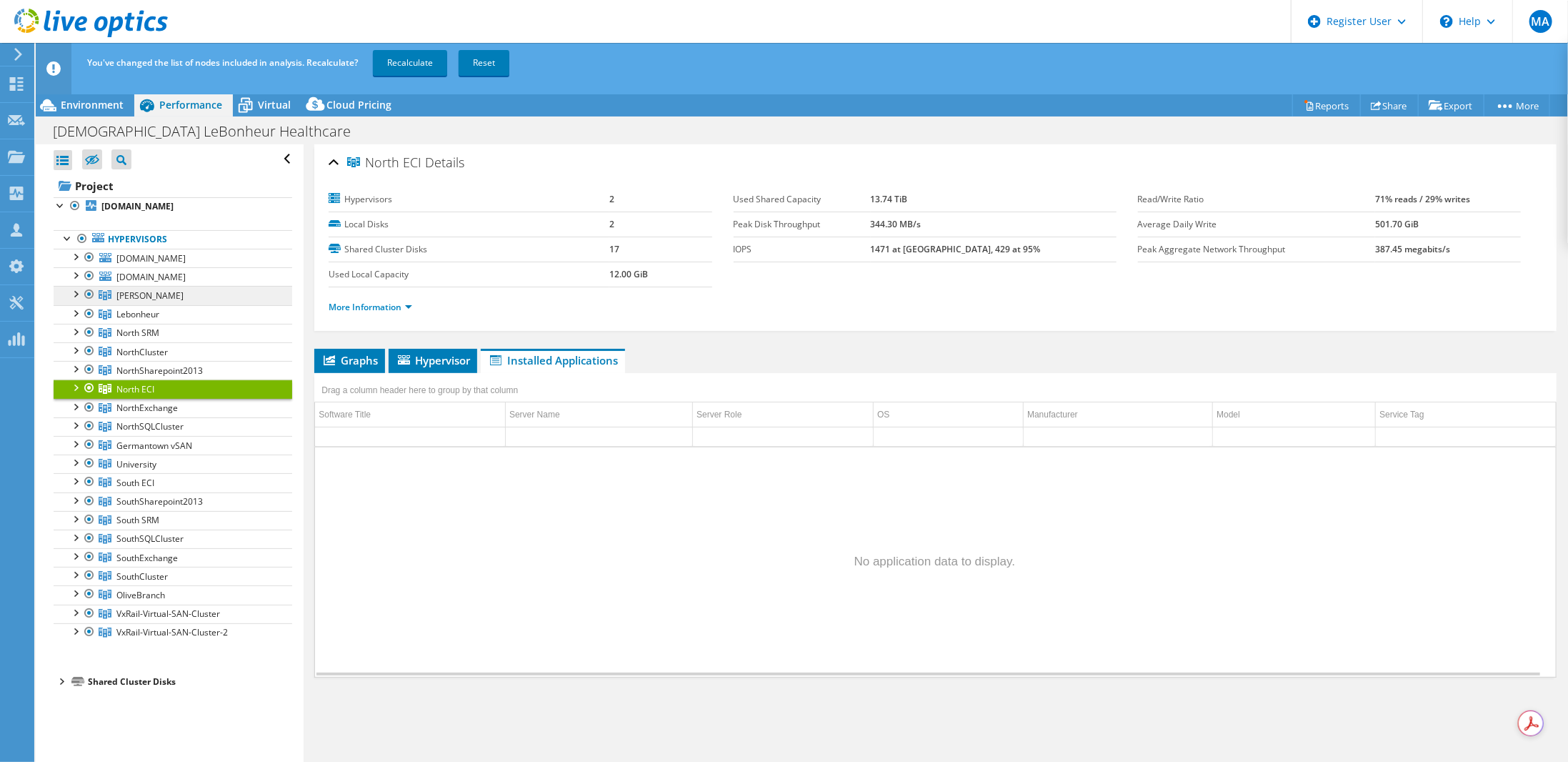
click at [151, 295] on span "[PERSON_NAME]" at bounding box center [150, 295] width 68 height 12
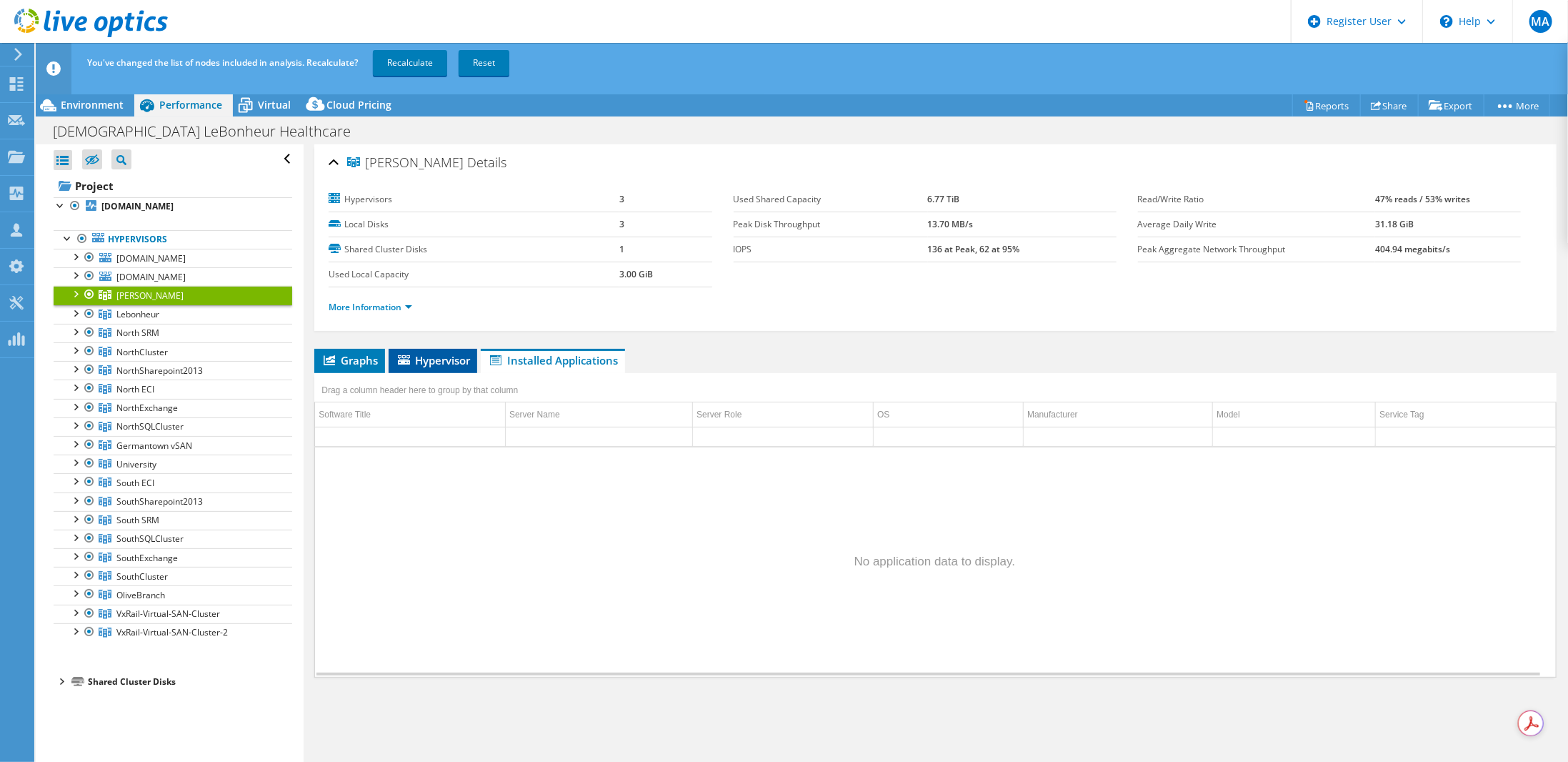
drag, startPoint x: 439, startPoint y: 353, endPoint x: 451, endPoint y: 354, distance: 12.0
click at [439, 354] on span "Hypervisor" at bounding box center [432, 361] width 74 height 15
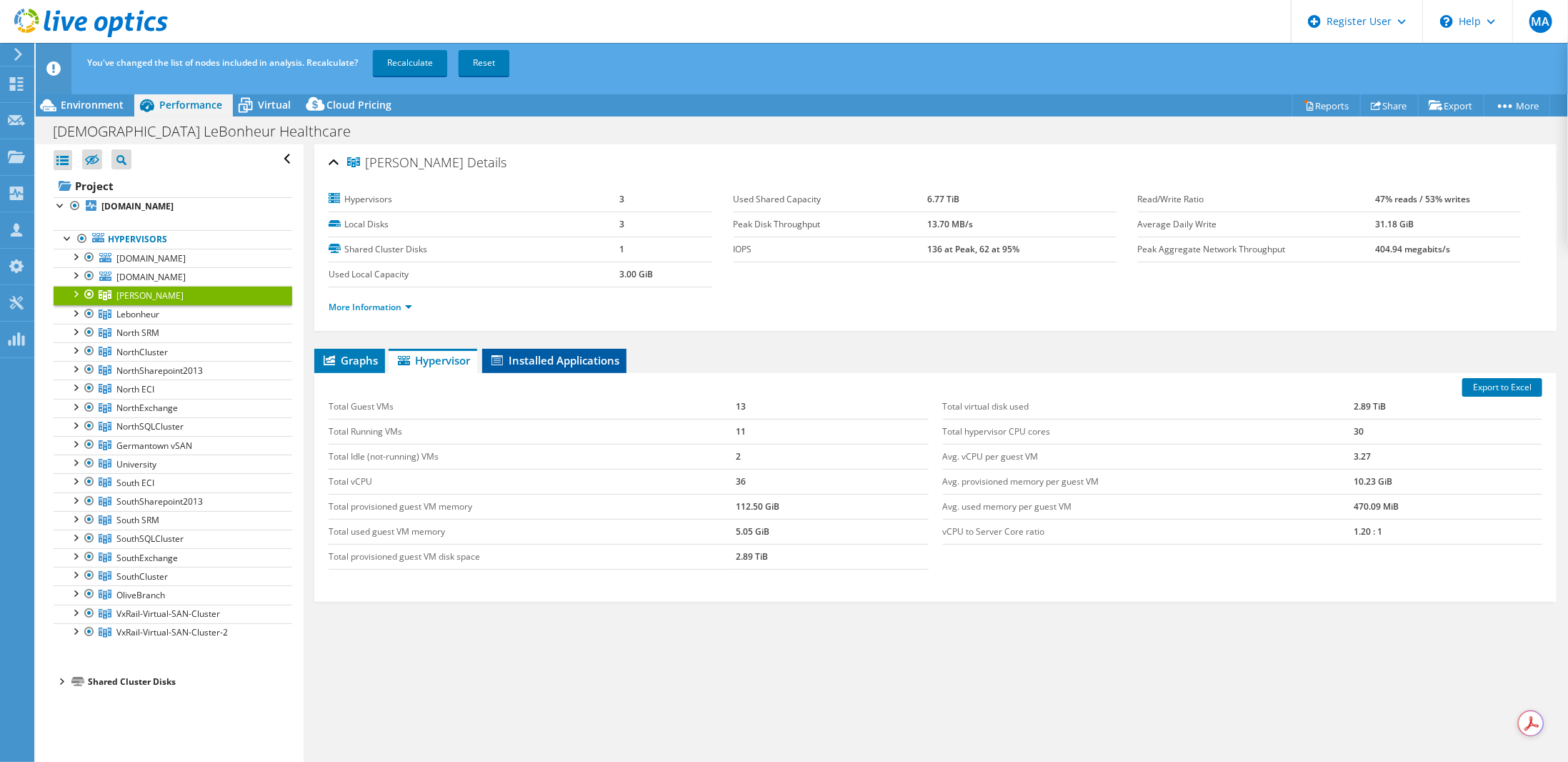
click at [532, 357] on span "Installed Applications" at bounding box center [554, 361] width 130 height 15
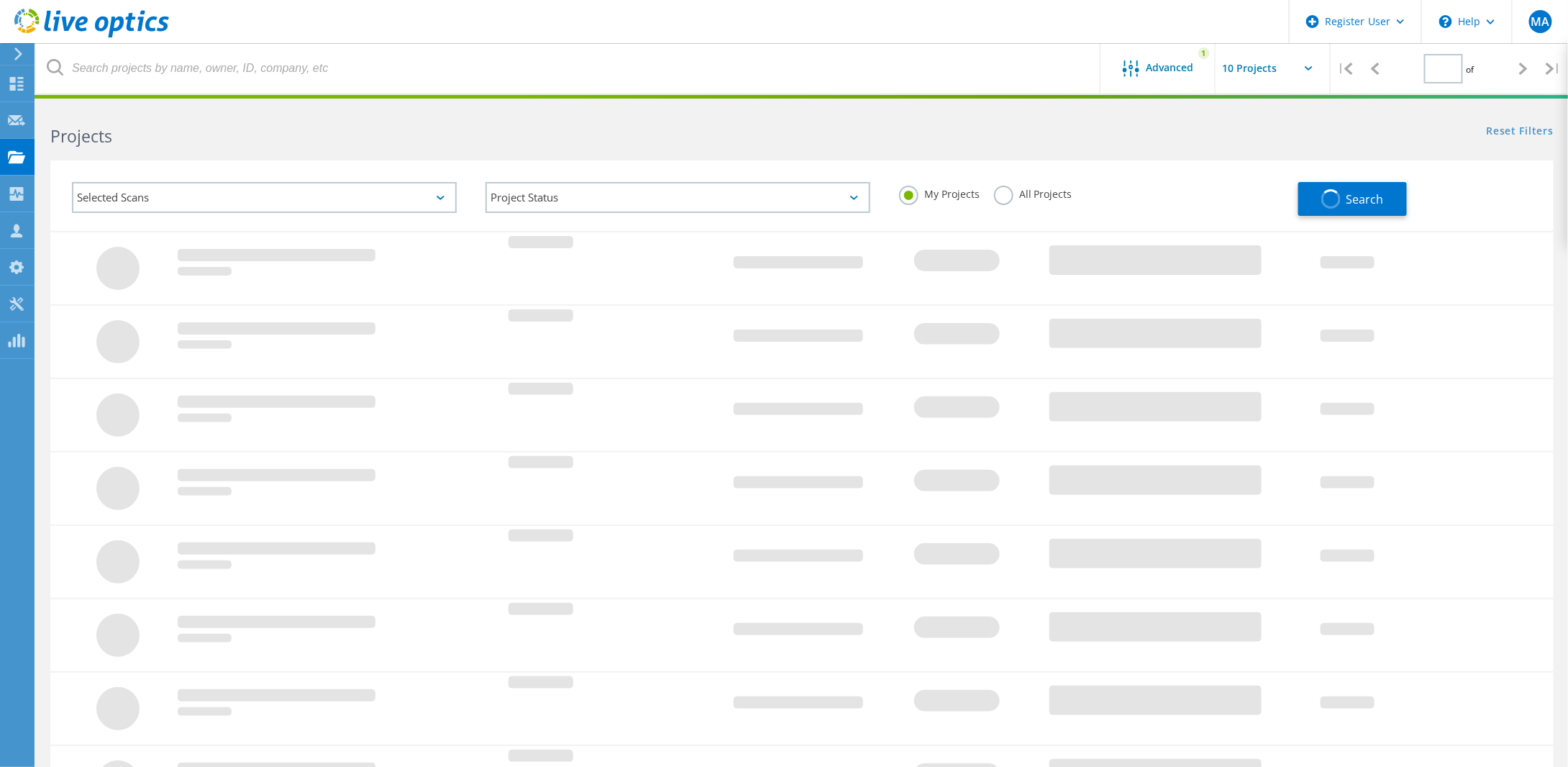
type input "1"
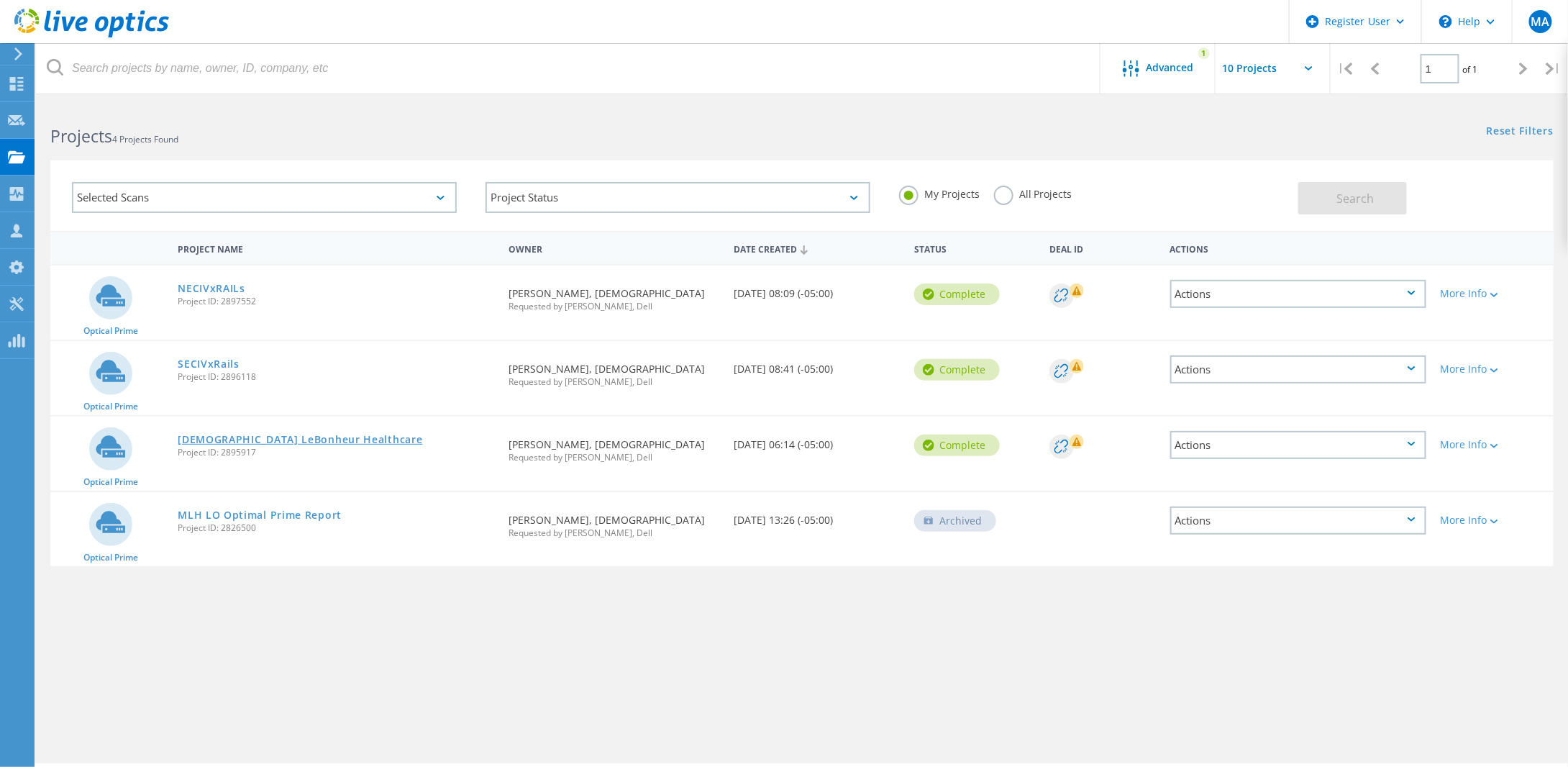
click at [247, 440] on link "[DEMOGRAPHIC_DATA] LeBonheur Healthcare" at bounding box center [300, 439] width 244 height 10
click at [274, 439] on link "[DEMOGRAPHIC_DATA] LeBonheur Healthcare" at bounding box center [300, 439] width 244 height 10
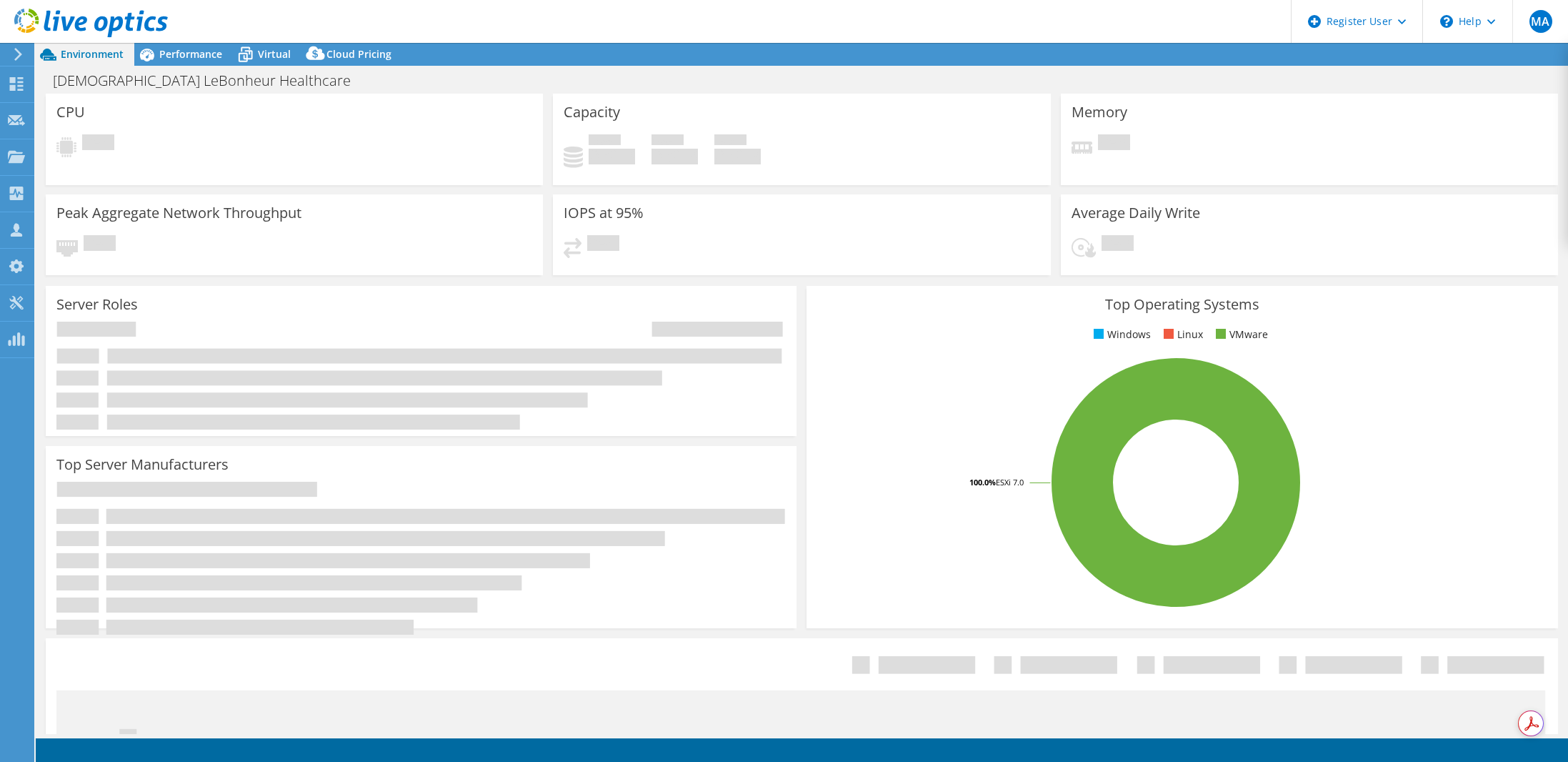
select select "USD"
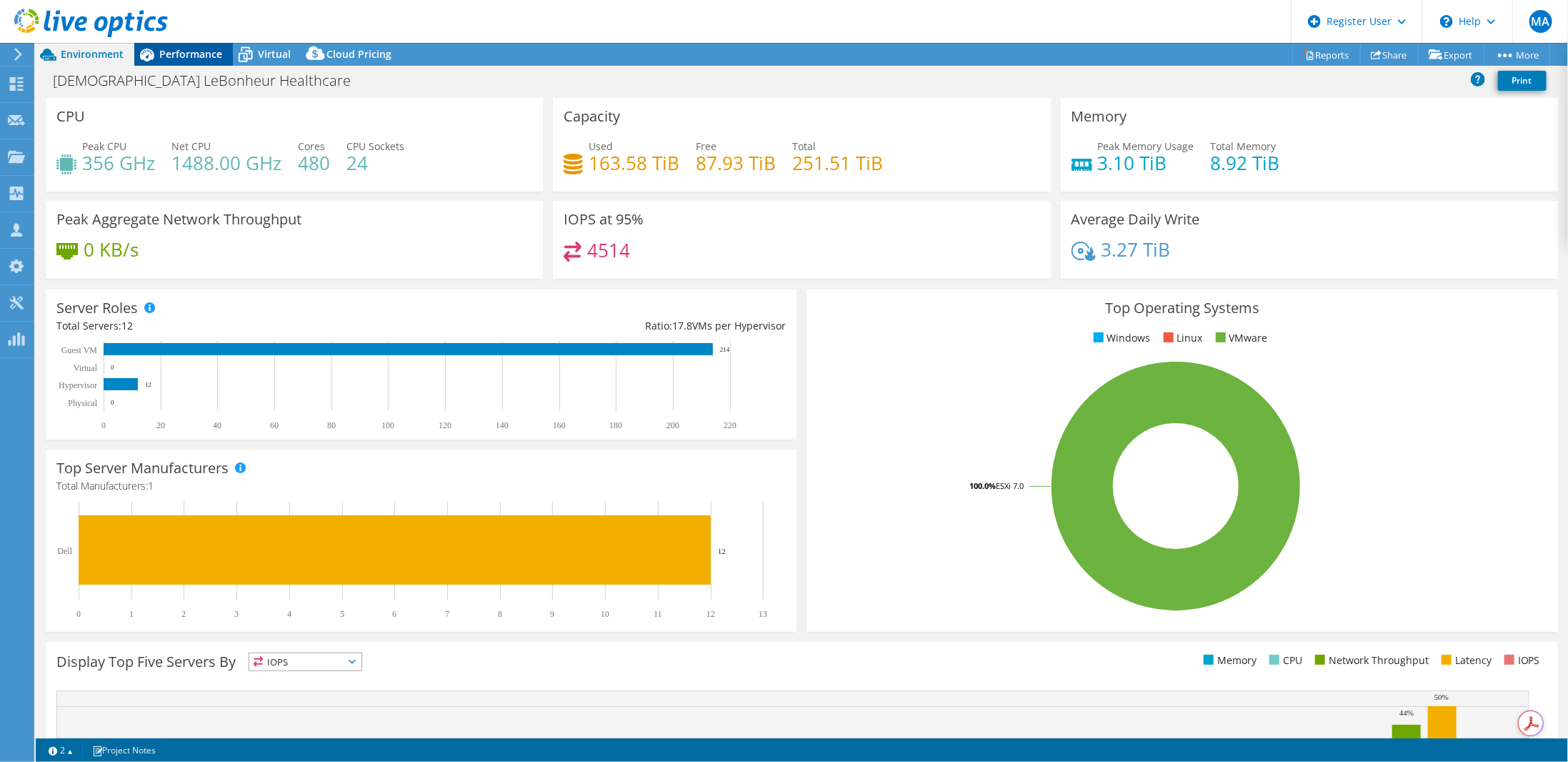
click at [178, 53] on span "Performance" at bounding box center [190, 54] width 63 height 14
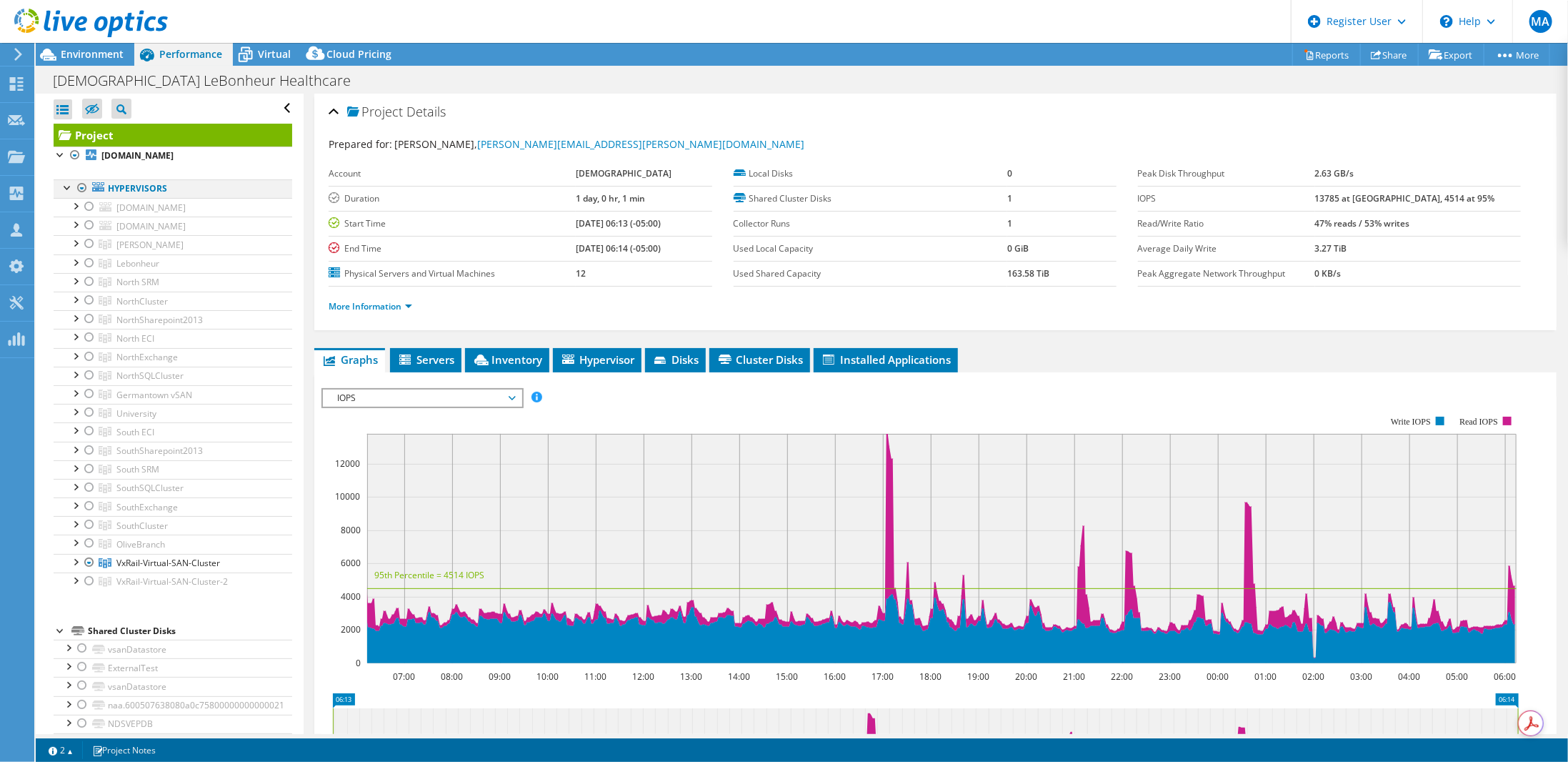
click at [85, 186] on div at bounding box center [82, 187] width 15 height 17
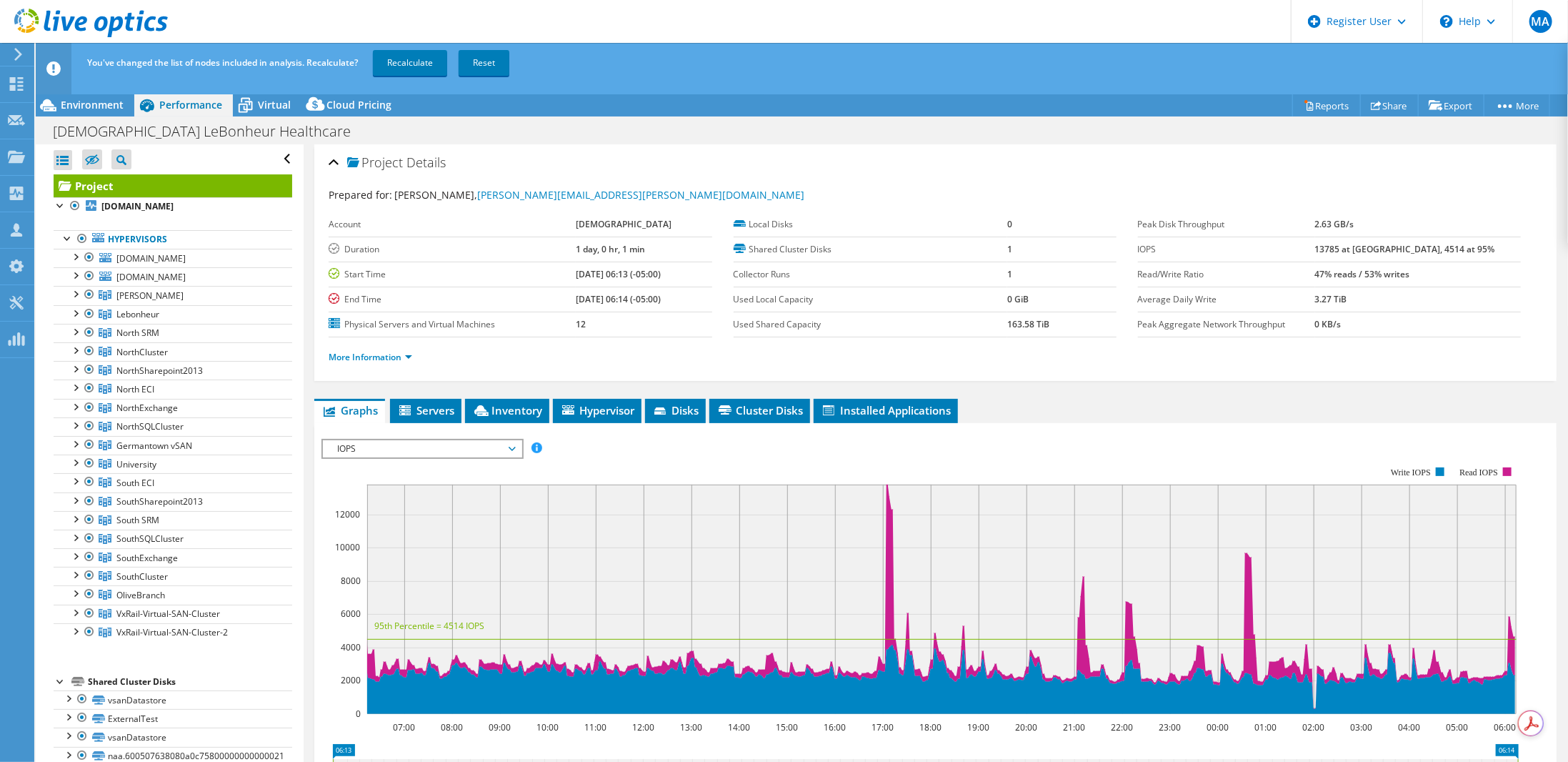
click at [55, 673] on div at bounding box center [61, 681] width 15 height 15
click at [143, 290] on span "[PERSON_NAME]" at bounding box center [150, 295] width 68 height 12
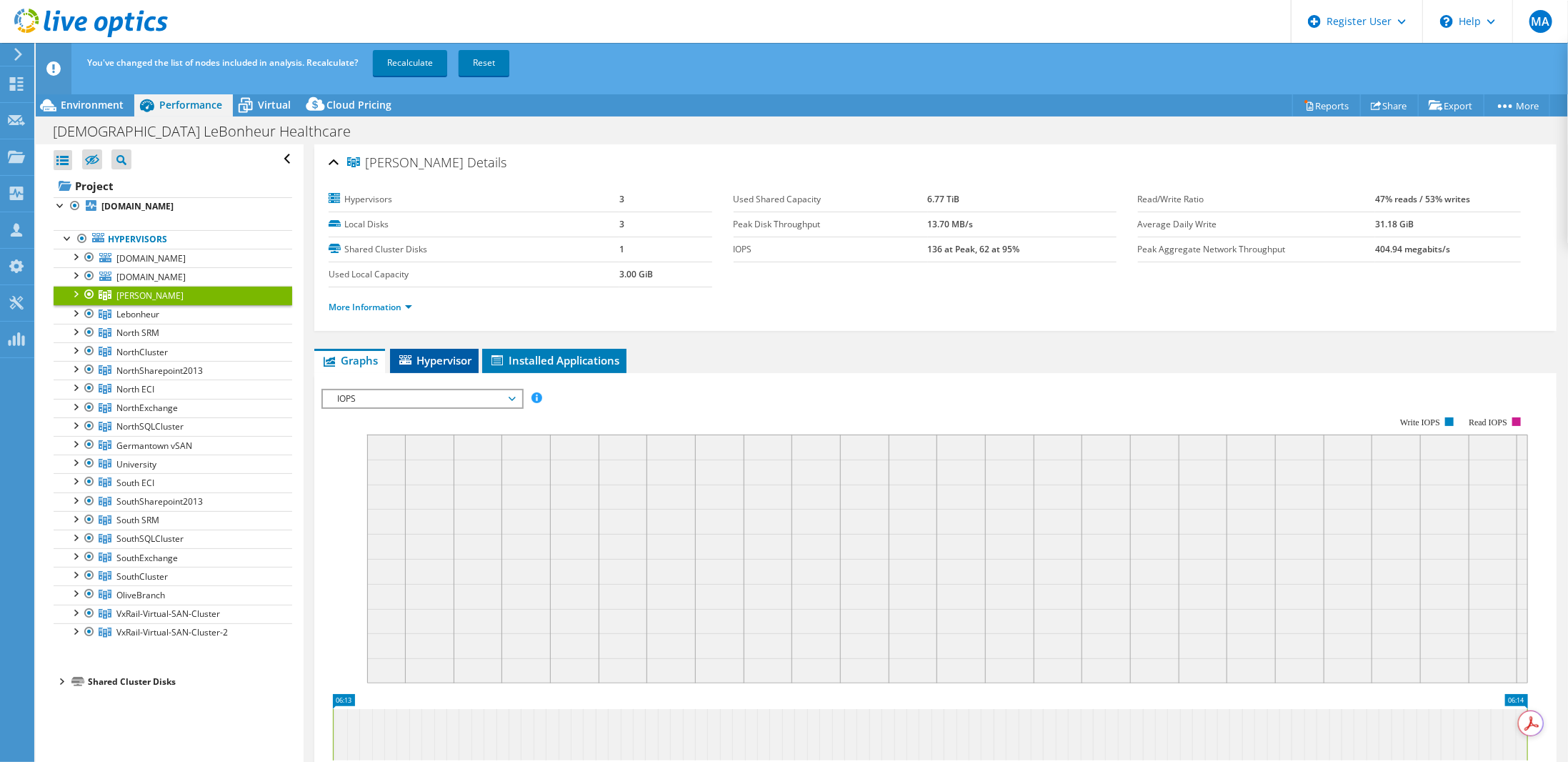
click at [447, 348] on li "Hypervisor" at bounding box center [434, 361] width 89 height 24
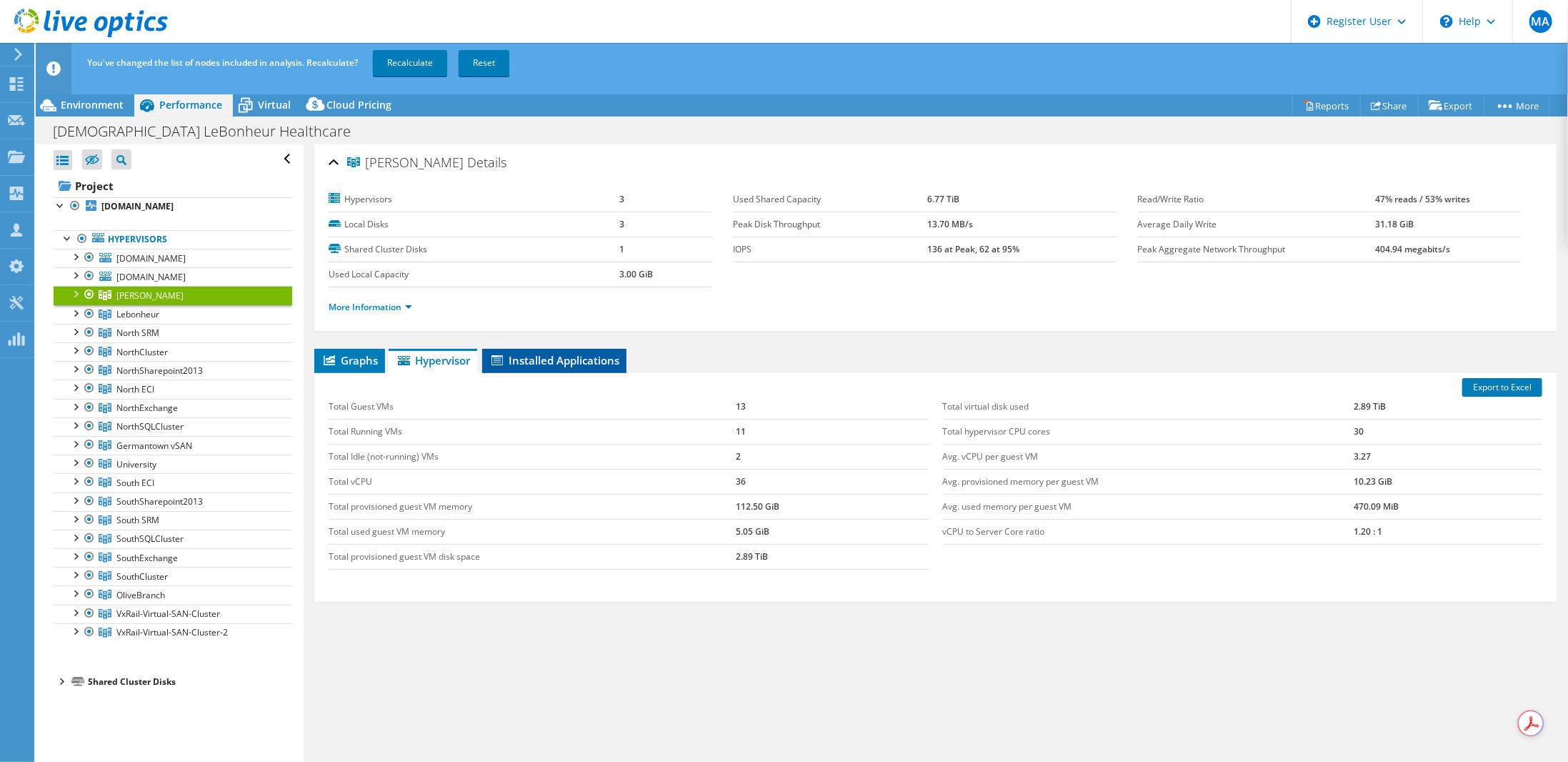
click at [578, 353] on span "Installed Applications" at bounding box center [554, 361] width 130 height 15
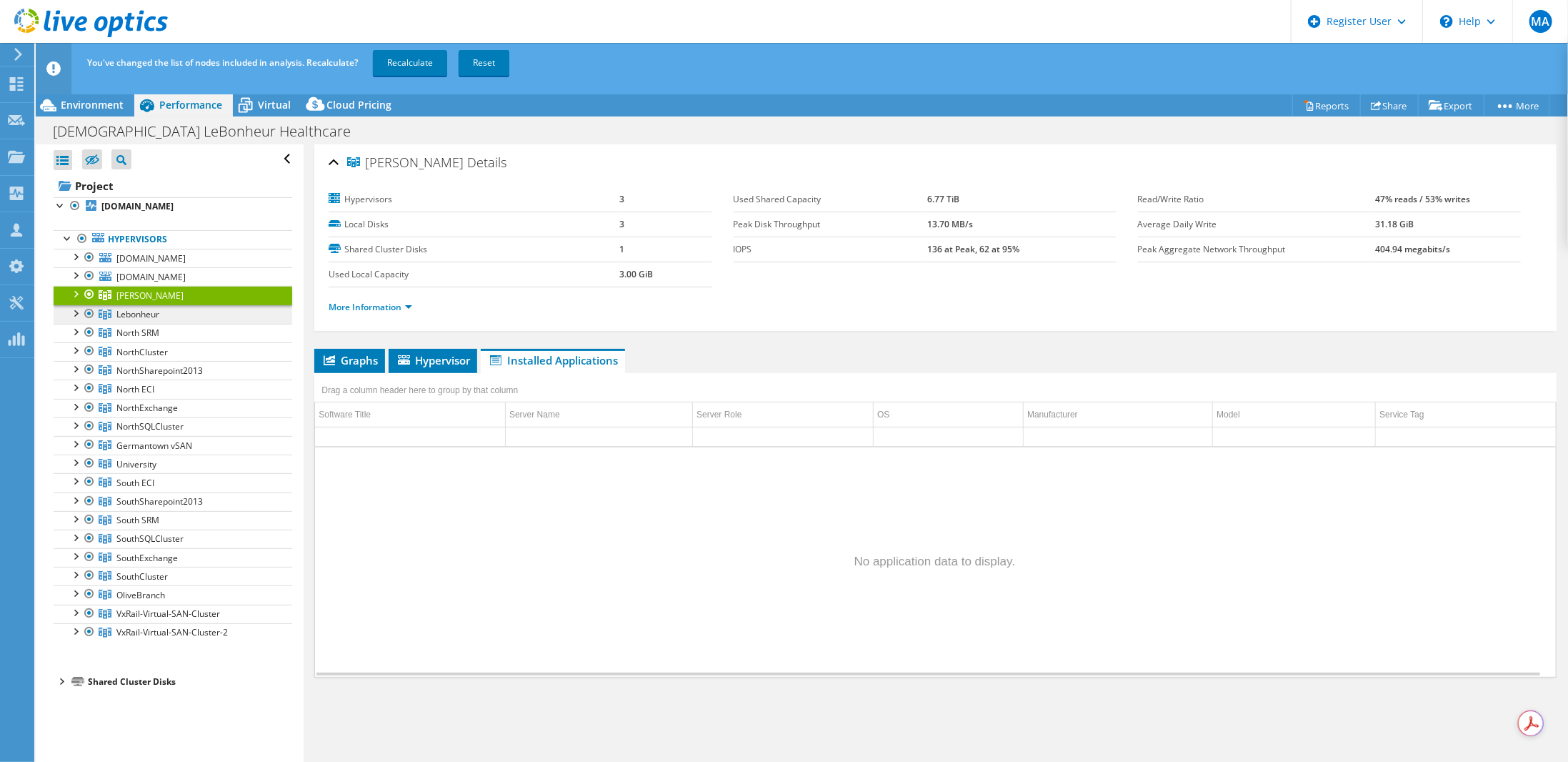
drag, startPoint x: 152, startPoint y: 315, endPoint x: 167, endPoint y: 315, distance: 15.0
click at [153, 301] on span "Lebonheur" at bounding box center [150, 295] width 68 height 12
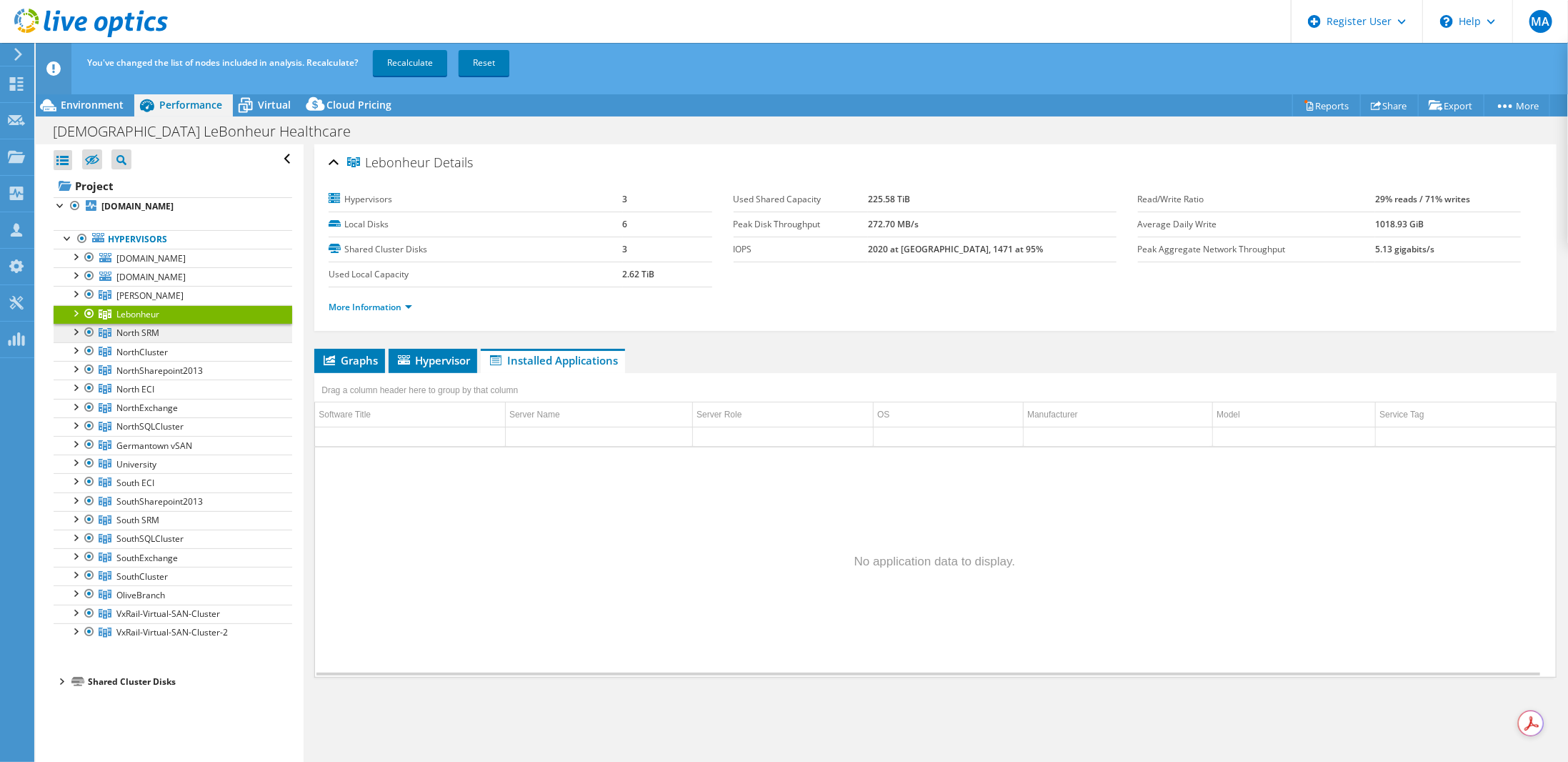
click at [153, 301] on span "North SRM" at bounding box center [150, 295] width 68 height 12
click at [153, 301] on span "NorthCluster" at bounding box center [150, 295] width 68 height 12
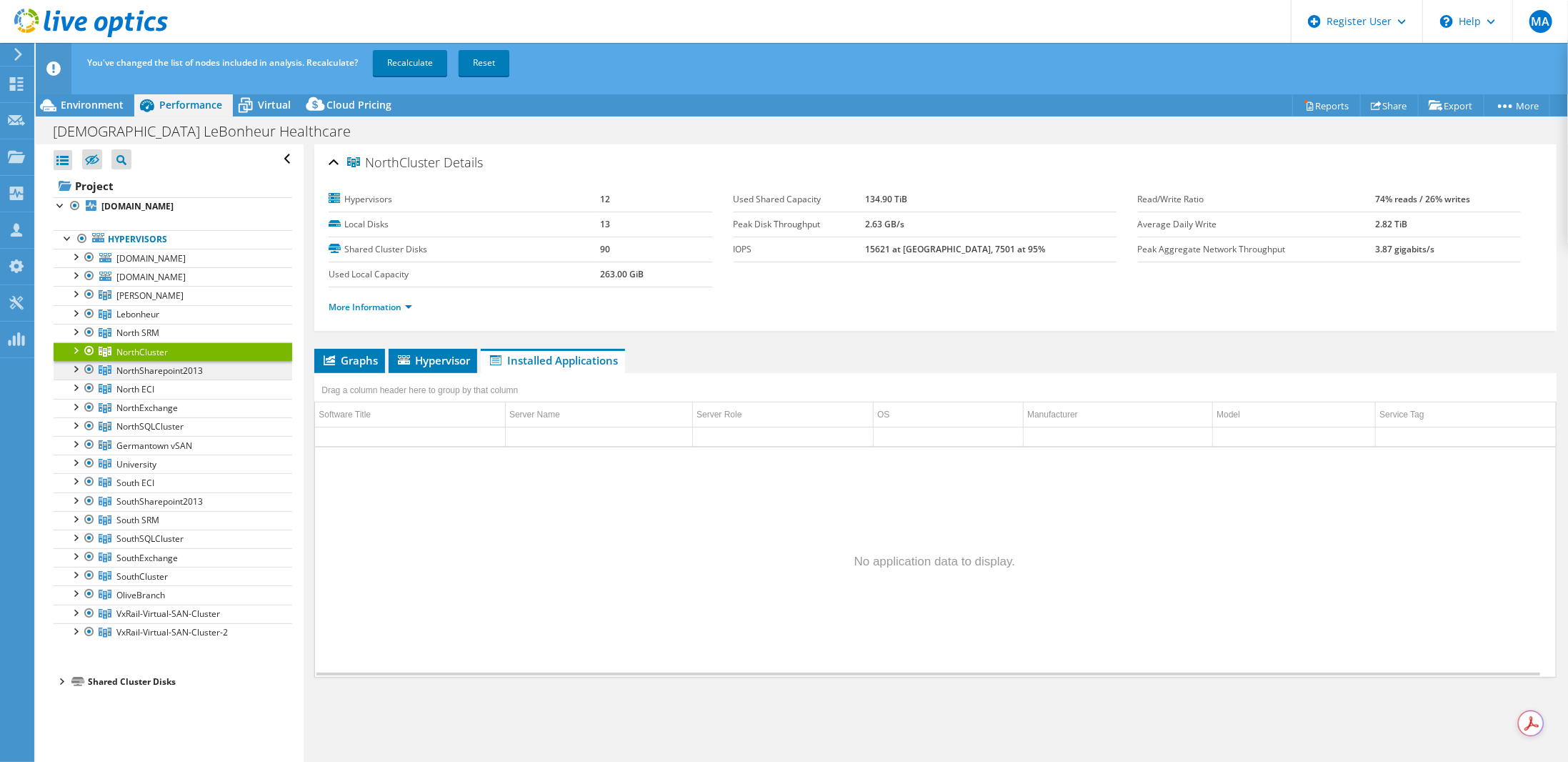
click at [167, 301] on span "NorthSharepoint2013" at bounding box center [150, 295] width 68 height 12
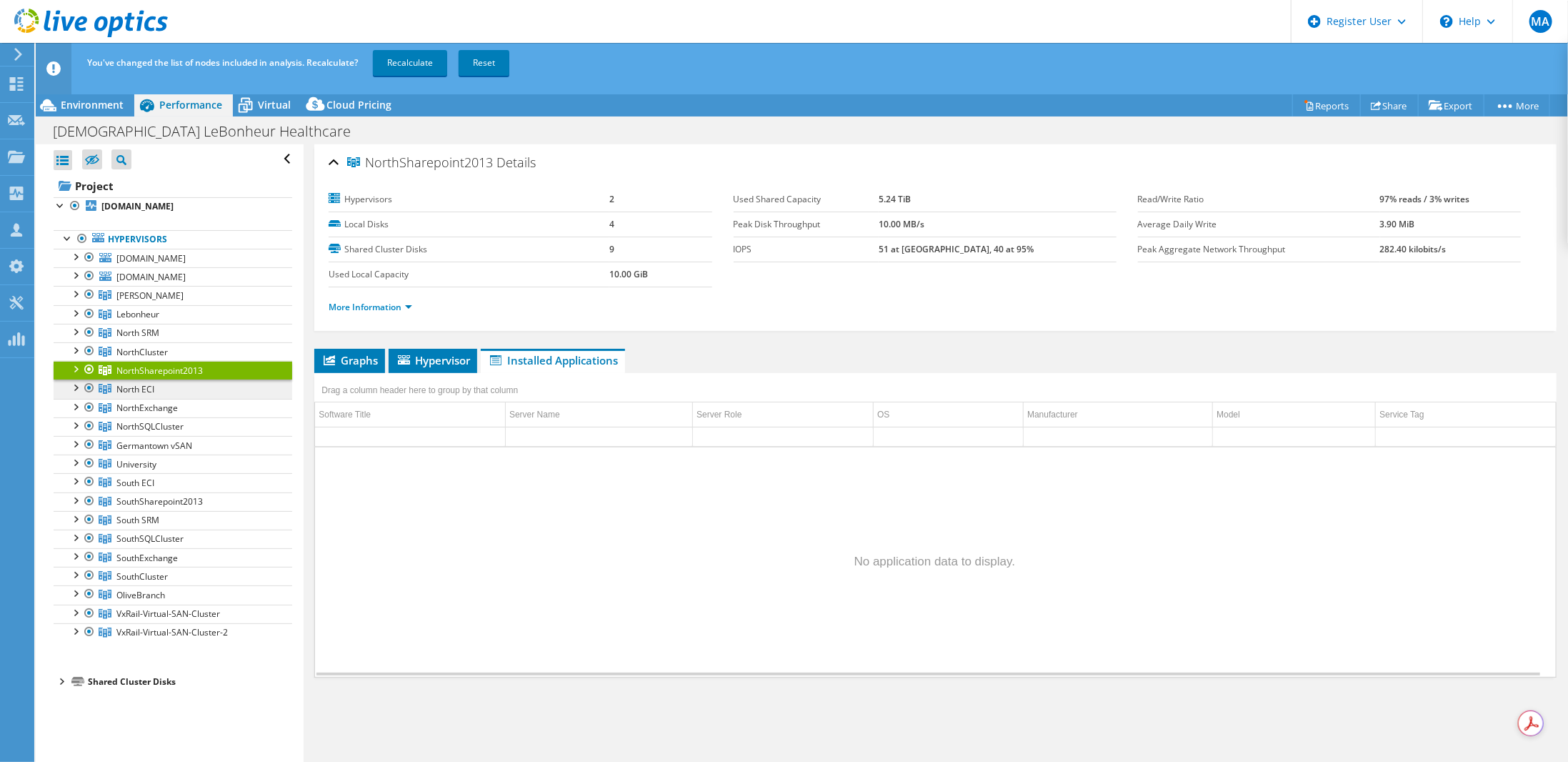
click at [129, 301] on span "North ECI" at bounding box center [150, 295] width 68 height 12
click at [411, 303] on link "More Information" at bounding box center [370, 307] width 84 height 12
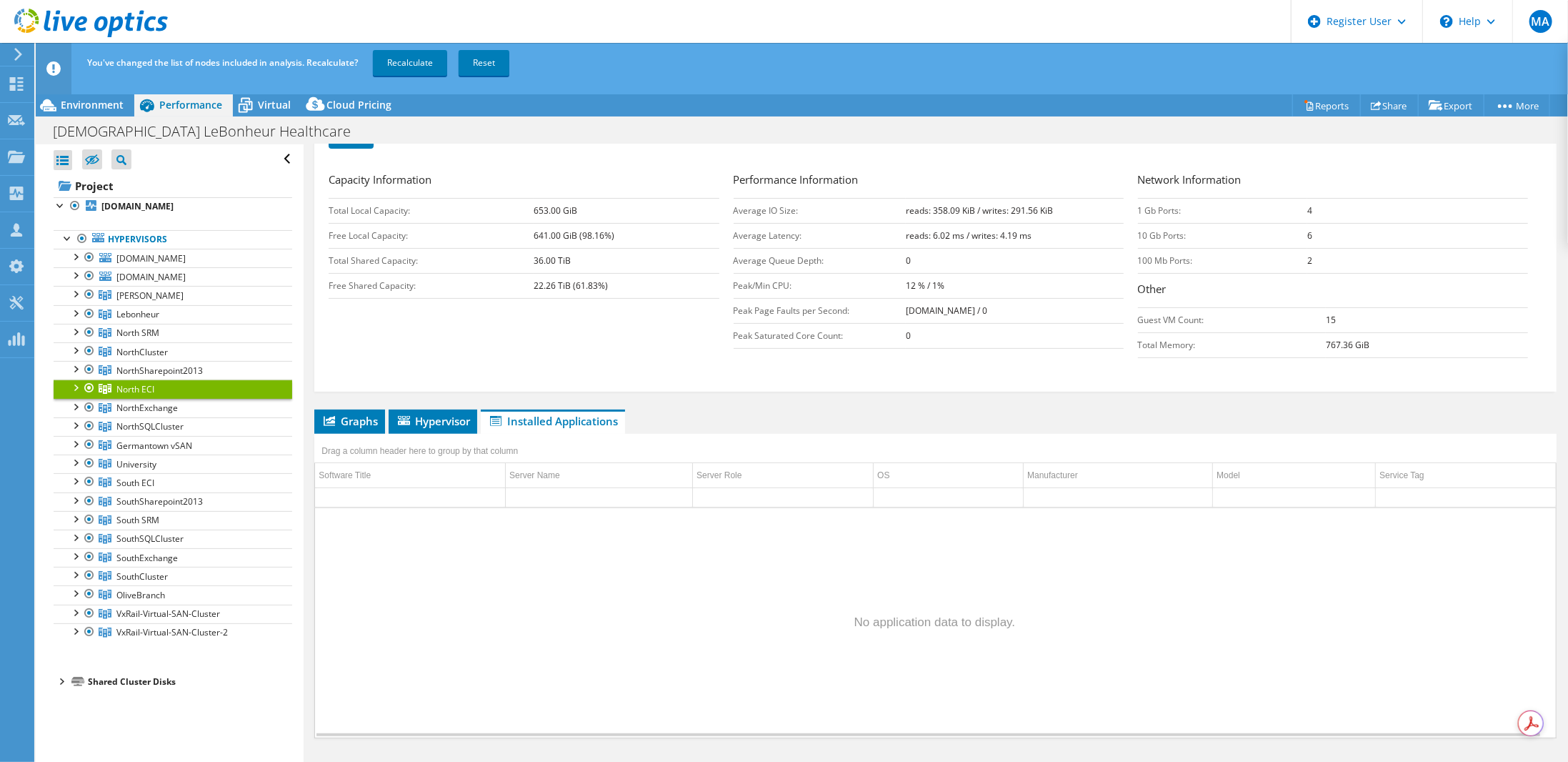
scroll to position [265, 0]
click at [441, 418] on span "Hypervisor" at bounding box center [432, 419] width 74 height 15
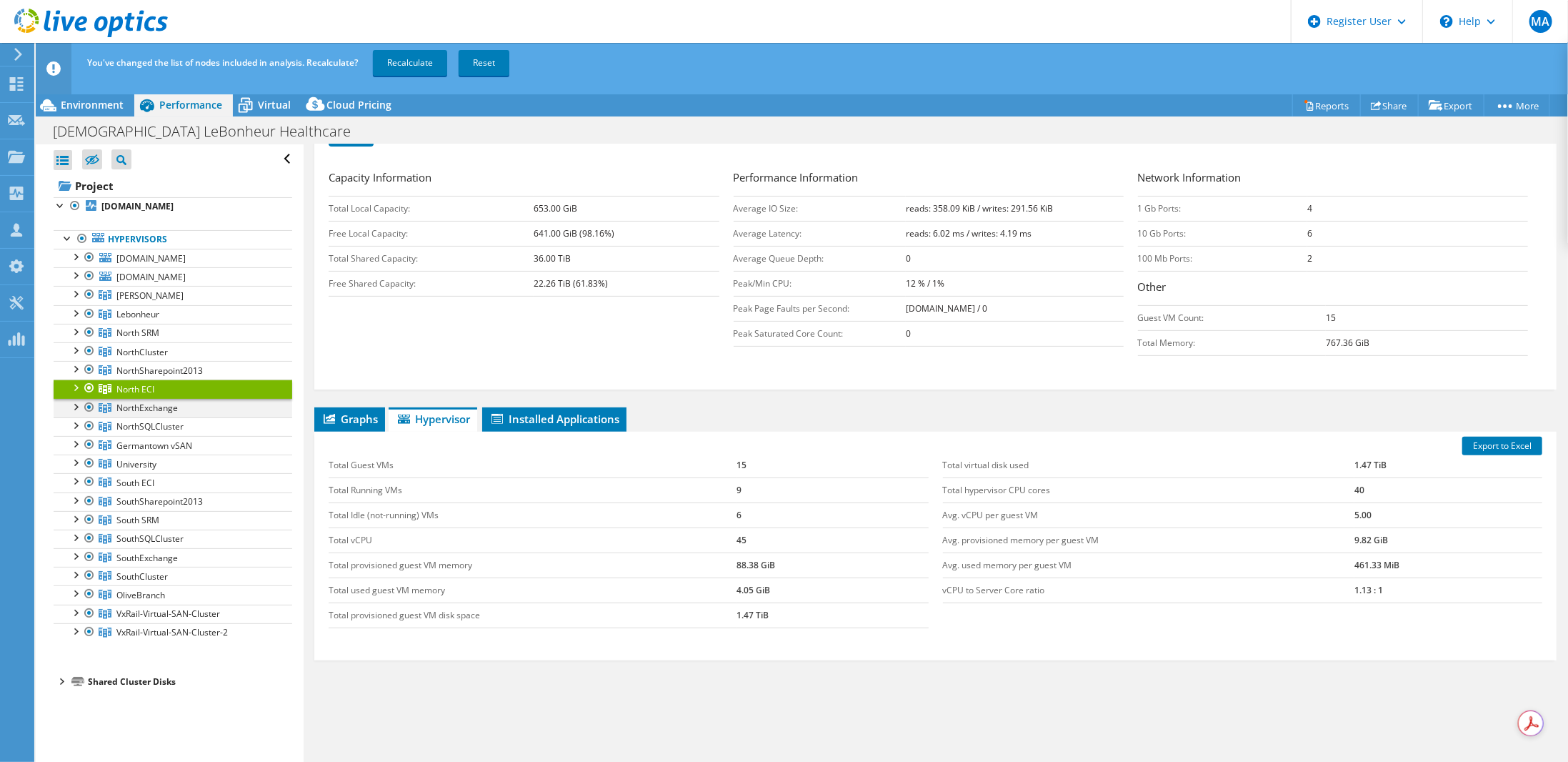
click at [74, 404] on div at bounding box center [75, 406] width 15 height 15
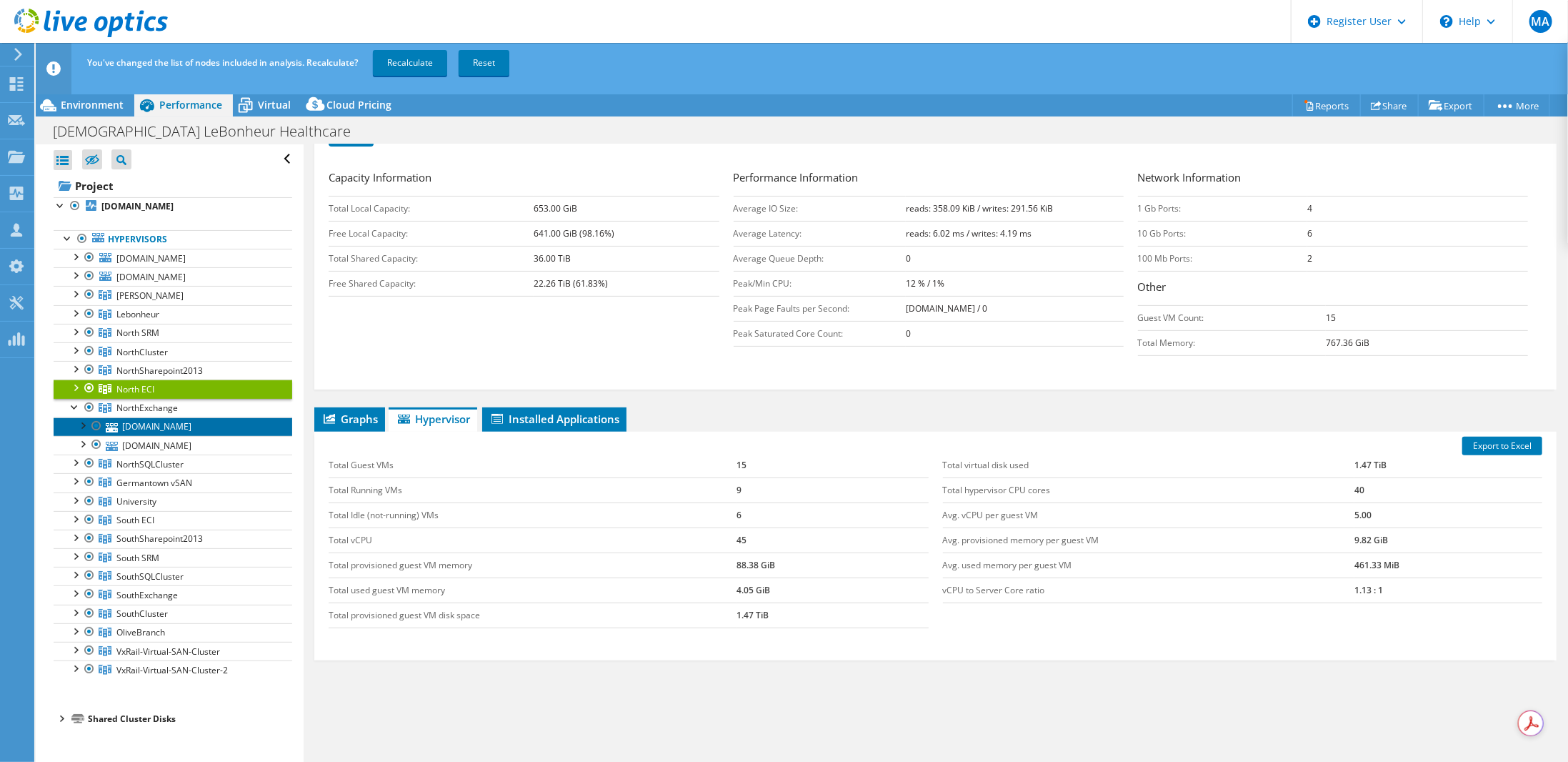
click at [159, 421] on link "[DOMAIN_NAME]" at bounding box center [173, 427] width 238 height 19
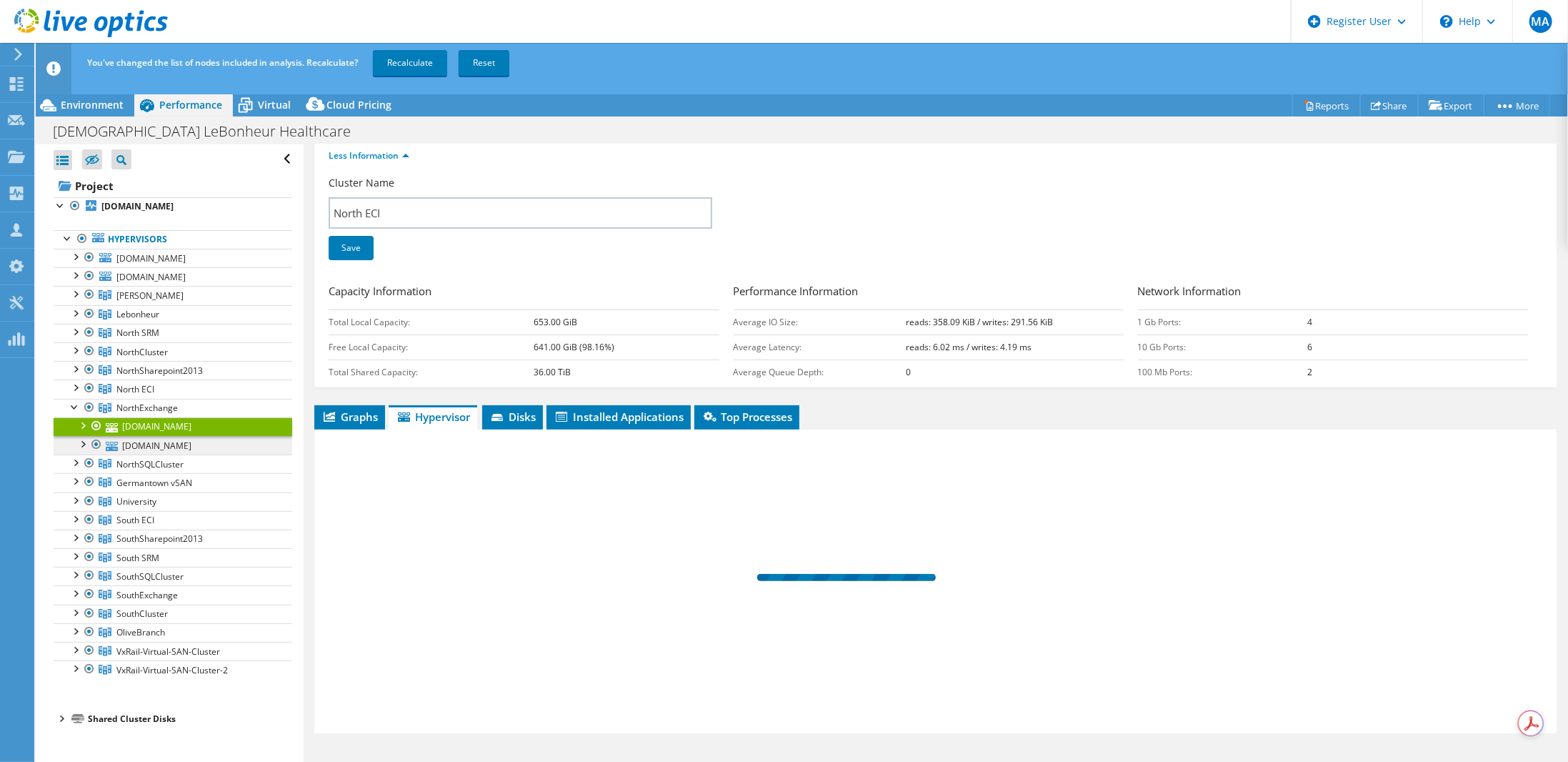
scroll to position [0, 0]
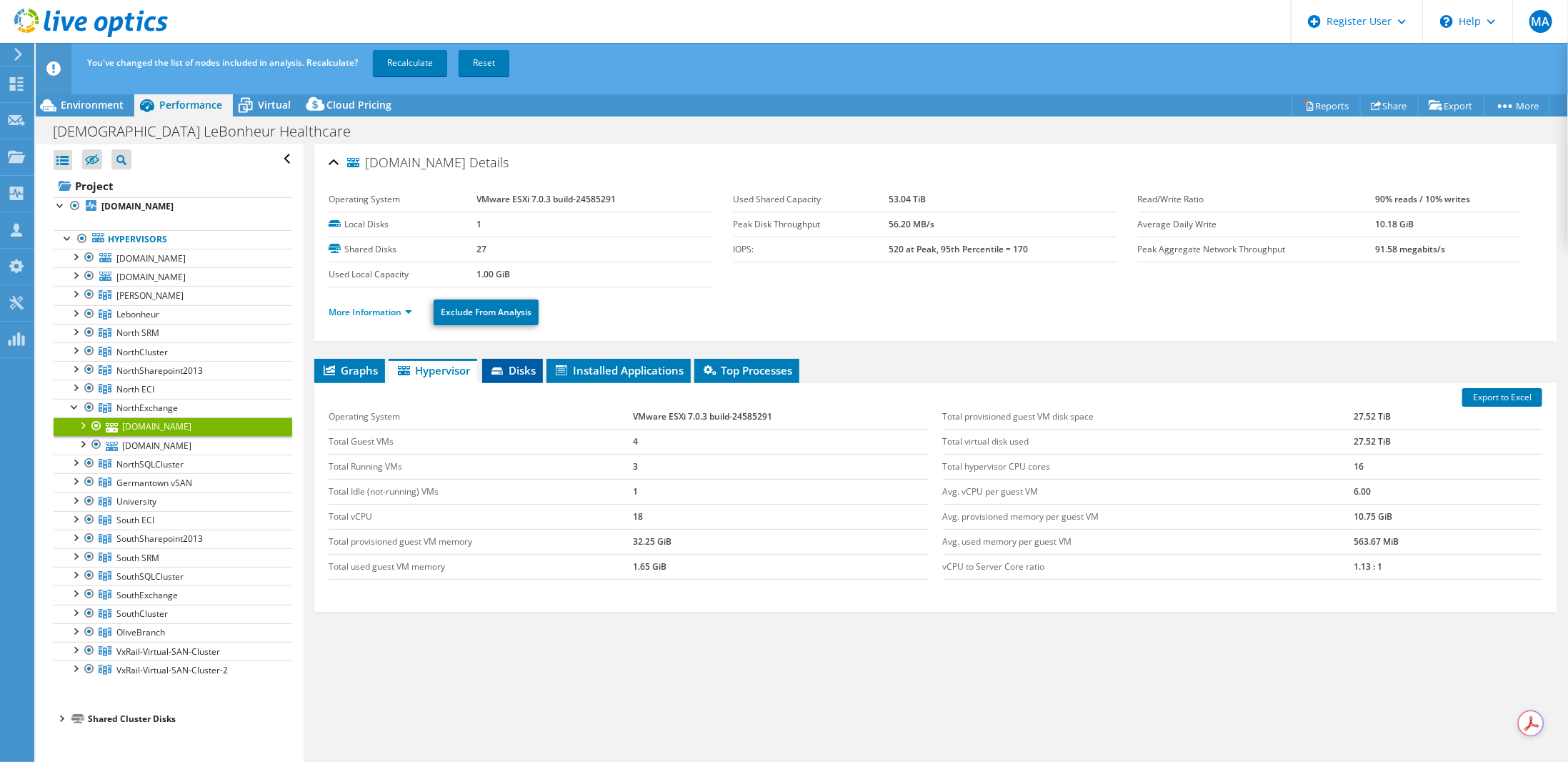
click at [518, 371] on span "Disks" at bounding box center [512, 370] width 46 height 15
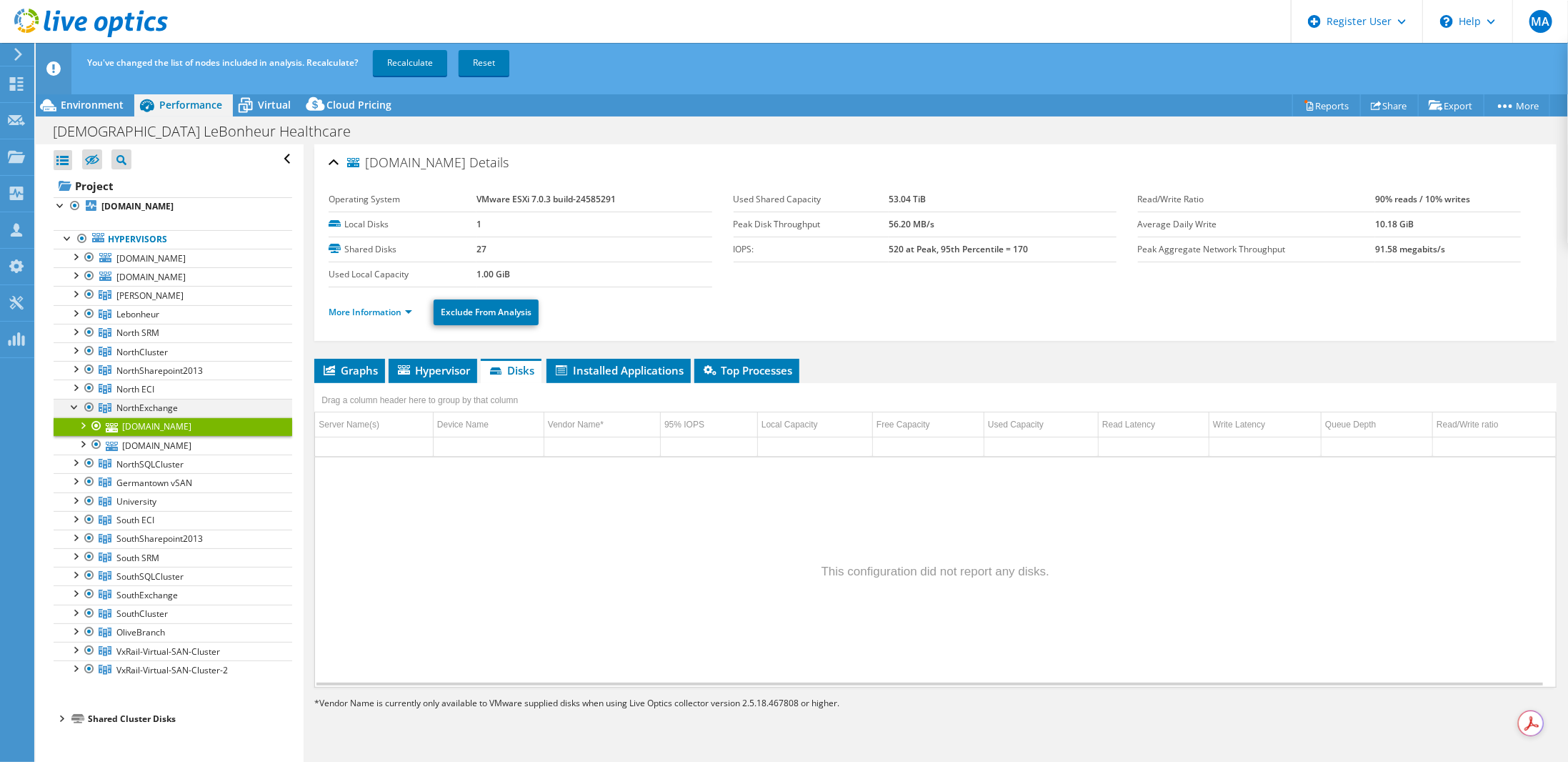
click at [76, 401] on div at bounding box center [75, 406] width 15 height 15
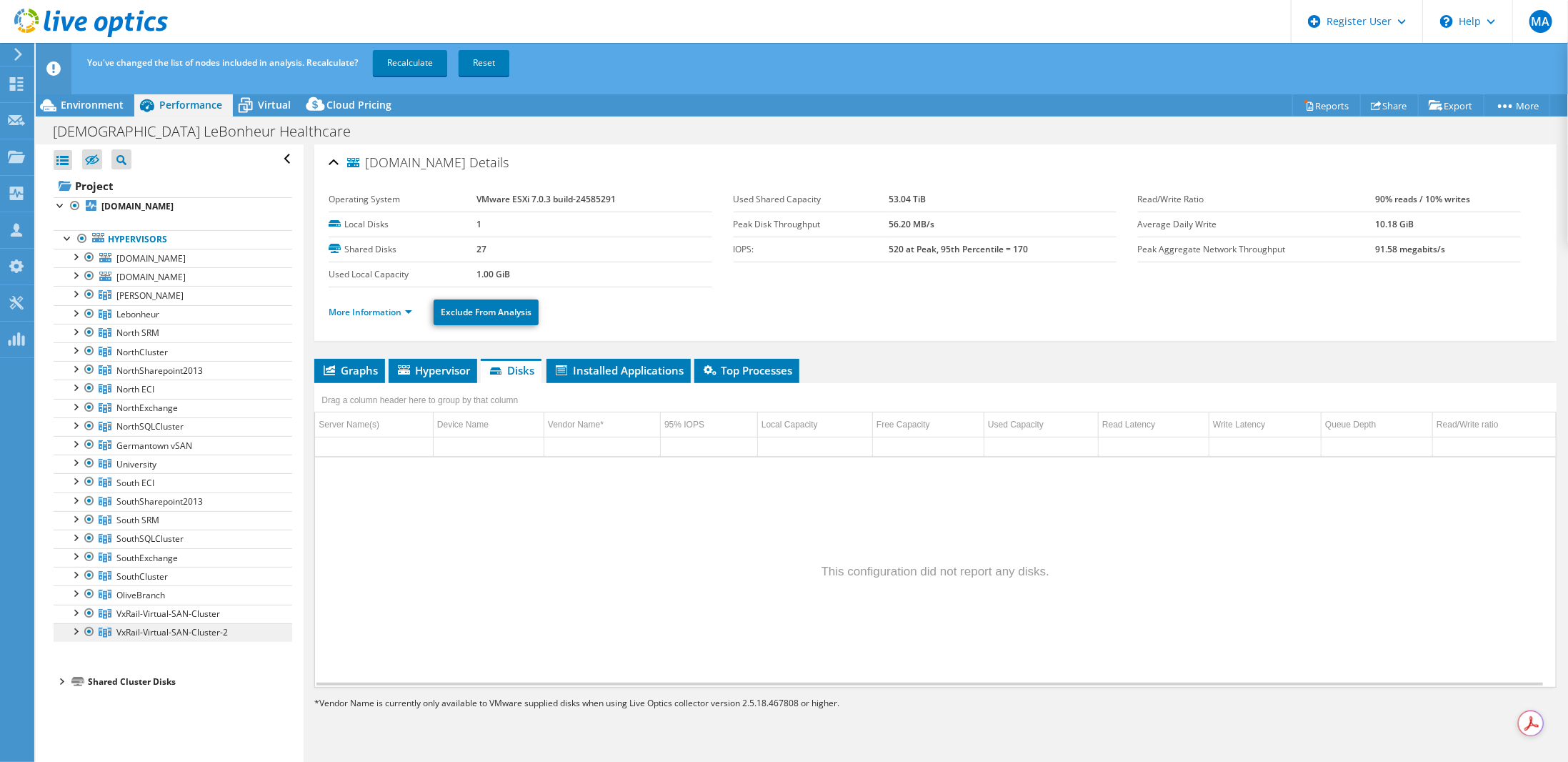
click at [153, 301] on span "VxRail-Virtual-SAN-Cluster-2" at bounding box center [150, 295] width 68 height 12
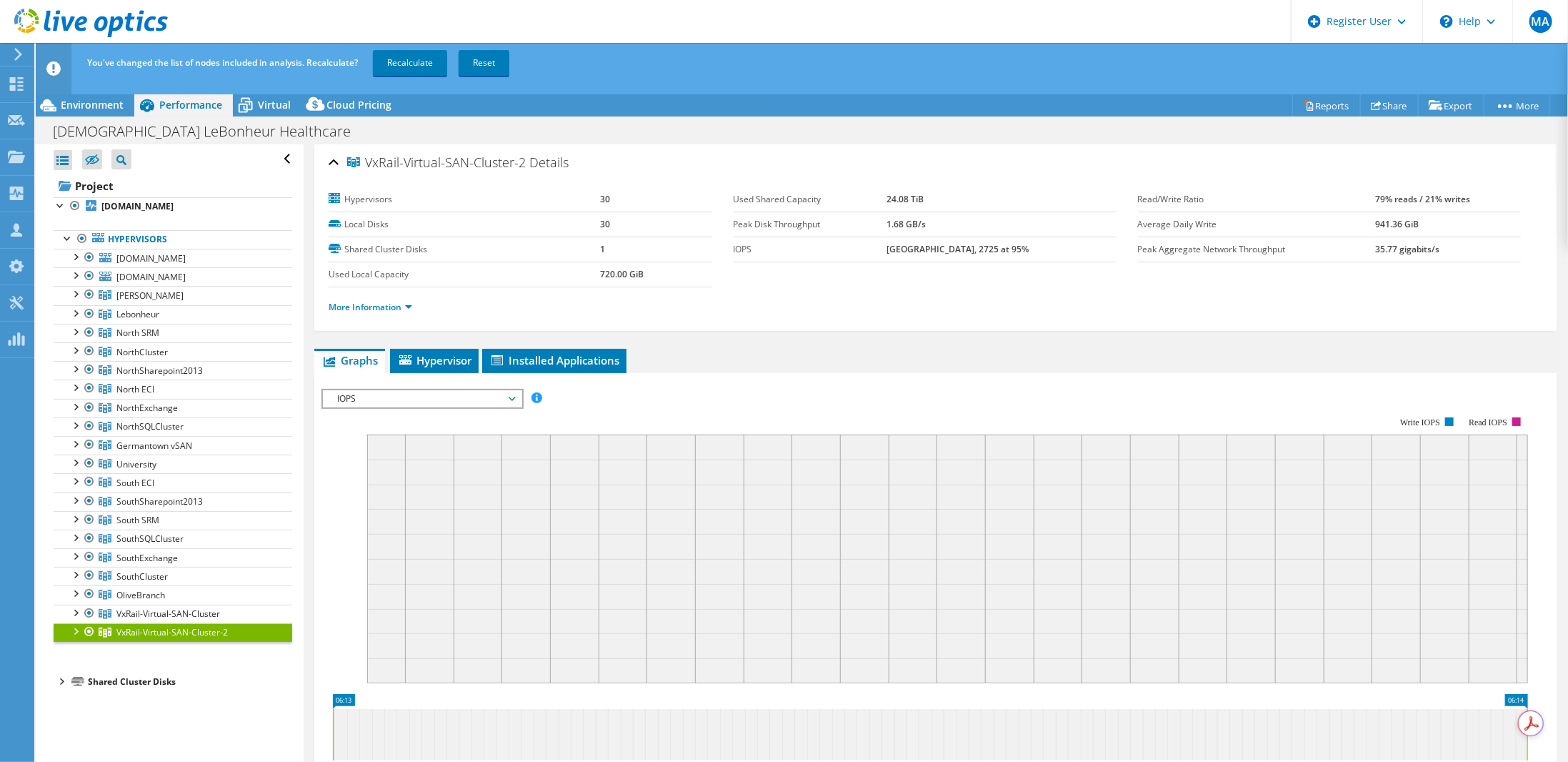
click at [77, 623] on div at bounding box center [75, 630] width 15 height 15
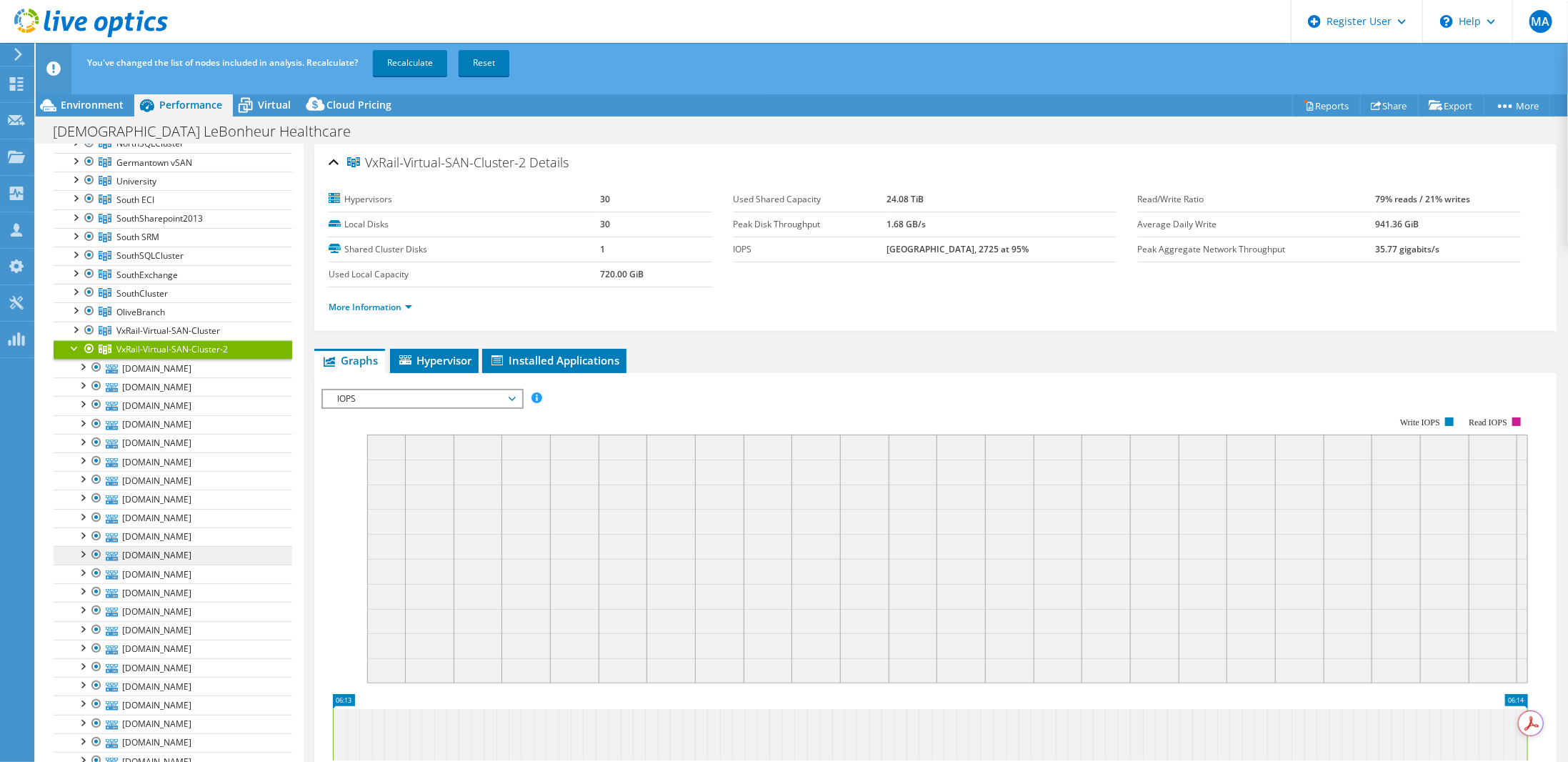
scroll to position [286, 0]
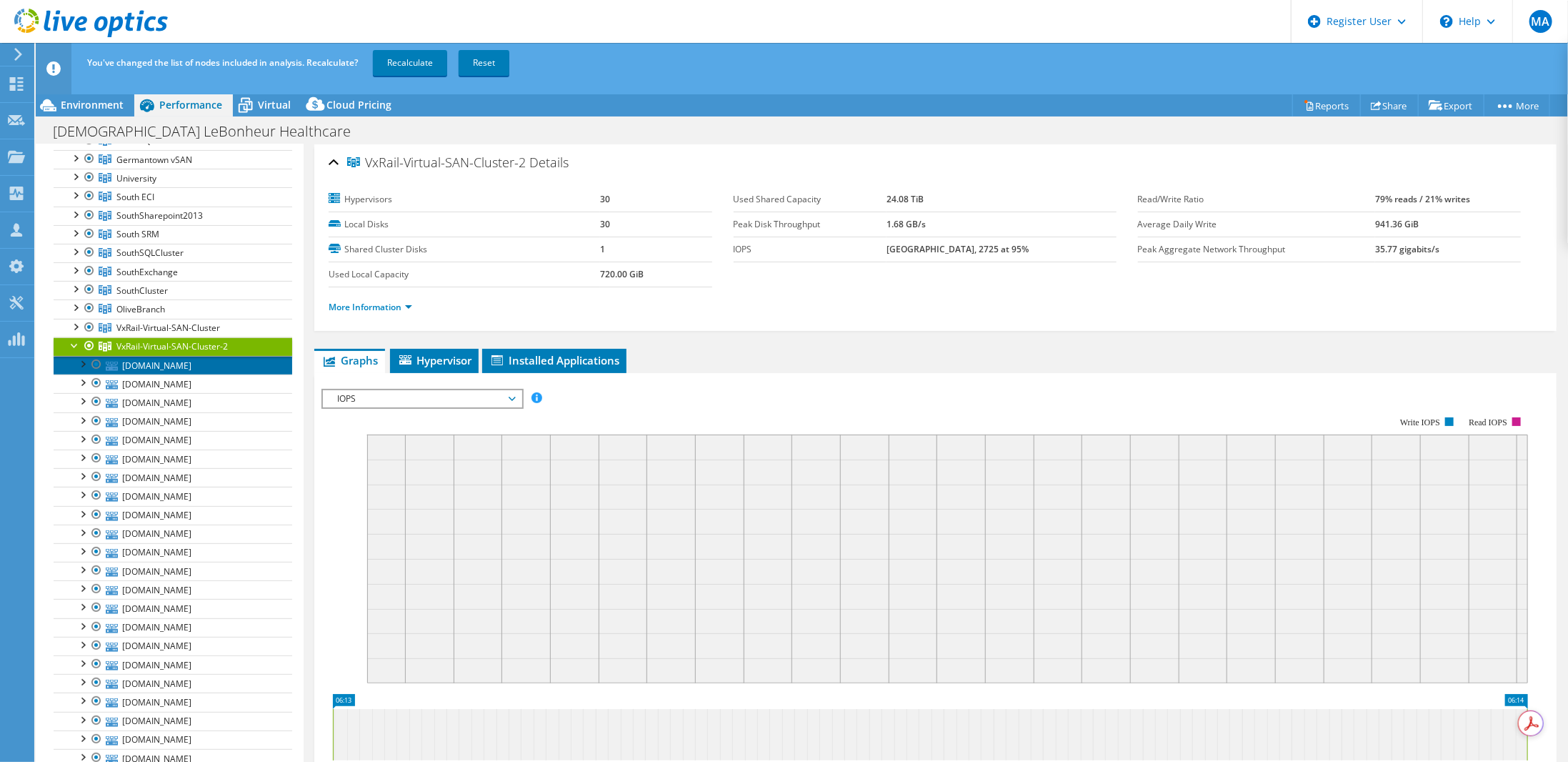
click at [206, 357] on link "[DOMAIN_NAME]" at bounding box center [173, 365] width 238 height 19
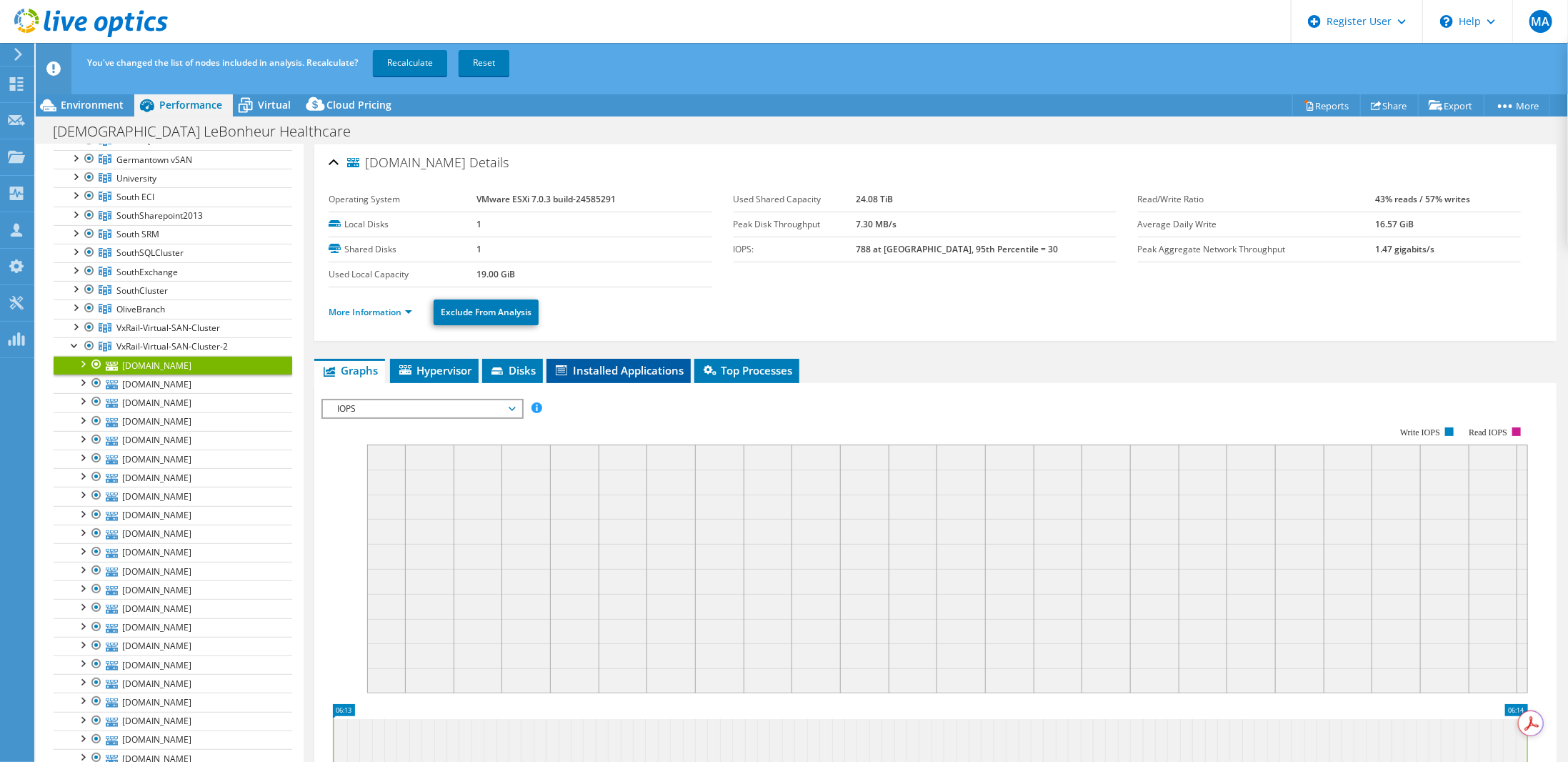
click at [605, 360] on li "Installed Applications" at bounding box center [618, 371] width 144 height 24
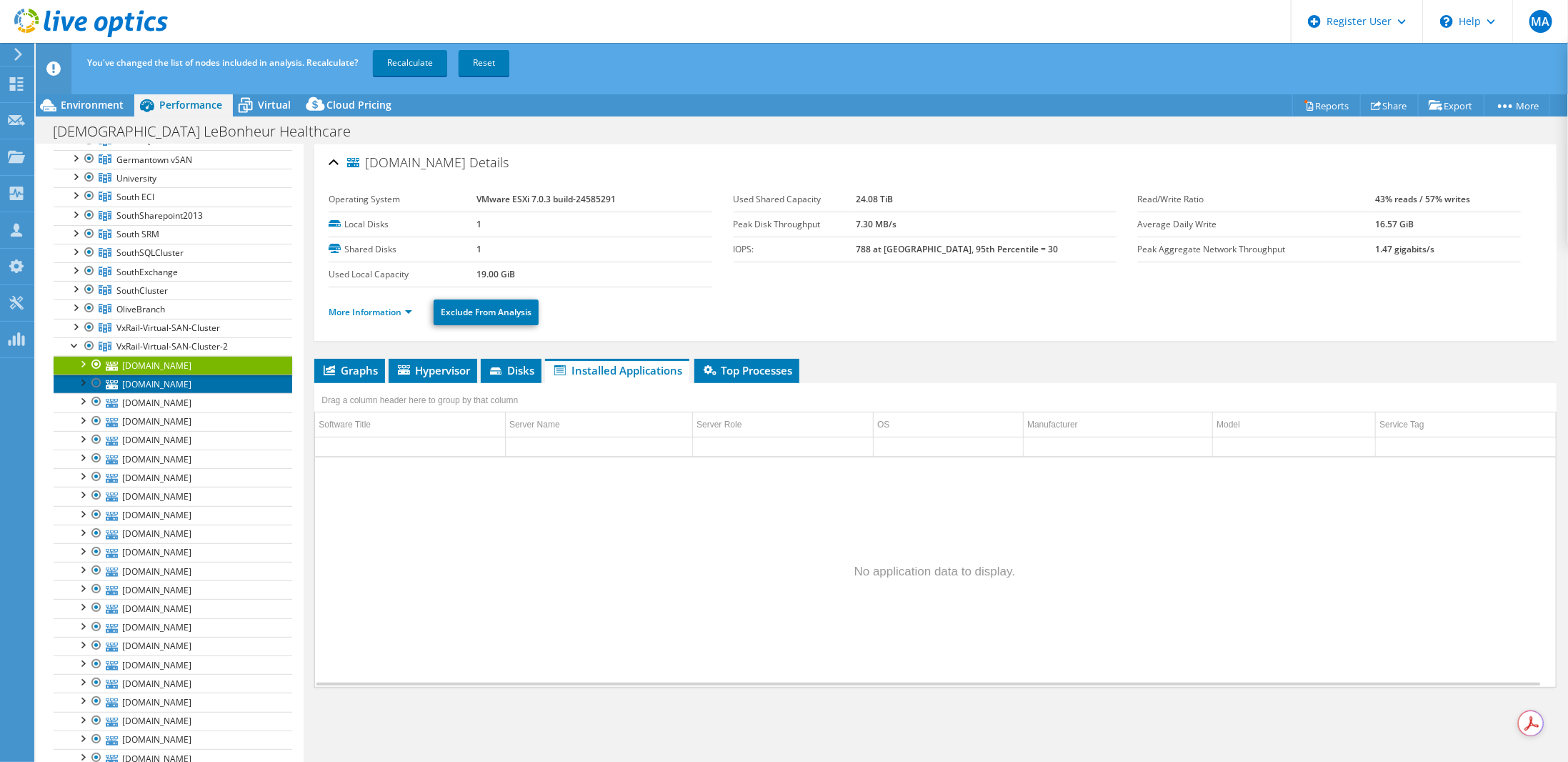
click at [182, 374] on link "[DOMAIN_NAME]" at bounding box center [173, 383] width 238 height 19
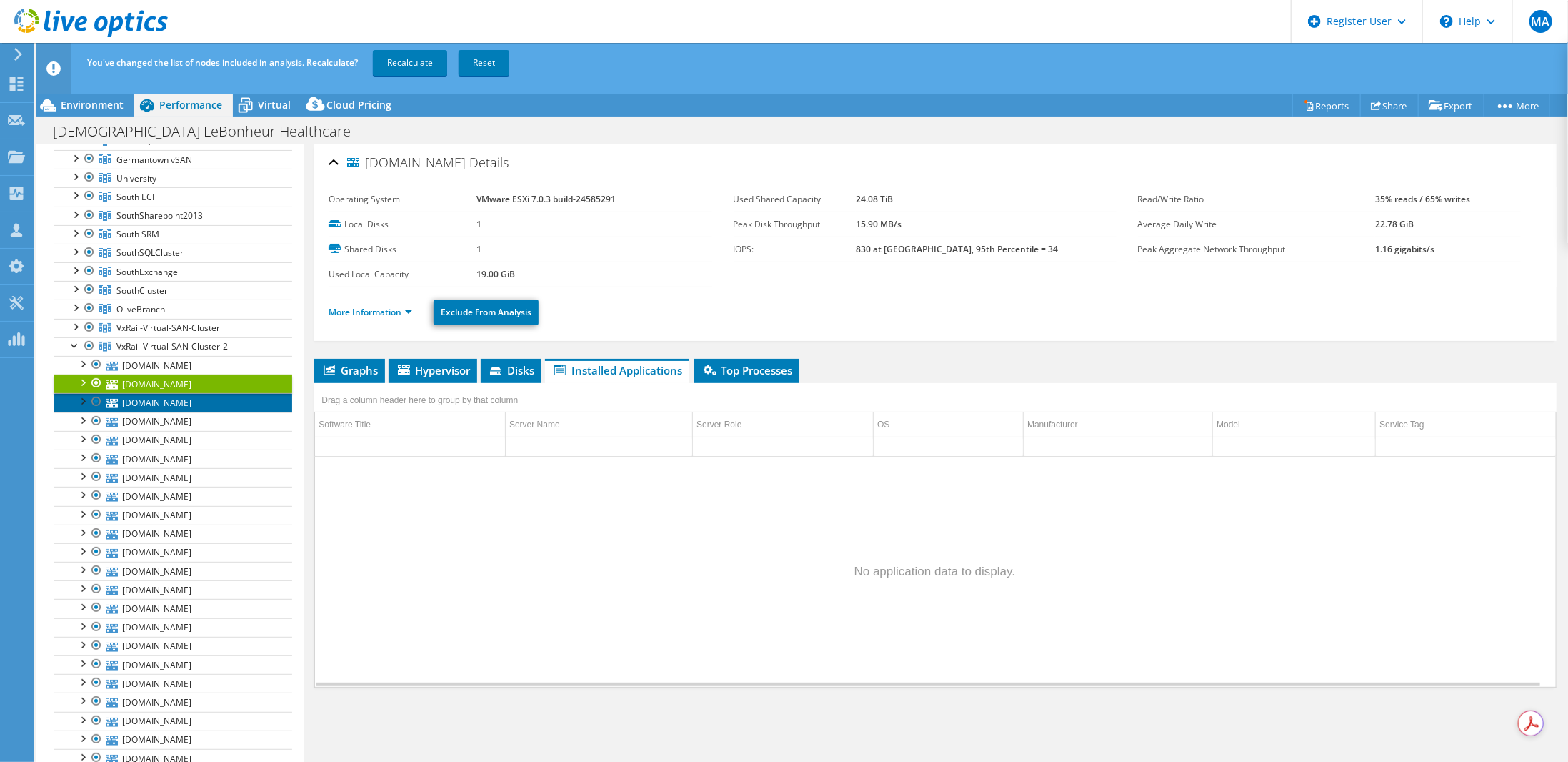
click at [200, 393] on link "[DOMAIN_NAME]" at bounding box center [173, 402] width 238 height 19
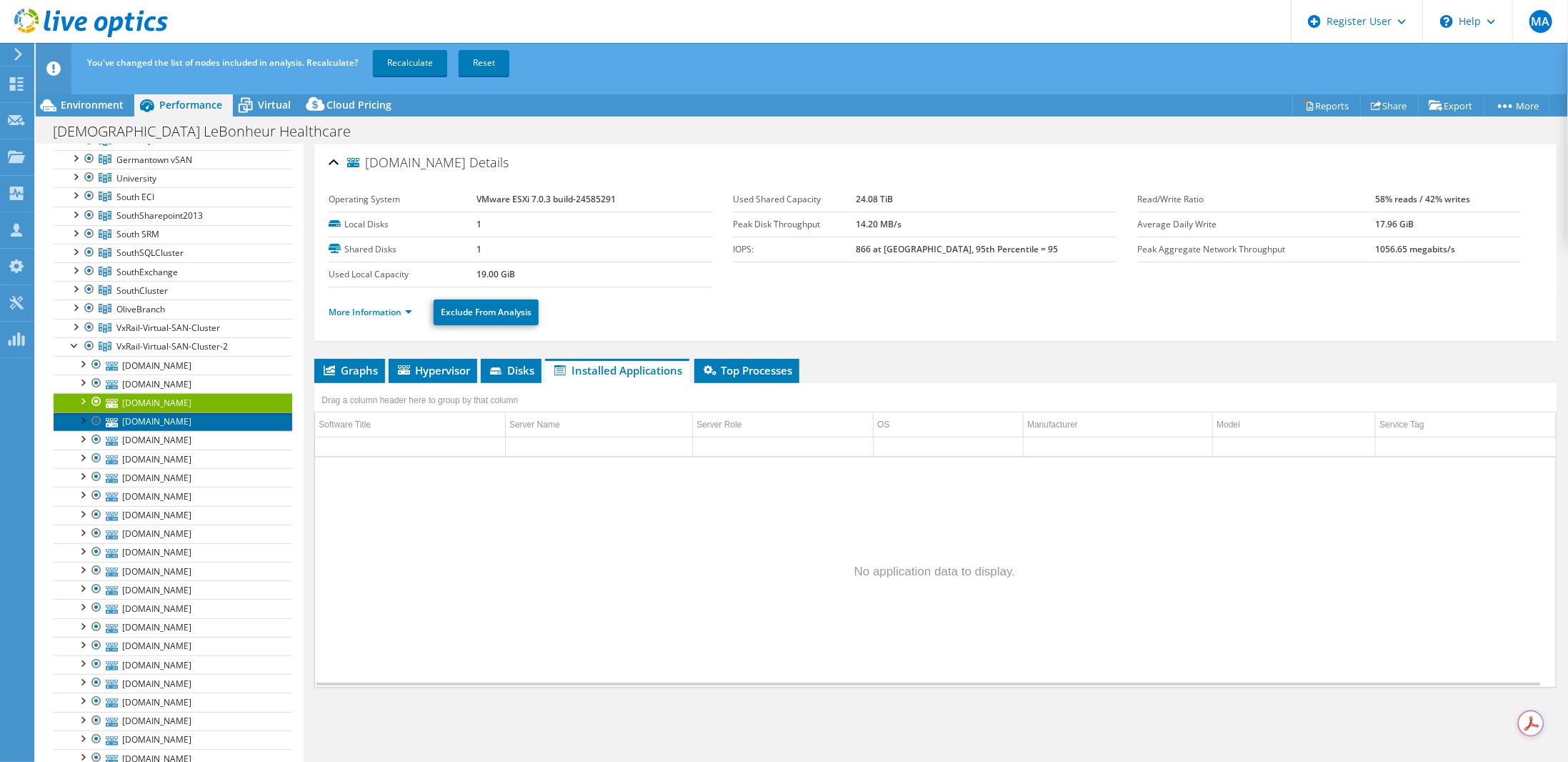
click at [188, 412] on link "[DOMAIN_NAME]" at bounding box center [173, 421] width 238 height 19
click at [189, 431] on link "[DOMAIN_NAME]" at bounding box center [173, 440] width 238 height 19
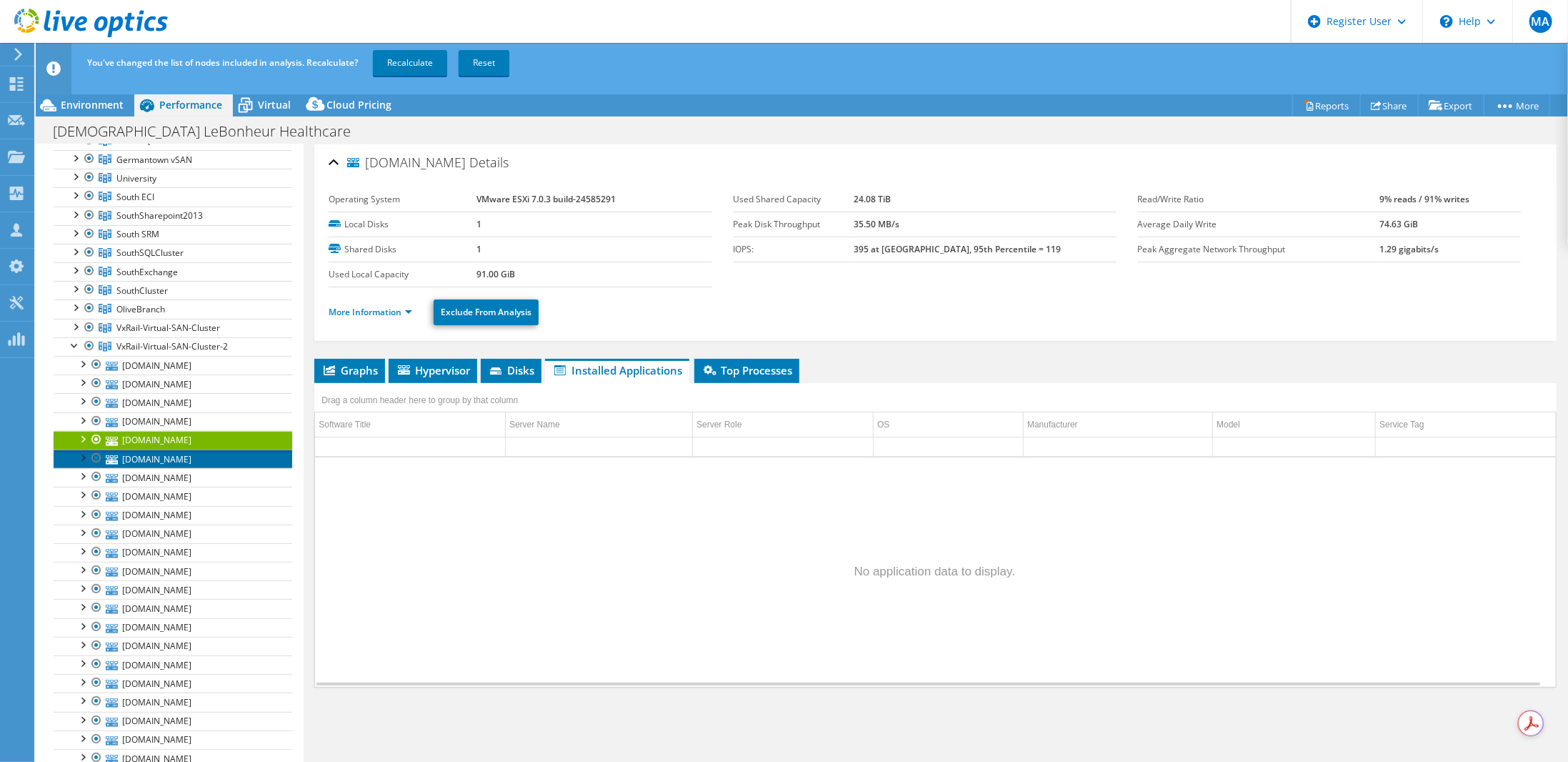
click at [201, 449] on link "[DOMAIN_NAME]" at bounding box center [173, 458] width 238 height 19
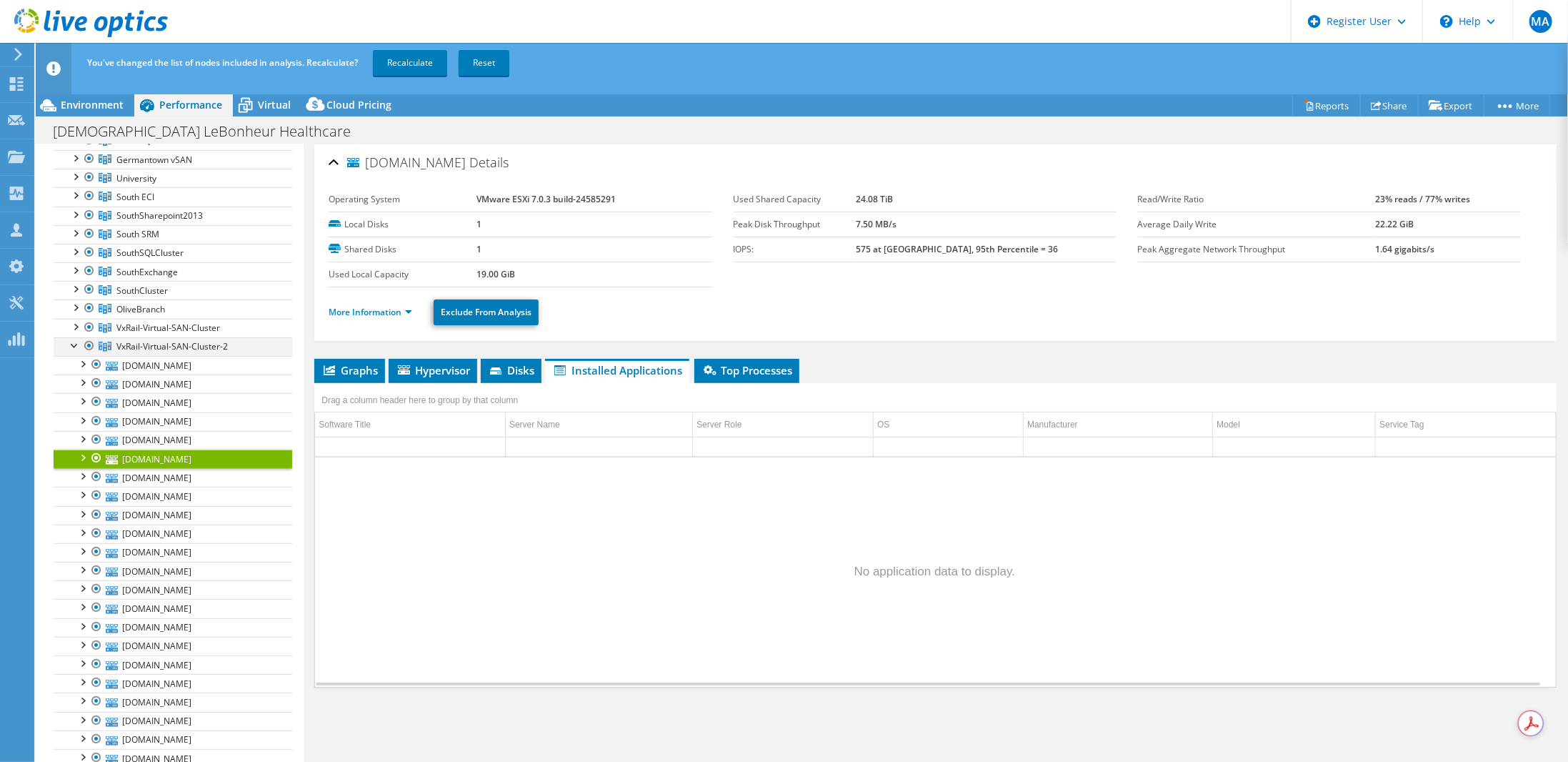
click at [74, 339] on div at bounding box center [75, 344] width 15 height 15
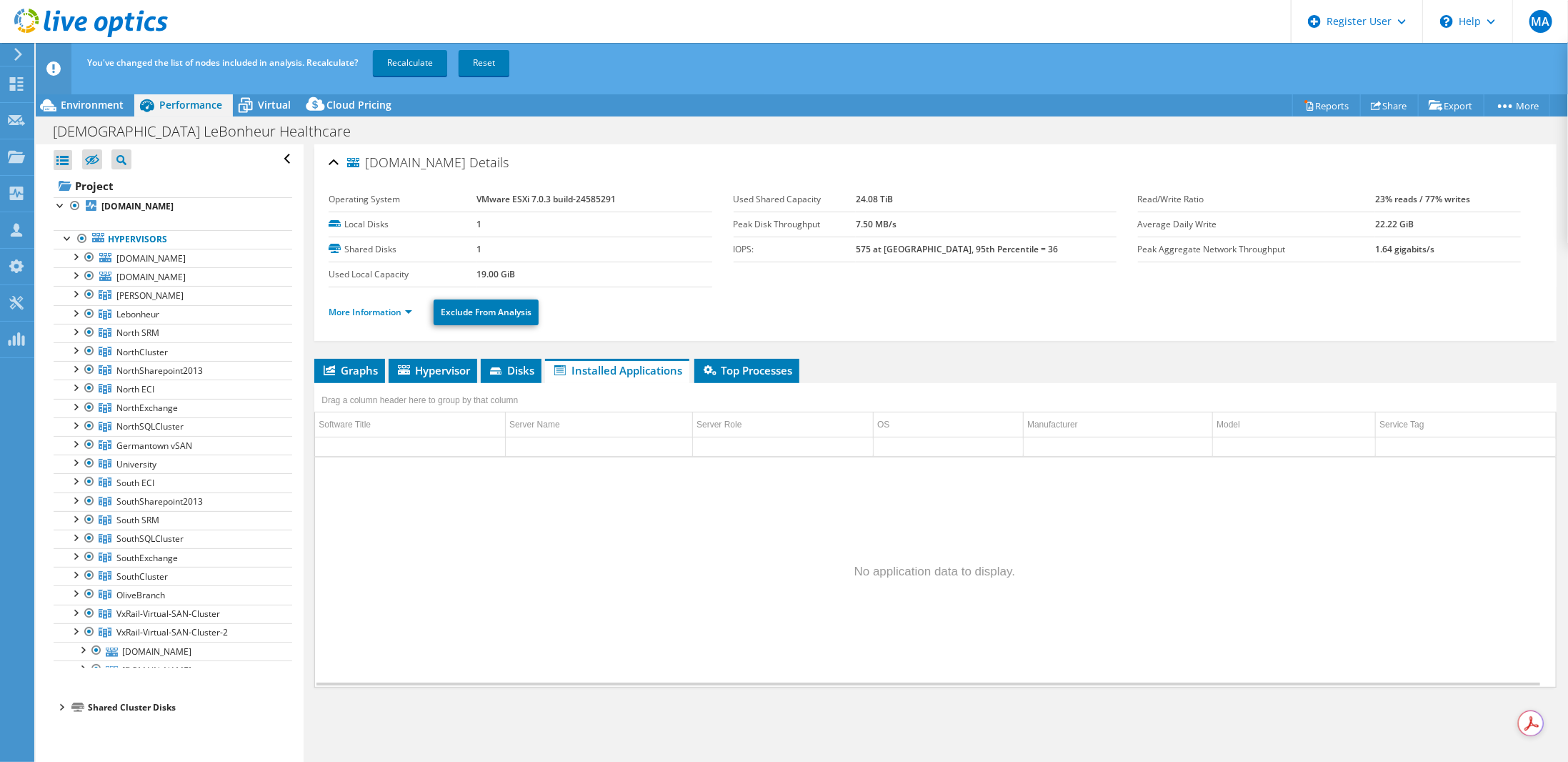
scroll to position [0, 0]
click at [78, 605] on div at bounding box center [75, 612] width 15 height 15
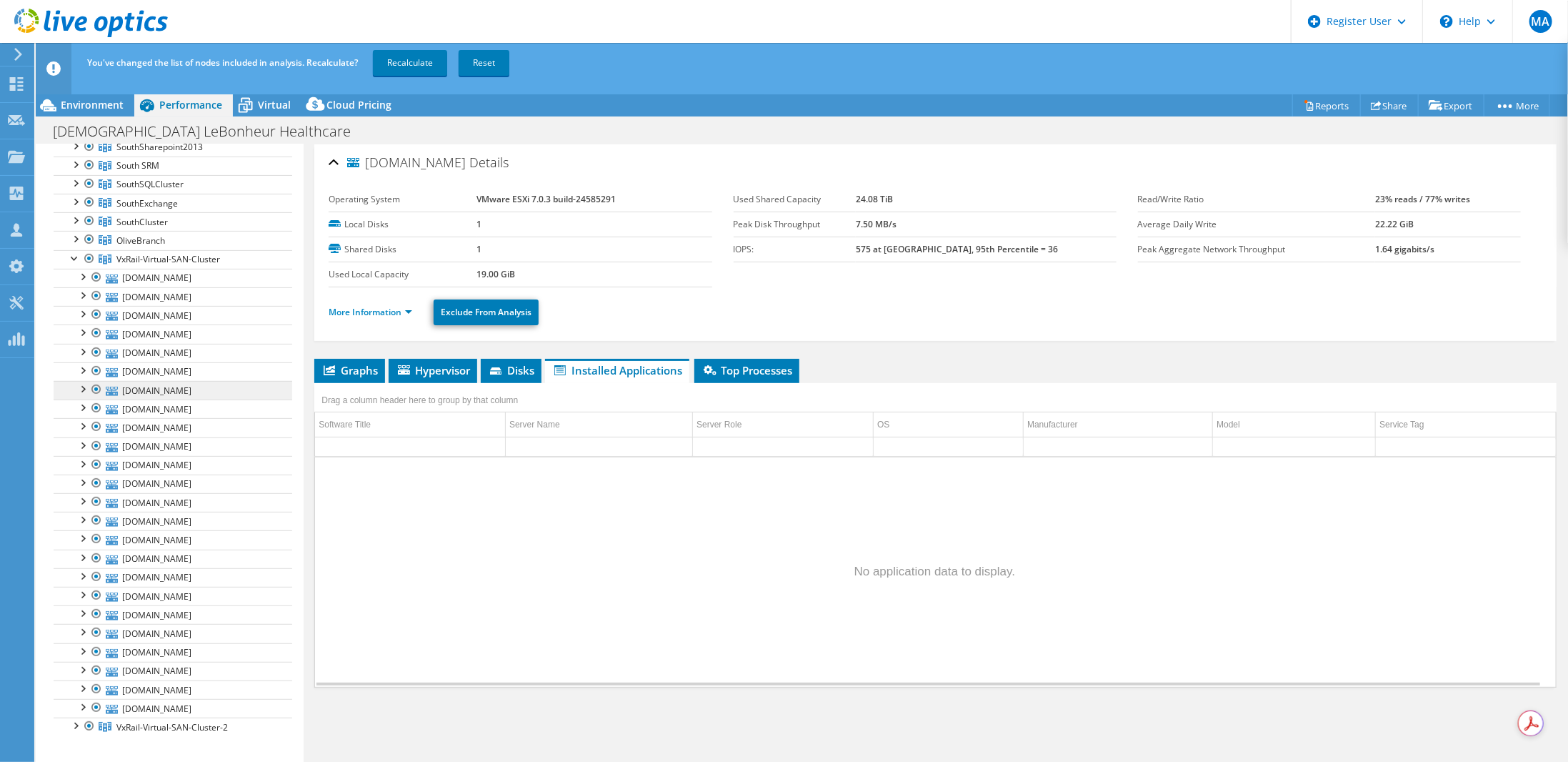
scroll to position [357, 0]
click at [78, 249] on div at bounding box center [75, 255] width 15 height 15
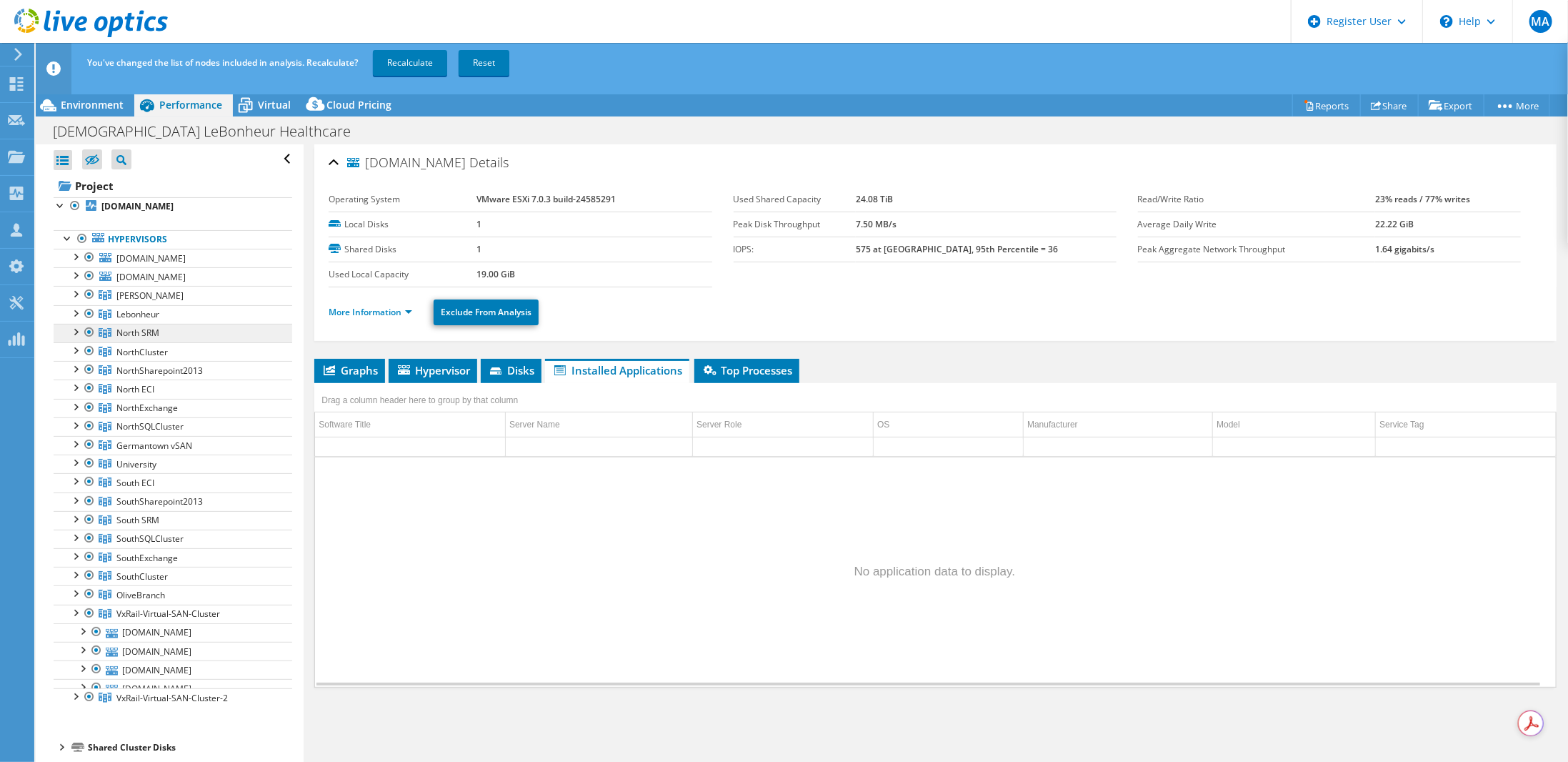
scroll to position [0, 0]
click at [76, 606] on div at bounding box center [75, 612] width 15 height 15
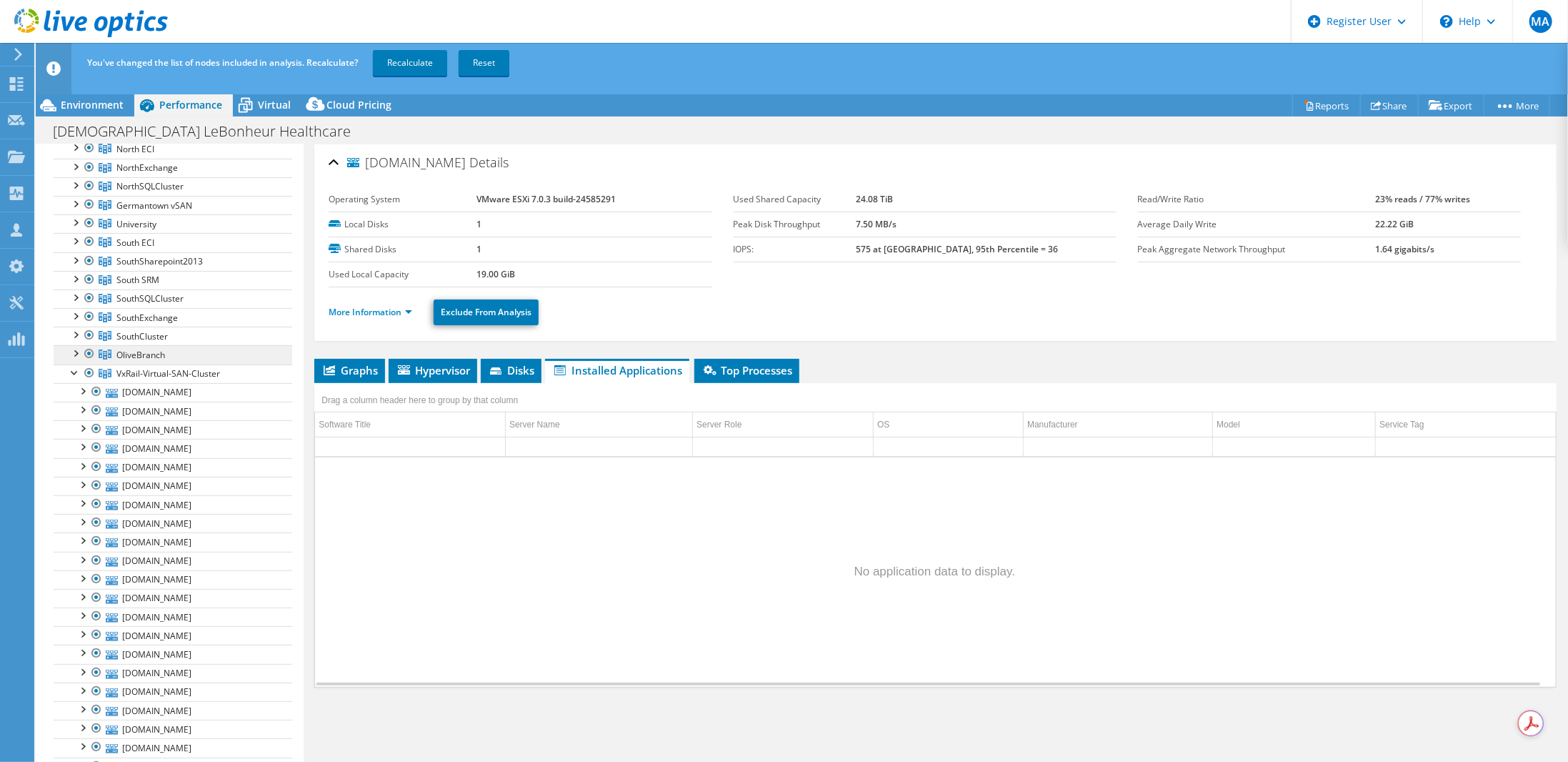
scroll to position [357, 0]
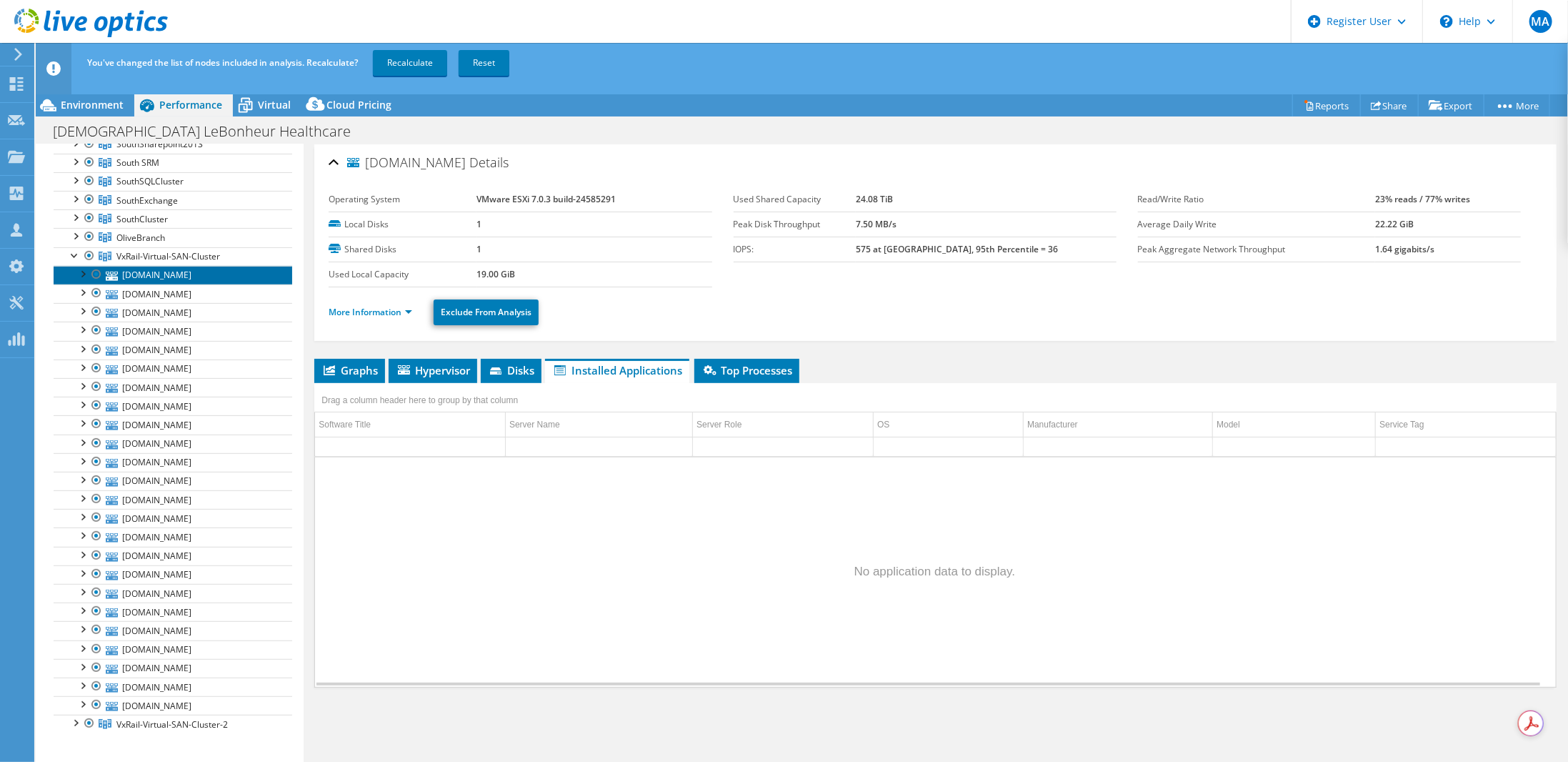
click at [164, 266] on link "[DOMAIN_NAME]" at bounding box center [173, 275] width 238 height 19
click at [452, 365] on span "Hypervisor" at bounding box center [432, 370] width 74 height 15
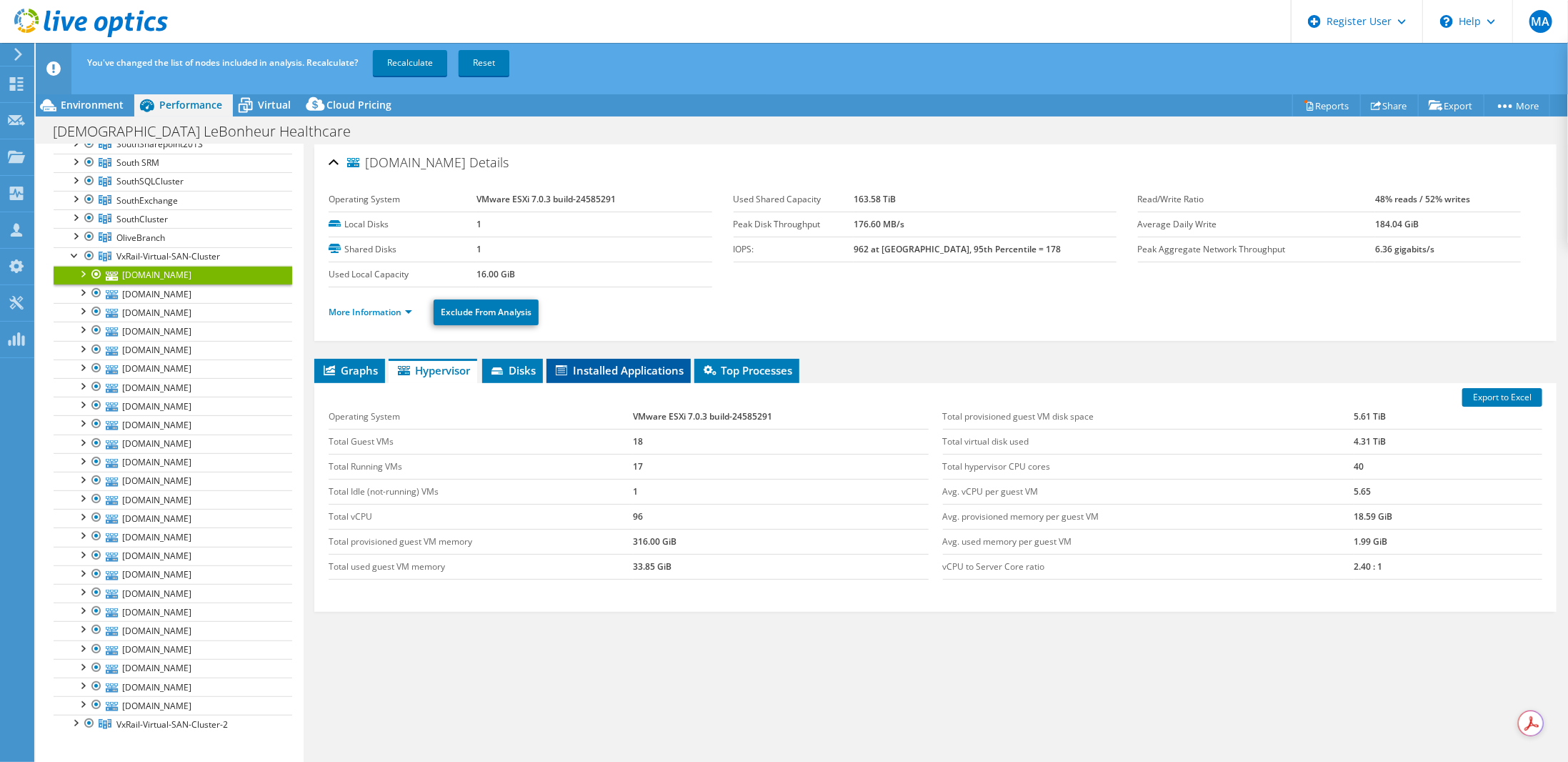
click at [587, 370] on span "Installed Applications" at bounding box center [618, 370] width 130 height 15
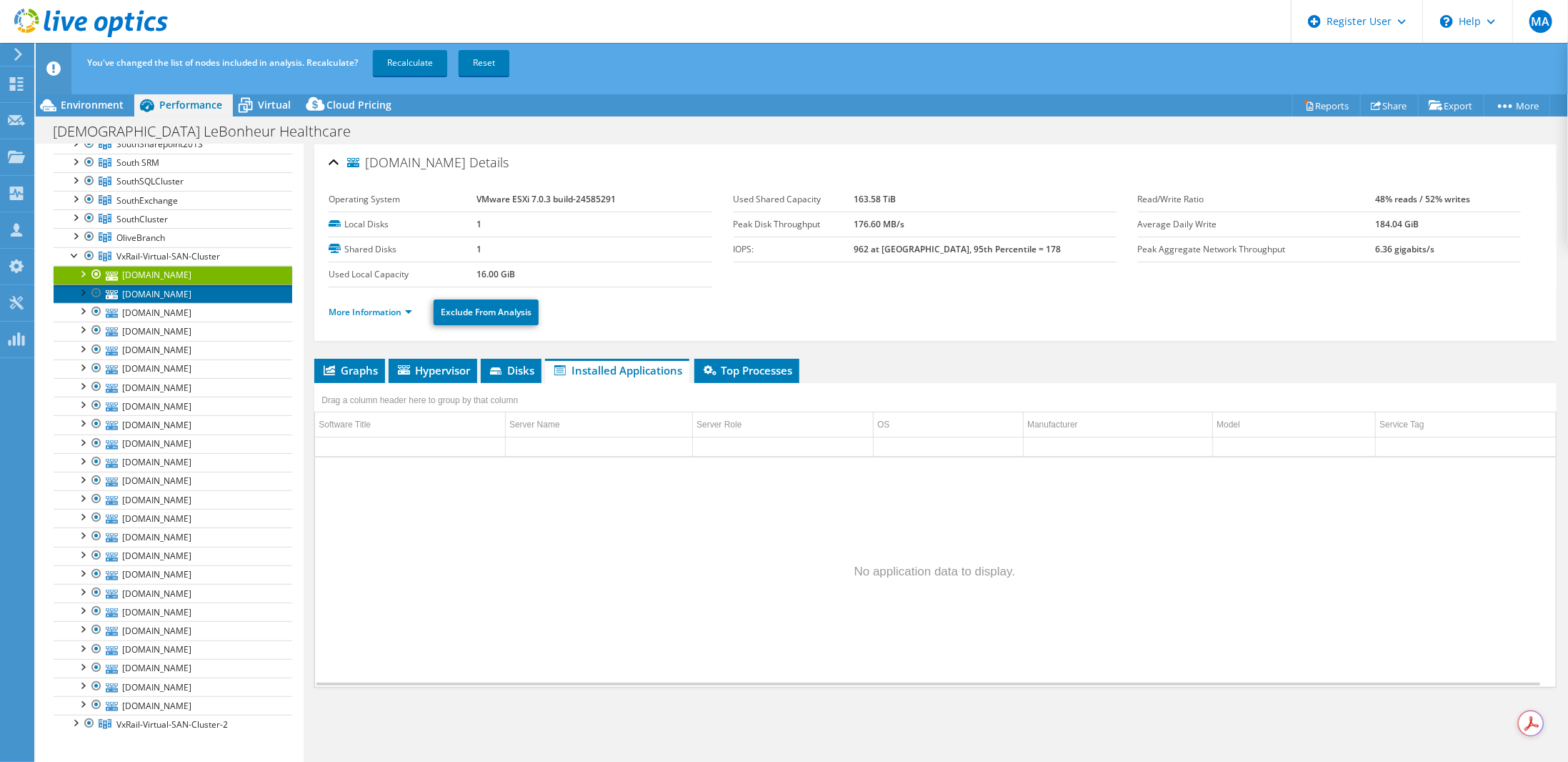
click at [163, 288] on link "[DOMAIN_NAME]" at bounding box center [173, 293] width 238 height 19
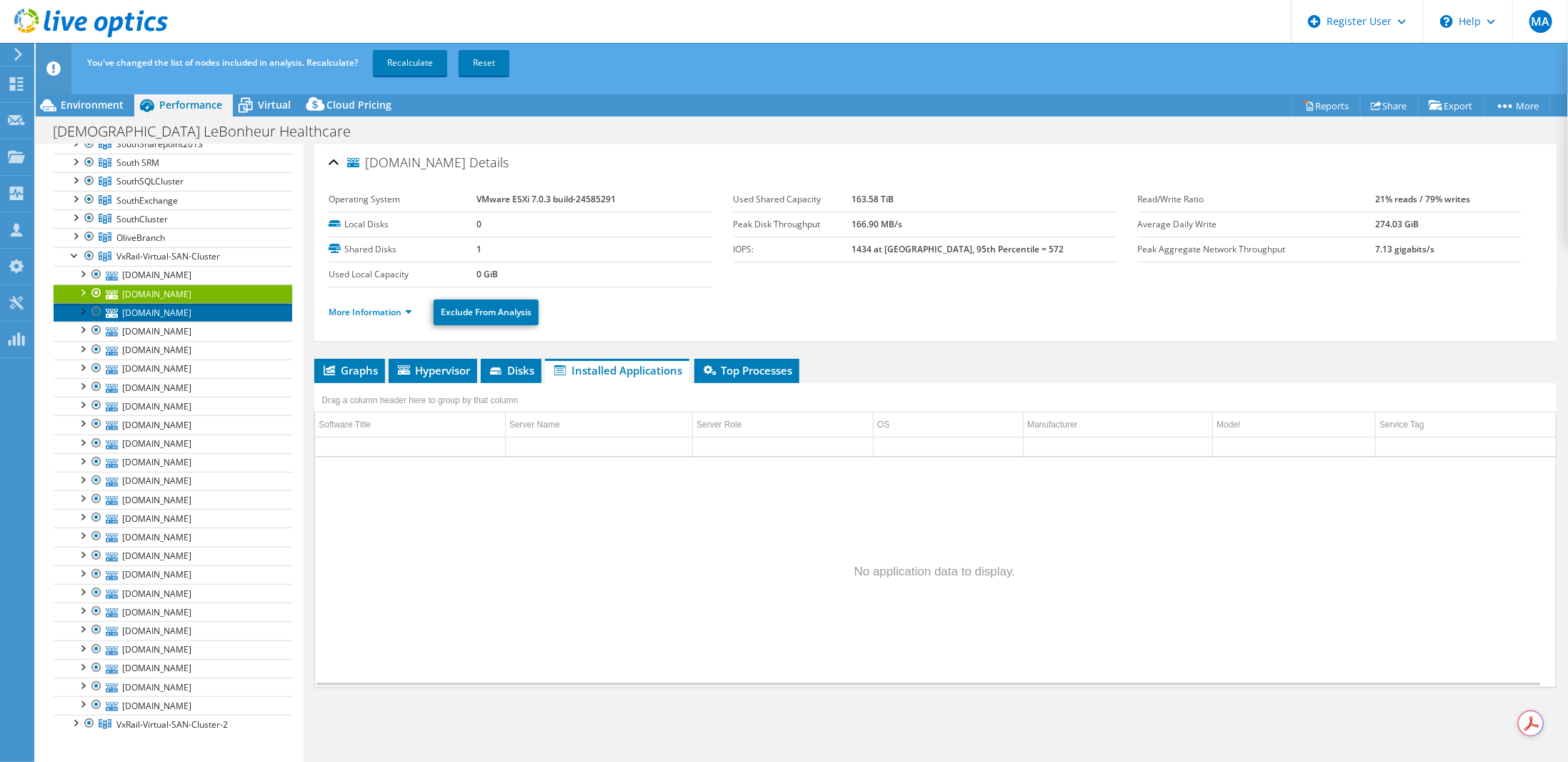
click at [192, 304] on link "[DOMAIN_NAME]" at bounding box center [173, 312] width 238 height 19
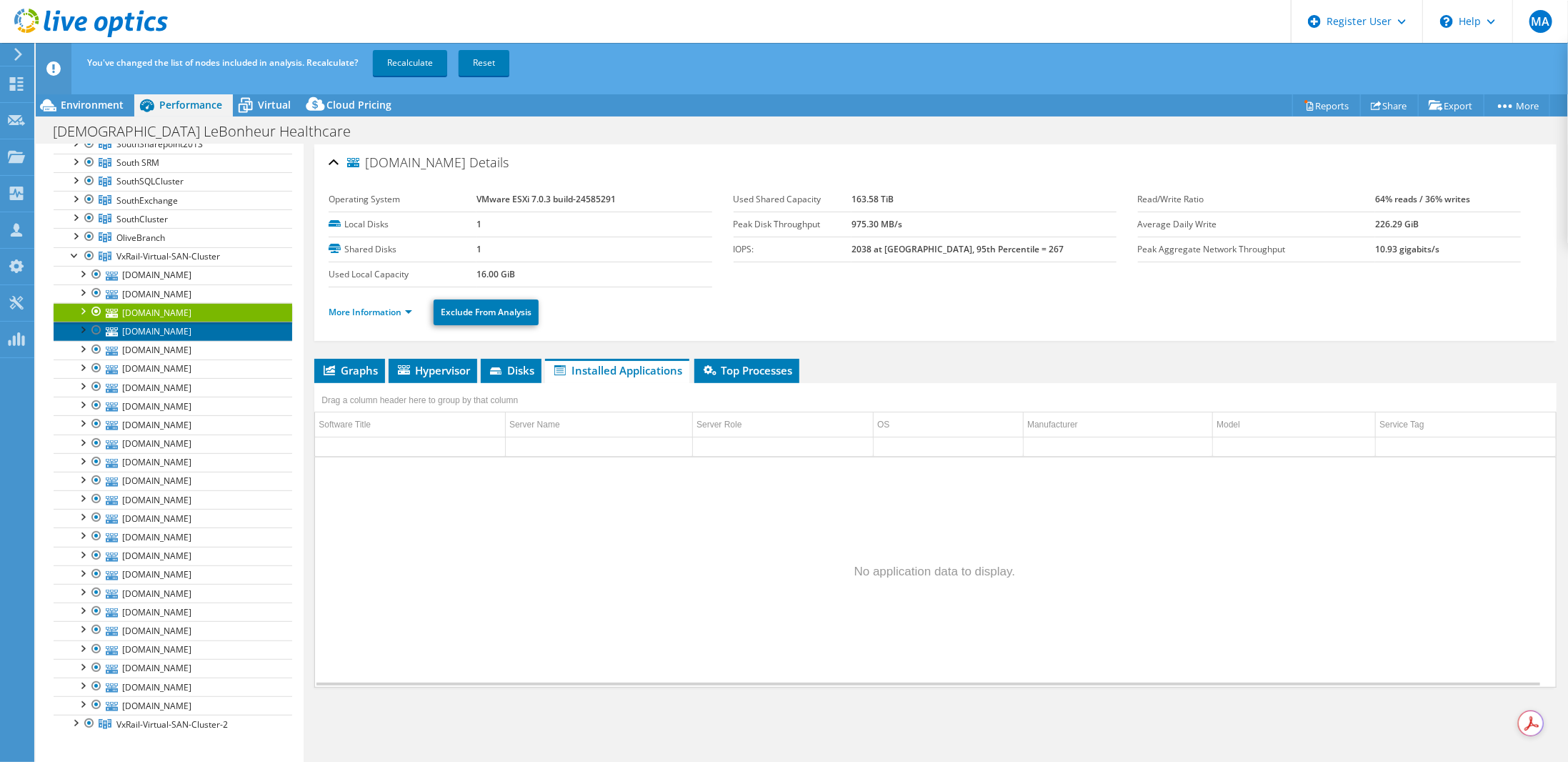
click at [187, 322] on link "[DOMAIN_NAME]" at bounding box center [173, 331] width 238 height 19
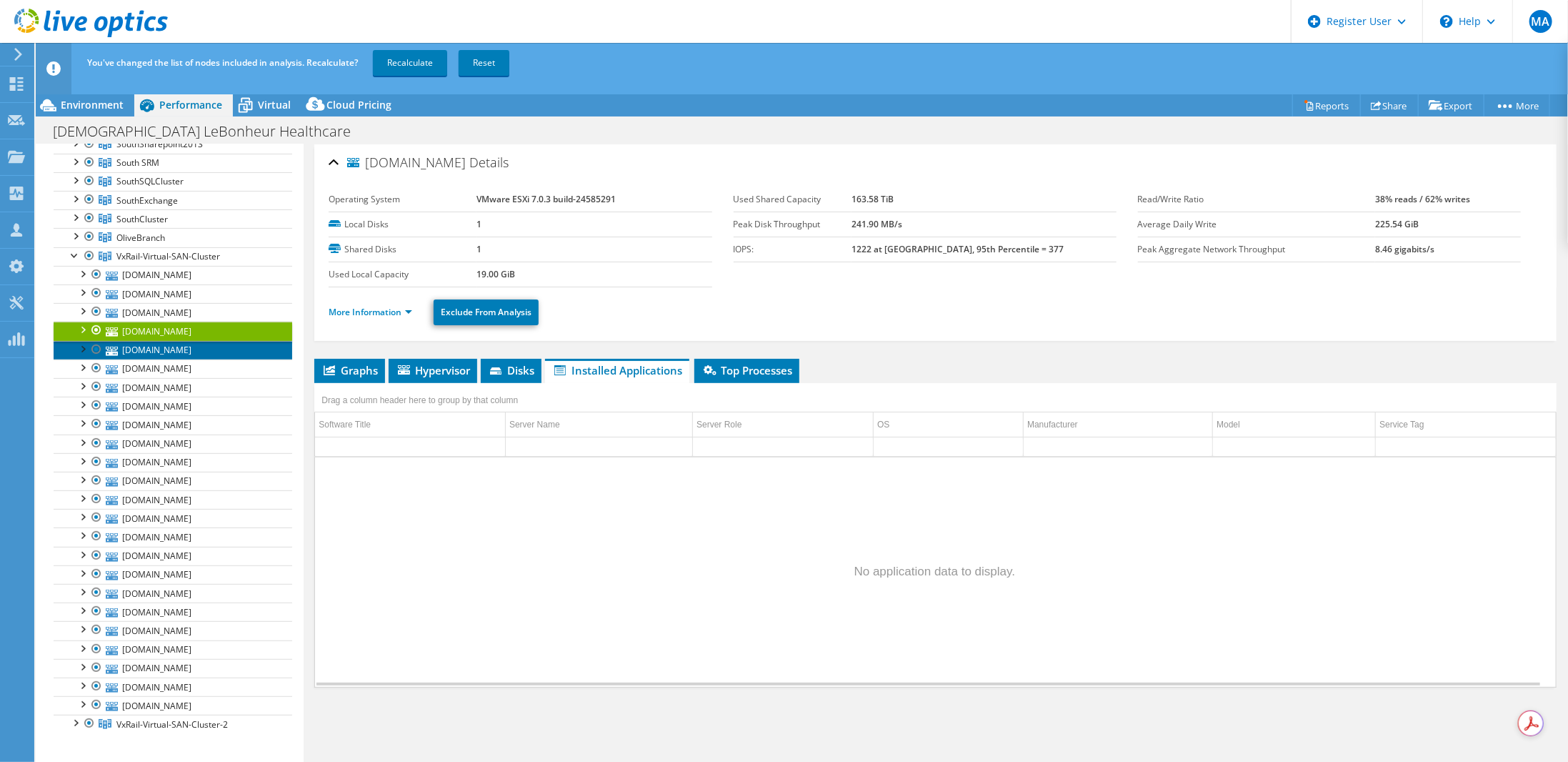
click at [188, 341] on link "[DOMAIN_NAME]" at bounding box center [173, 350] width 238 height 19
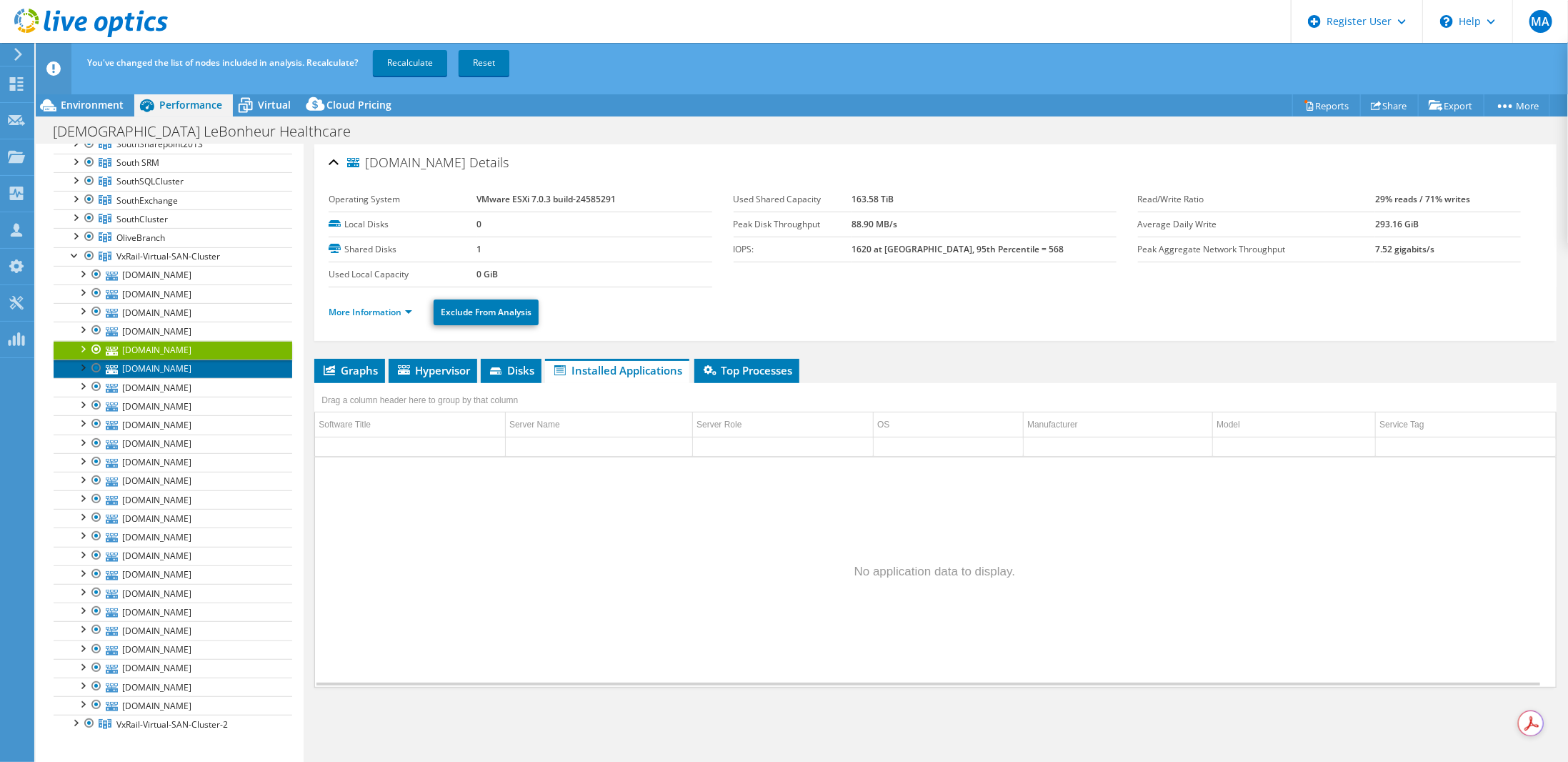
click at [181, 366] on link "[DOMAIN_NAME]" at bounding box center [173, 369] width 238 height 19
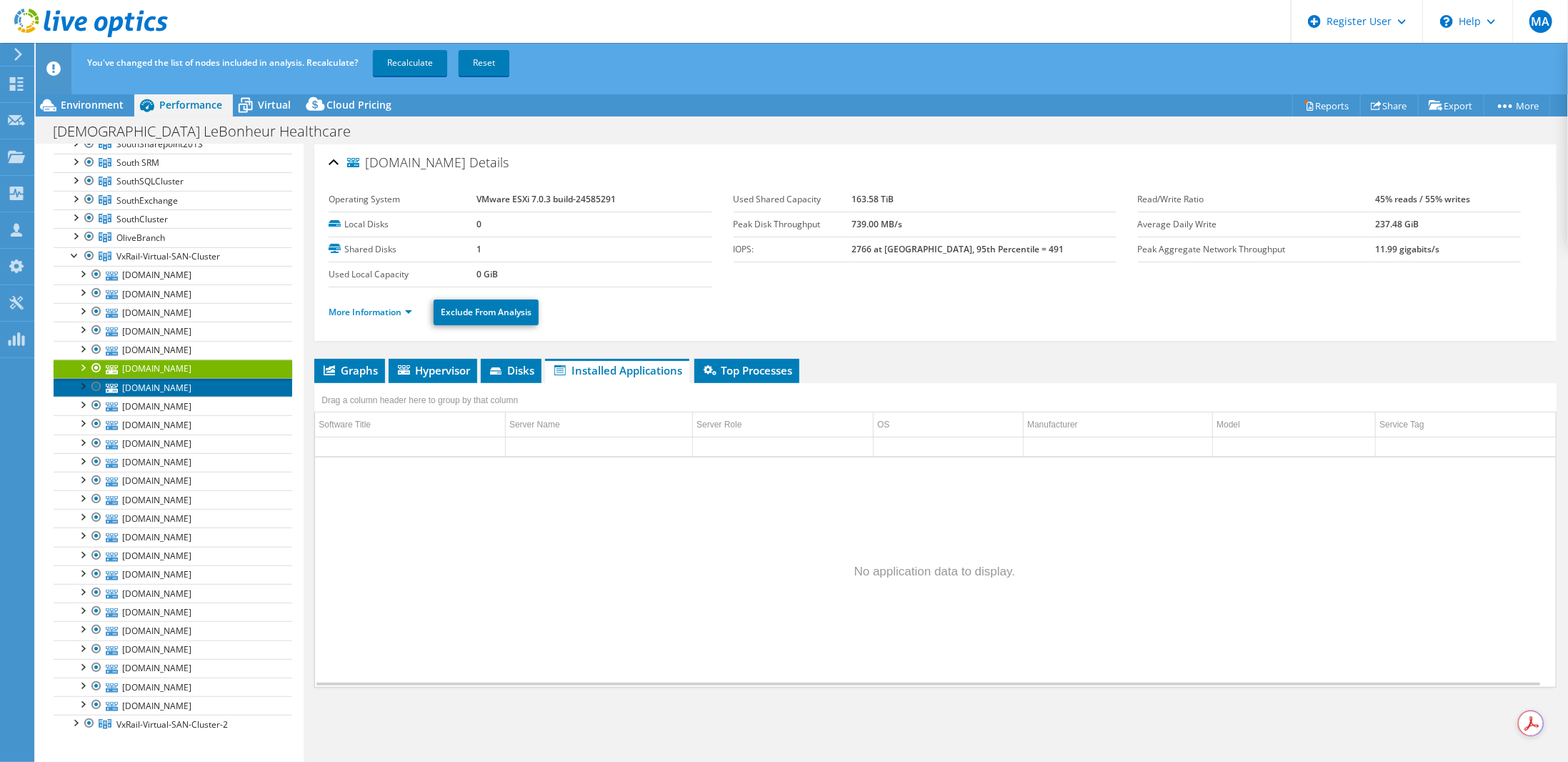
click at [164, 378] on link "[DOMAIN_NAME]" at bounding box center [173, 387] width 238 height 19
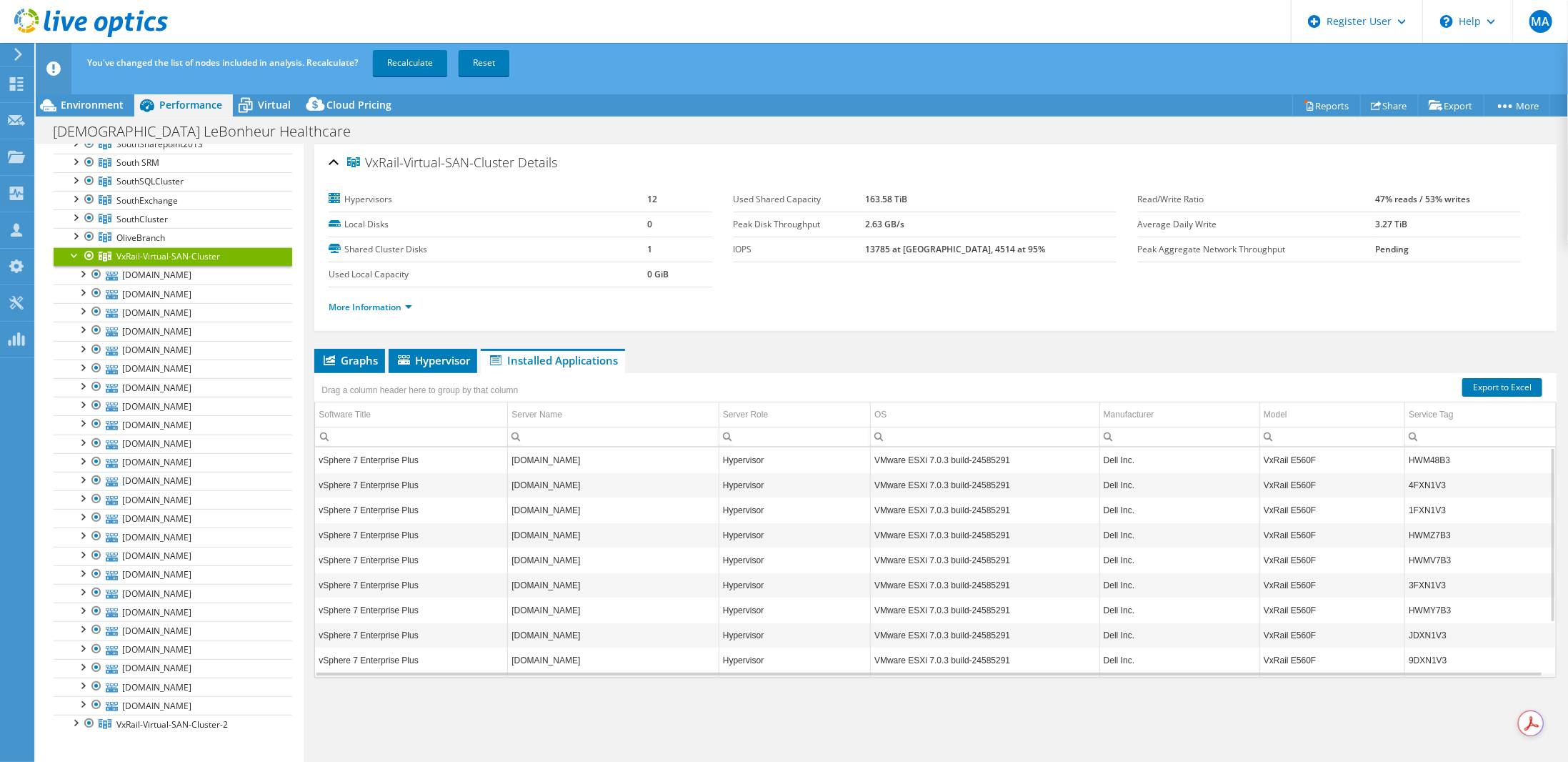
click at [73, 251] on div at bounding box center [75, 255] width 15 height 15
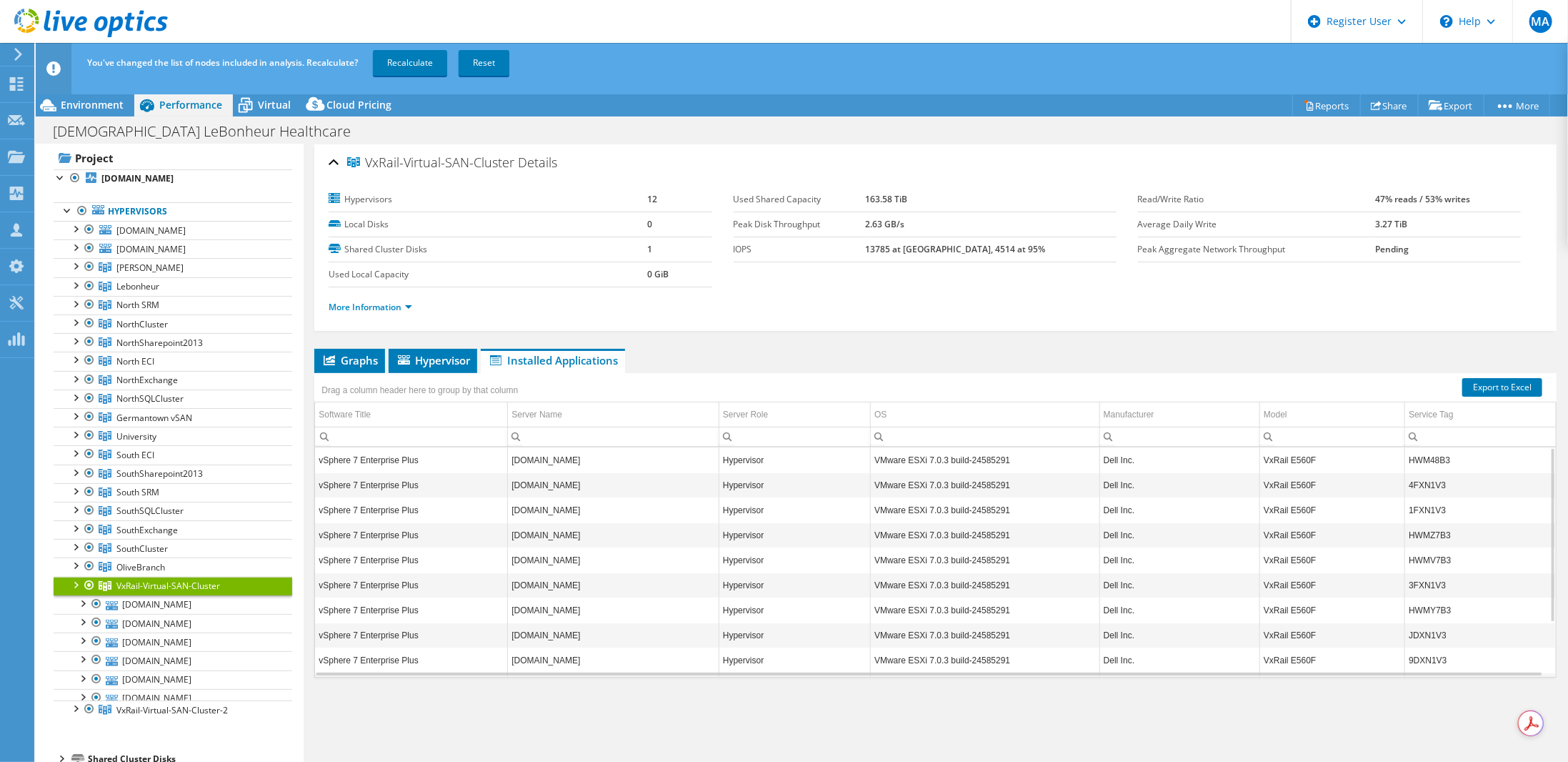
scroll to position [0, 0]
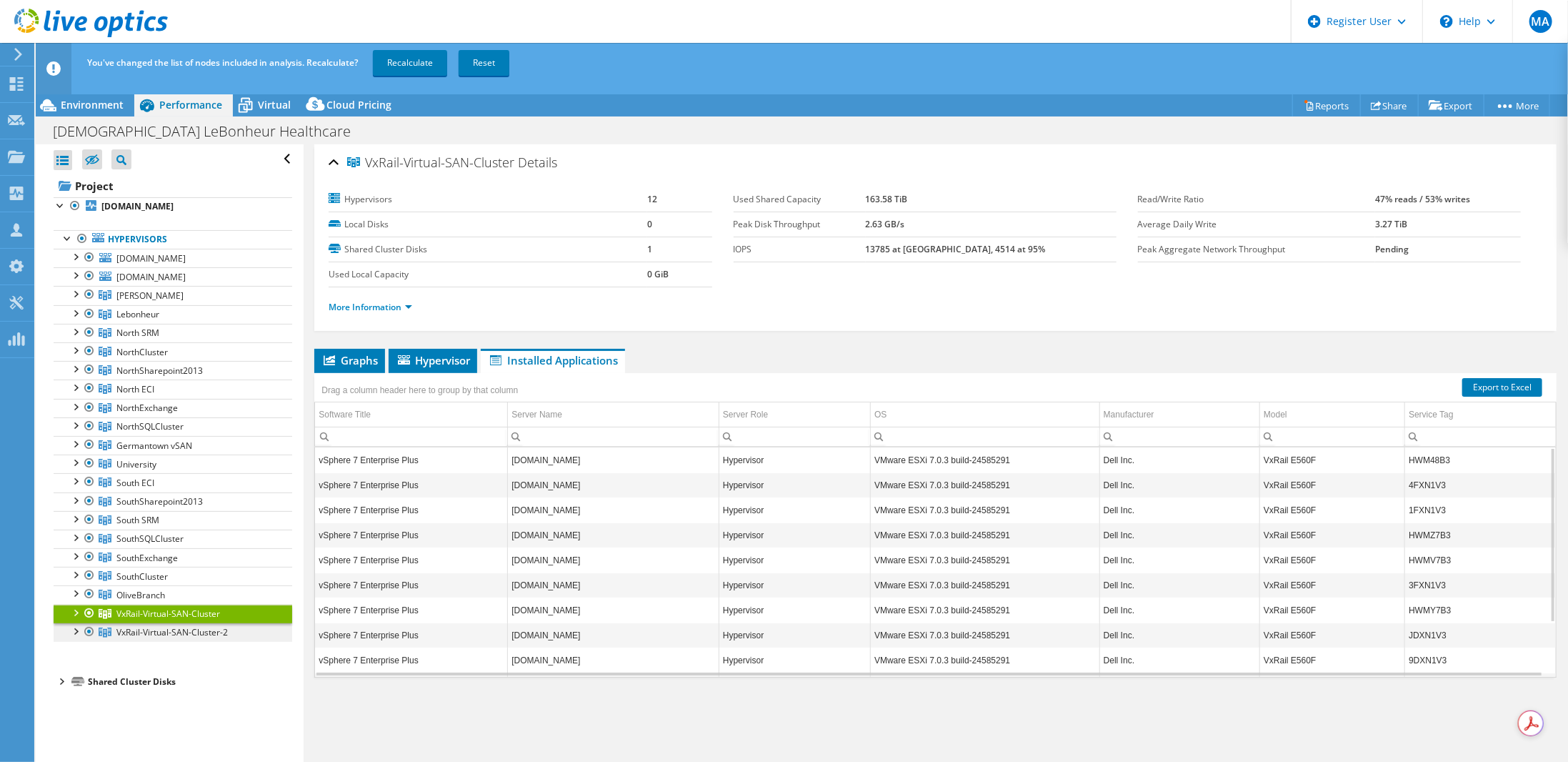
click at [143, 301] on span "VxRail-Virtual-SAN-Cluster-2" at bounding box center [150, 295] width 68 height 12
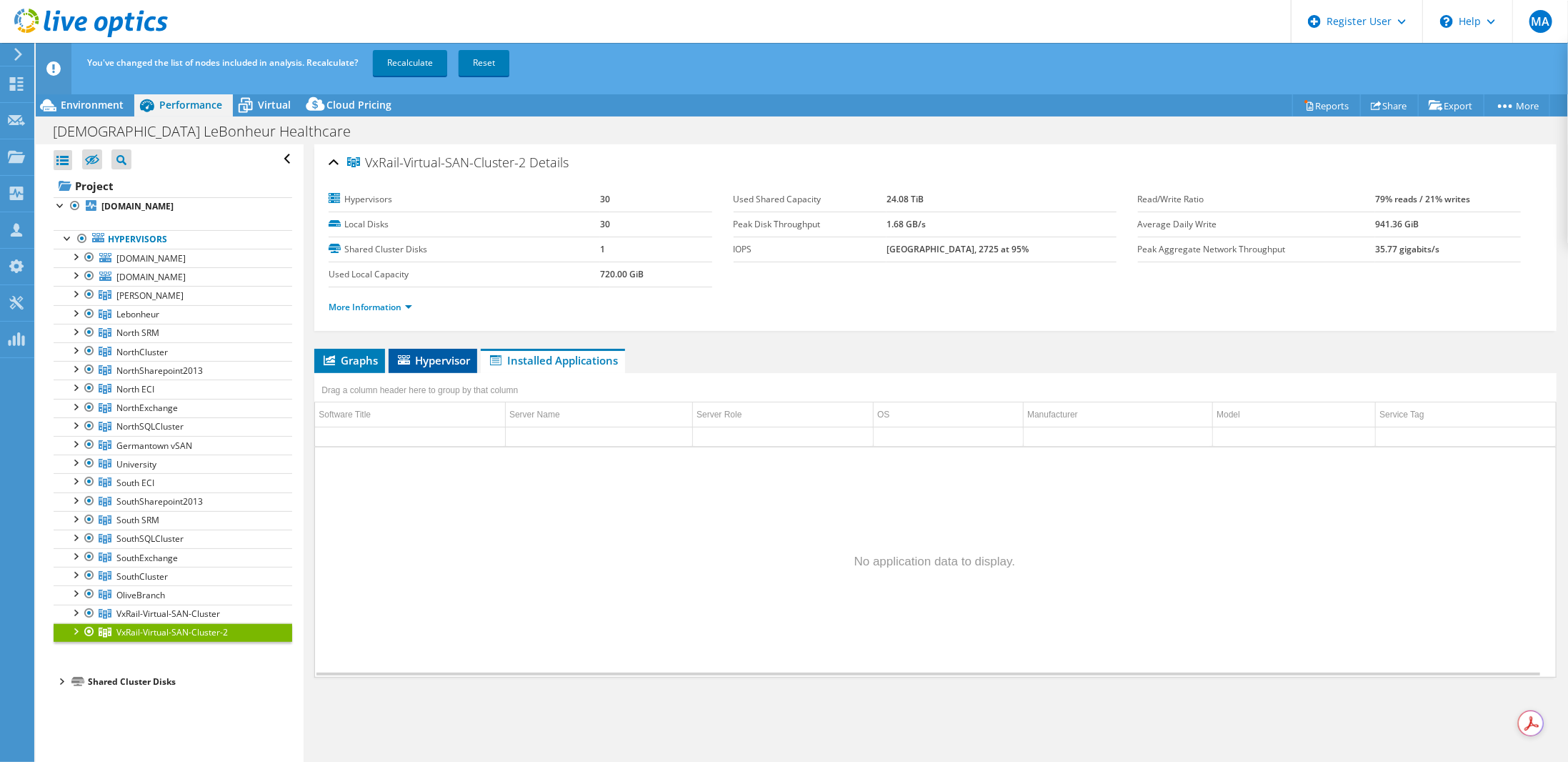
click at [443, 360] on span "Hypervisor" at bounding box center [432, 361] width 74 height 15
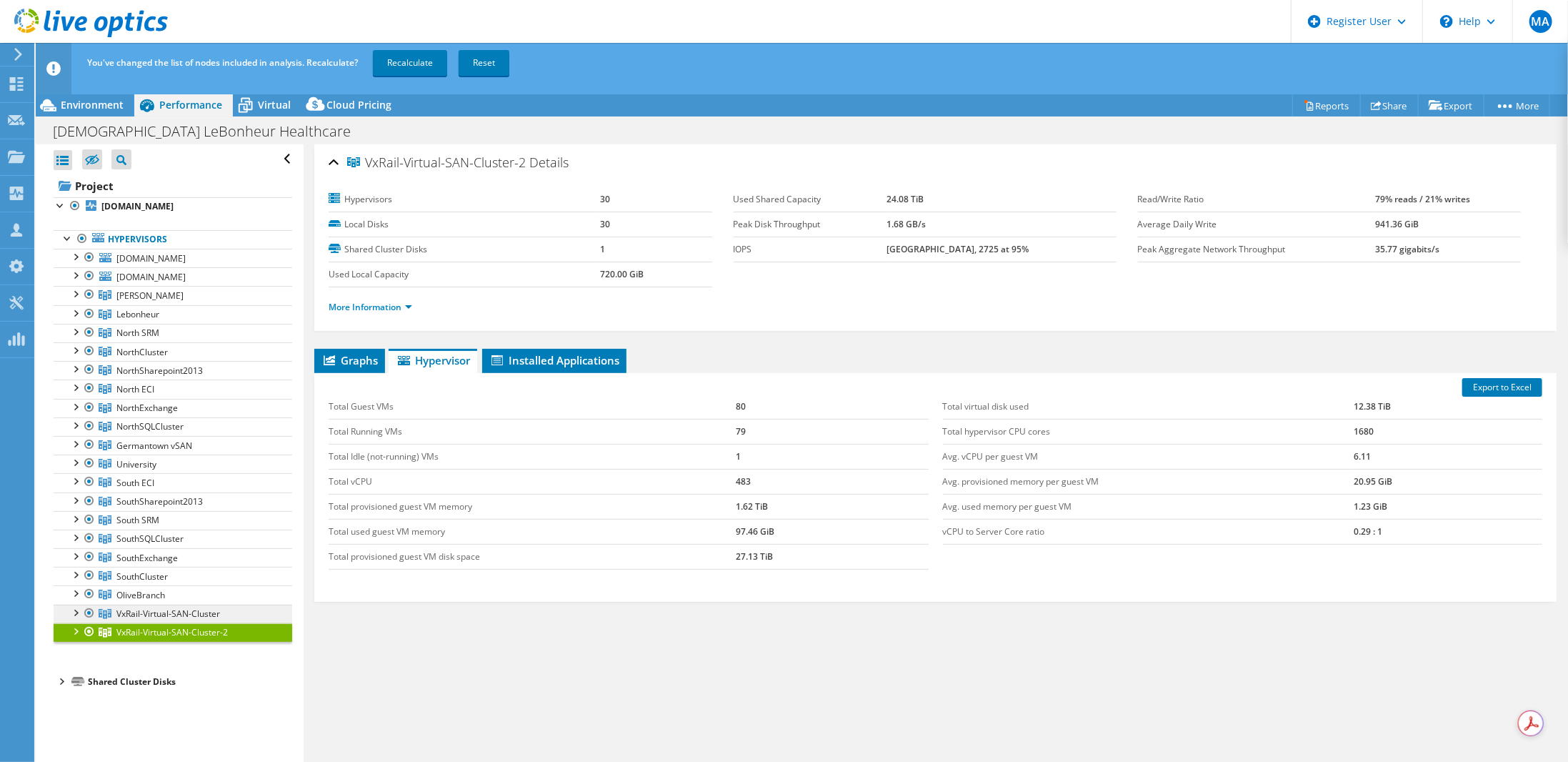
click at [166, 301] on span "VxRail-Virtual-SAN-Cluster" at bounding box center [150, 295] width 68 height 12
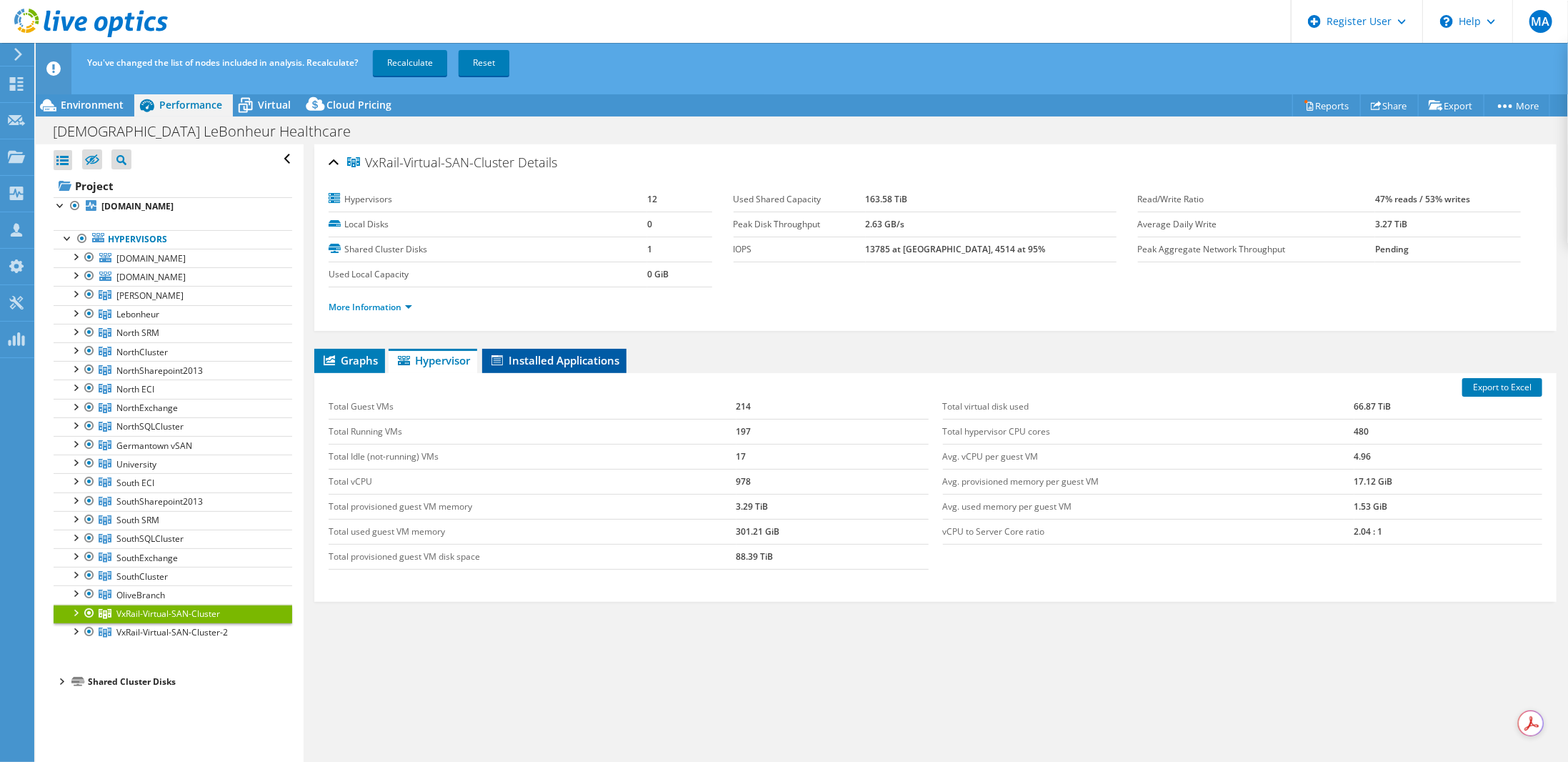
click at [572, 364] on span "Installed Applications" at bounding box center [554, 361] width 130 height 15
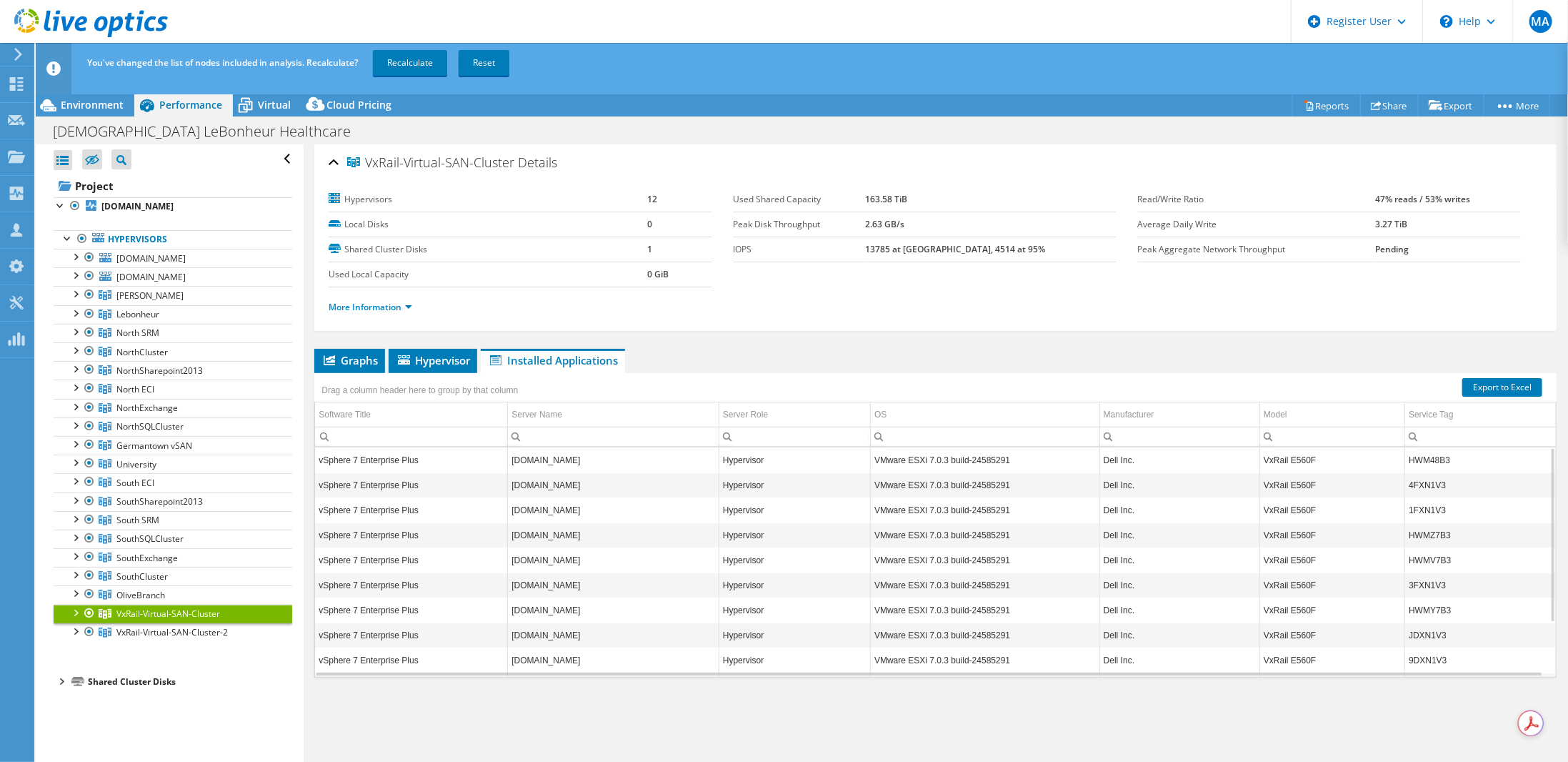
scroll to position [72, 0]
drag, startPoint x: 173, startPoint y: 624, endPoint x: 212, endPoint y: 615, distance: 40.0
click at [173, 301] on span "VxRail-Virtual-SAN-Cluster-2" at bounding box center [150, 295] width 68 height 12
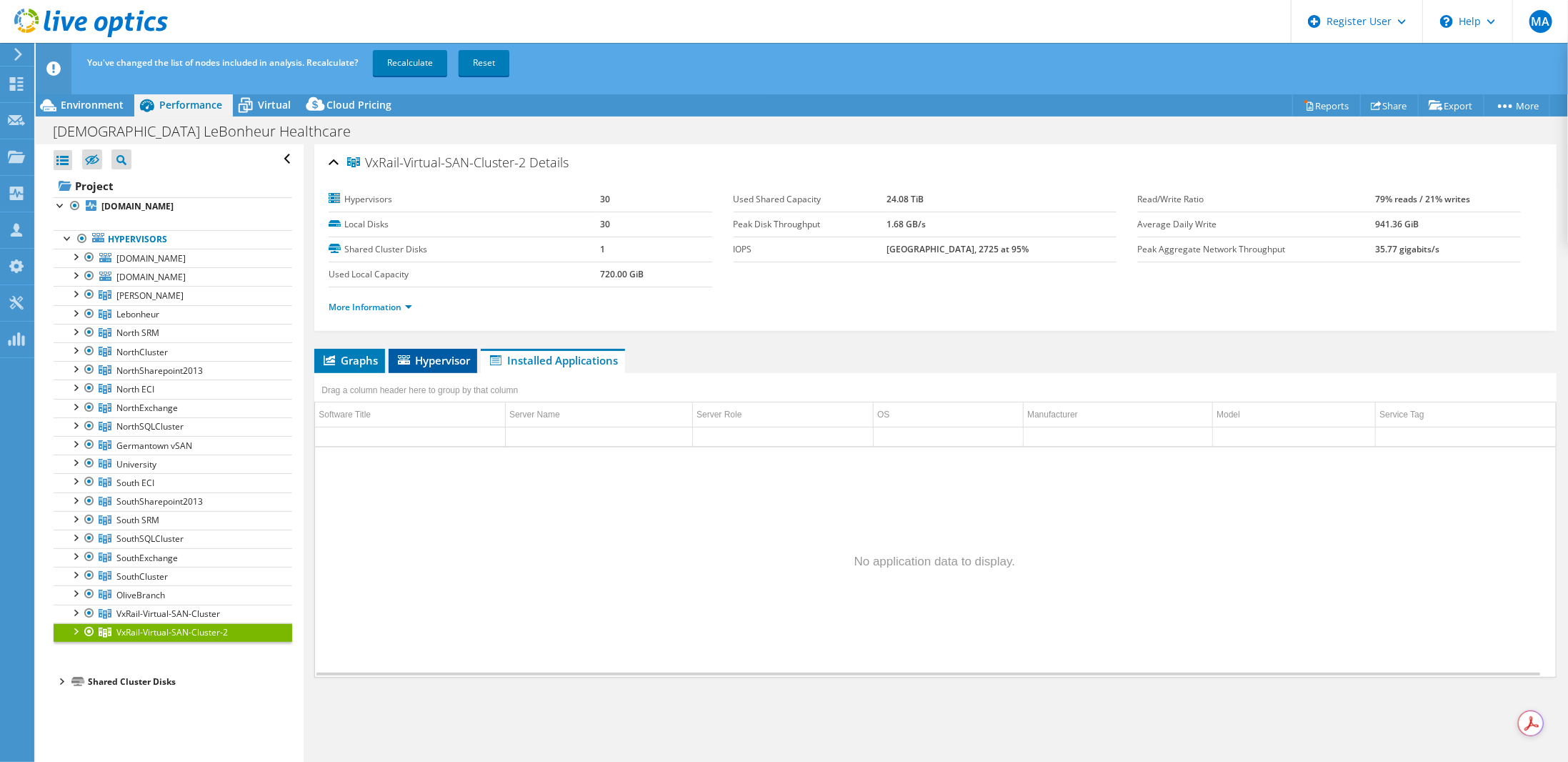
click at [437, 353] on span "Hypervisor" at bounding box center [432, 361] width 74 height 15
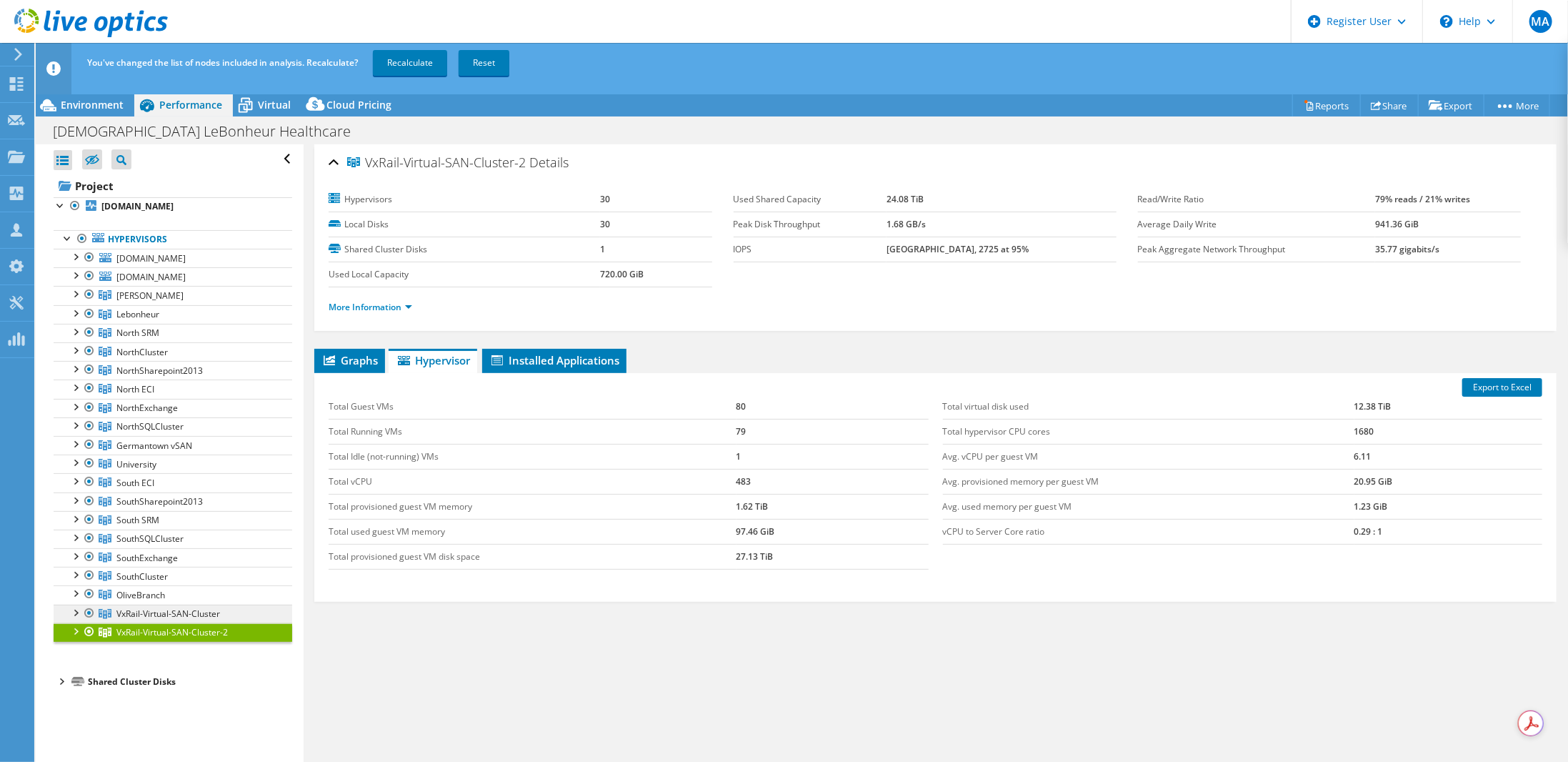
click at [146, 301] on span "VxRail-Virtual-SAN-Cluster" at bounding box center [150, 295] width 68 height 12
click at [143, 301] on span "VxRail-Virtual-SAN-Cluster-2" at bounding box center [150, 295] width 68 height 12
click at [572, 360] on span "Installed Applications" at bounding box center [554, 361] width 130 height 15
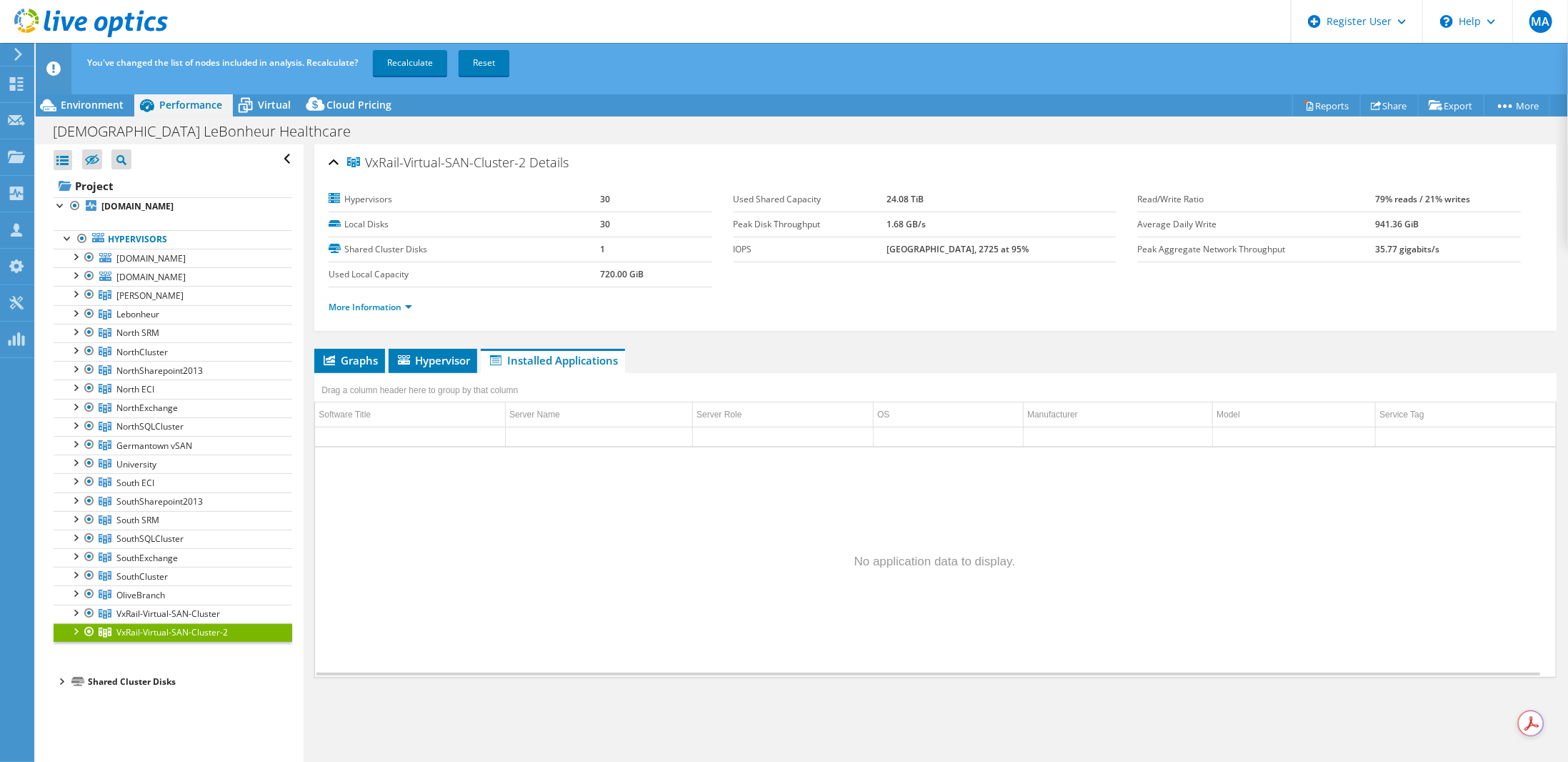
click at [75, 626] on div at bounding box center [75, 630] width 15 height 15
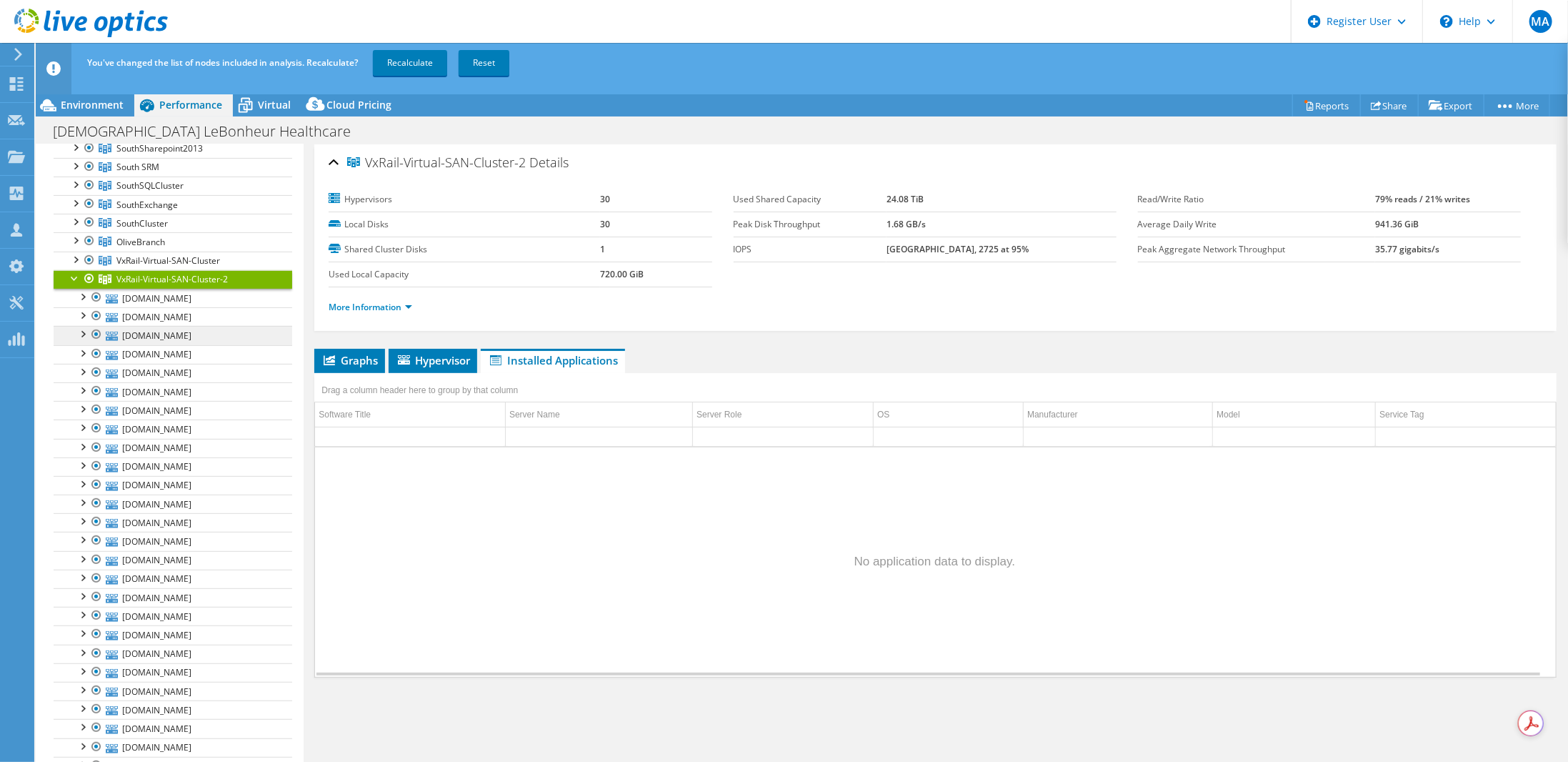
scroll to position [325, 0]
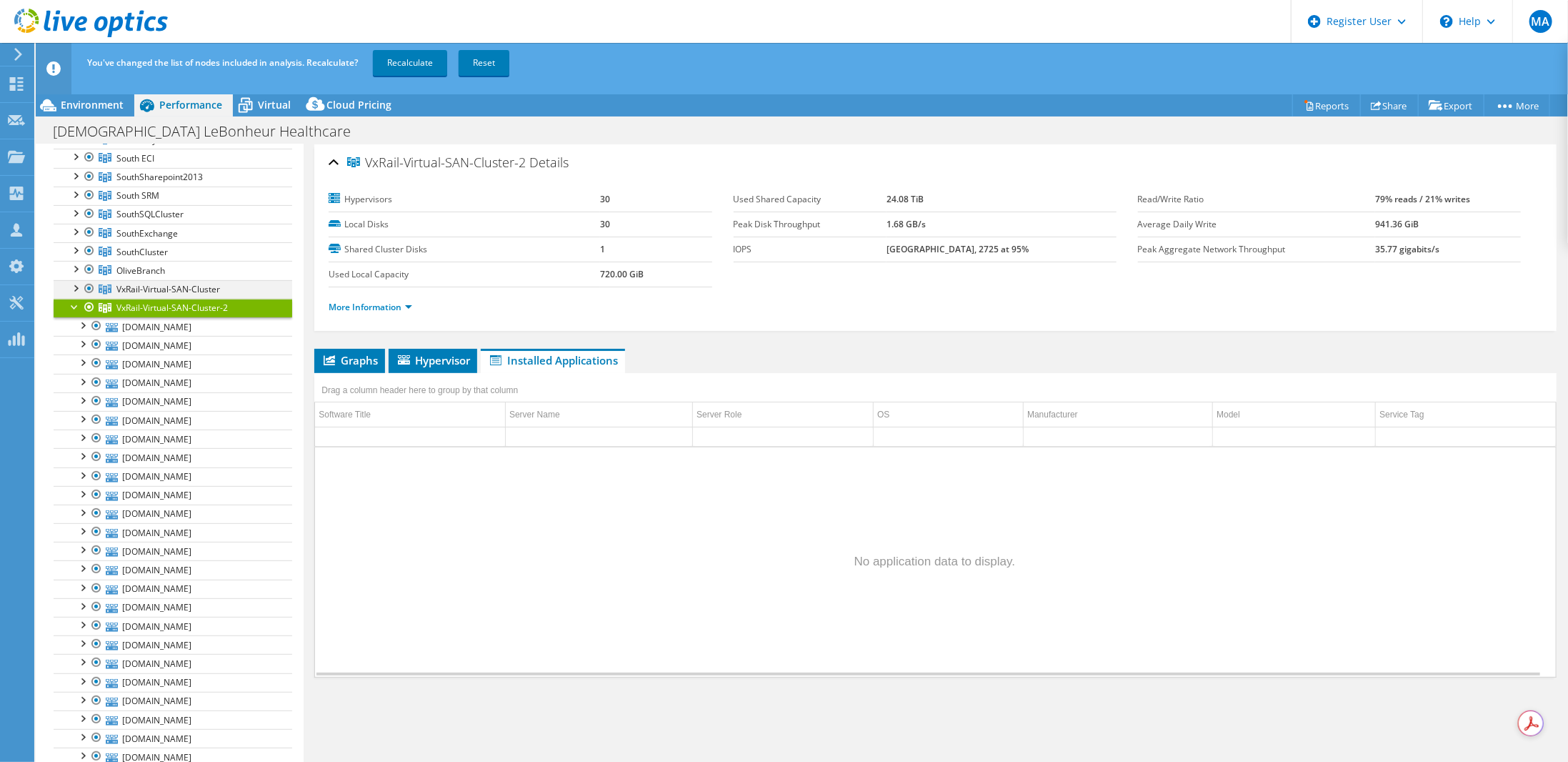
click at [79, 283] on div at bounding box center [75, 287] width 15 height 15
click at [72, 280] on li "VxRail-Virtual-SAN-Cluster nvx05.mh.methodisthealth.org DE300210513958-01-01-se…" at bounding box center [173, 514] width 238 height 468
click at [81, 280] on div at bounding box center [75, 287] width 15 height 15
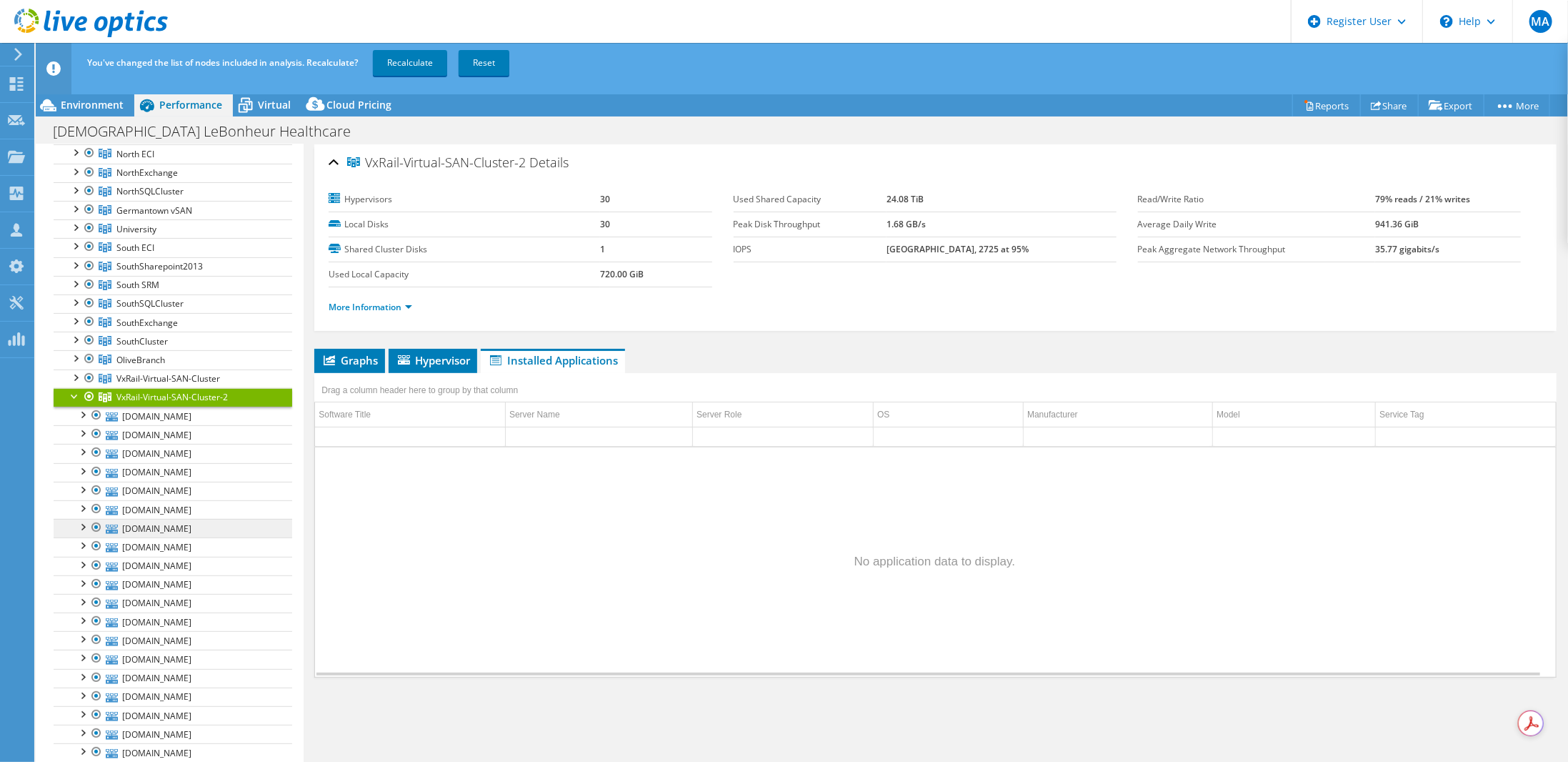
scroll to position [182, 0]
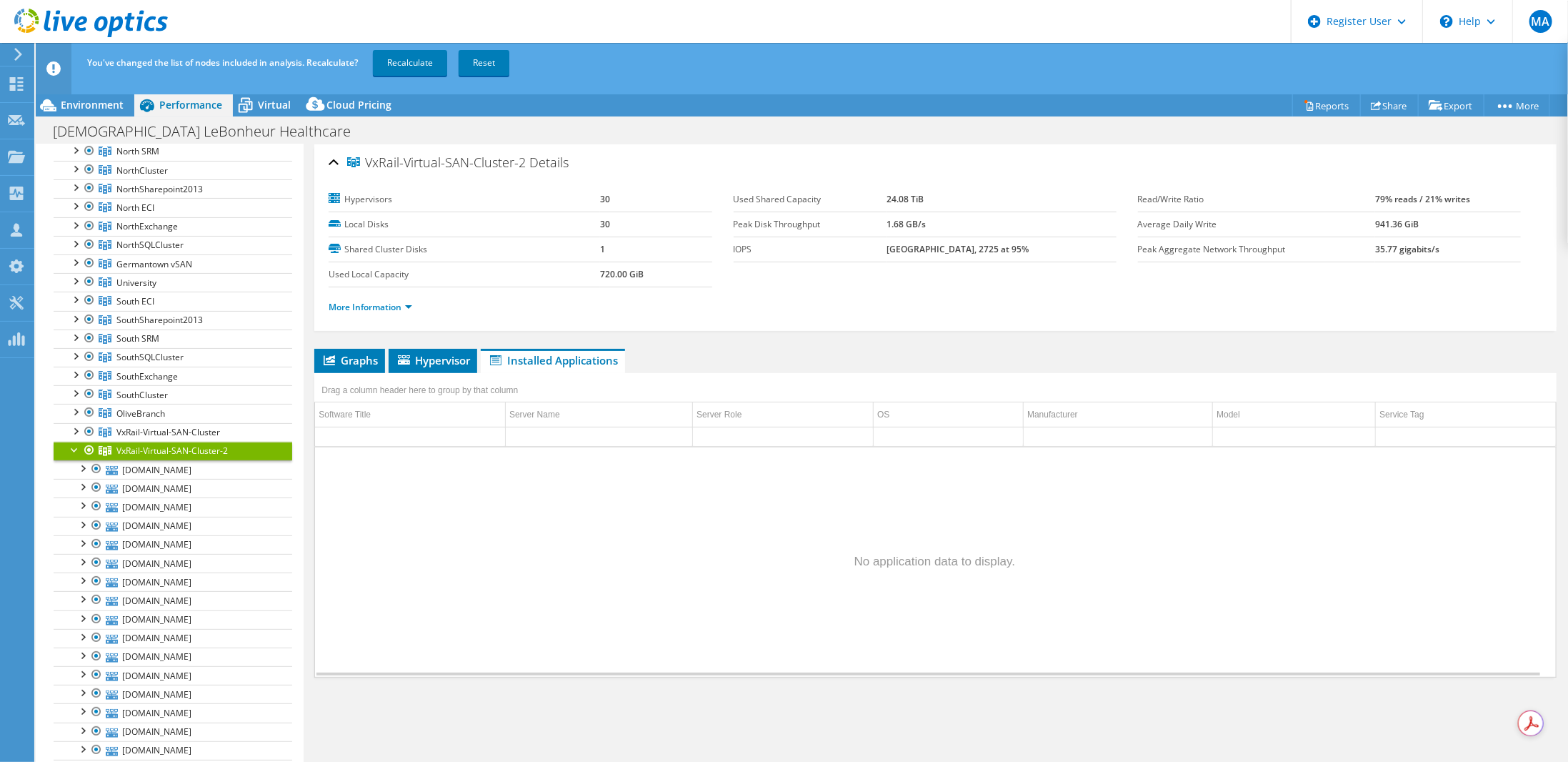
click at [77, 441] on div at bounding box center [75, 449] width 15 height 15
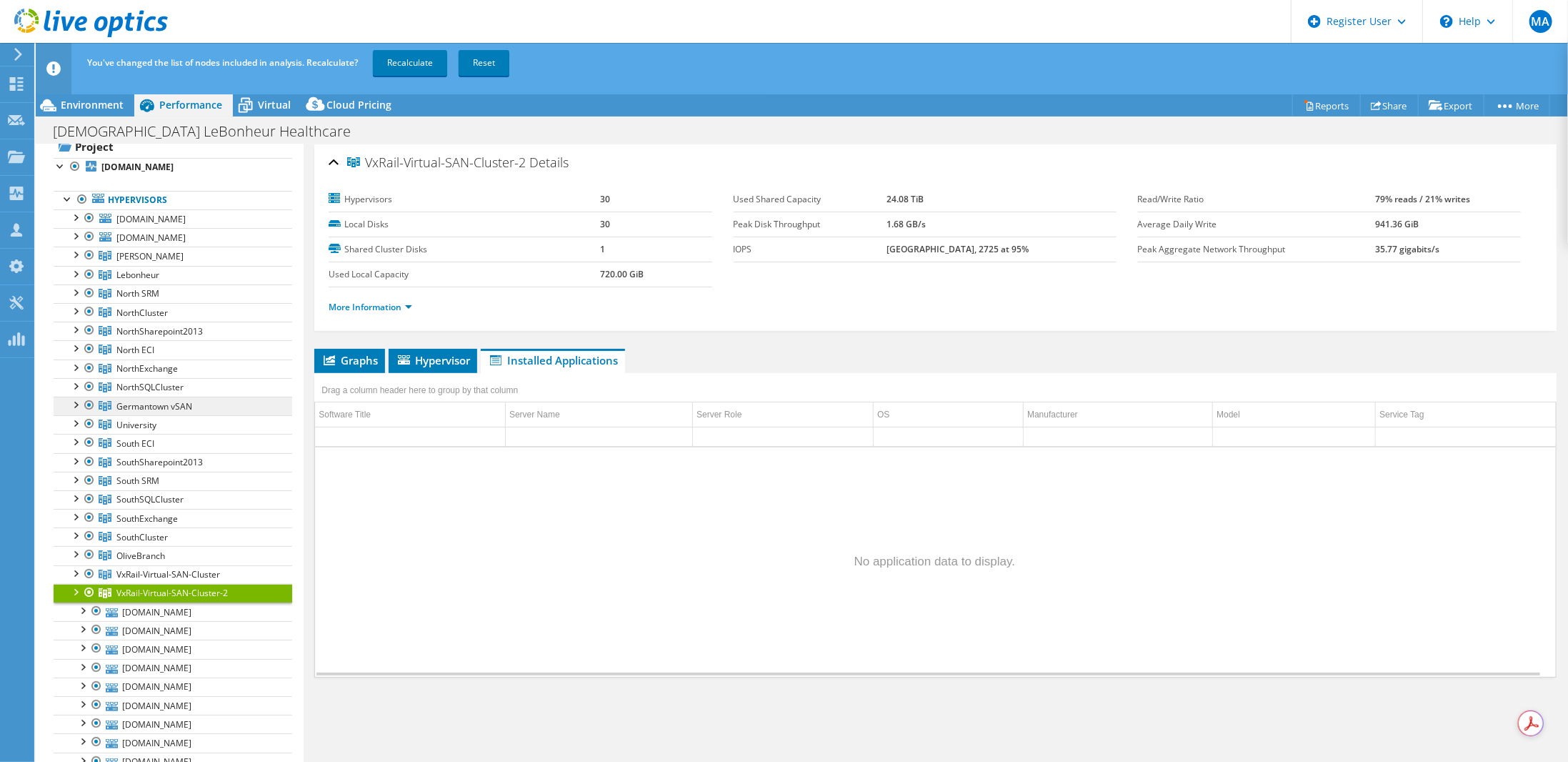
scroll to position [0, 0]
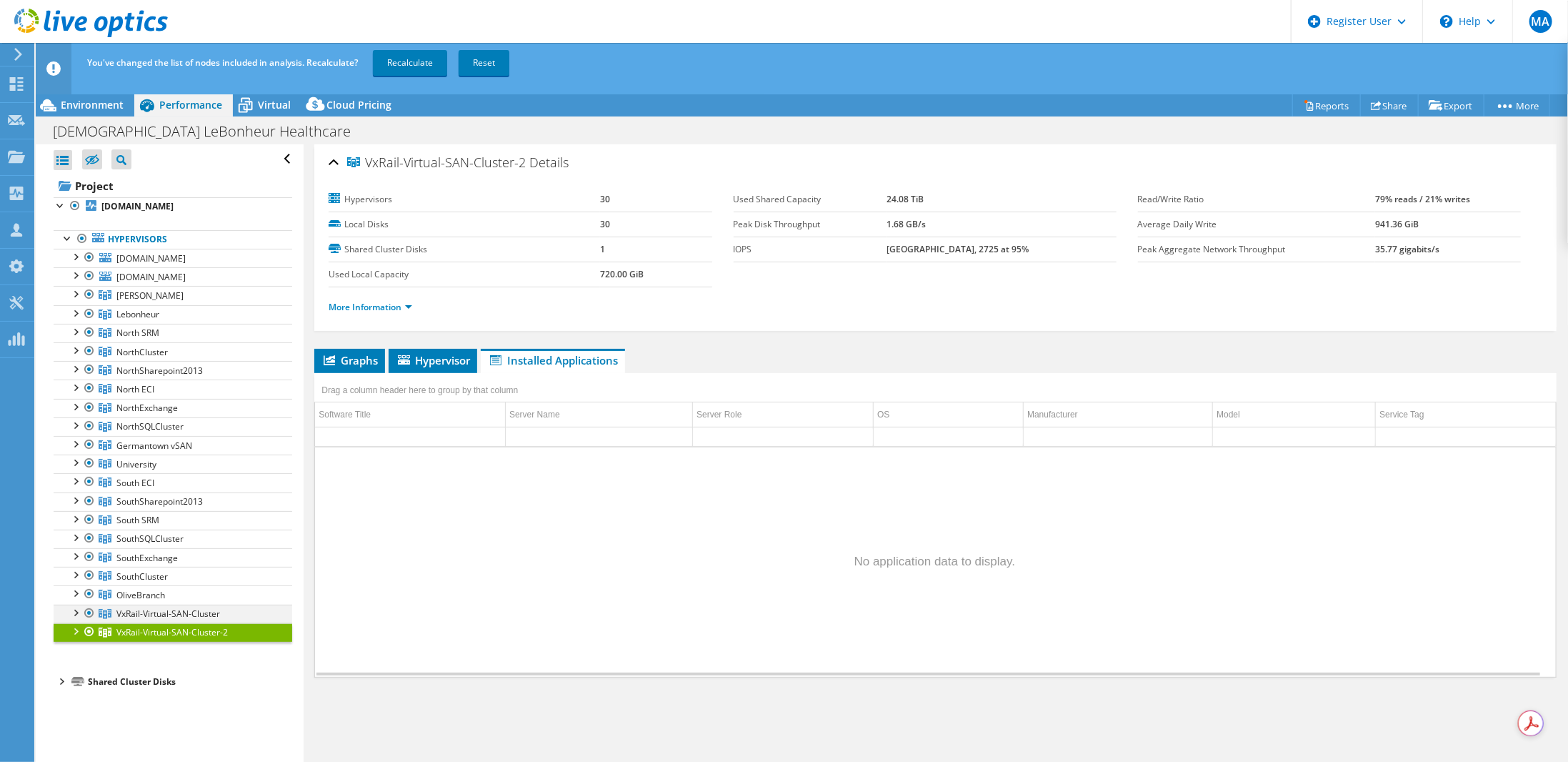
click at [74, 605] on div at bounding box center [75, 612] width 15 height 15
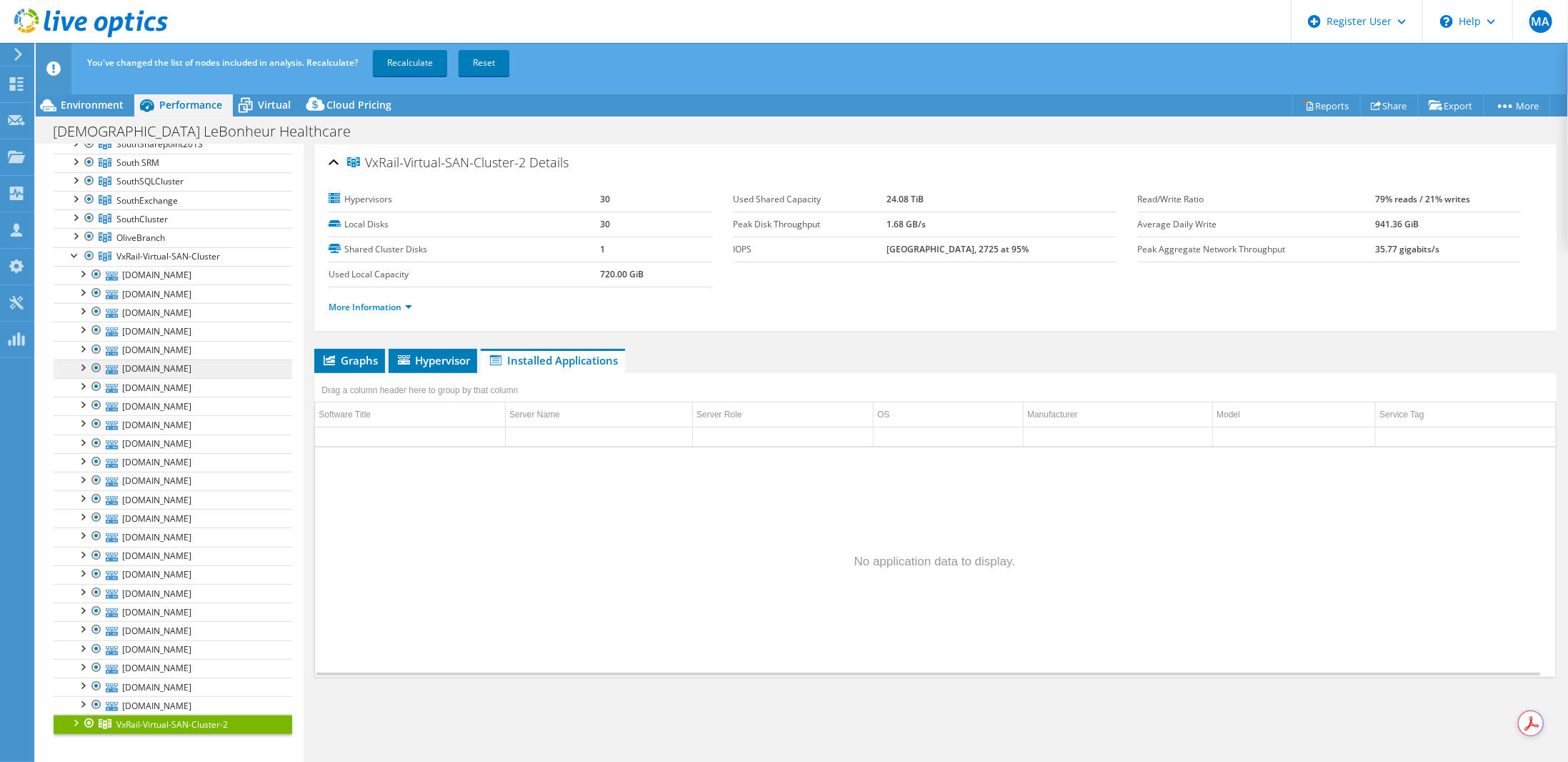
scroll to position [286, 0]
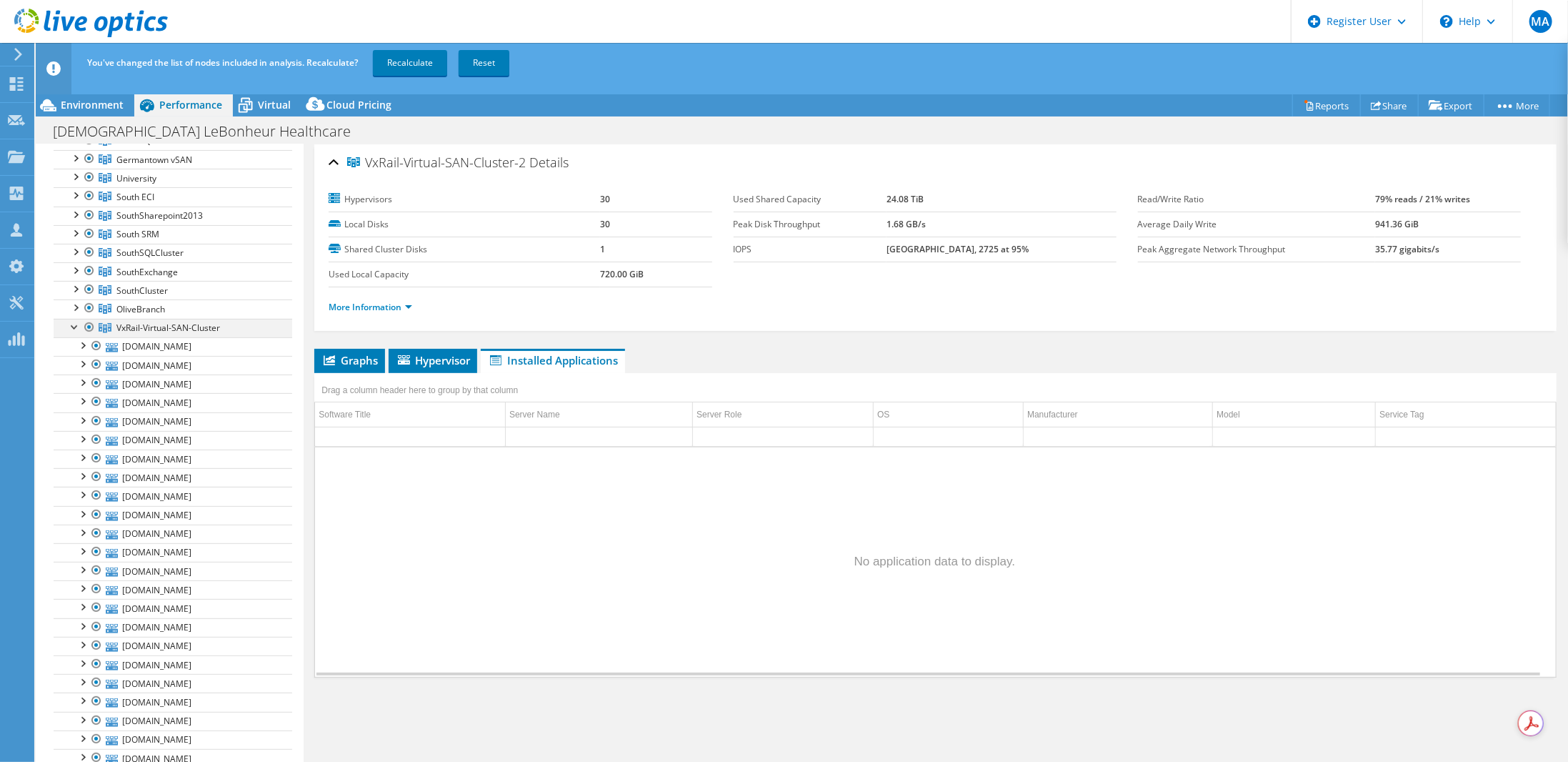
click at [78, 318] on div at bounding box center [75, 326] width 15 height 15
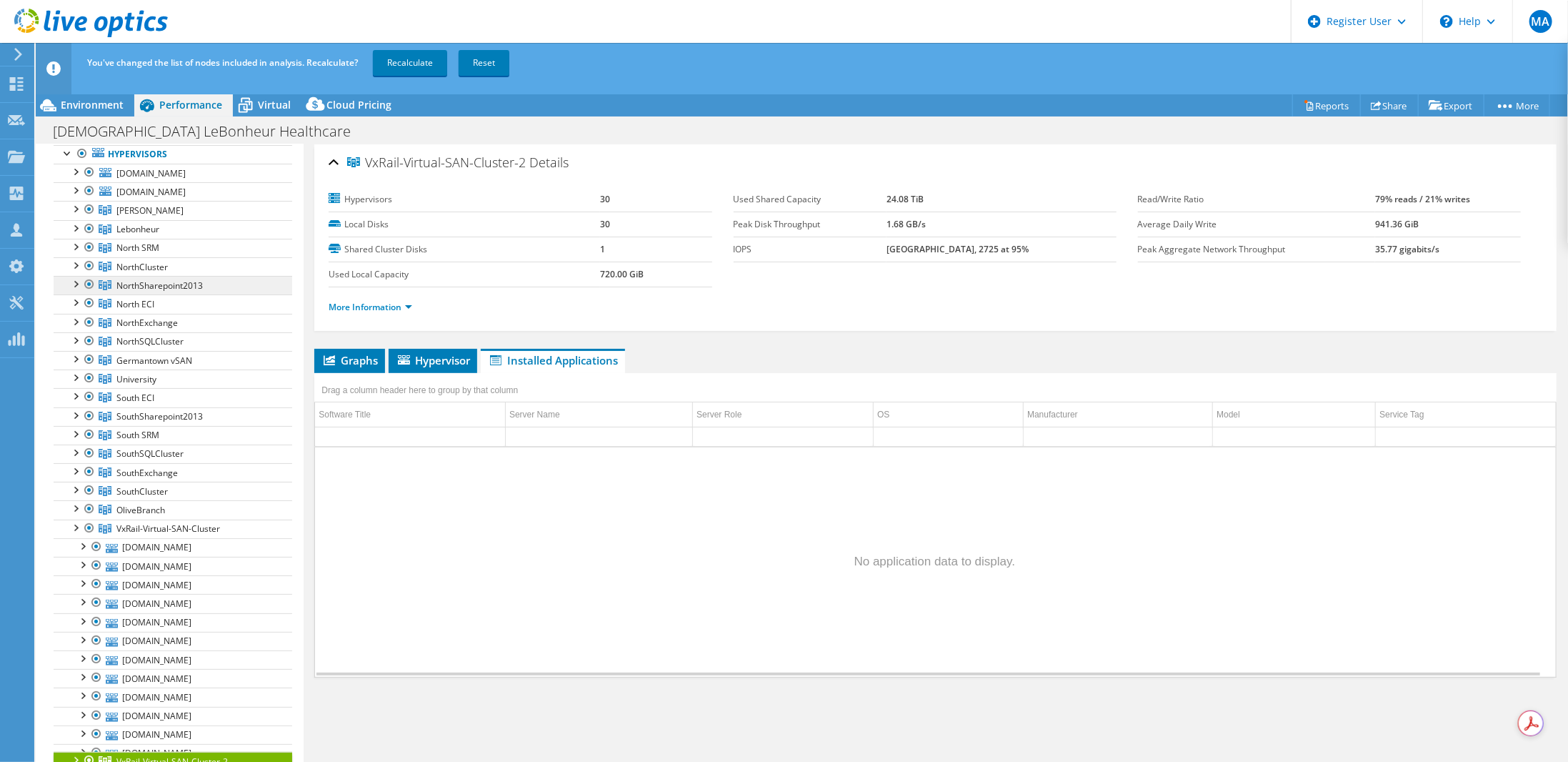
scroll to position [0, 0]
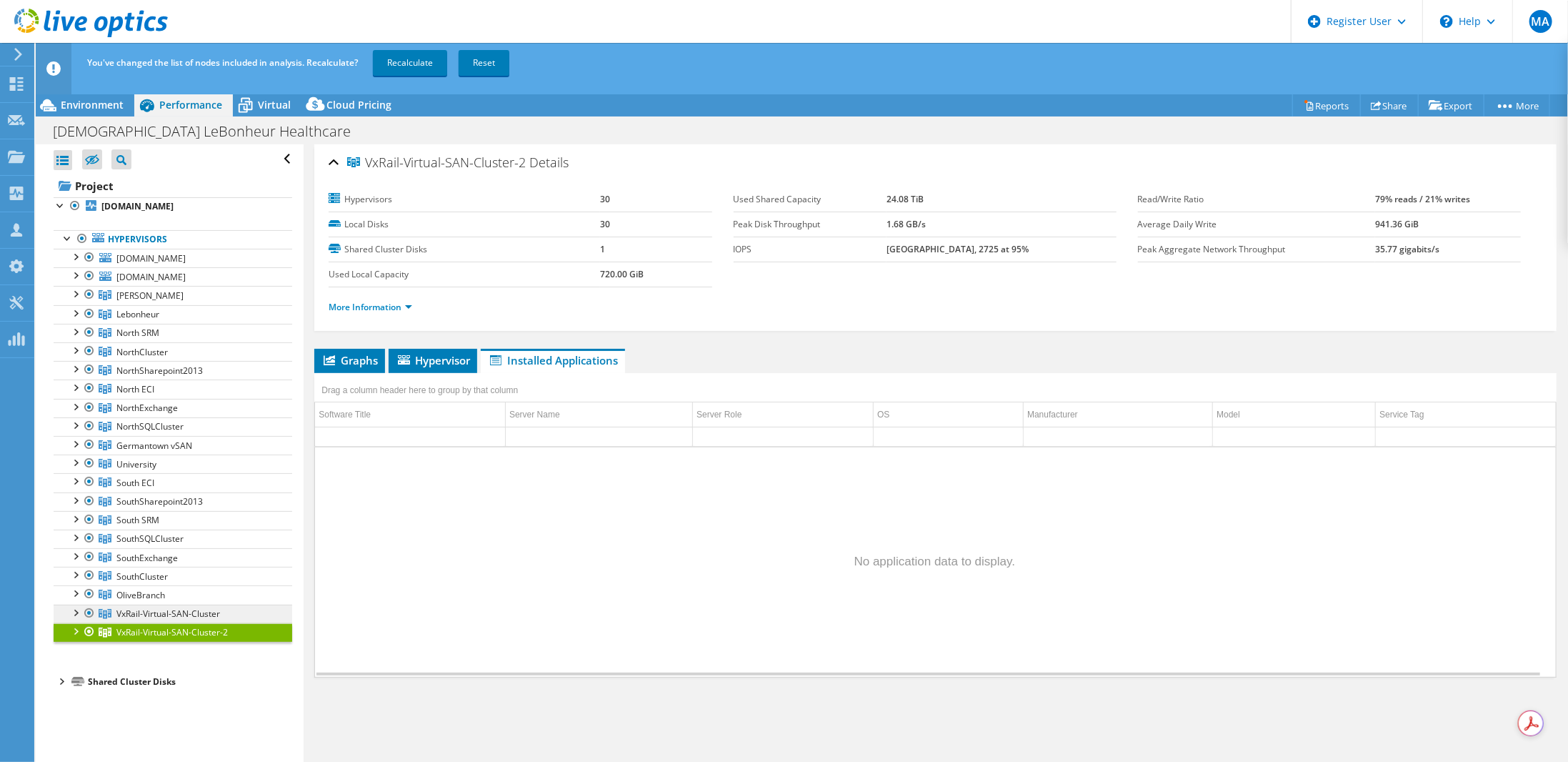
click at [129, 301] on span "VxRail-Virtual-SAN-Cluster" at bounding box center [150, 295] width 68 height 12
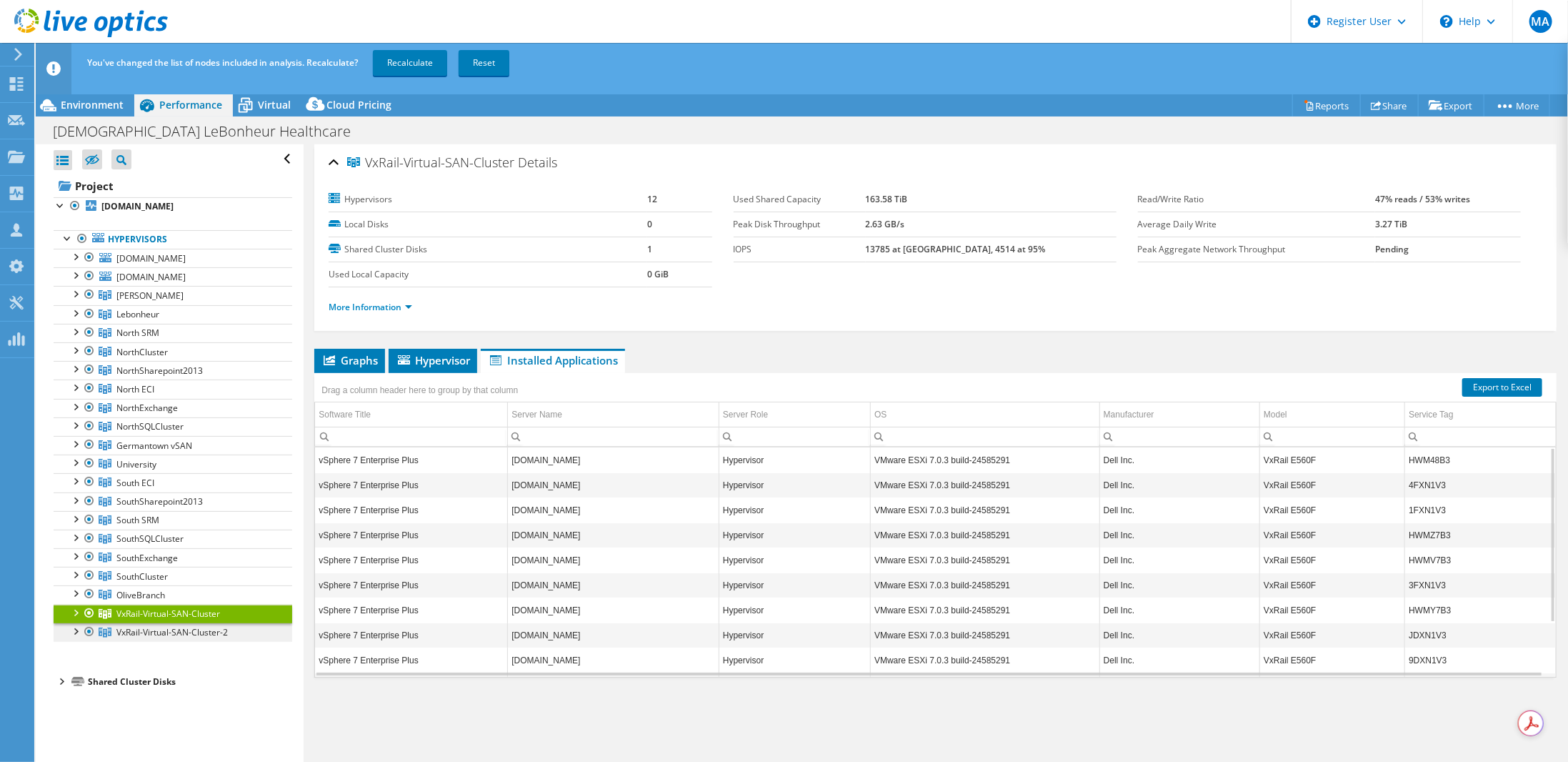
click at [158, 301] on span "VxRail-Virtual-SAN-Cluster-2" at bounding box center [150, 295] width 68 height 12
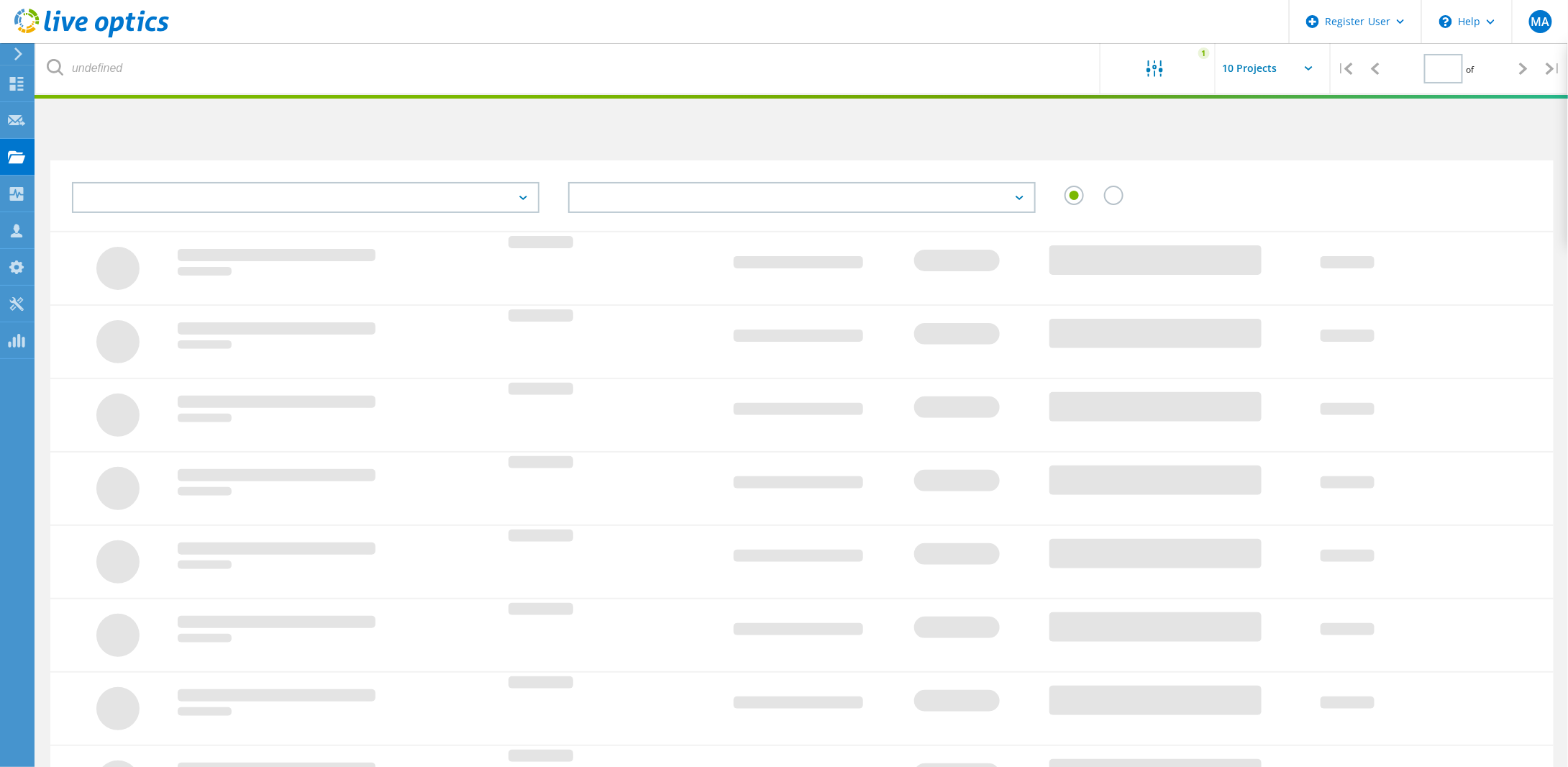
type input "1"
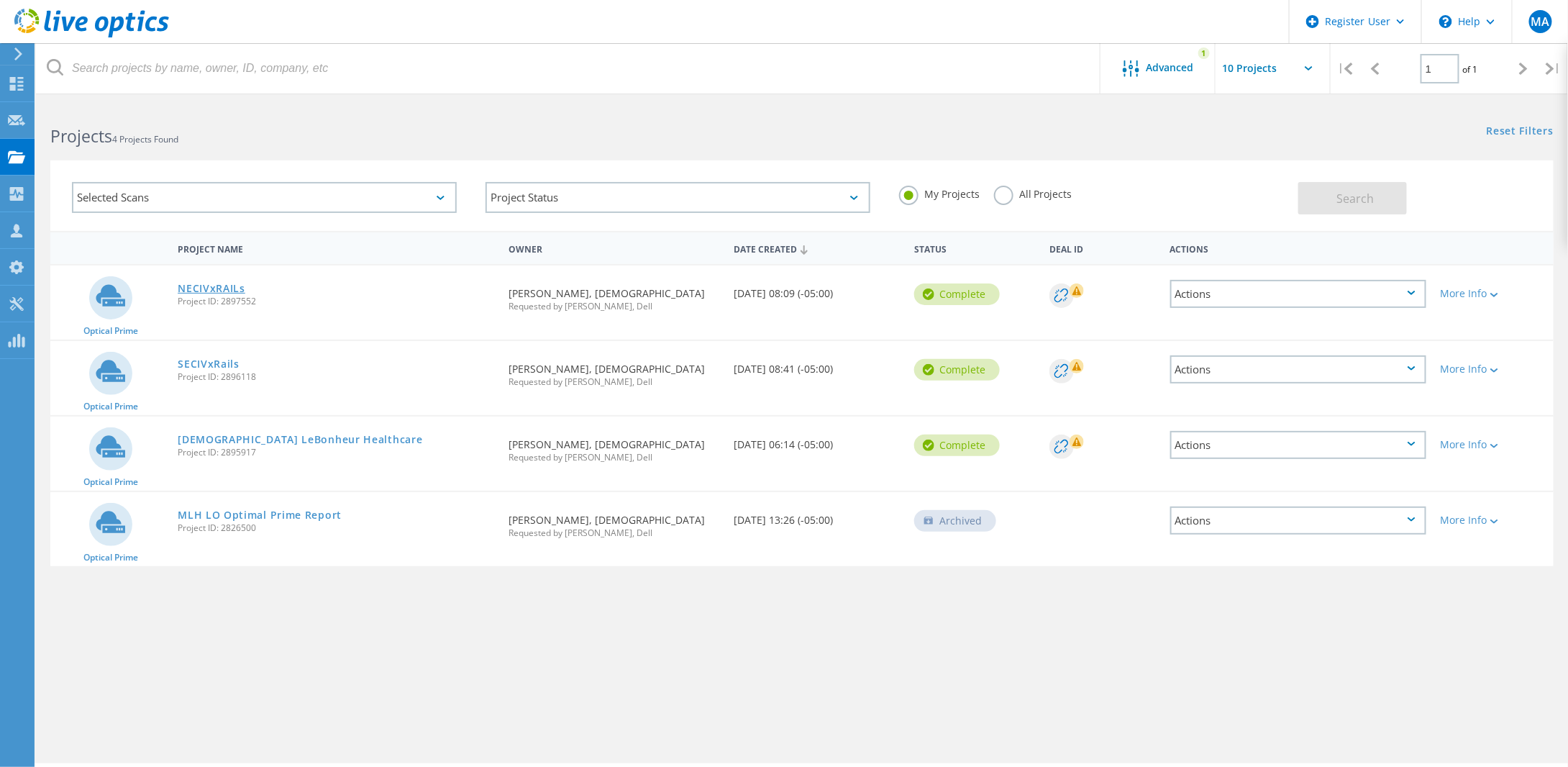
click at [205, 288] on link "NECIVxRAILs" at bounding box center [211, 288] width 68 height 10
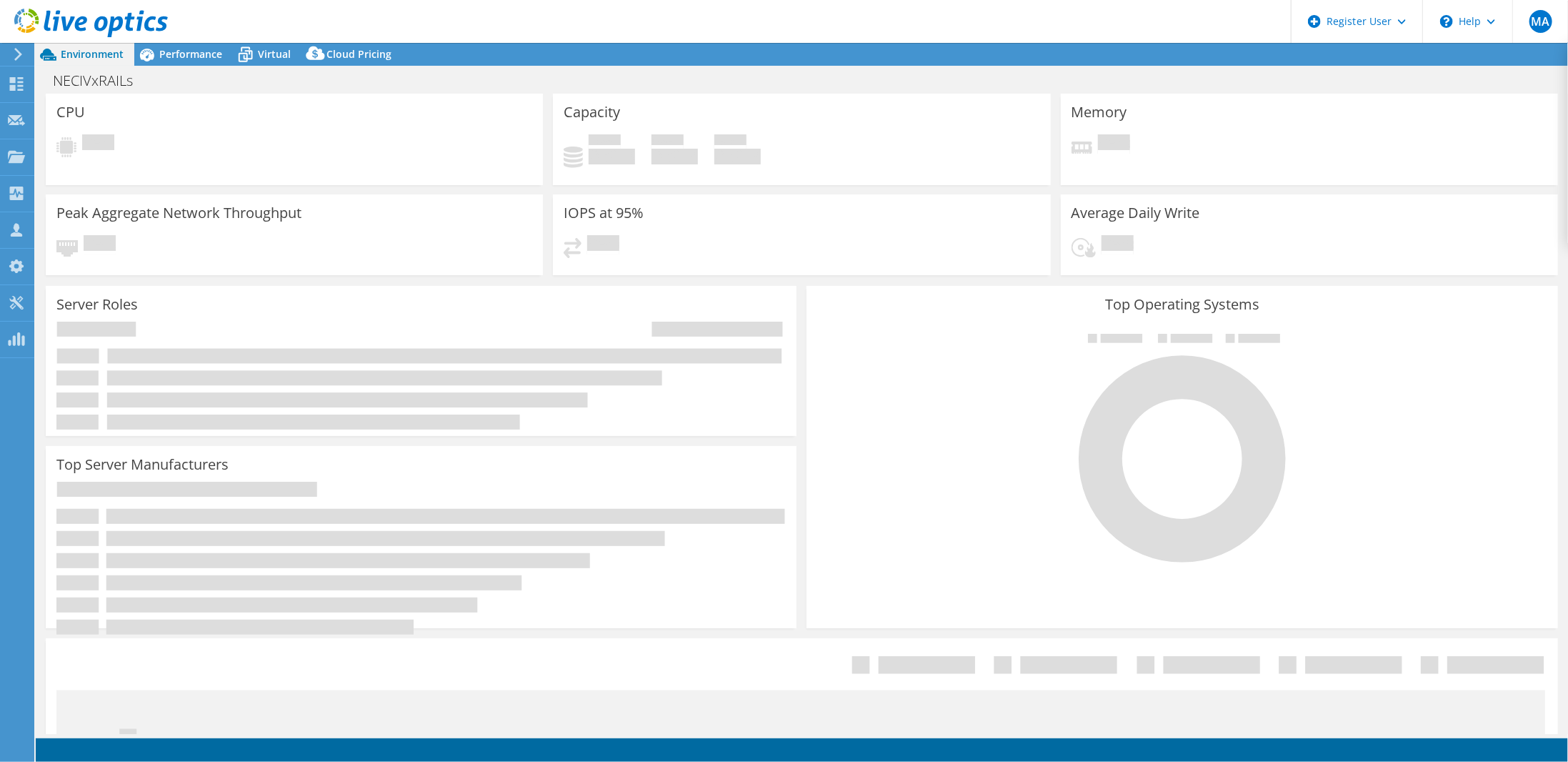
select select "USD"
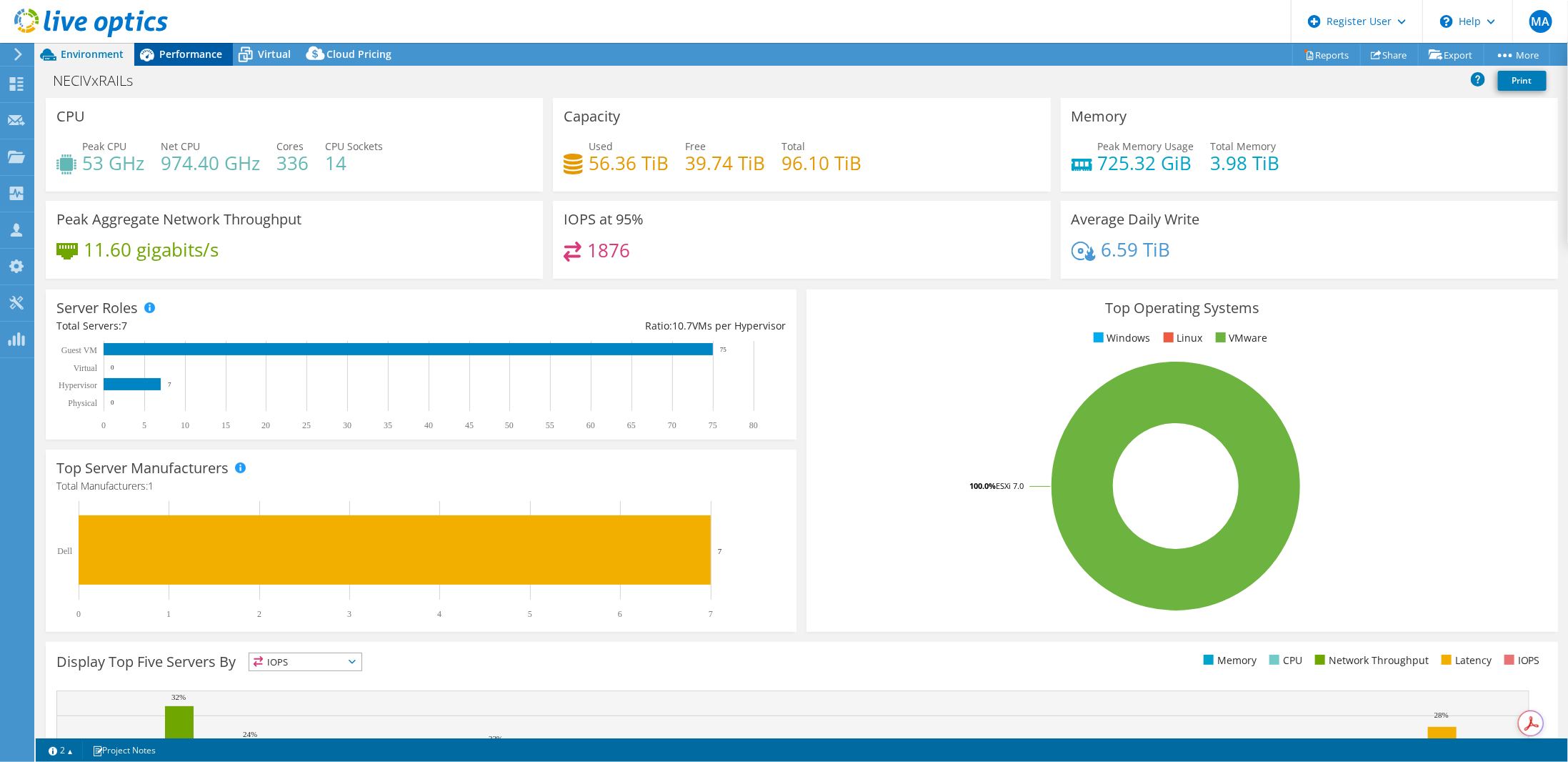
click at [189, 55] on span "Performance" at bounding box center [190, 54] width 63 height 14
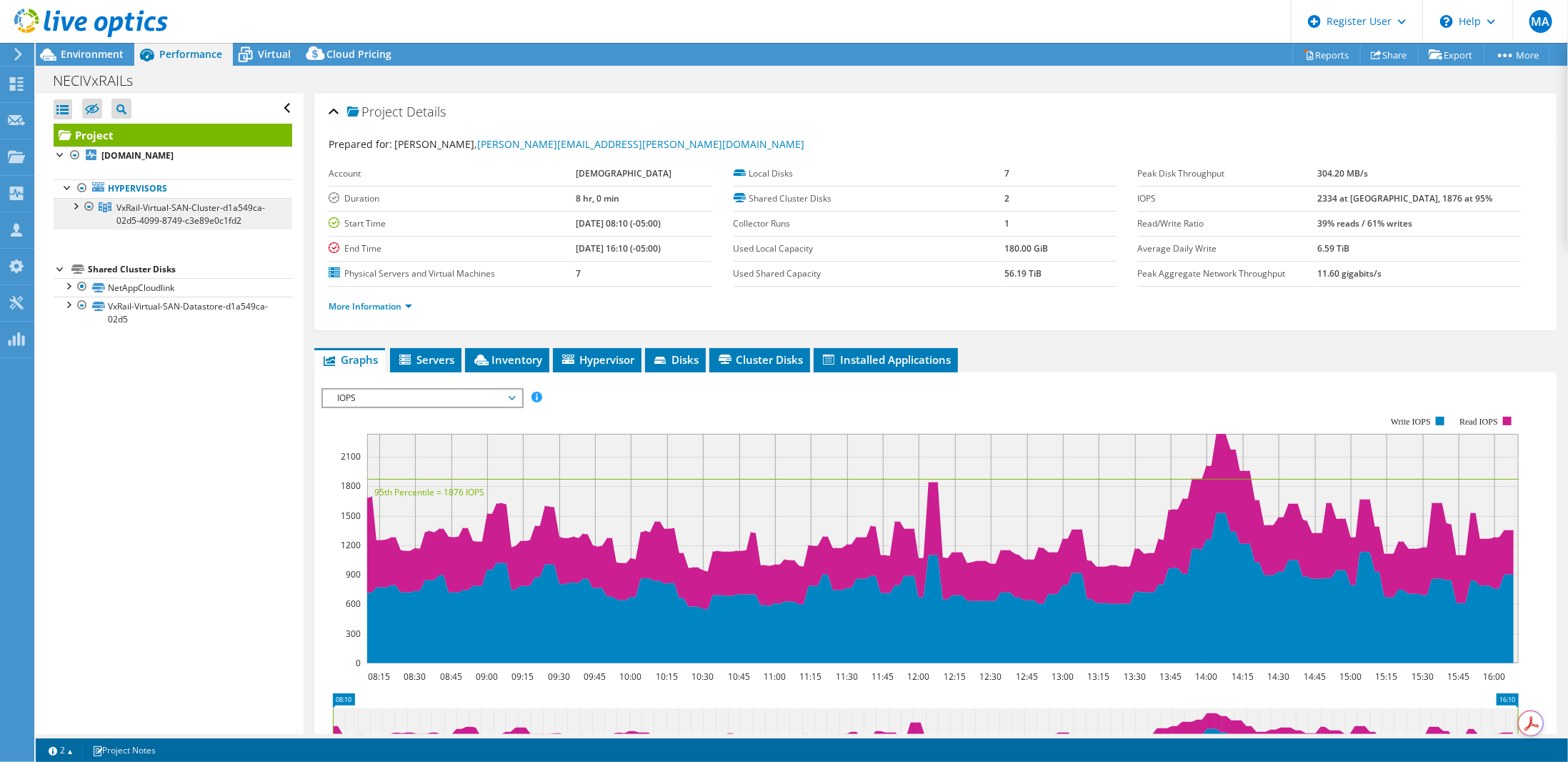
click at [200, 205] on span "VxRail-Virtual-SAN-Cluster-d1a549ca-02d5-4099-8749-c3e89e0c1fd2" at bounding box center [190, 214] width 149 height 25
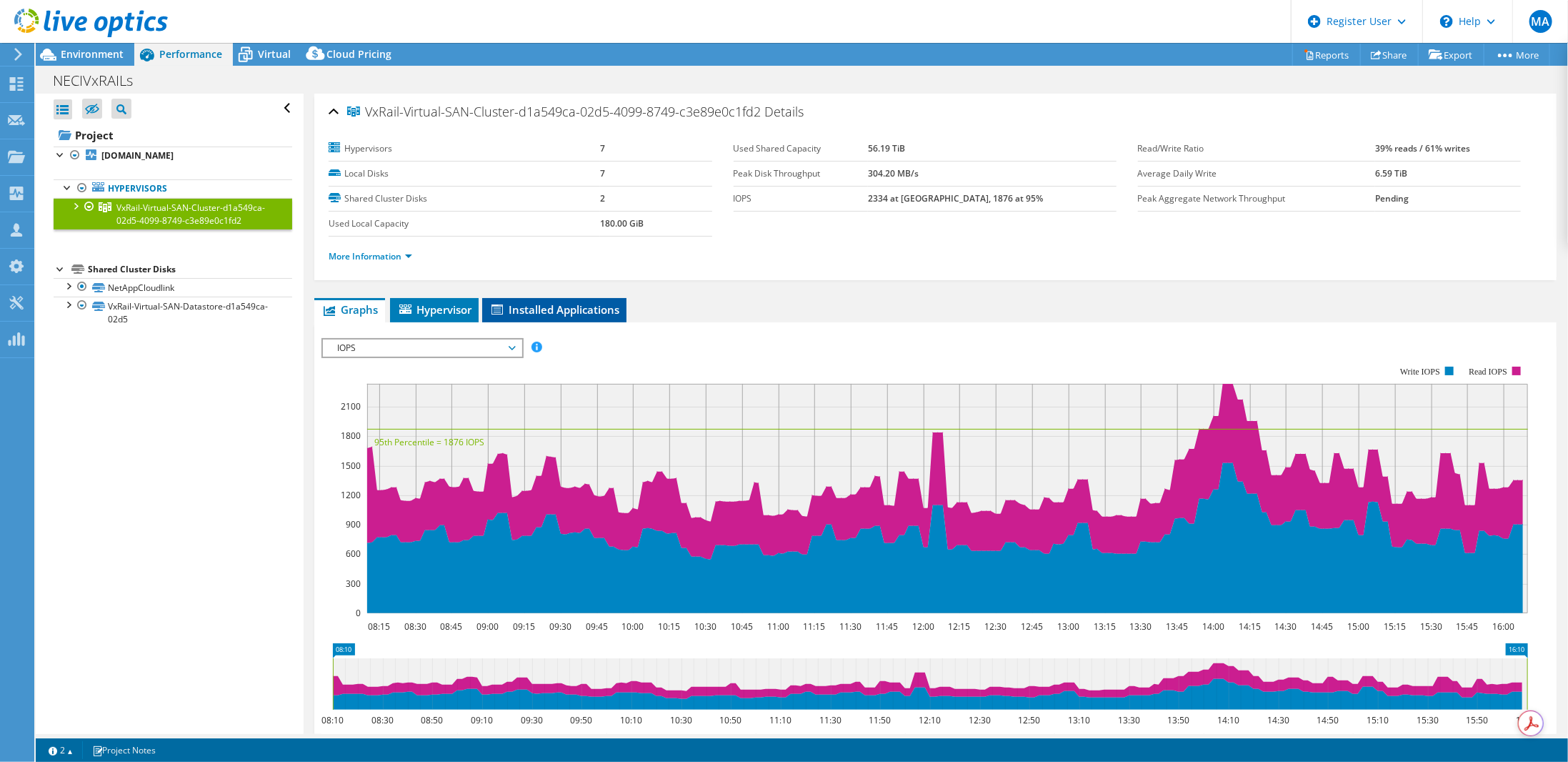
click at [507, 298] on li "Installed Applications" at bounding box center [553, 310] width 144 height 24
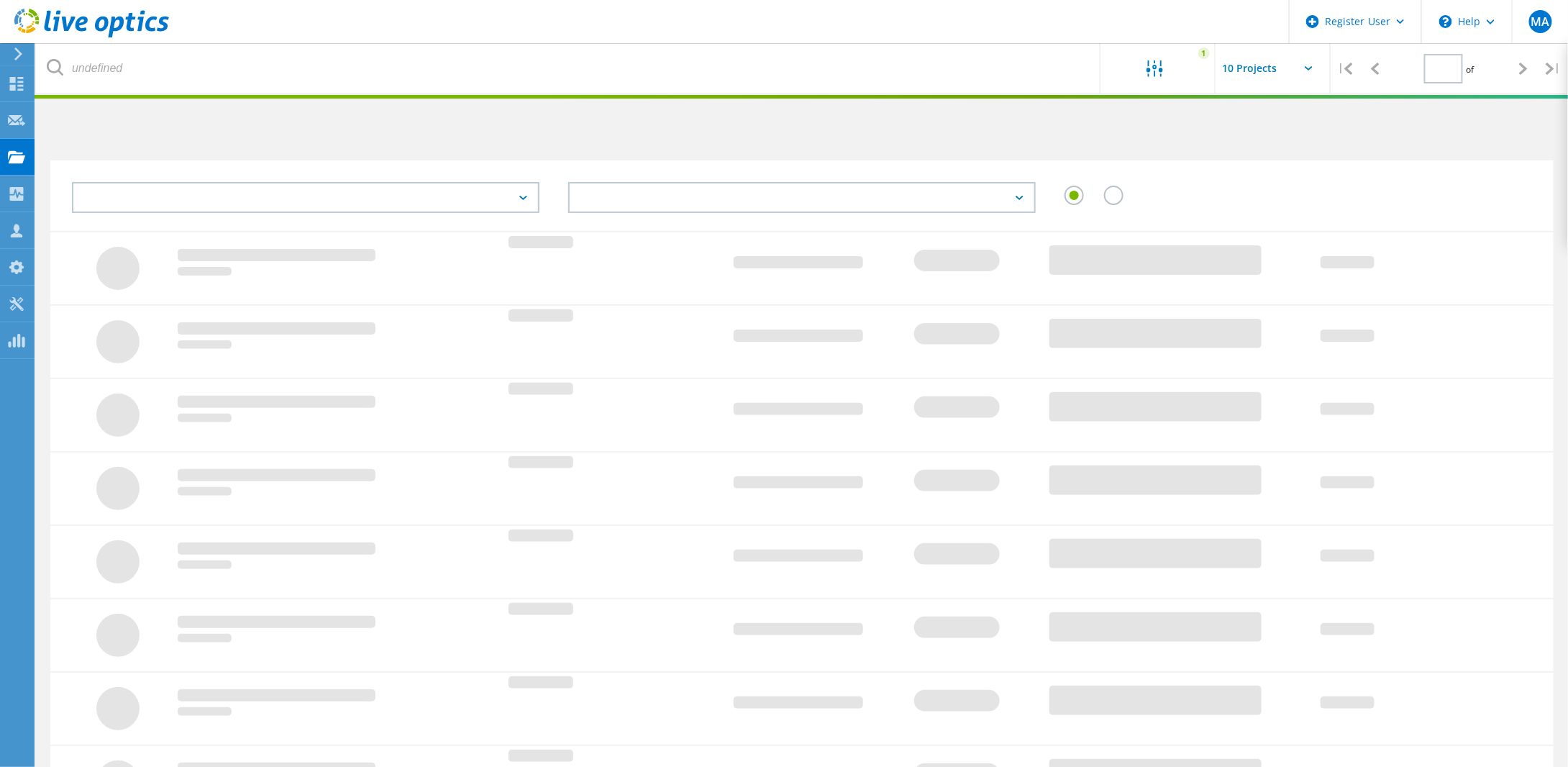
type input "1"
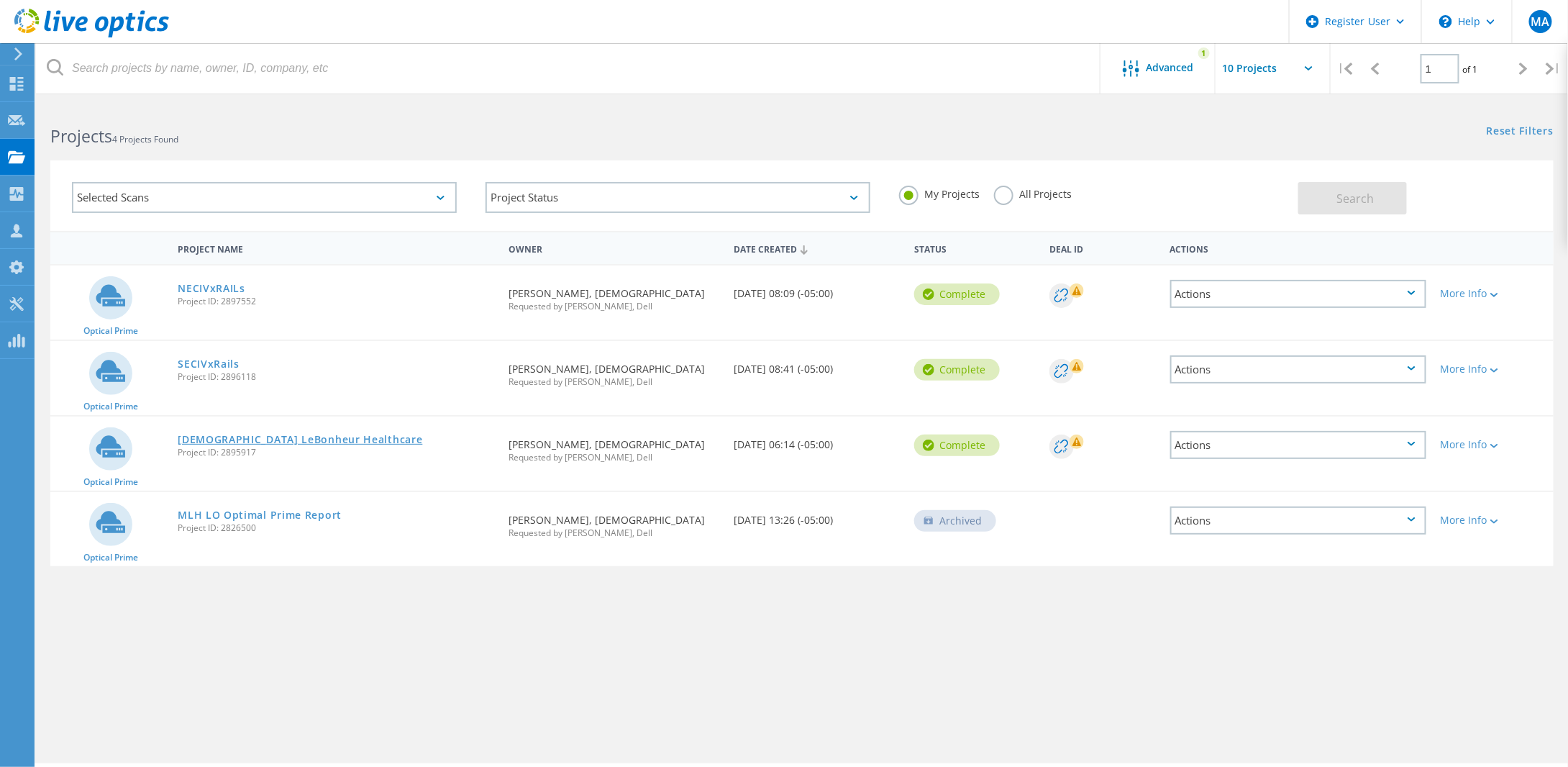
click at [238, 438] on link "[DEMOGRAPHIC_DATA] LeBonheur Healthcare" at bounding box center [300, 439] width 244 height 10
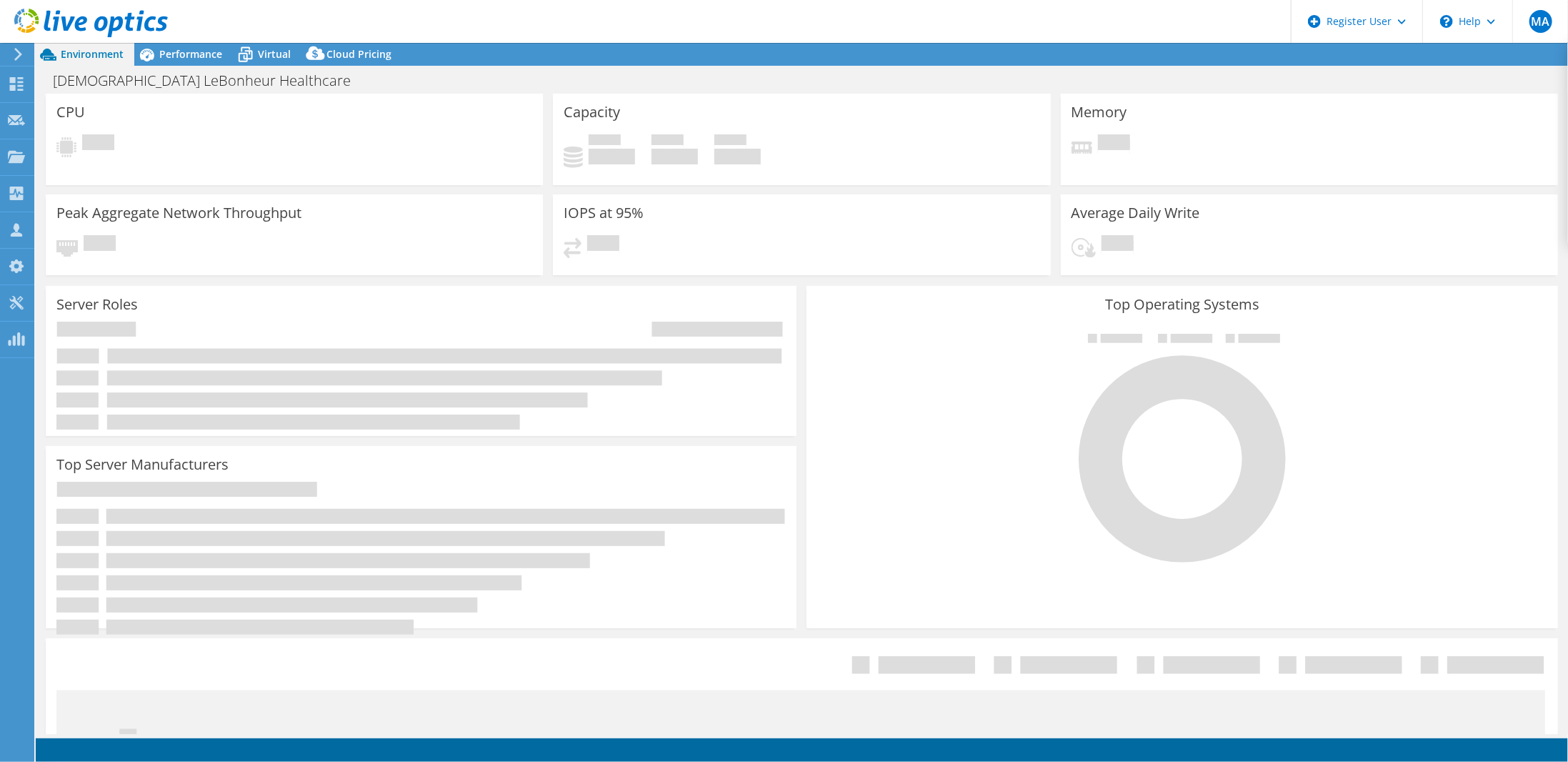
select select "USD"
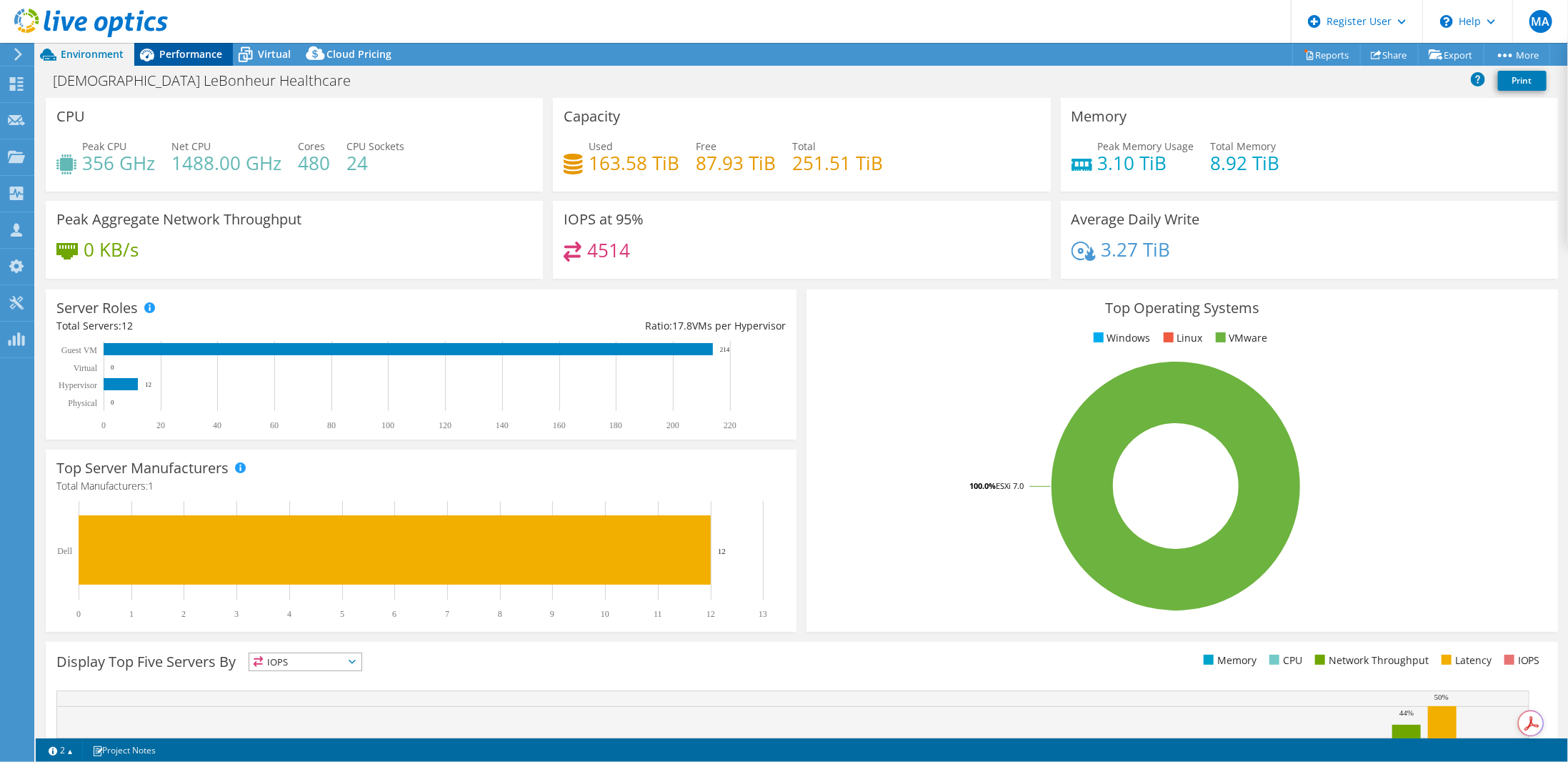
click at [216, 63] on div "Performance" at bounding box center [183, 55] width 98 height 23
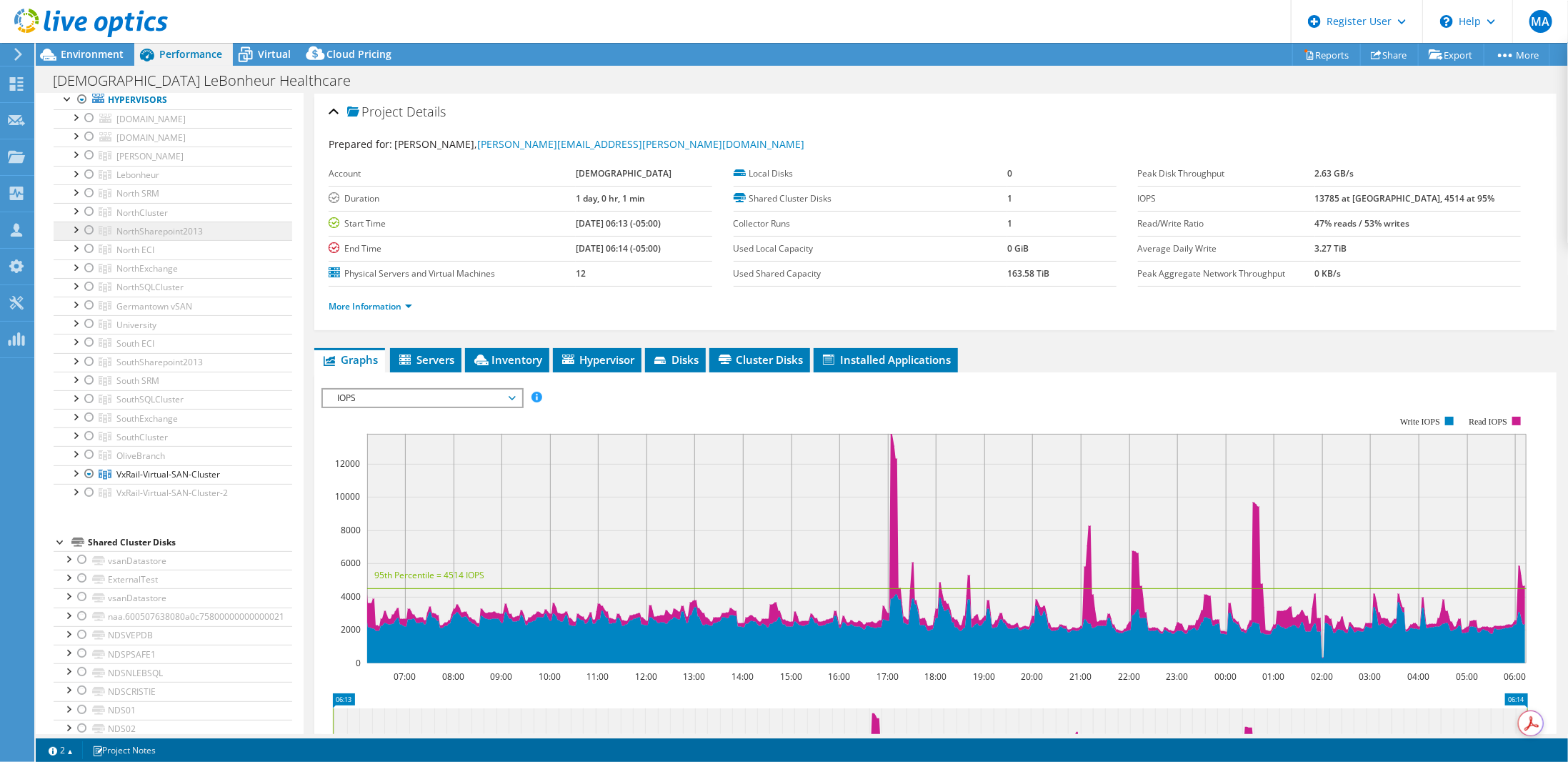
scroll to position [72, 0]
click at [81, 116] on div at bounding box center [82, 116] width 15 height 17
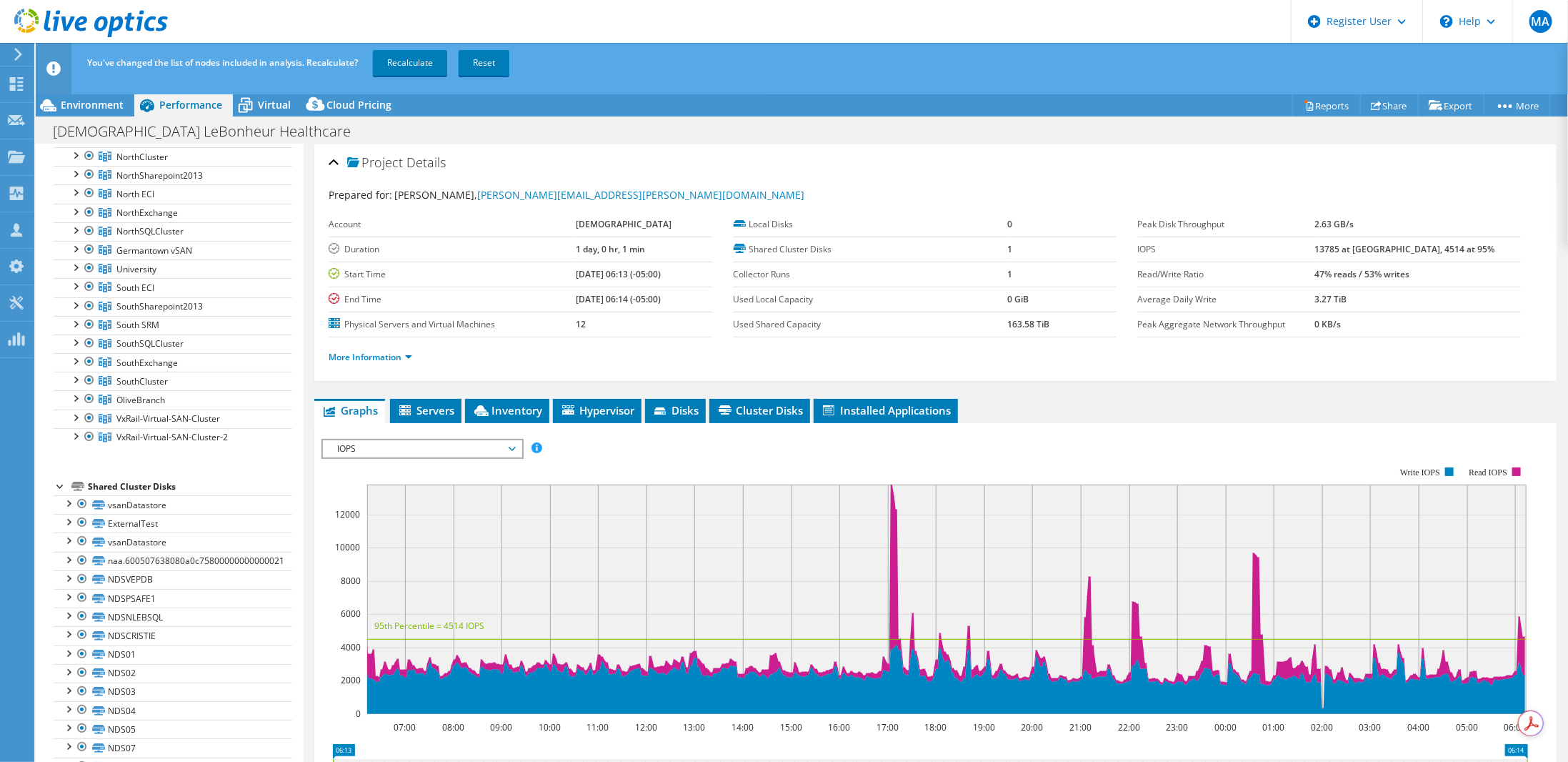
scroll to position [214, 0]
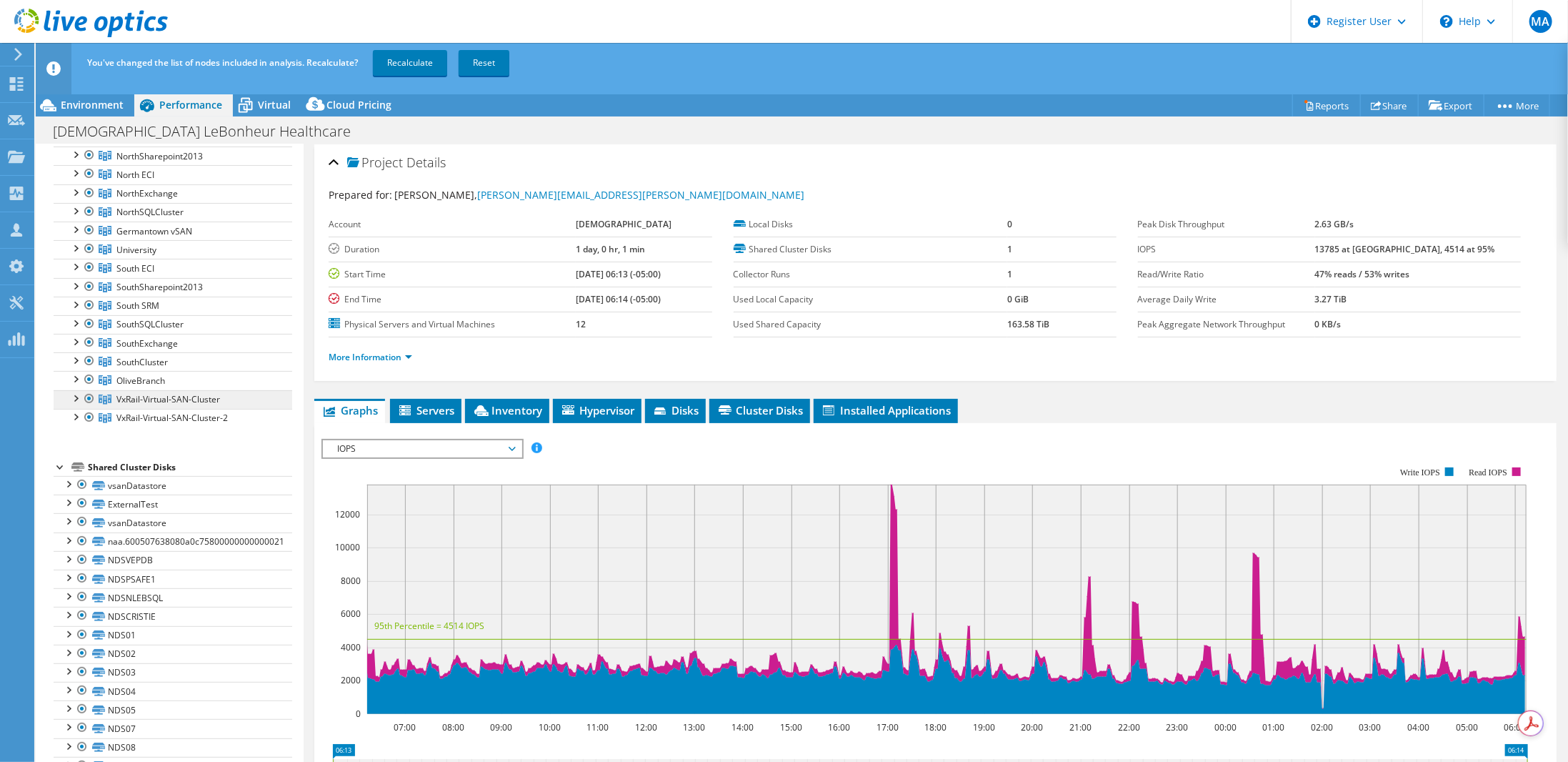
click at [184, 87] on span "VxRail-Virtual-SAN-Cluster" at bounding box center [150, 81] width 68 height 12
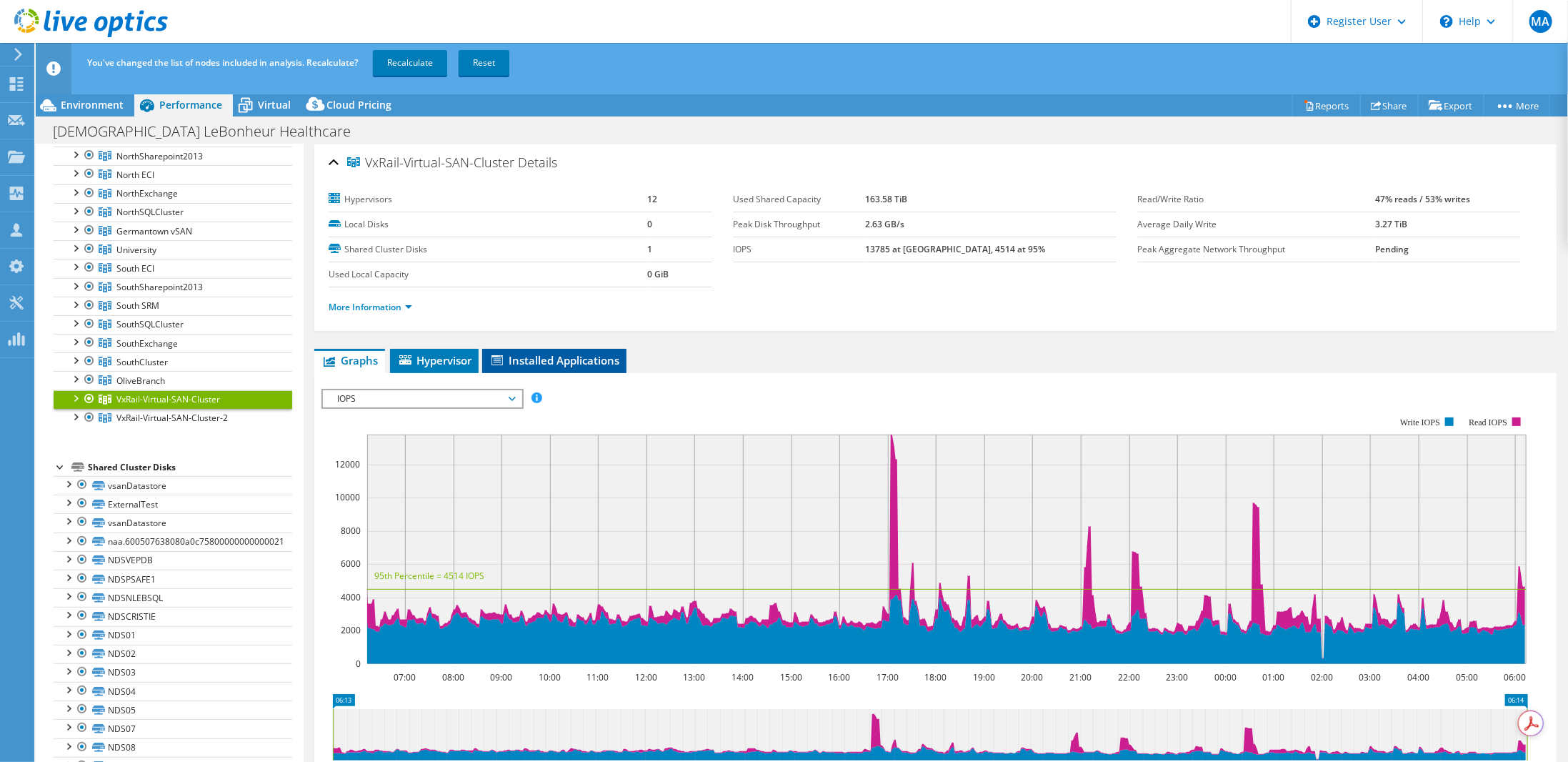
click at [531, 353] on span "Installed Applications" at bounding box center [554, 361] width 130 height 15
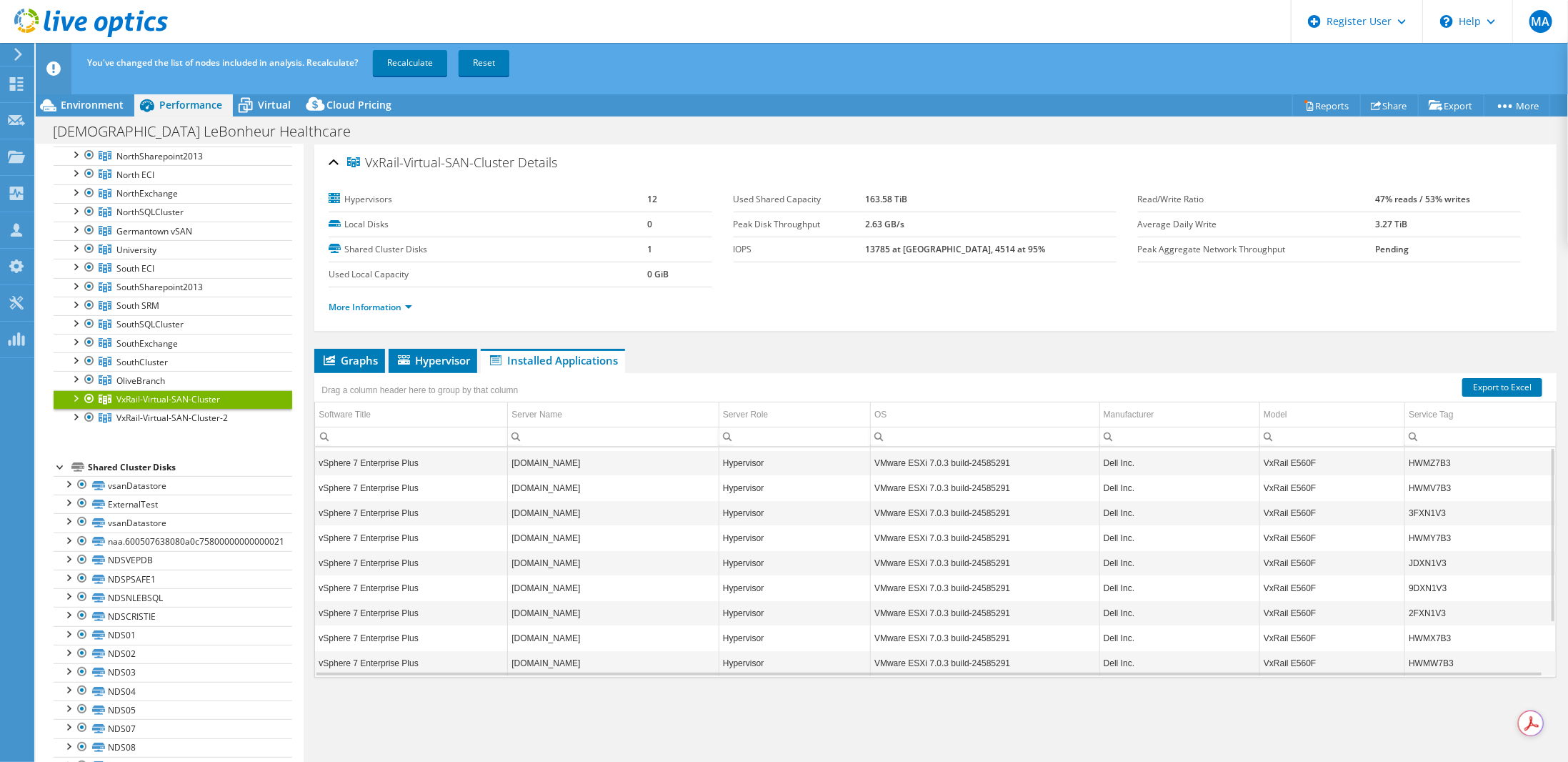
scroll to position [0, 0]
click at [143, 87] on span "NorthSharepoint2013" at bounding box center [150, 81] width 68 height 12
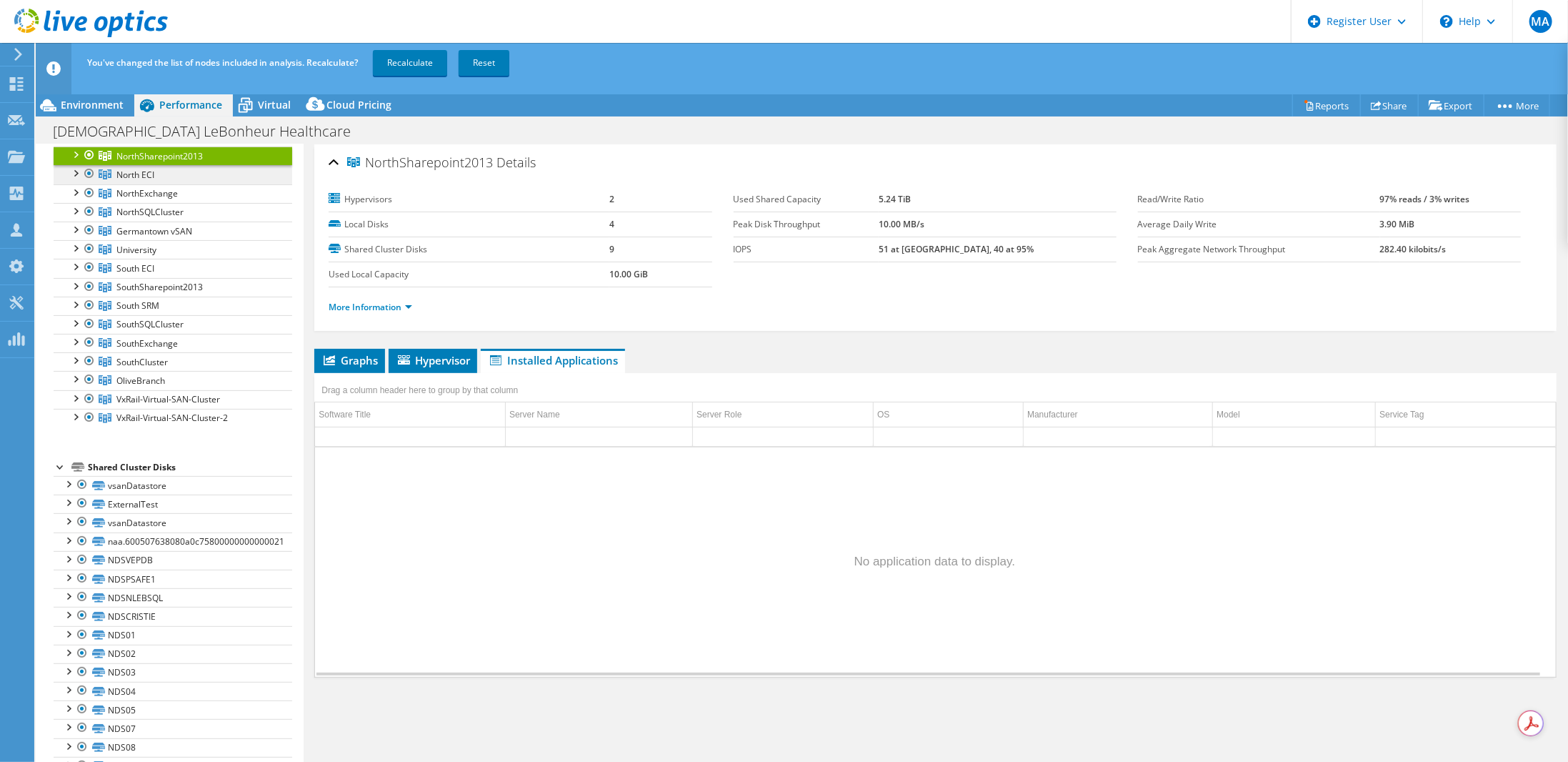
click at [134, 87] on span "North ECI" at bounding box center [150, 81] width 68 height 12
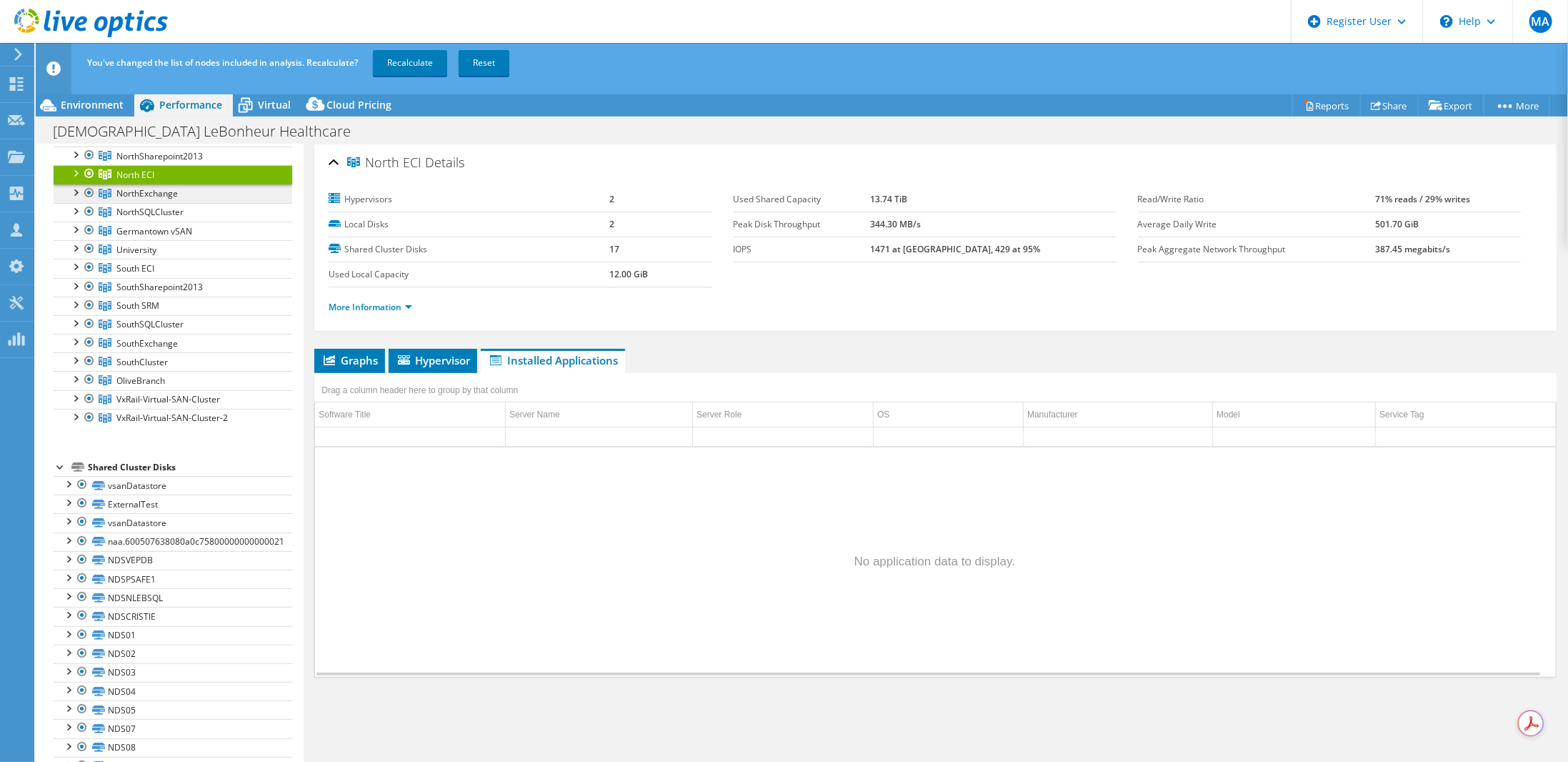
click at [151, 87] on span "NorthExchange" at bounding box center [150, 81] width 68 height 12
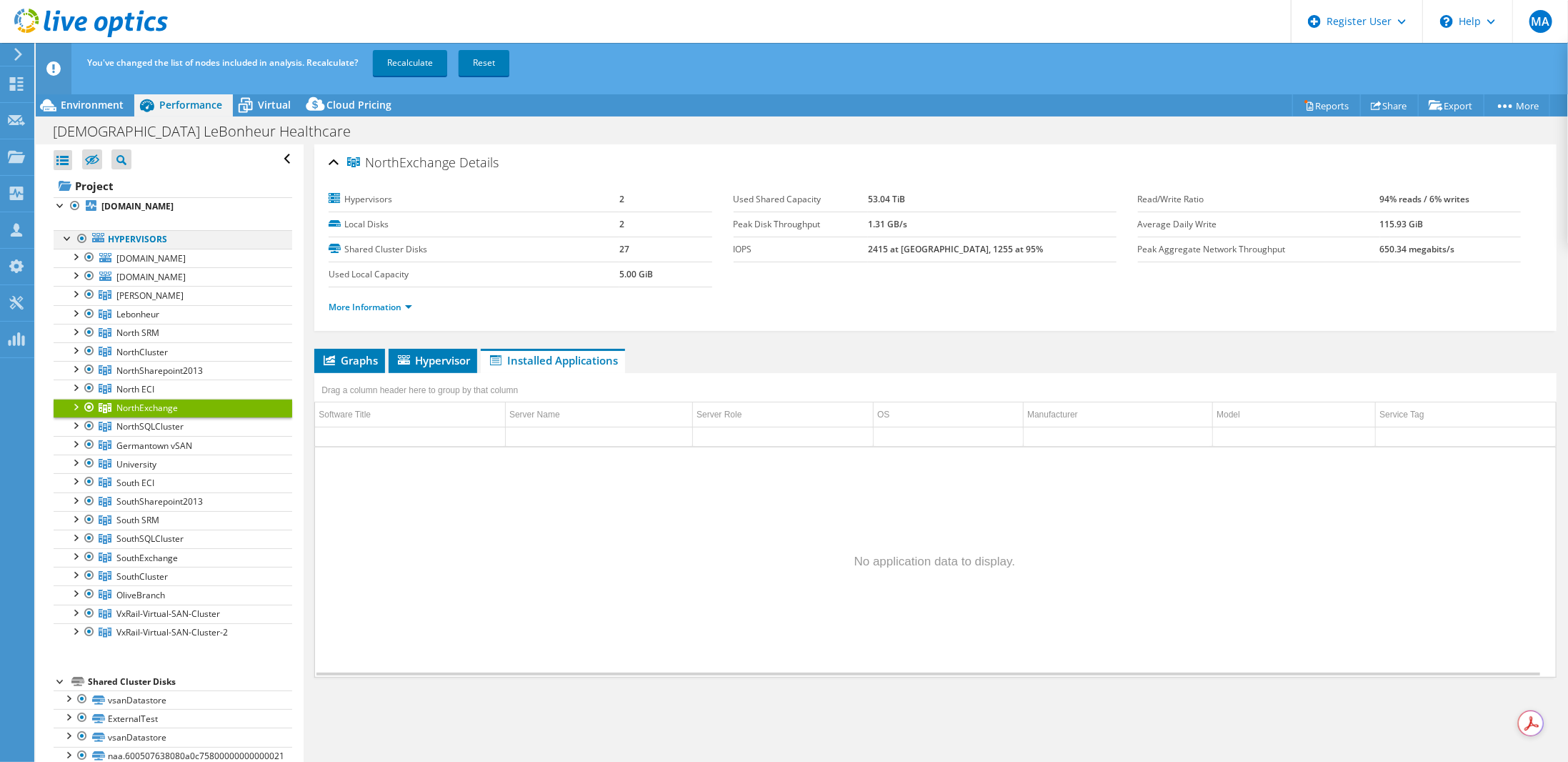
click at [65, 237] on div at bounding box center [68, 238] width 15 height 15
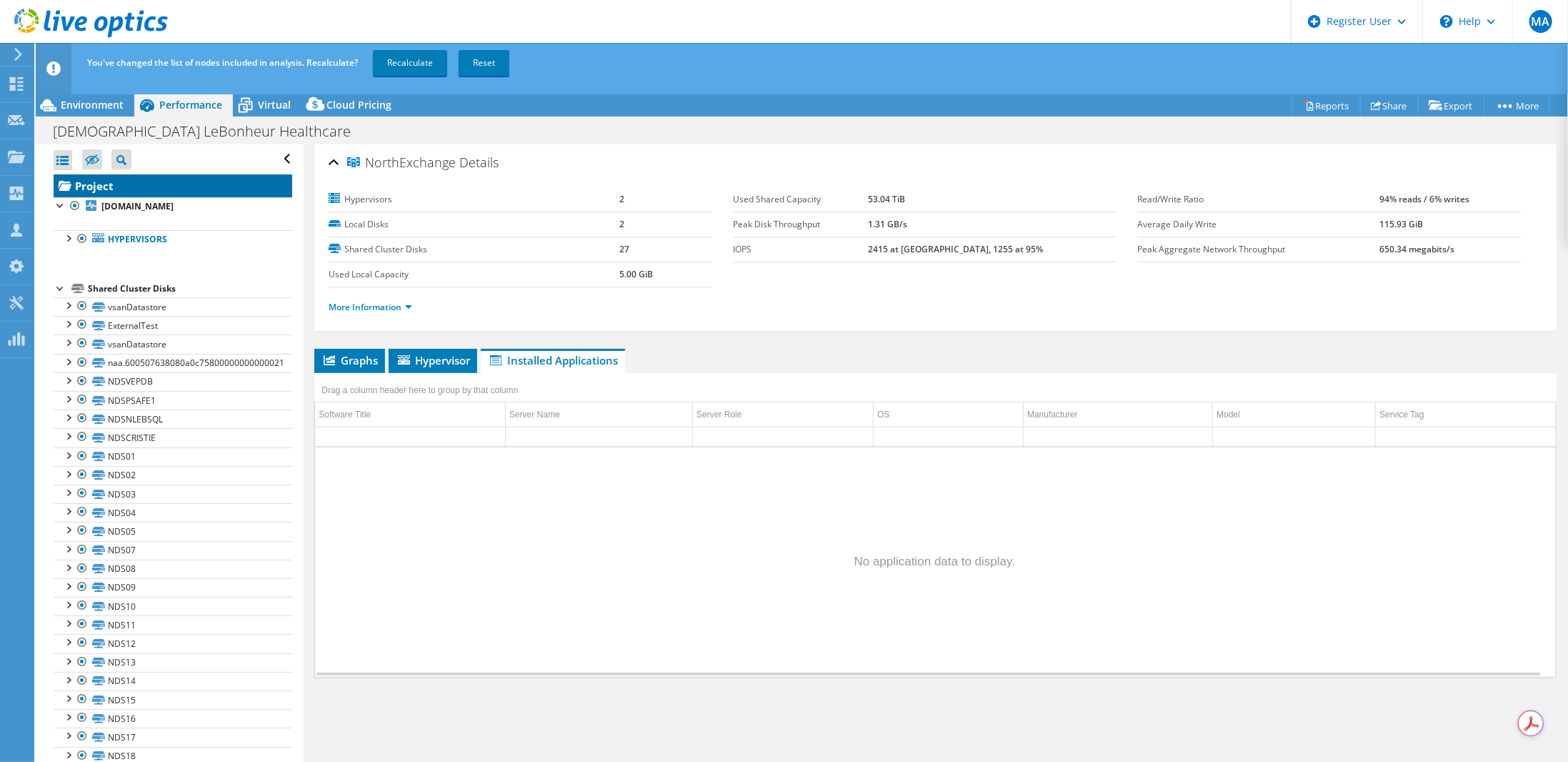
click at [200, 194] on link "Project" at bounding box center [173, 186] width 238 height 23
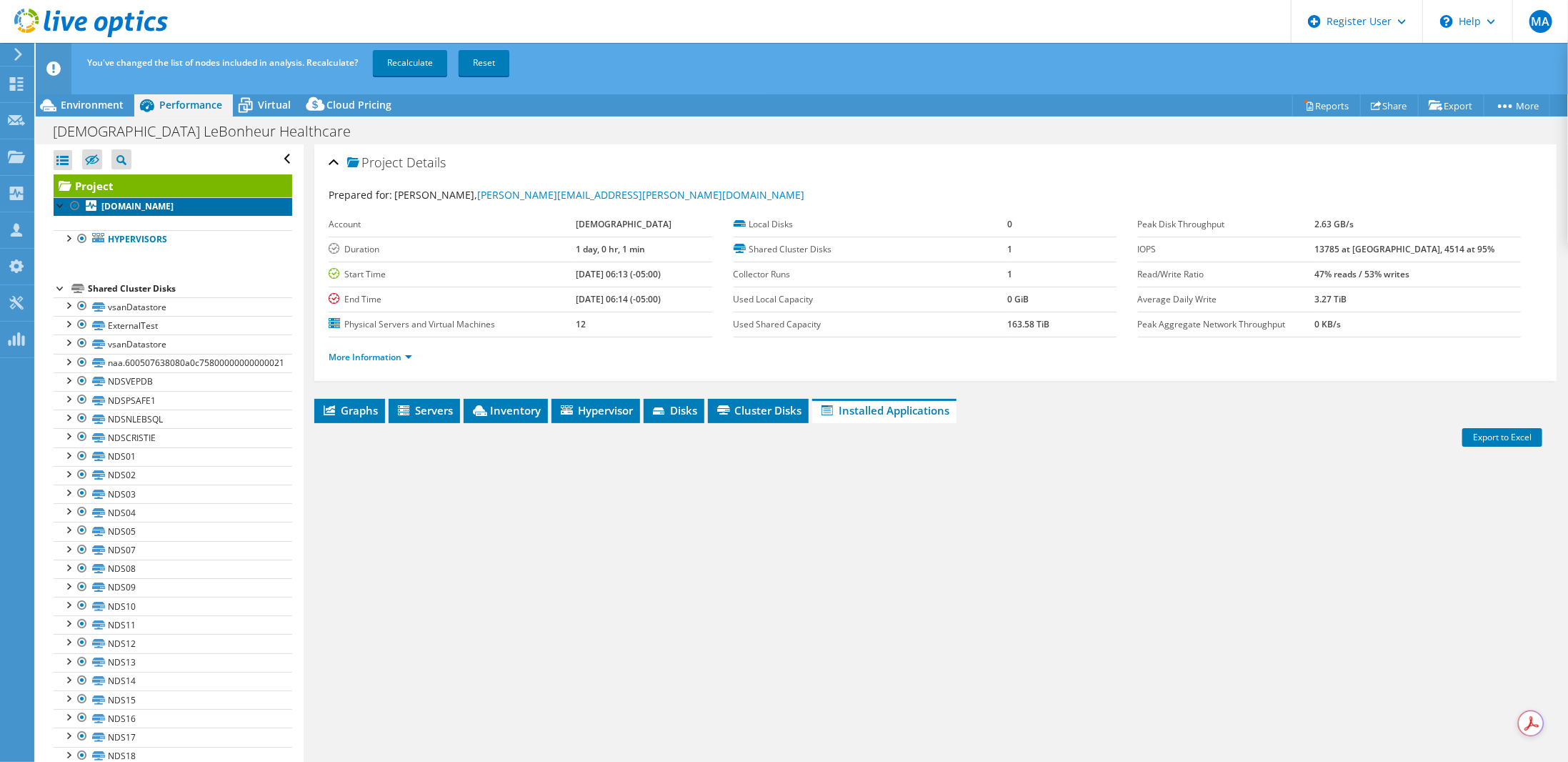
drag, startPoint x: 190, startPoint y: 204, endPoint x: 184, endPoint y: 205, distance: 6.1
click at [173, 205] on b "[DOMAIN_NAME]" at bounding box center [138, 206] width 72 height 12
